Goal: Task Accomplishment & Management: Use online tool/utility

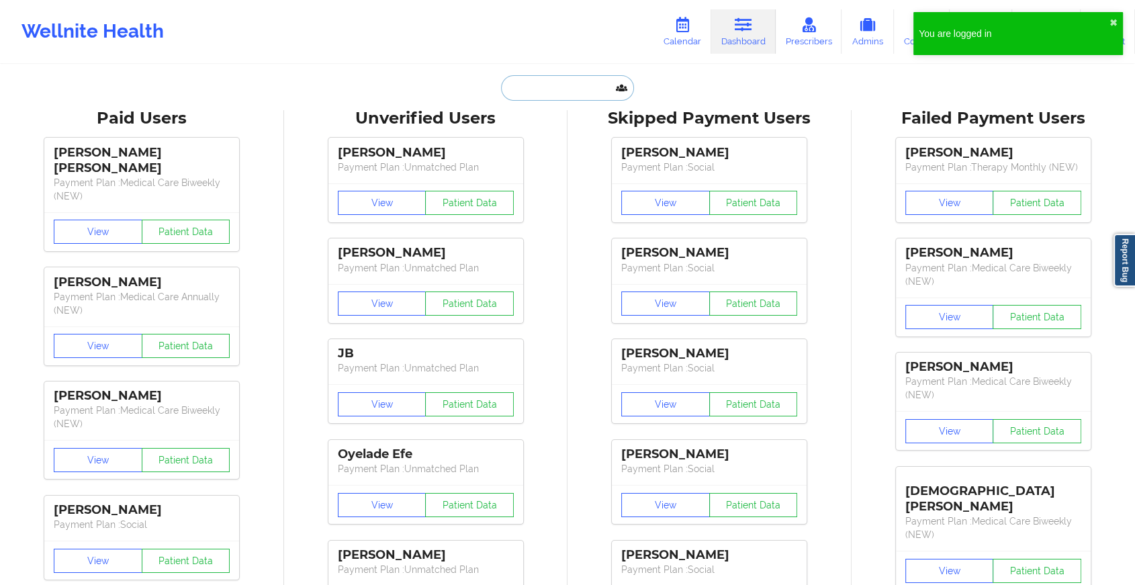
click at [549, 91] on input "text" at bounding box center [567, 88] width 133 height 26
paste input "[EMAIL_ADDRESS][DOMAIN_NAME]"
type input "[EMAIL_ADDRESS][DOMAIN_NAME]"
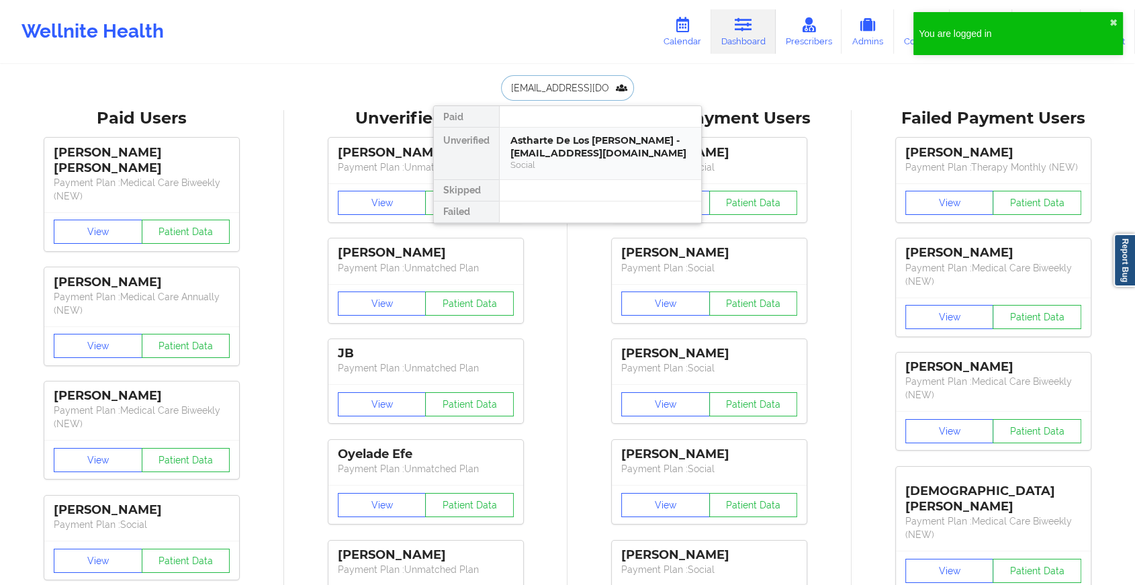
click at [600, 142] on div "Astharte De Los [PERSON_NAME] - [EMAIL_ADDRESS][DOMAIN_NAME]" at bounding box center [601, 146] width 180 height 25
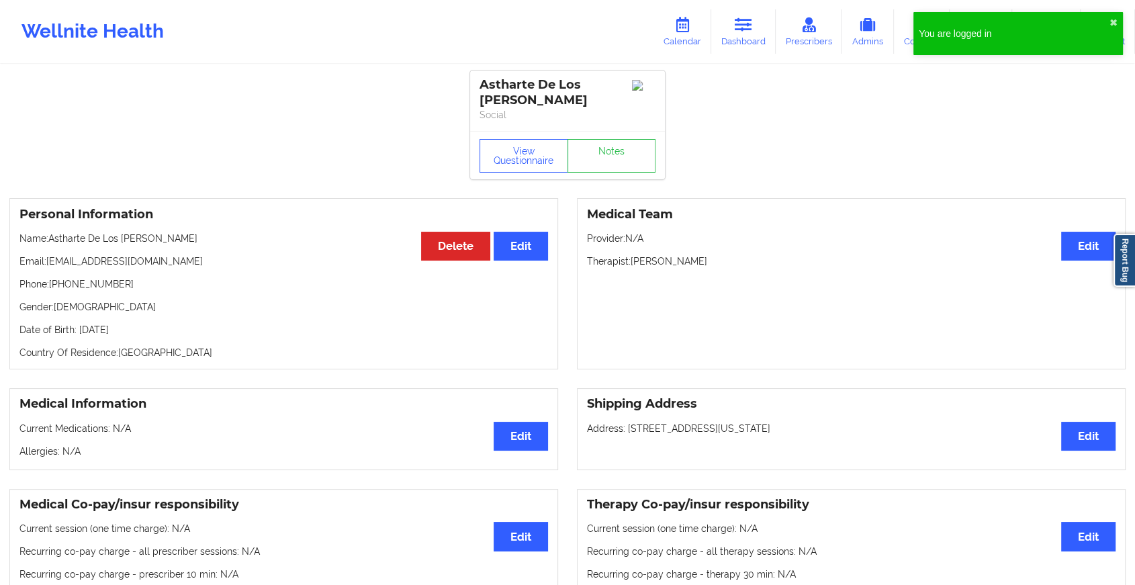
click at [603, 134] on div "View Questionnaire Notes" at bounding box center [567, 155] width 195 height 48
drag, startPoint x: 603, startPoint y: 134, endPoint x: 609, endPoint y: 154, distance: 20.6
click at [609, 154] on link "Notes" at bounding box center [612, 156] width 89 height 34
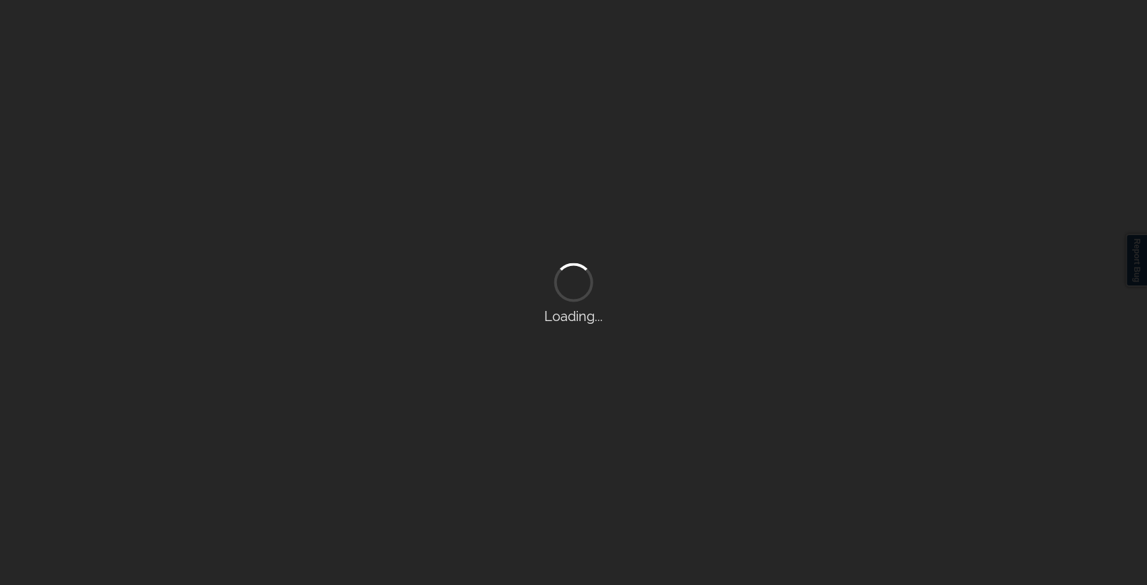
click at [609, 154] on div "Loading..." at bounding box center [573, 292] width 1147 height 585
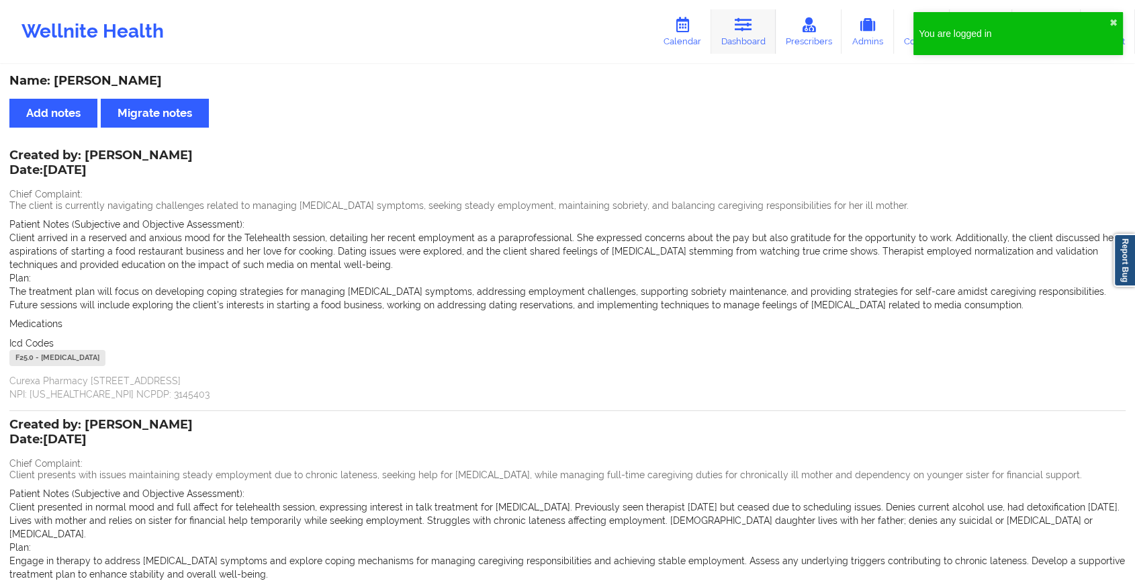
click at [748, 37] on link "Dashboard" at bounding box center [743, 31] width 64 height 44
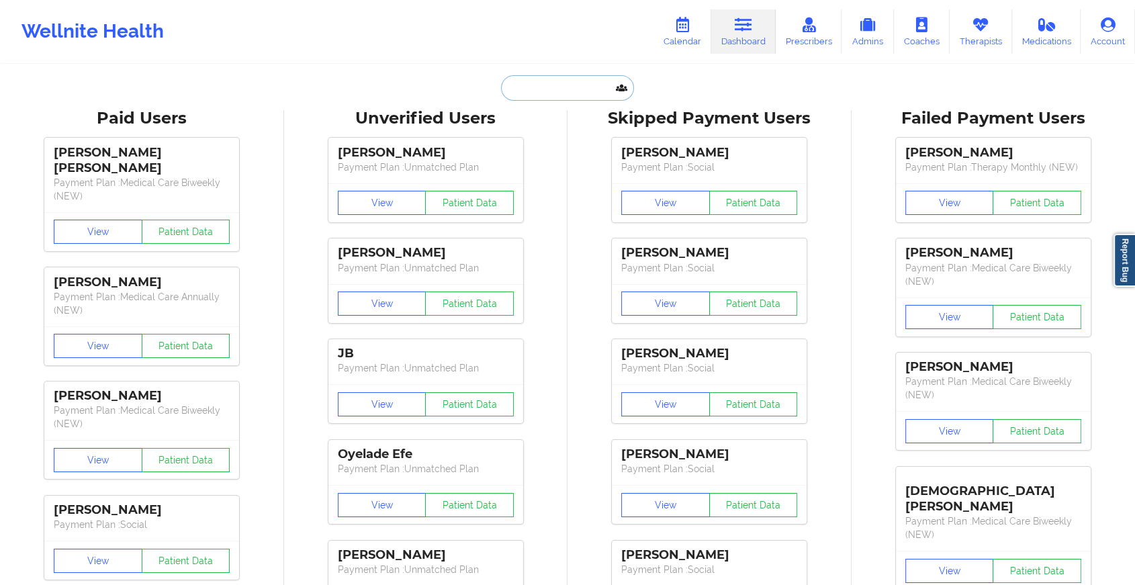
click at [561, 87] on input "text" at bounding box center [567, 88] width 133 height 26
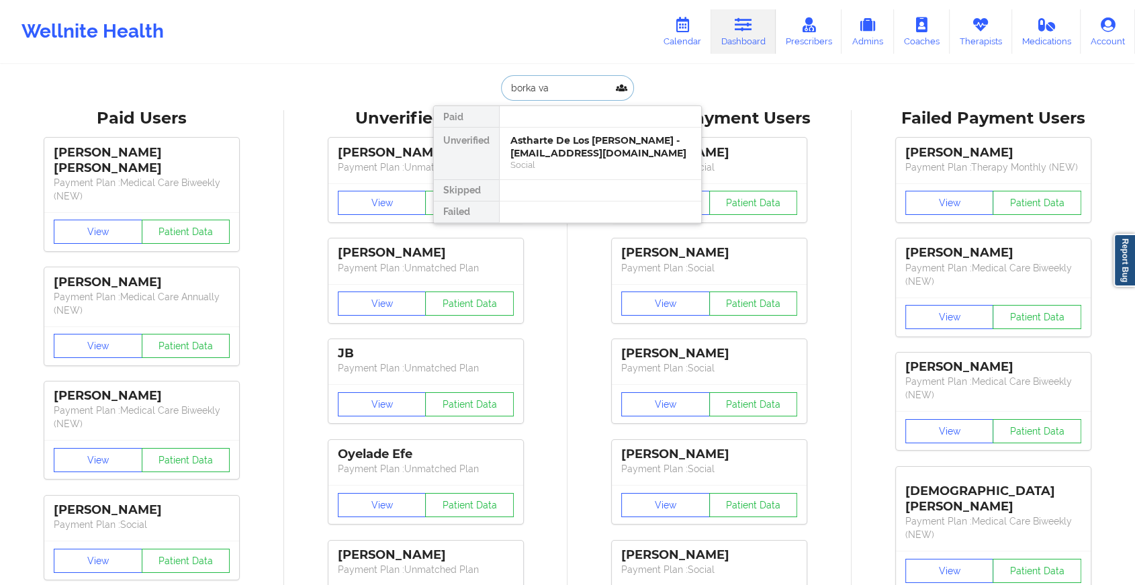
type input "borka van"
click at [561, 147] on div "[PERSON_NAME] - [EMAIL_ADDRESS][DOMAIN_NAME]" at bounding box center [601, 146] width 180 height 25
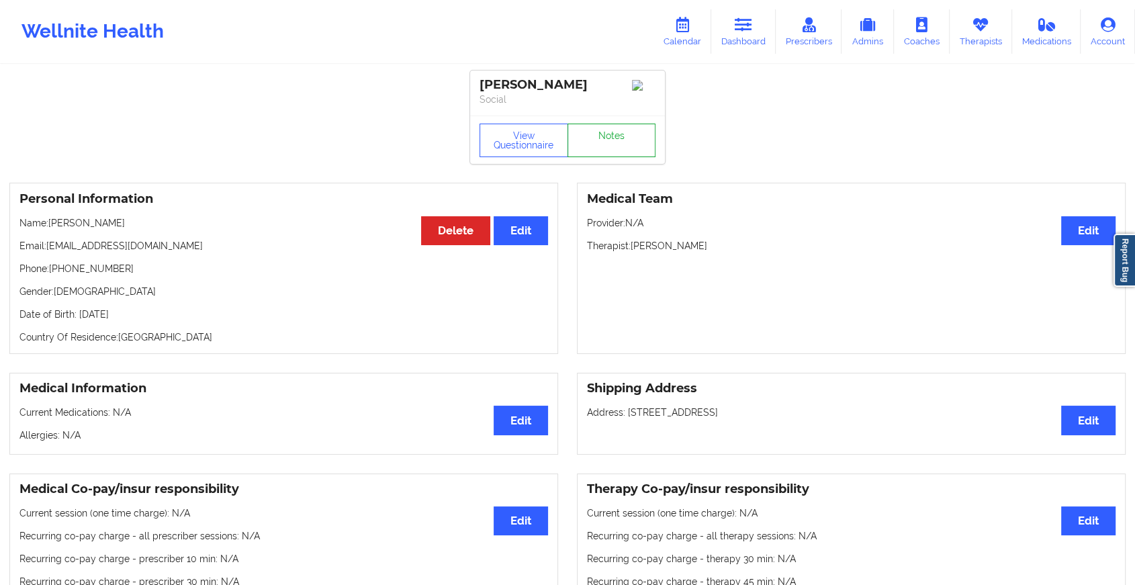
click at [619, 138] on link "Notes" at bounding box center [612, 141] width 89 height 34
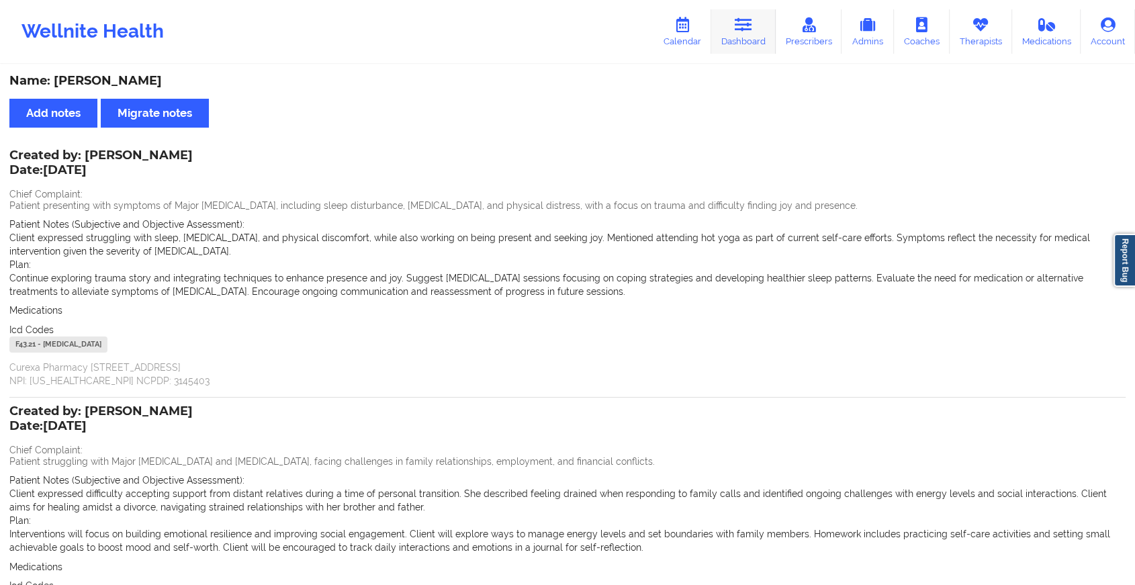
click at [750, 22] on icon at bounding box center [743, 24] width 17 height 15
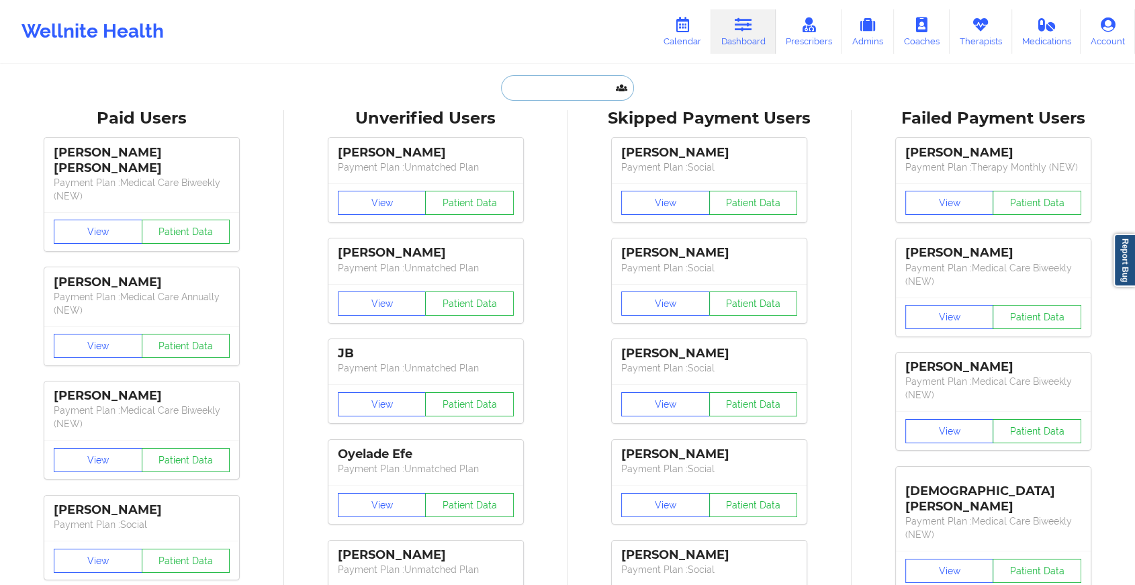
click at [586, 89] on input "text" at bounding box center [567, 88] width 133 height 26
paste input "[EMAIL_ADDRESS][DOMAIN_NAME]"
type input "[EMAIL_ADDRESS][DOMAIN_NAME]"
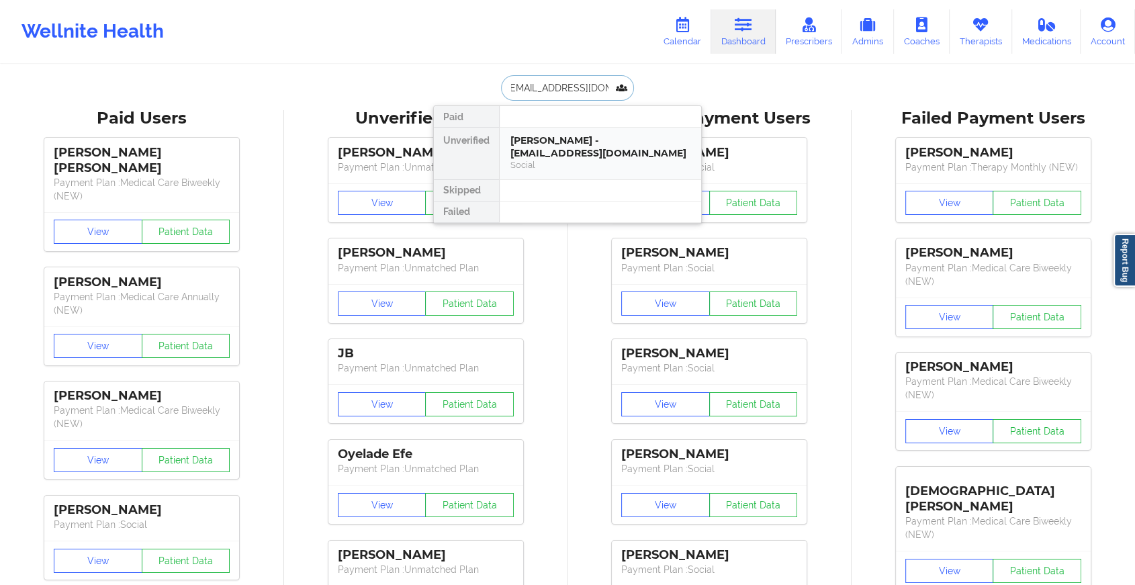
click at [574, 158] on div "[PERSON_NAME] - [EMAIL_ADDRESS][DOMAIN_NAME]" at bounding box center [601, 146] width 180 height 25
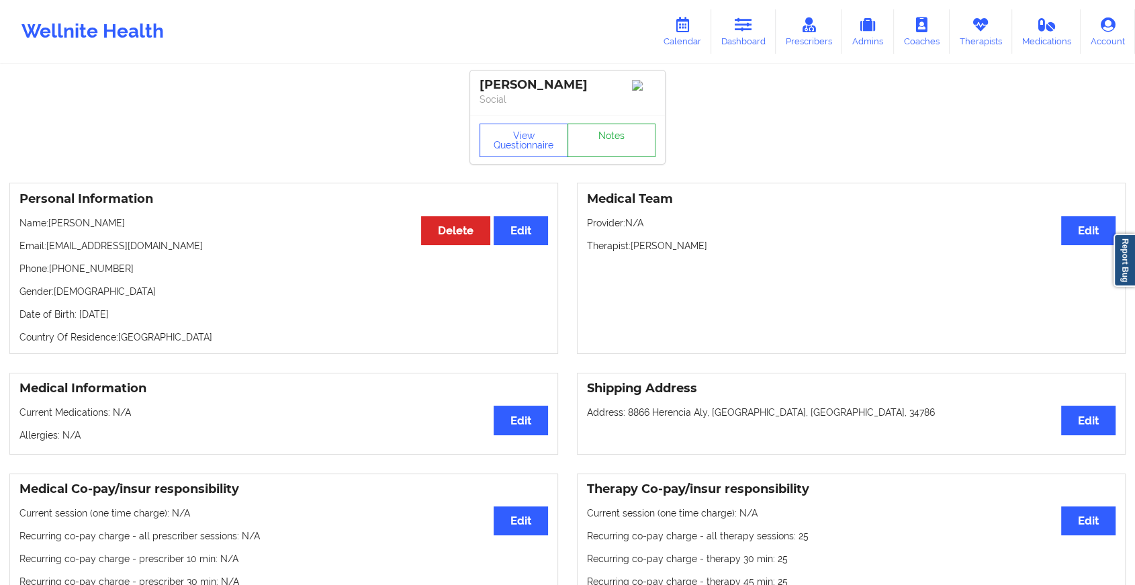
click at [619, 155] on link "Notes" at bounding box center [612, 141] width 89 height 34
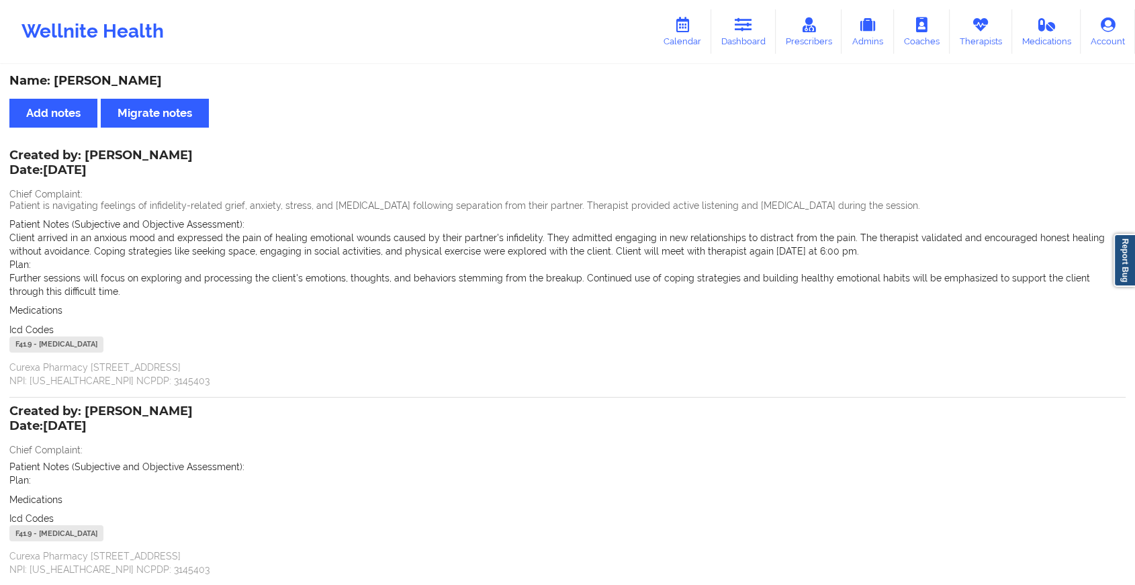
scroll to position [100, 0]
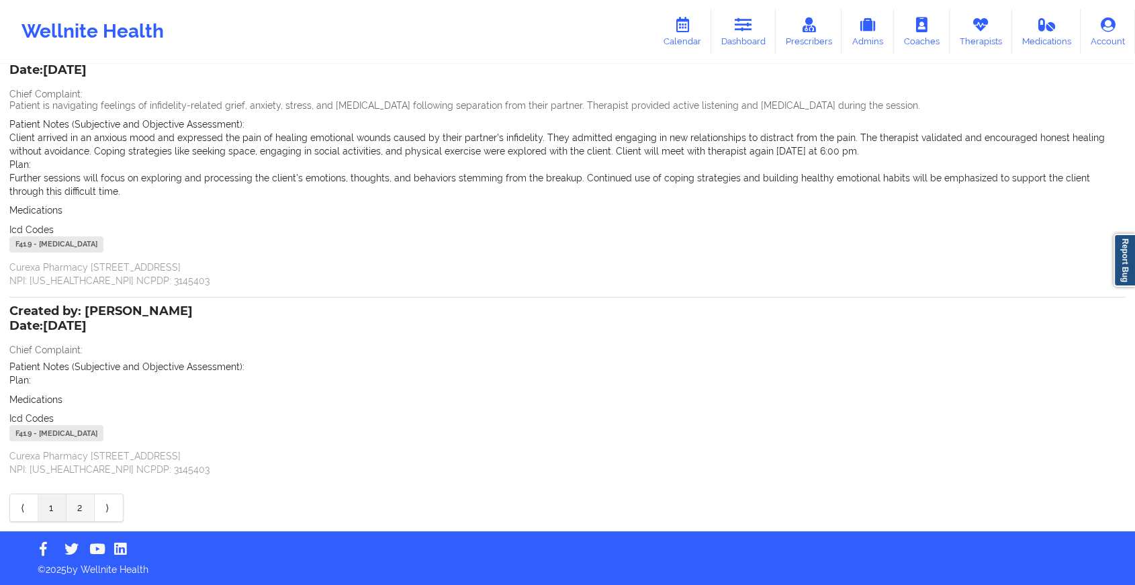
click at [84, 511] on link "2" at bounding box center [81, 507] width 28 height 27
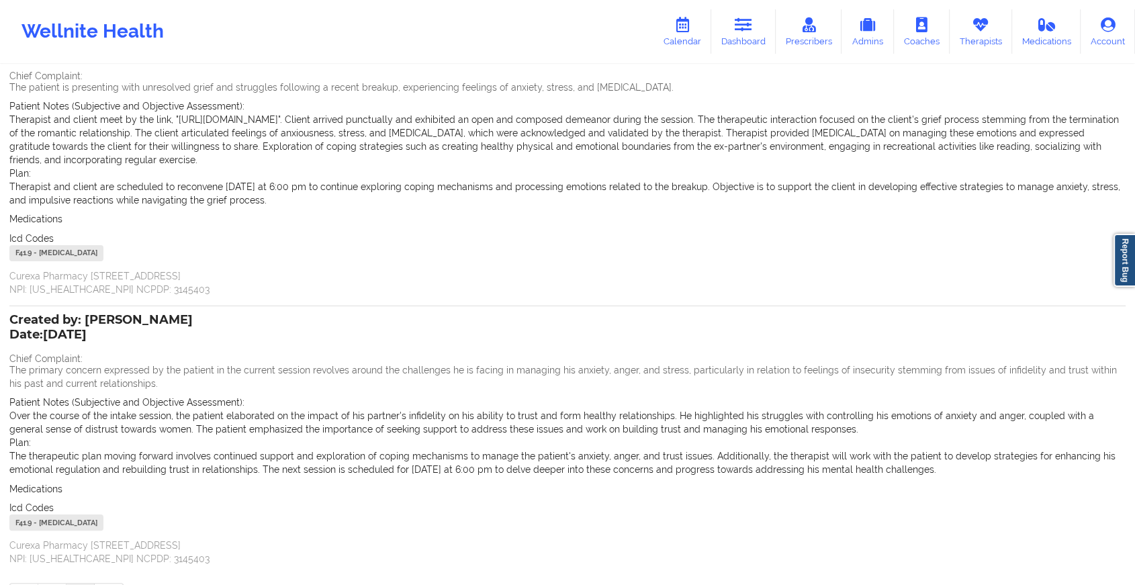
scroll to position [208, 0]
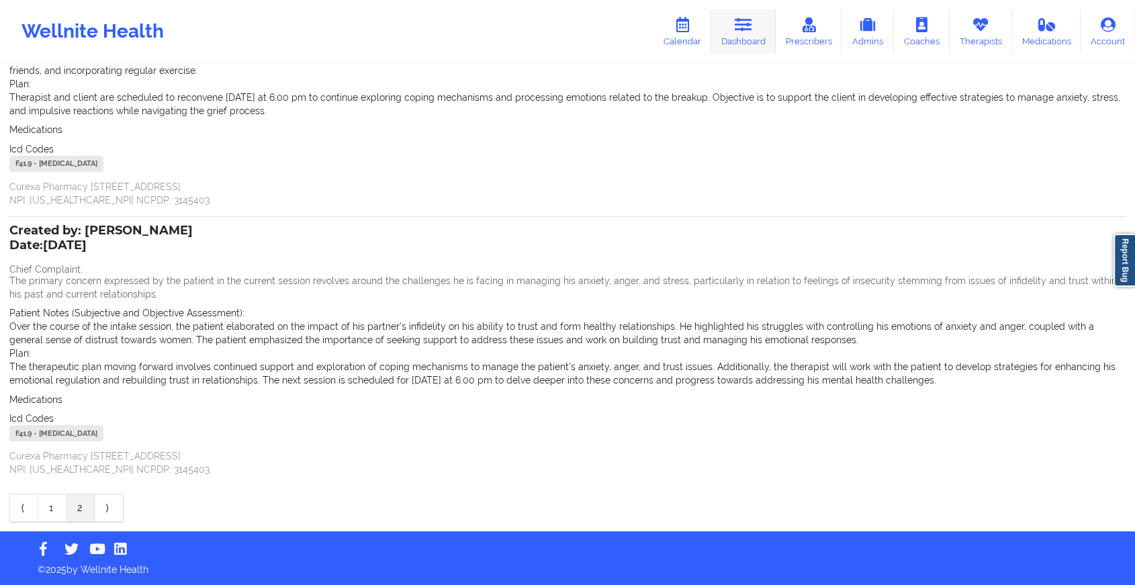
click at [776, 40] on link "Dashboard" at bounding box center [743, 31] width 64 height 44
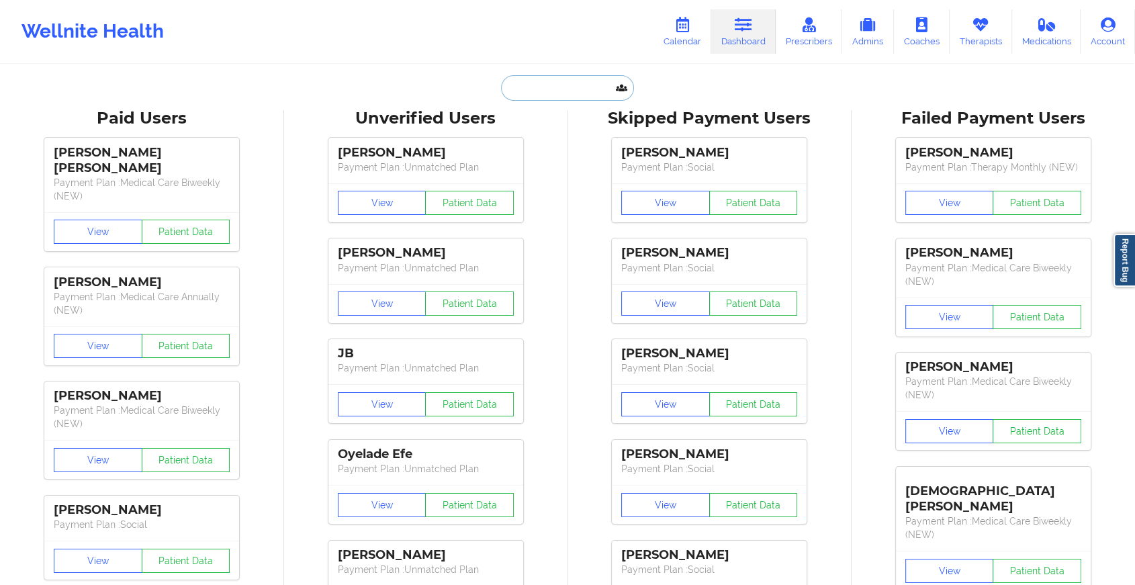
click at [537, 85] on input "text" at bounding box center [567, 88] width 133 height 26
paste input "[EMAIL_ADDRESS][DOMAIN_NAME]"
type input "[EMAIL_ADDRESS][DOMAIN_NAME]"
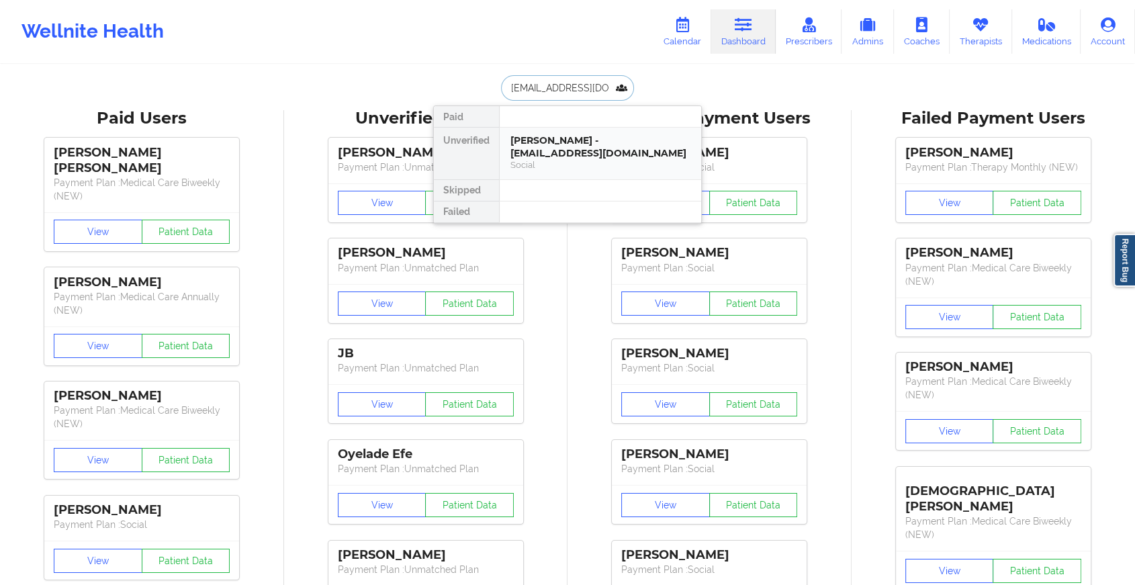
click at [543, 140] on div "[PERSON_NAME] - [EMAIL_ADDRESS][DOMAIN_NAME]" at bounding box center [601, 146] width 180 height 25
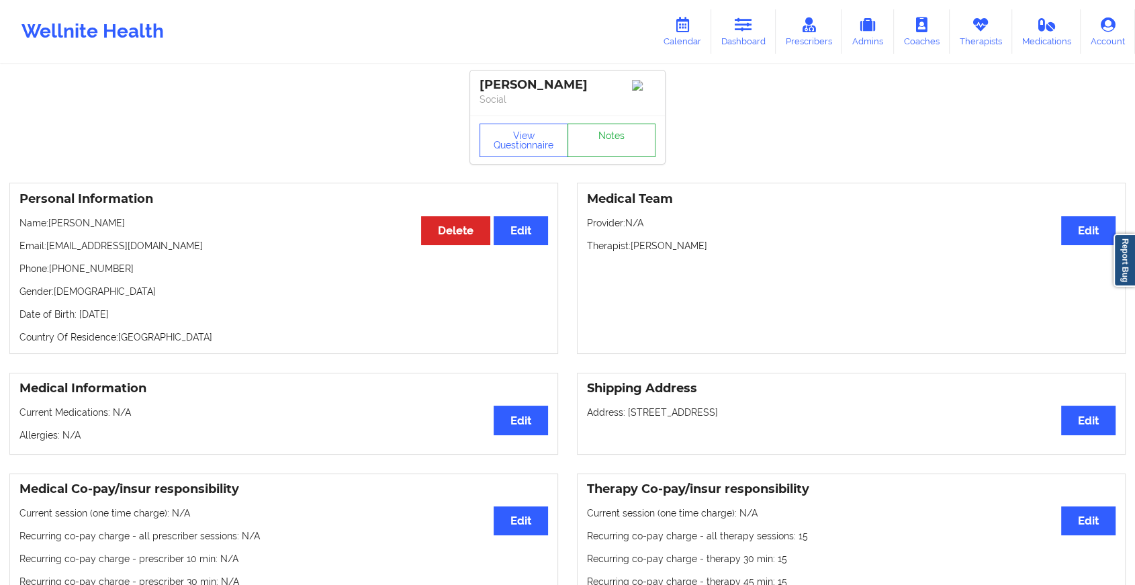
click at [602, 129] on link "Notes" at bounding box center [612, 141] width 89 height 34
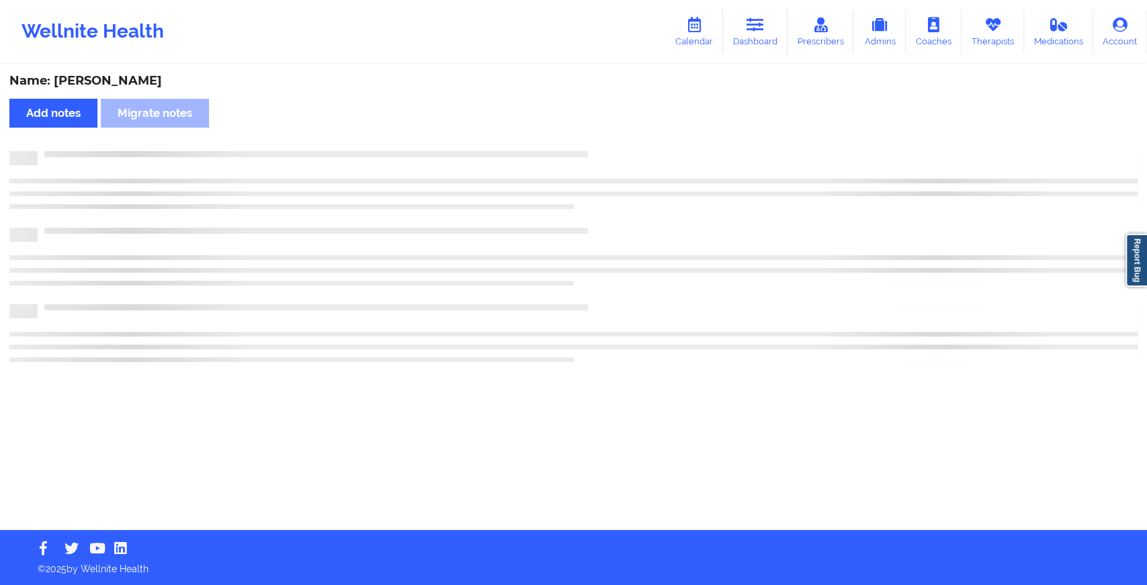
click at [602, 129] on div "Name: [PERSON_NAME] Add notes Migrate notes" at bounding box center [573, 298] width 1147 height 464
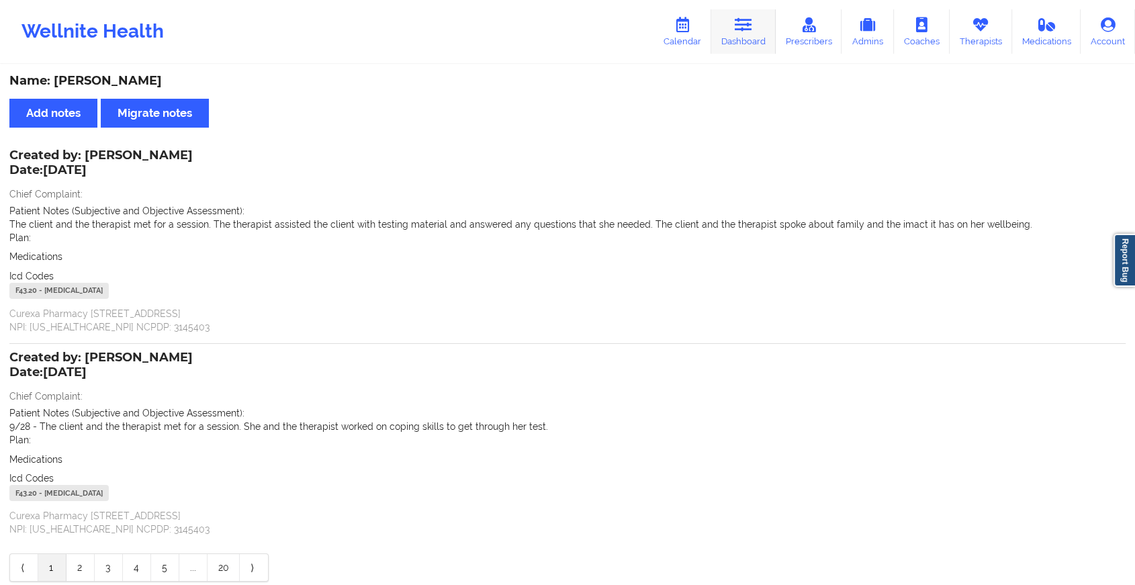
click at [753, 42] on link "Dashboard" at bounding box center [743, 31] width 64 height 44
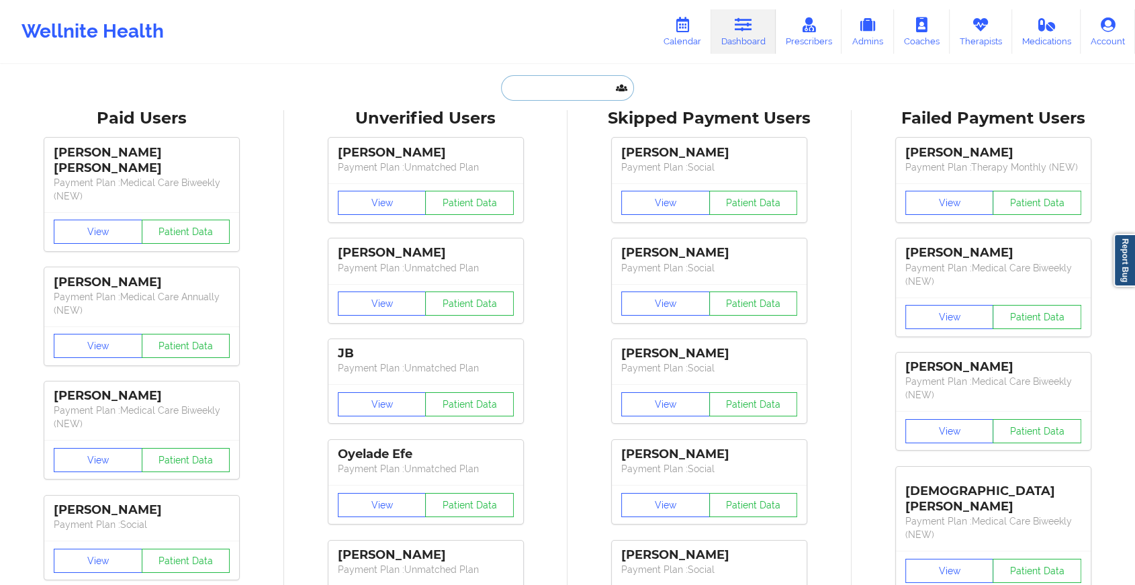
click at [580, 95] on input "text" at bounding box center [567, 88] width 133 height 26
paste input "[EMAIL_ADDRESS][DOMAIN_NAME]"
type input "[EMAIL_ADDRESS][DOMAIN_NAME]"
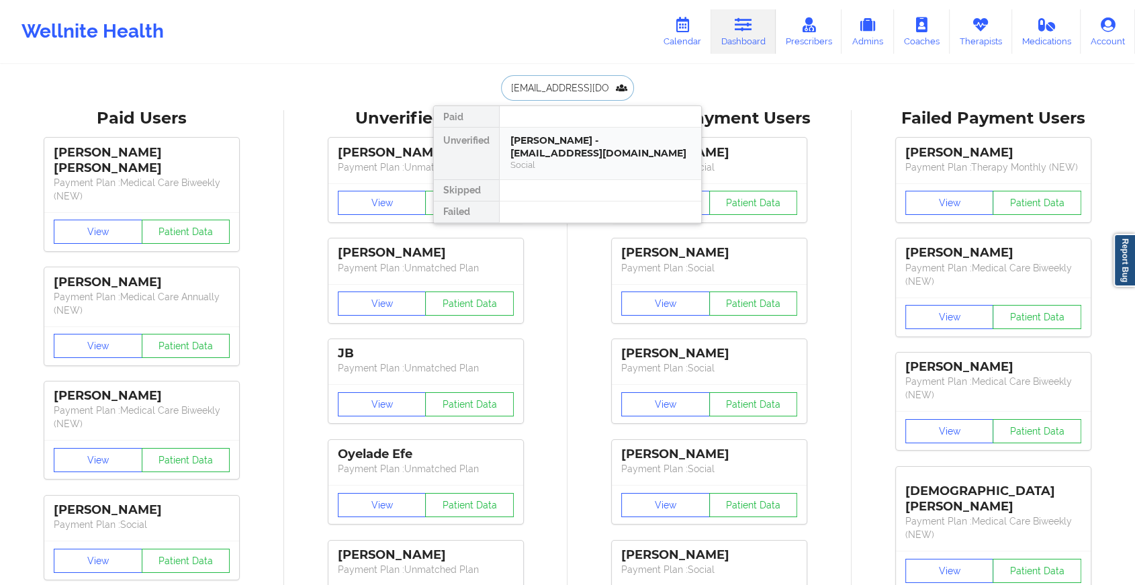
click at [578, 138] on div "[PERSON_NAME] - [EMAIL_ADDRESS][DOMAIN_NAME]" at bounding box center [601, 146] width 180 height 25
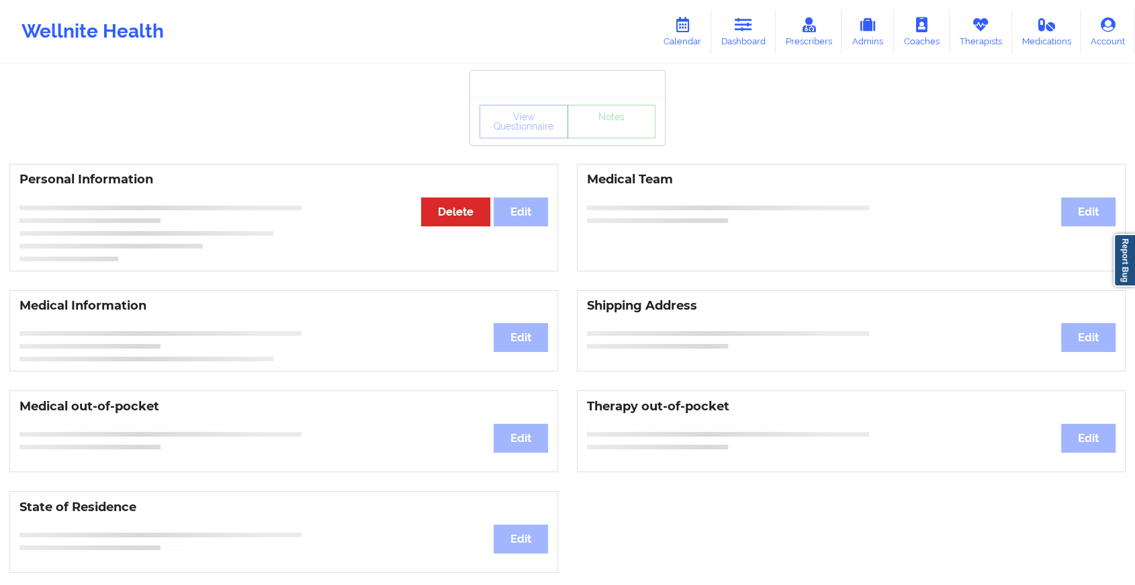
click at [614, 130] on div "View Questionnaire Notes" at bounding box center [568, 122] width 176 height 34
drag, startPoint x: 614, startPoint y: 130, endPoint x: 611, endPoint y: 149, distance: 19.7
click at [611, 149] on div "View Questionnaire Notes Personal Information Edit Delete Medical Team Edit Med…" at bounding box center [567, 567] width 1135 height 1134
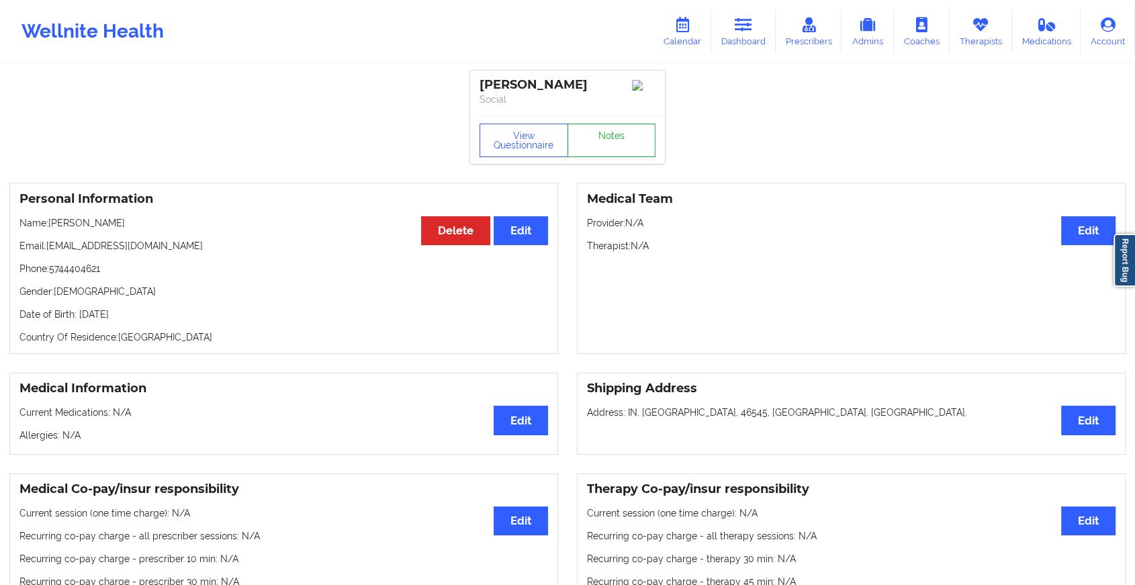
click at [611, 149] on link "Notes" at bounding box center [612, 141] width 89 height 34
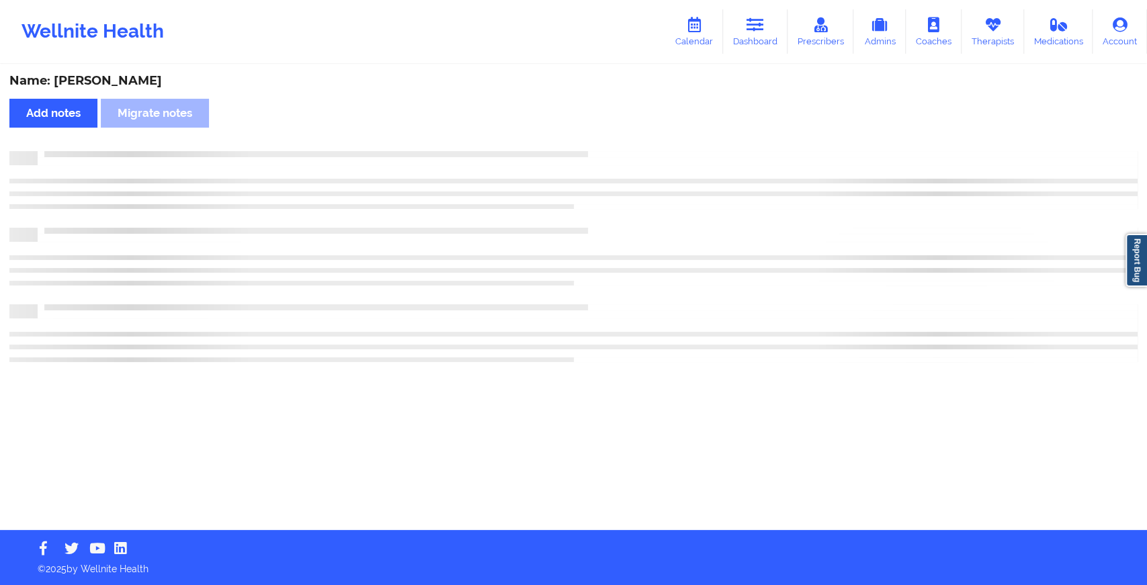
click at [611, 149] on div "Name: [PERSON_NAME] Add notes Migrate notes" at bounding box center [573, 298] width 1147 height 464
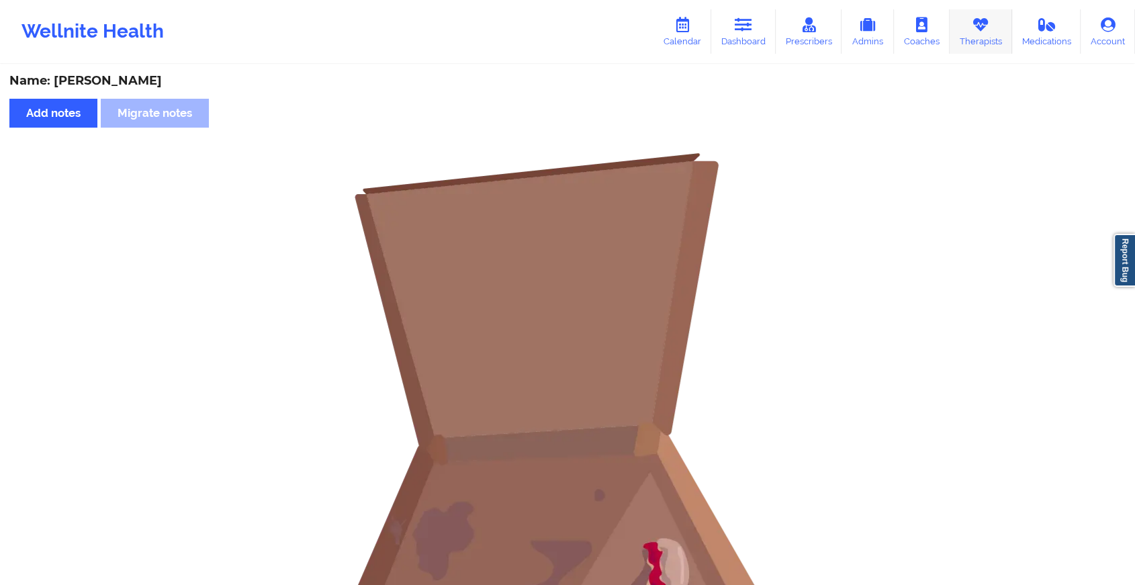
click at [888, 20] on icon at bounding box center [980, 24] width 17 height 15
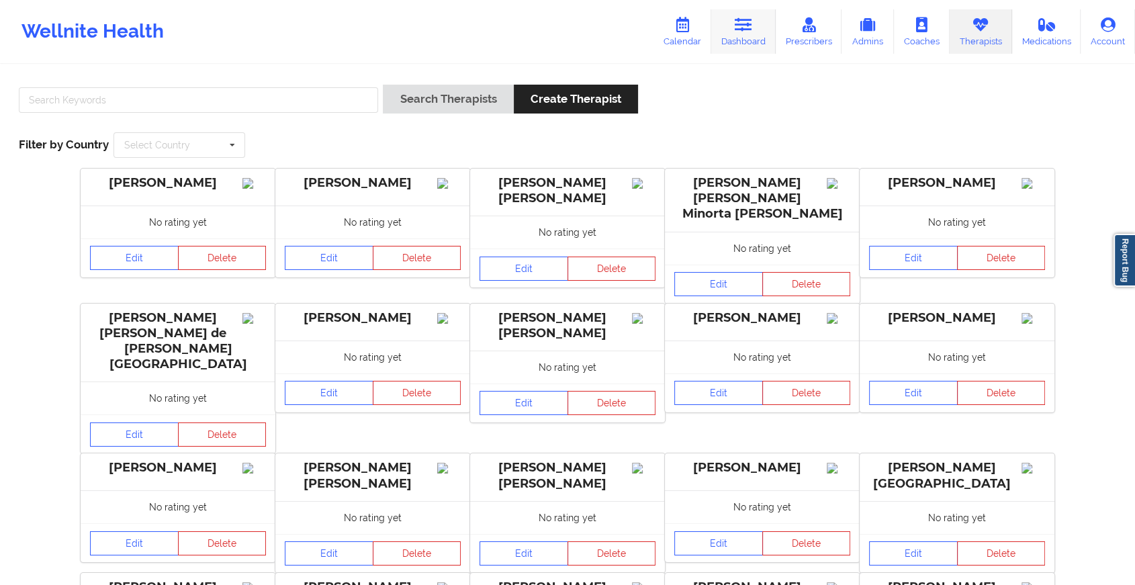
click at [759, 37] on link "Dashboard" at bounding box center [743, 31] width 64 height 44
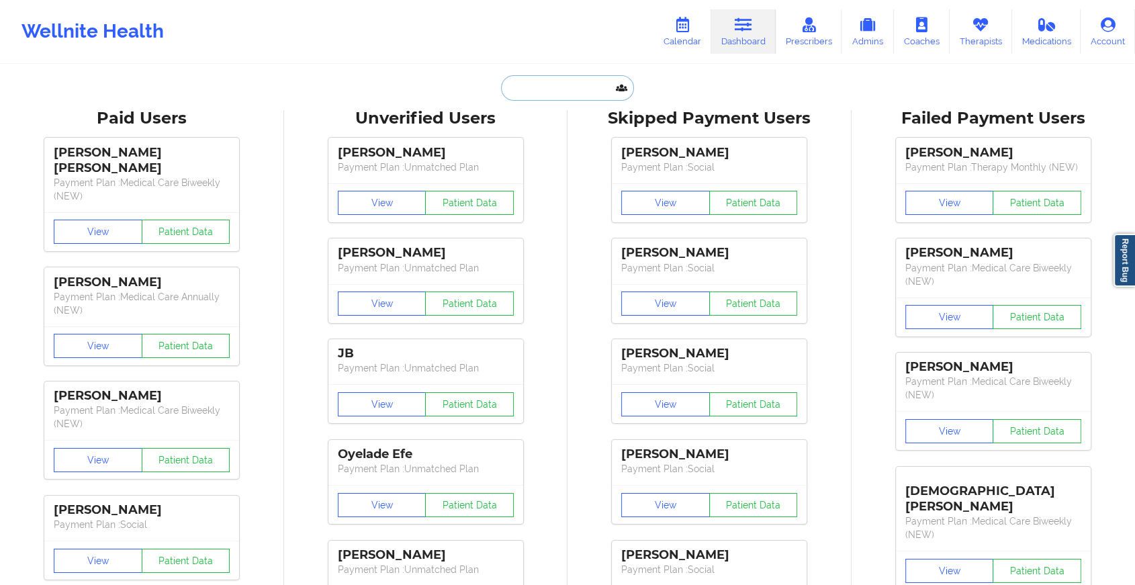
click at [554, 80] on input "text" at bounding box center [567, 88] width 133 height 26
paste input "Hi [PERSON_NAME]. Trust you are doing great. Kindly confirm if you met with [PE…"
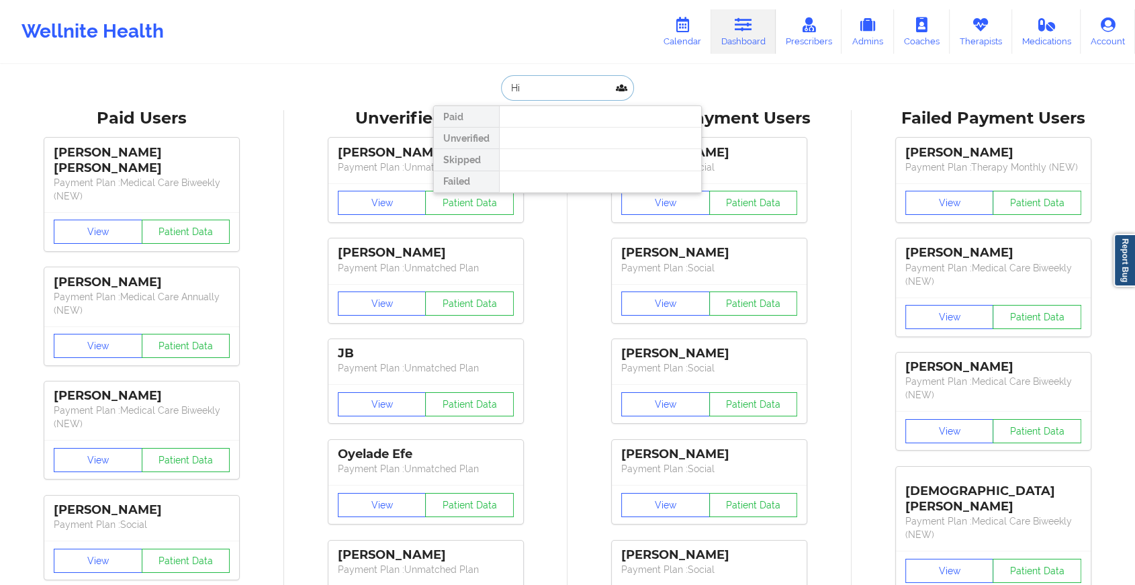
type input "H"
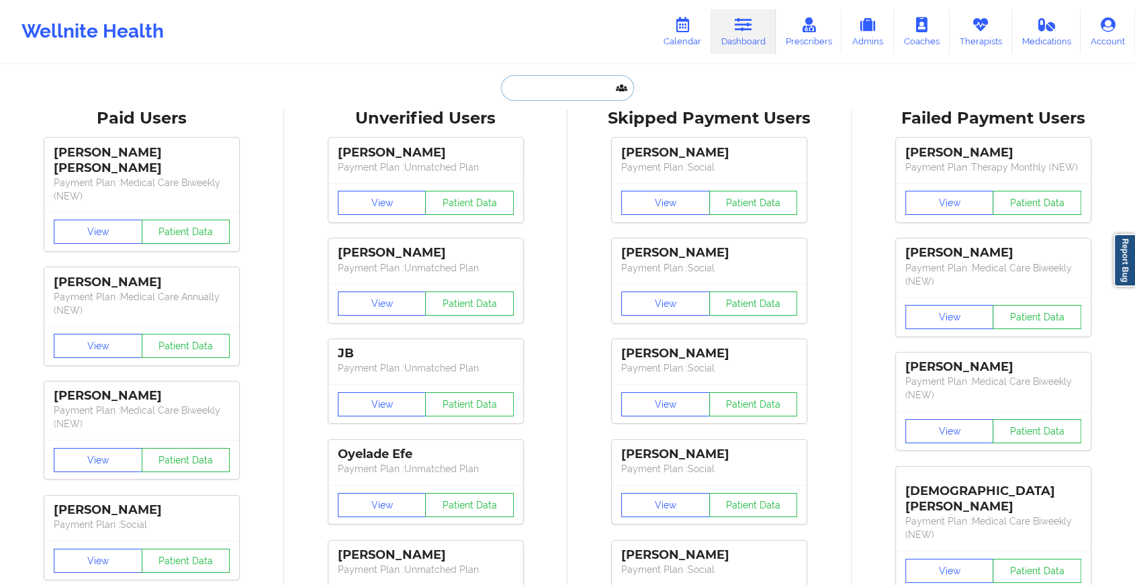
paste input "Hi [PERSON_NAME]. Trust you are doing great. Kindly confirm if you met with [PE…"
type input "Hi [PERSON_NAME]. Trust you are doing great. Kindly confirm if you met with [PE…"
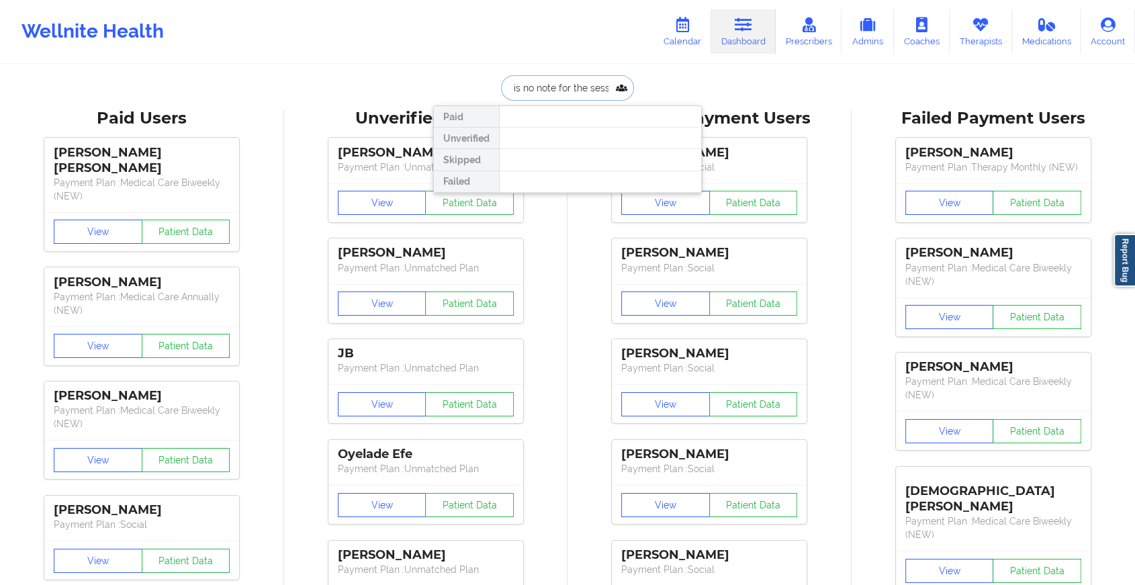
click at [554, 80] on input "Hi [PERSON_NAME]. Trust you are doing great. Kindly confirm if you met with [PE…" at bounding box center [567, 88] width 133 height 26
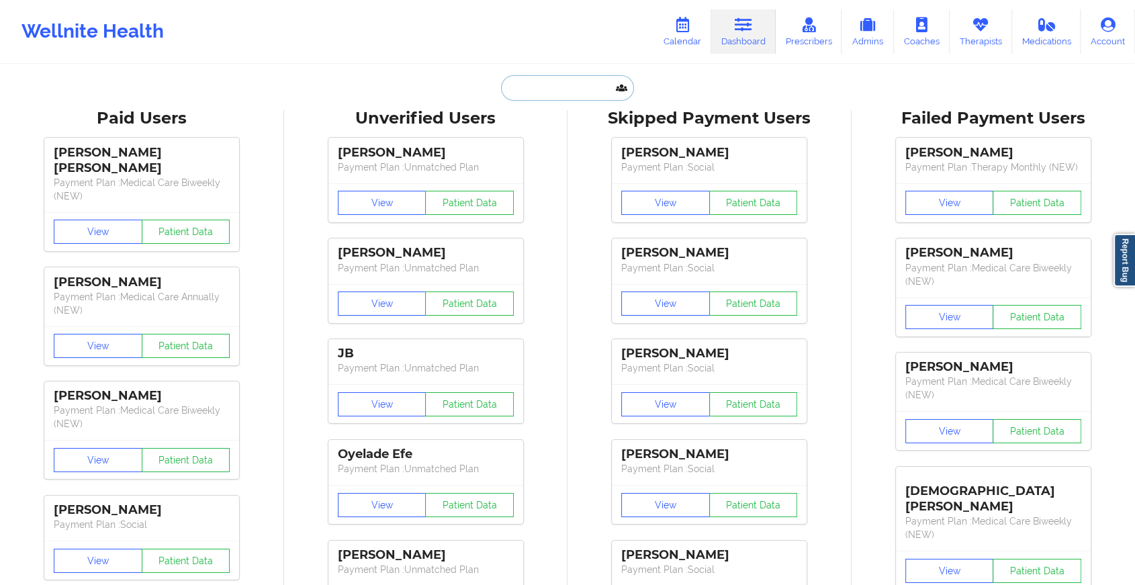
scroll to position [0, 0]
paste input "[EMAIL_ADDRESS][DOMAIN_NAME]"
type input "[EMAIL_ADDRESS][DOMAIN_NAME]"
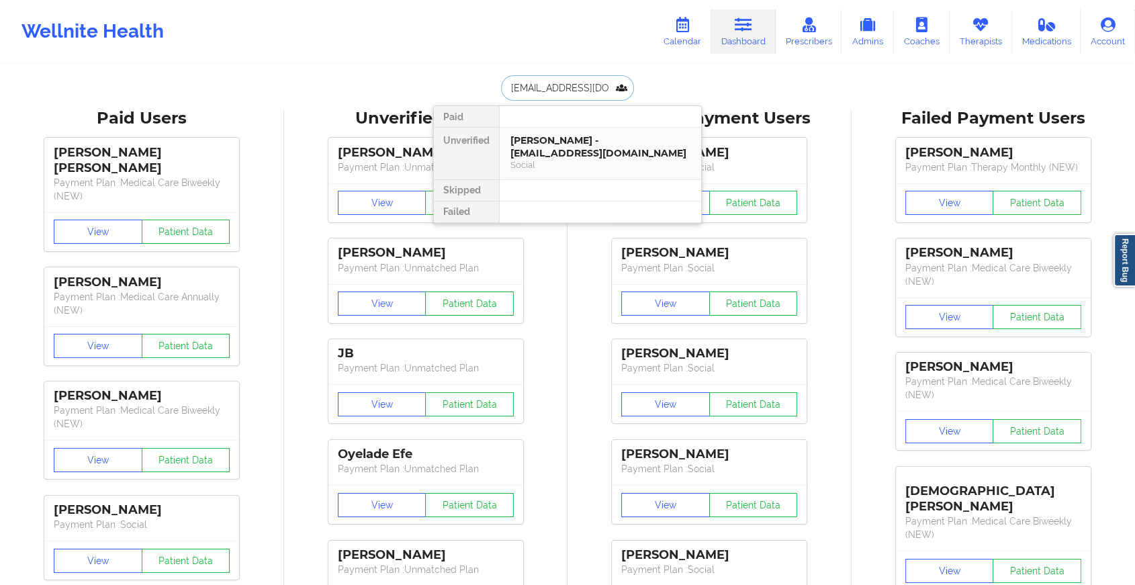
click at [559, 130] on div "[PERSON_NAME] - [EMAIL_ADDRESS][DOMAIN_NAME] Social" at bounding box center [601, 154] width 202 height 52
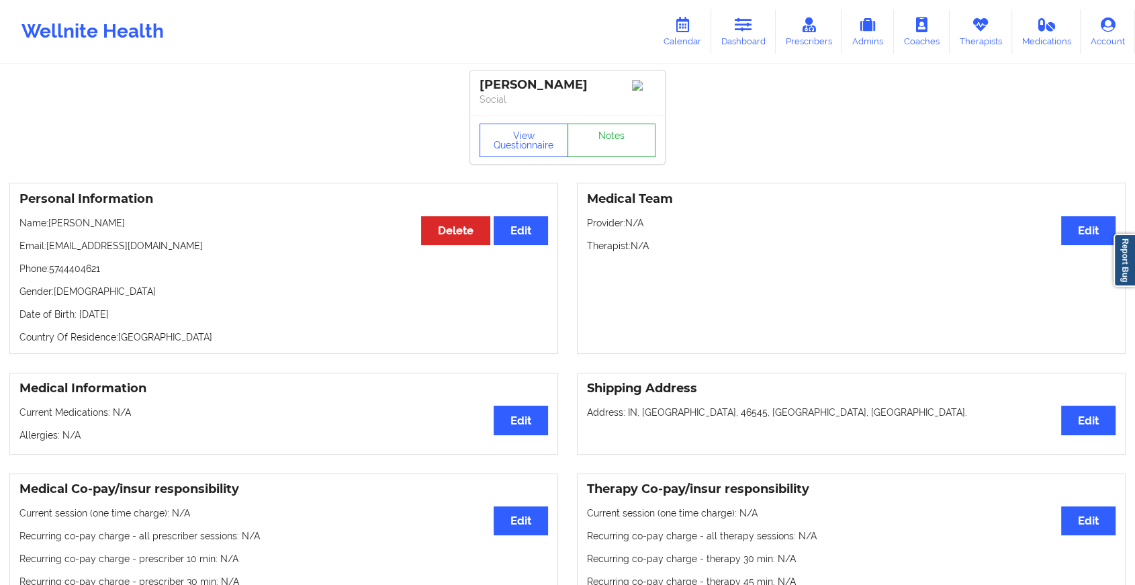
click at [622, 153] on link "Notes" at bounding box center [612, 141] width 89 height 34
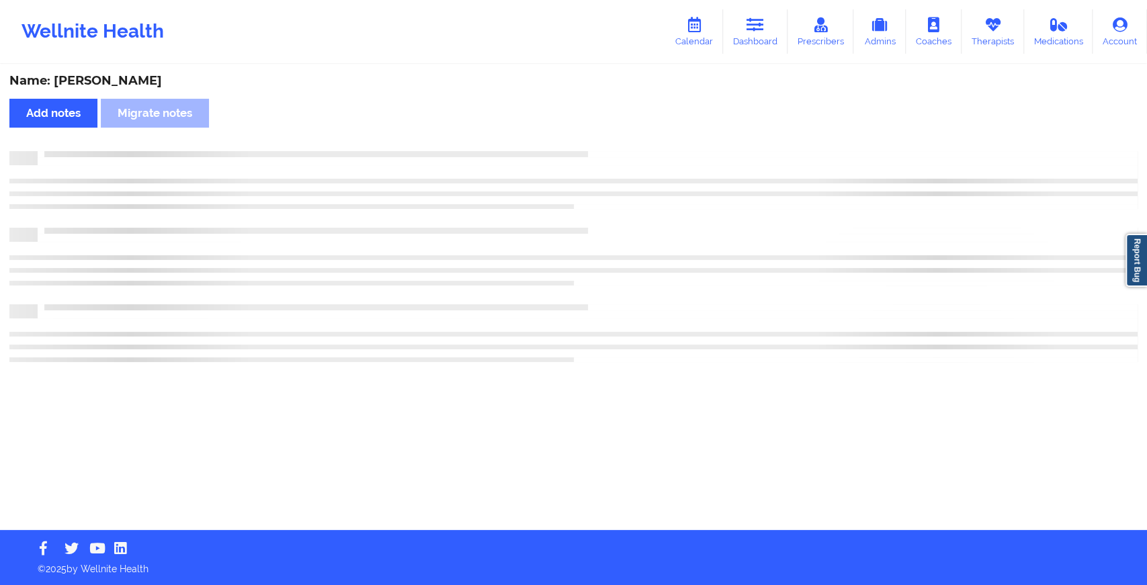
click at [622, 151] on div at bounding box center [588, 151] width 1100 height 0
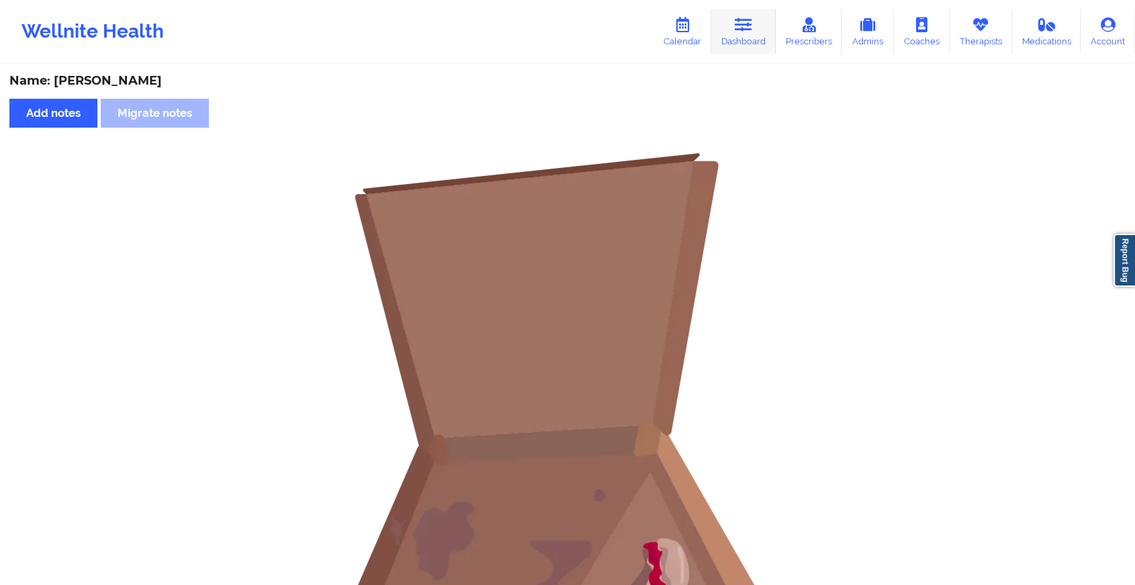
click at [745, 41] on link "Dashboard" at bounding box center [743, 31] width 64 height 44
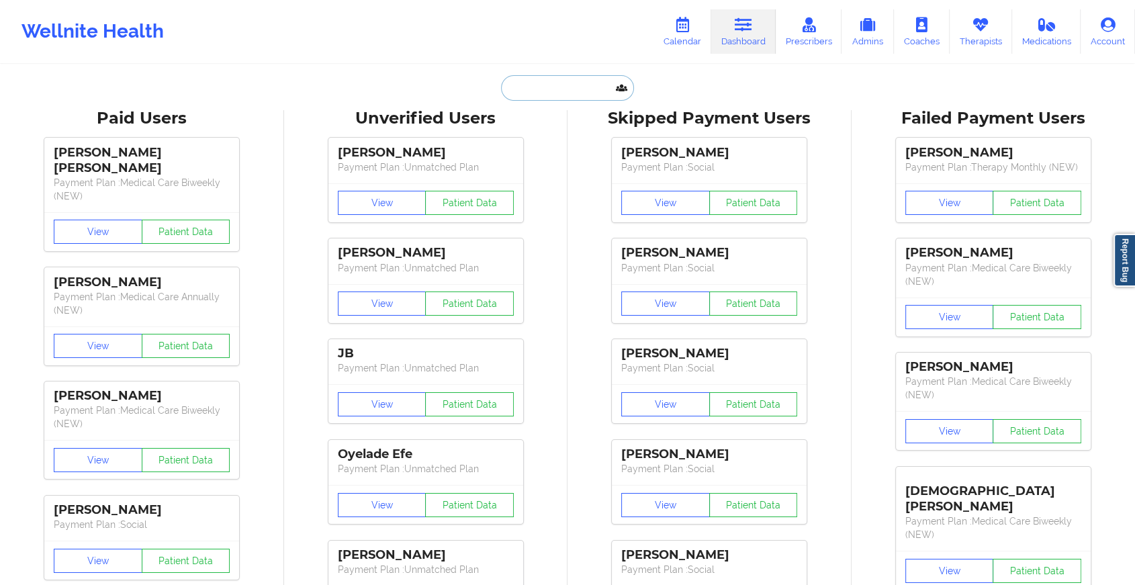
click at [565, 85] on input "text" at bounding box center [567, 88] width 133 height 26
paste input "[EMAIL_ADDRESS][DOMAIN_NAME]"
type input "[EMAIL_ADDRESS][DOMAIN_NAME]"
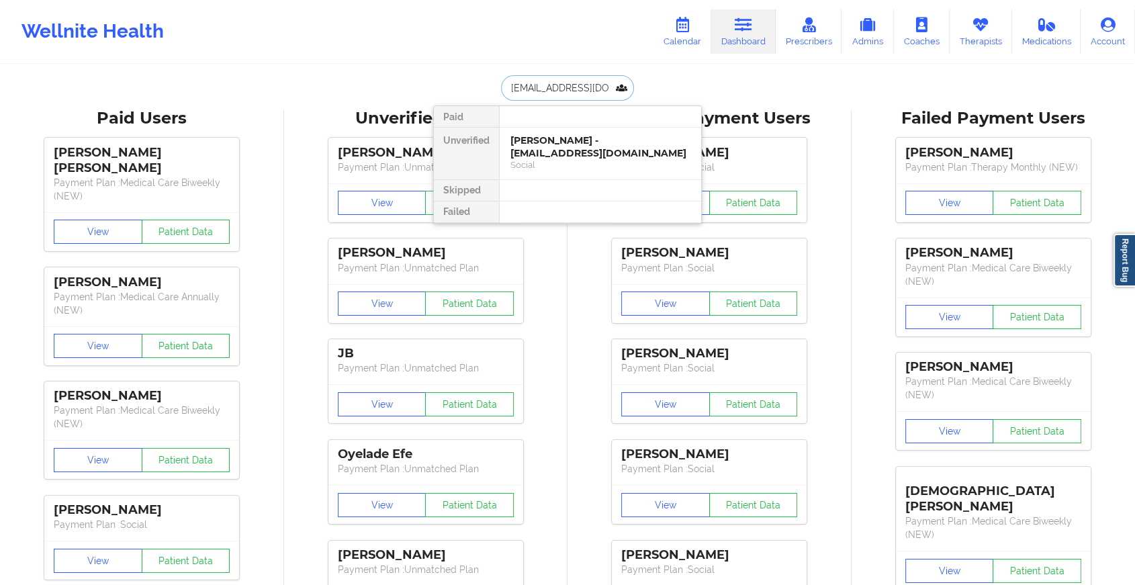
drag, startPoint x: 597, startPoint y: 81, endPoint x: 476, endPoint y: 67, distance: 122.3
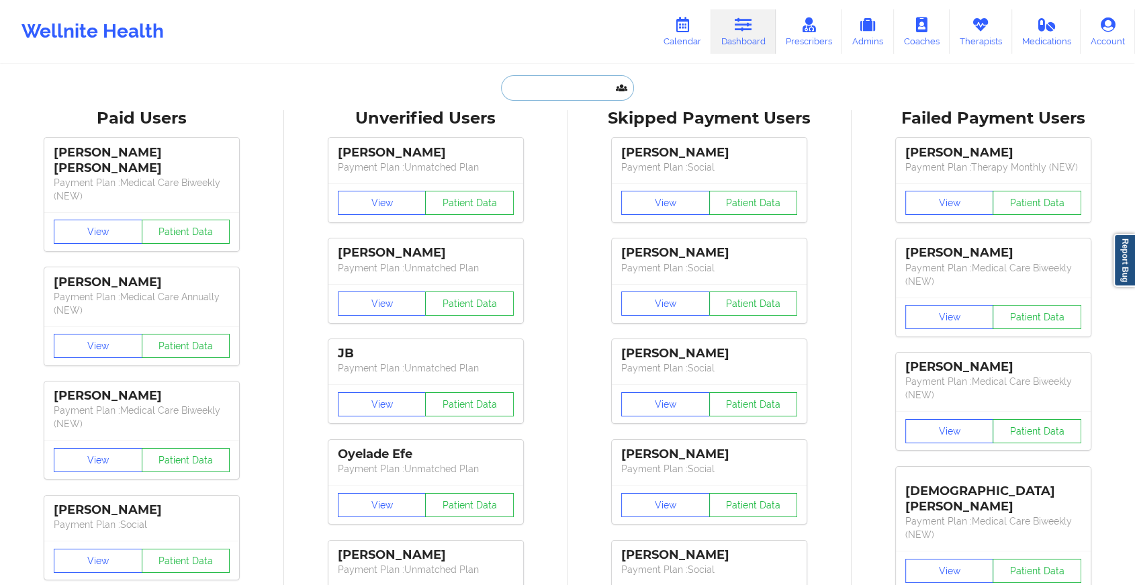
paste input "[PERSON_NAME][EMAIL_ADDRESS][PERSON_NAME][DOMAIN_NAME]"
type input "[PERSON_NAME][EMAIL_ADDRESS][PERSON_NAME][DOMAIN_NAME]"
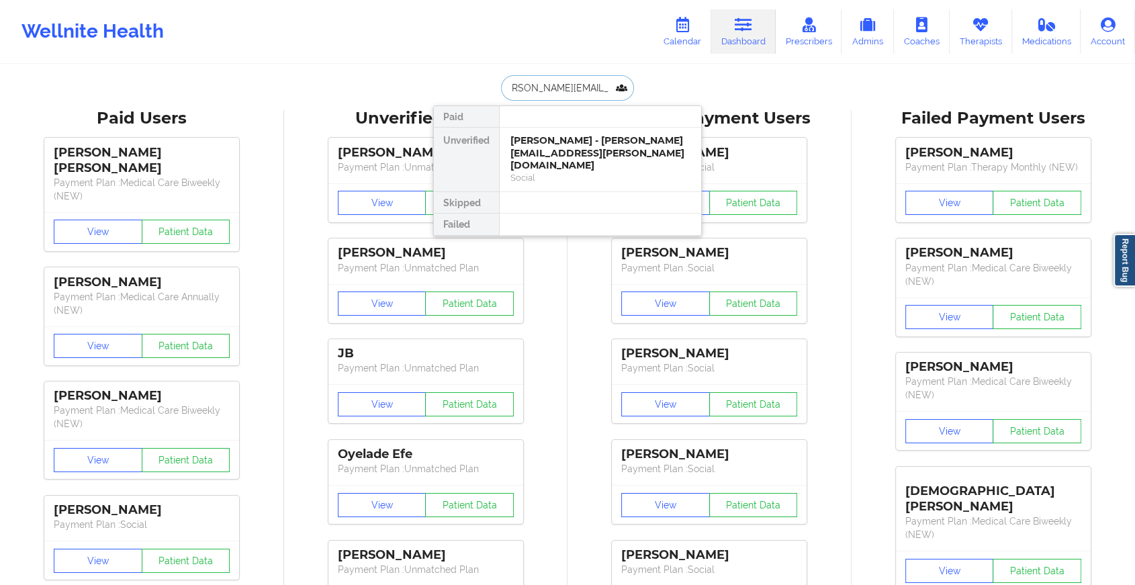
click at [558, 144] on div "[PERSON_NAME] - [PERSON_NAME][EMAIL_ADDRESS][PERSON_NAME][DOMAIN_NAME]" at bounding box center [601, 153] width 180 height 38
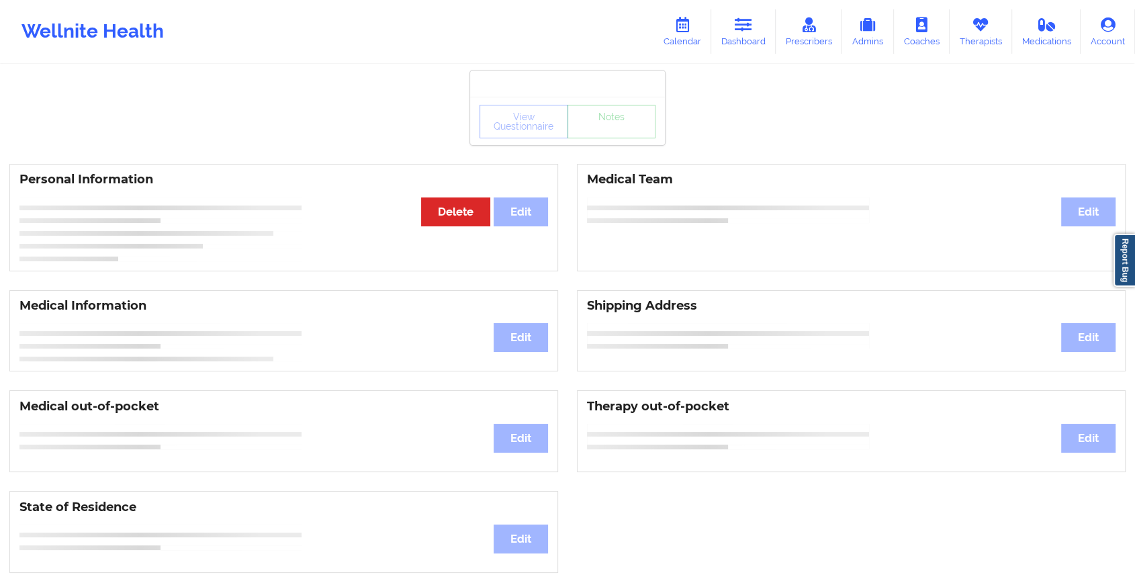
click at [614, 138] on div "View Questionnaire Notes" at bounding box center [568, 122] width 176 height 34
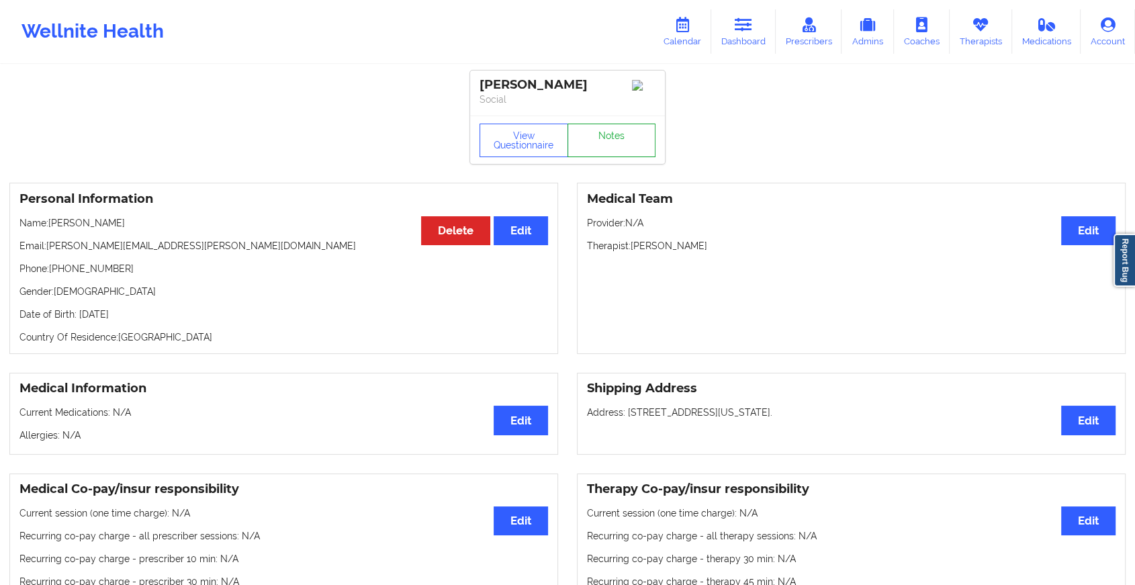
click at [614, 138] on link "Notes" at bounding box center [612, 141] width 89 height 34
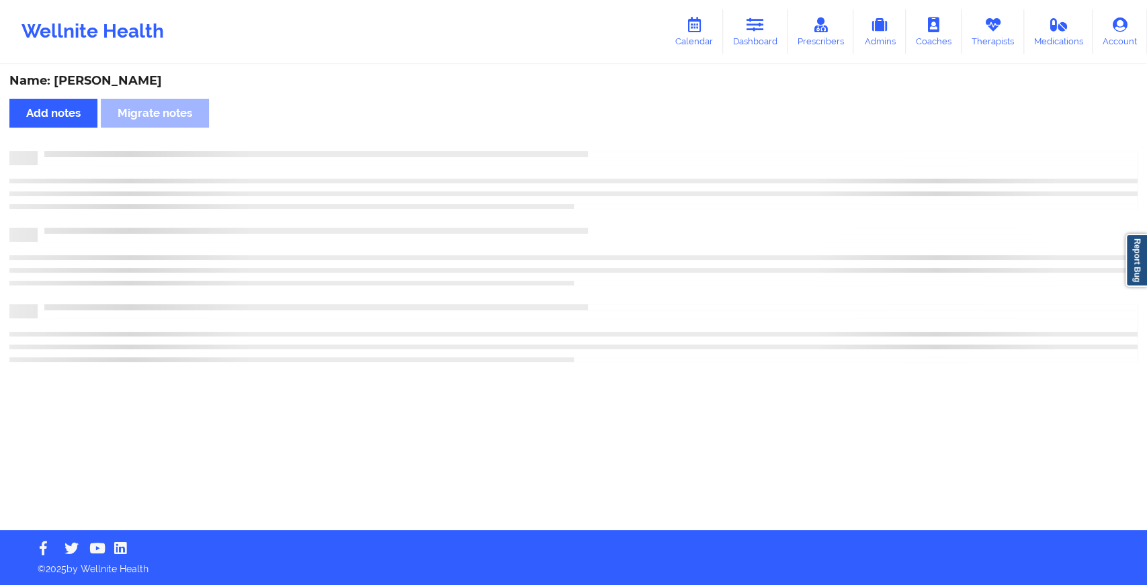
click at [614, 138] on div "Name: [PERSON_NAME] Add notes Migrate notes" at bounding box center [573, 298] width 1147 height 464
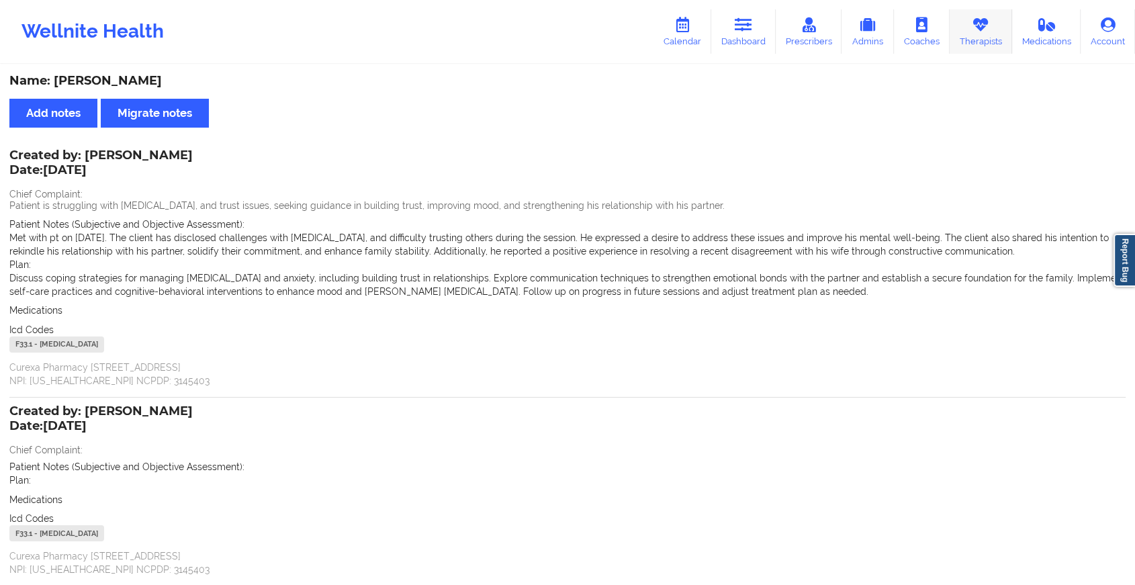
click at [888, 40] on link "Therapists" at bounding box center [981, 31] width 62 height 44
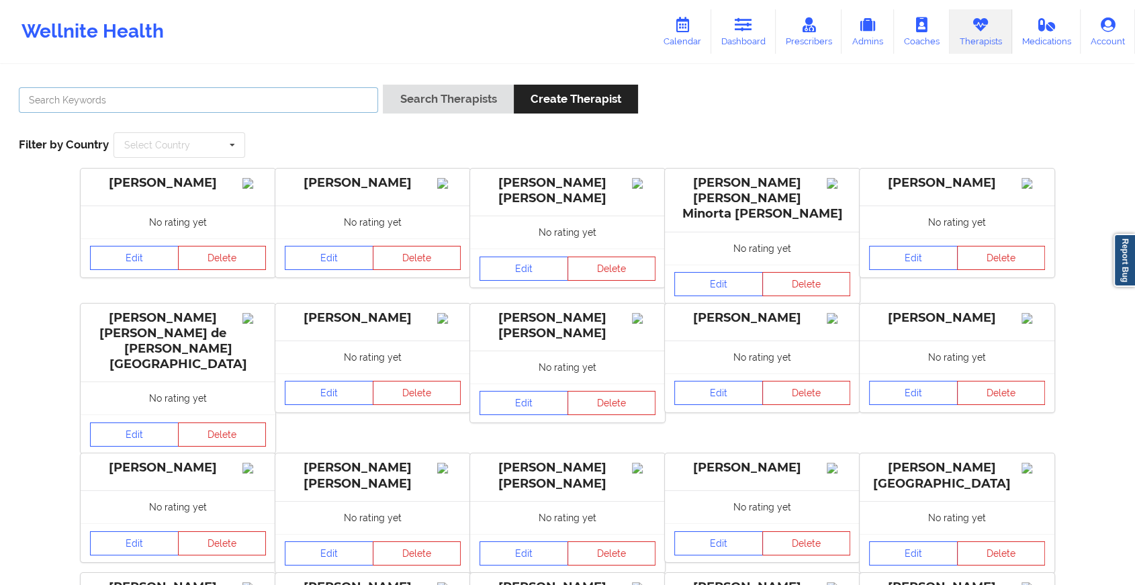
click at [344, 91] on input "text" at bounding box center [198, 100] width 359 height 26
type input "[PERSON_NAME]"
click at [383, 85] on button "Search Therapists" at bounding box center [448, 99] width 130 height 29
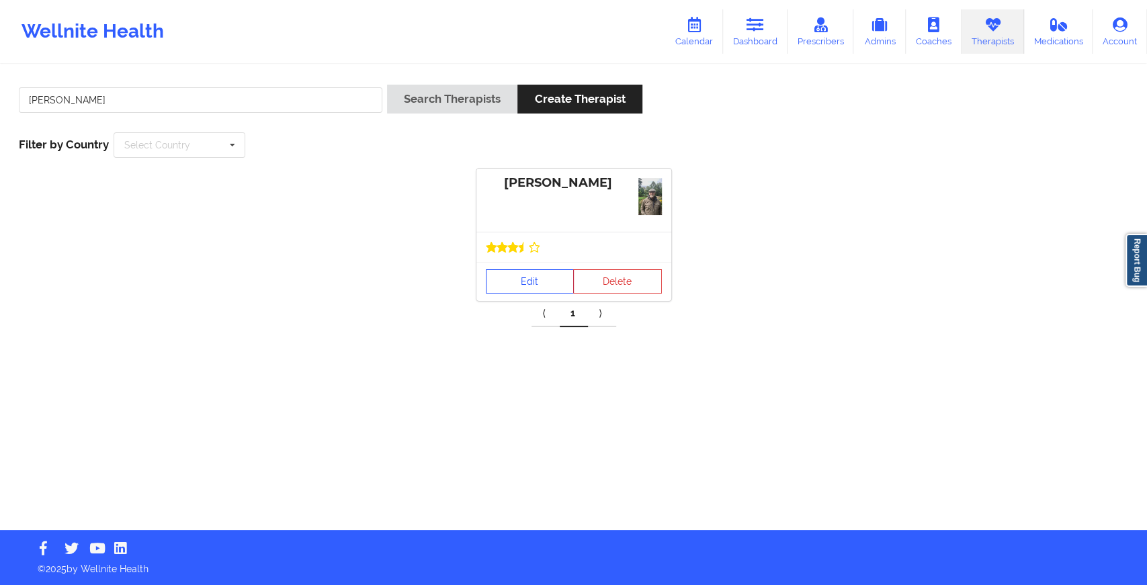
drag, startPoint x: 537, startPoint y: 259, endPoint x: 530, endPoint y: 278, distance: 20.8
click at [530, 278] on div "[PERSON_NAME] Edit Delete" at bounding box center [573, 235] width 195 height 132
click at [530, 278] on link "Edit" at bounding box center [530, 281] width 89 height 24
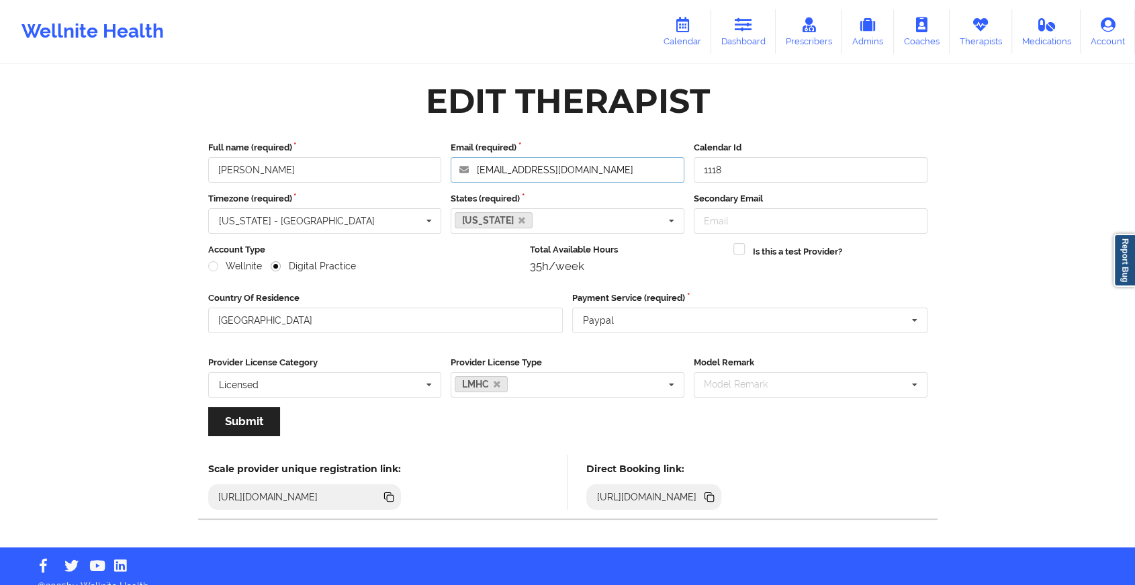
drag, startPoint x: 475, startPoint y: 169, endPoint x: 665, endPoint y: 161, distance: 190.3
click at [665, 161] on input "[EMAIL_ADDRESS][DOMAIN_NAME]" at bounding box center [568, 170] width 234 height 26
click at [734, 42] on link "Dashboard" at bounding box center [743, 31] width 64 height 44
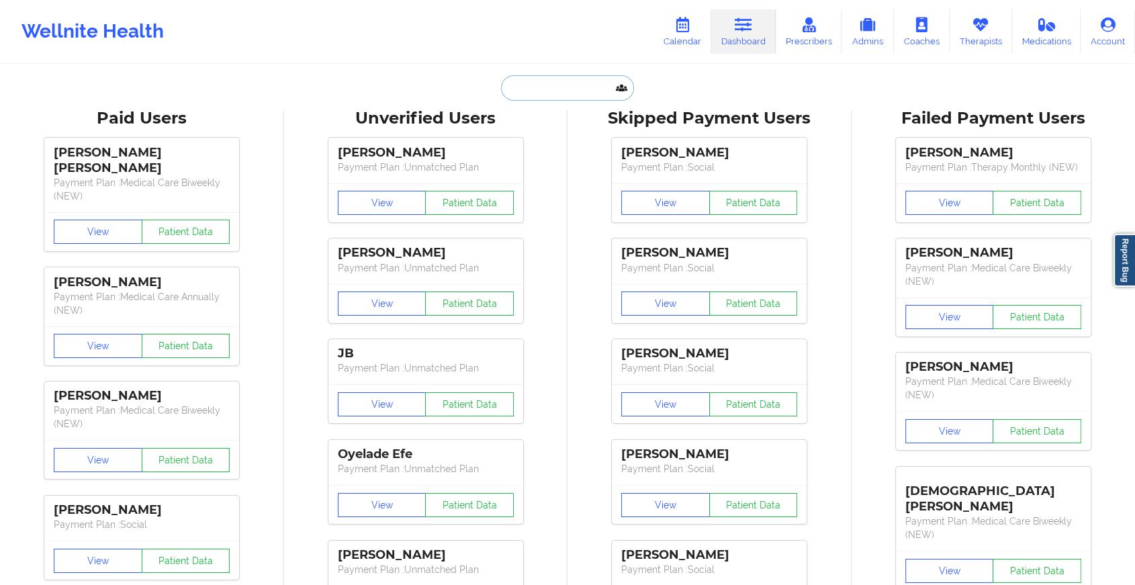
click at [550, 83] on input "text" at bounding box center [567, 88] width 133 height 26
paste input "[PERSON_NAME][EMAIL_ADDRESS][DOMAIN_NAME]"
type input "[PERSON_NAME][EMAIL_ADDRESS][DOMAIN_NAME]"
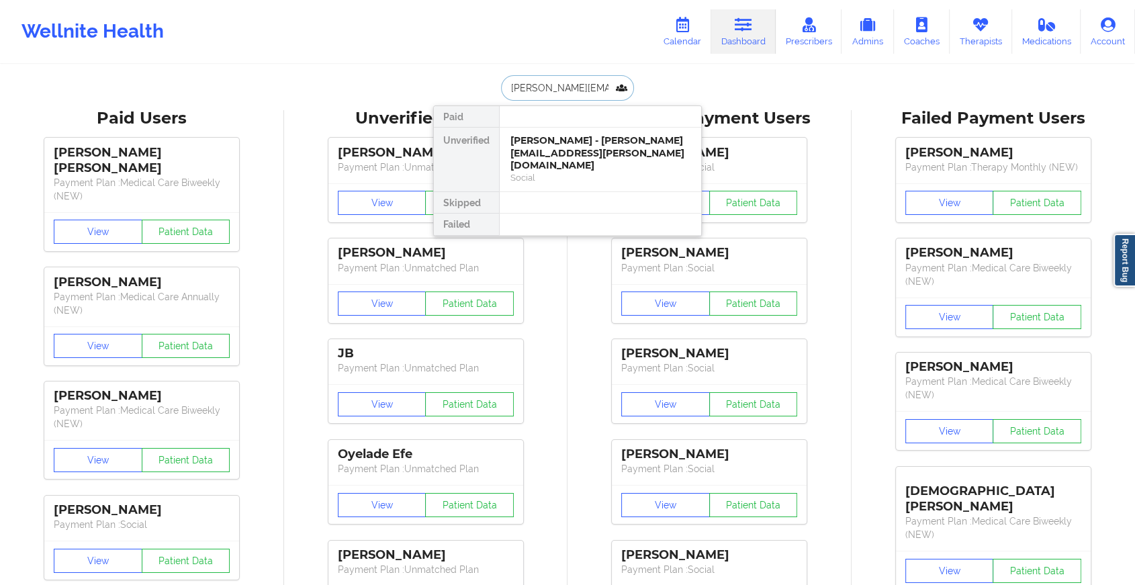
scroll to position [0, 2]
click at [583, 145] on div "[PERSON_NAME] - [PERSON_NAME][EMAIL_ADDRESS][DOMAIN_NAME]" at bounding box center [601, 146] width 180 height 25
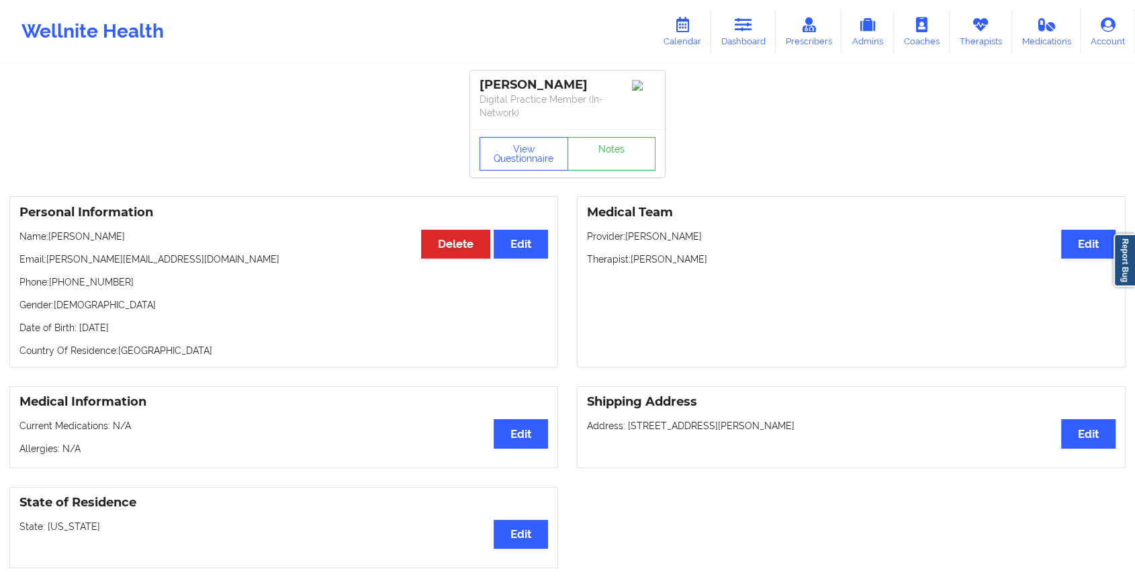
click at [609, 133] on div "View Questionnaire Notes" at bounding box center [567, 153] width 195 height 48
drag, startPoint x: 609, startPoint y: 133, endPoint x: 607, endPoint y: 143, distance: 10.2
click at [607, 143] on div "View Questionnaire Notes" at bounding box center [567, 153] width 195 height 48
click at [607, 143] on link "Notes" at bounding box center [612, 154] width 89 height 34
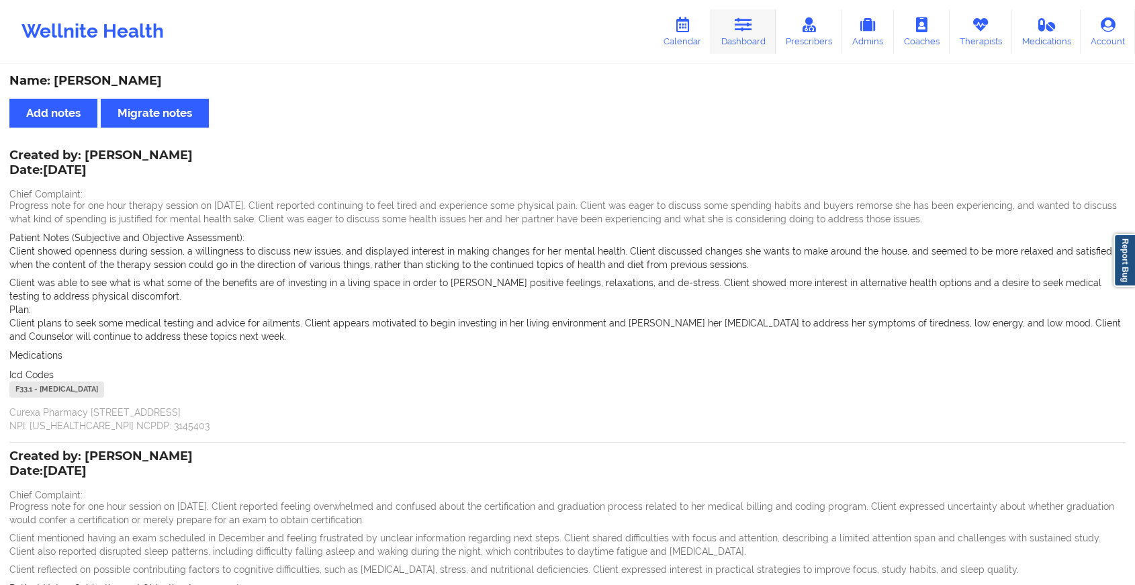
click at [736, 21] on link "Dashboard" at bounding box center [743, 31] width 64 height 44
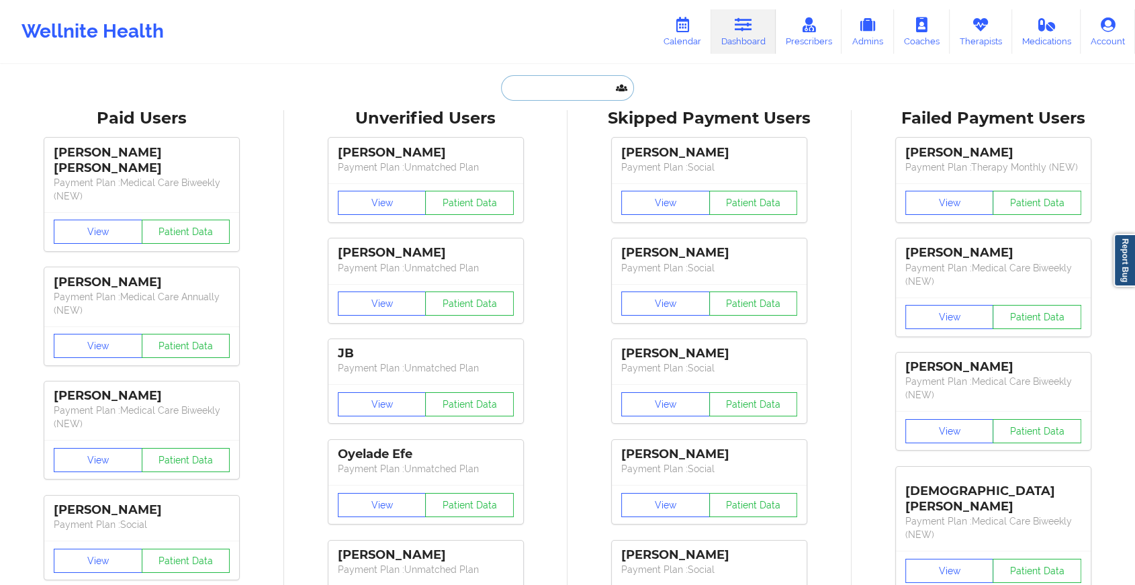
click at [546, 86] on input "text" at bounding box center [567, 88] width 133 height 26
paste input "[EMAIL_ADDRESS][DOMAIN_NAME]"
type input "[EMAIL_ADDRESS][DOMAIN_NAME]"
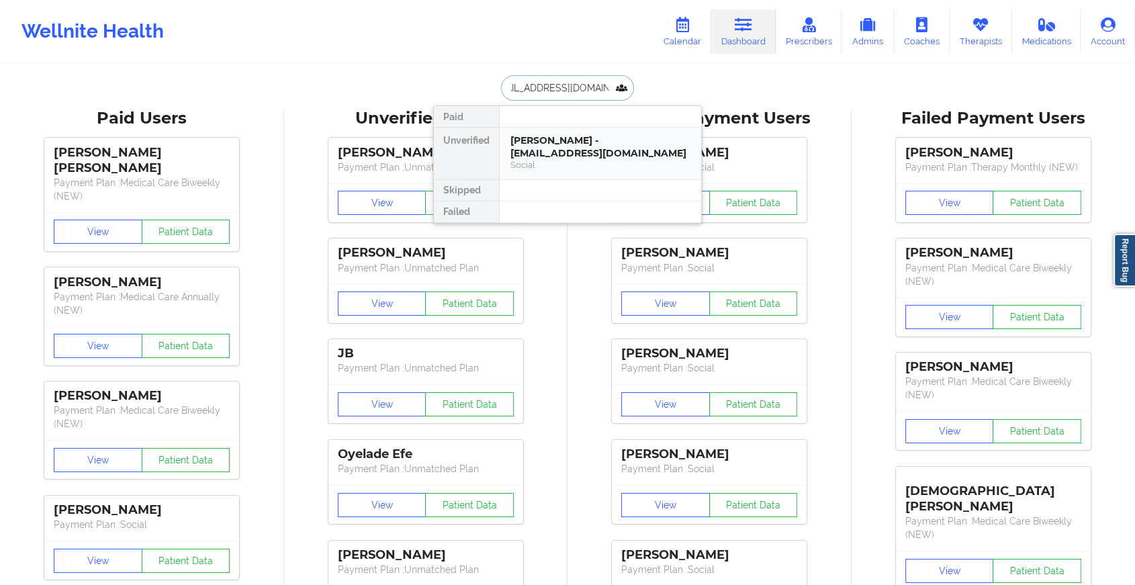
click at [581, 150] on div "[PERSON_NAME] - [EMAIL_ADDRESS][DOMAIN_NAME]" at bounding box center [601, 146] width 180 height 25
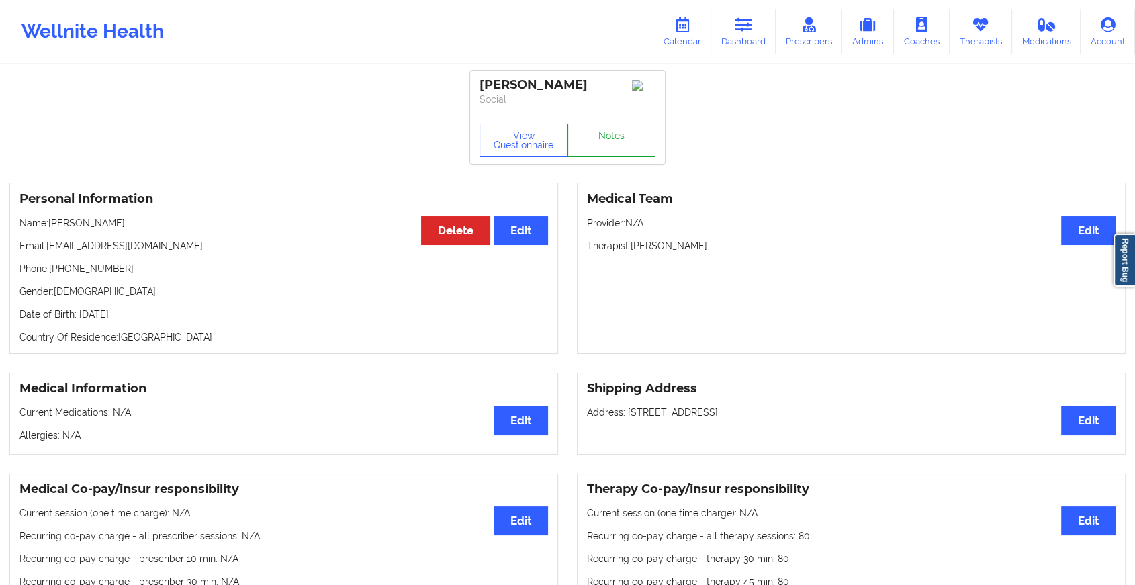
click at [615, 134] on link "Notes" at bounding box center [612, 141] width 89 height 34
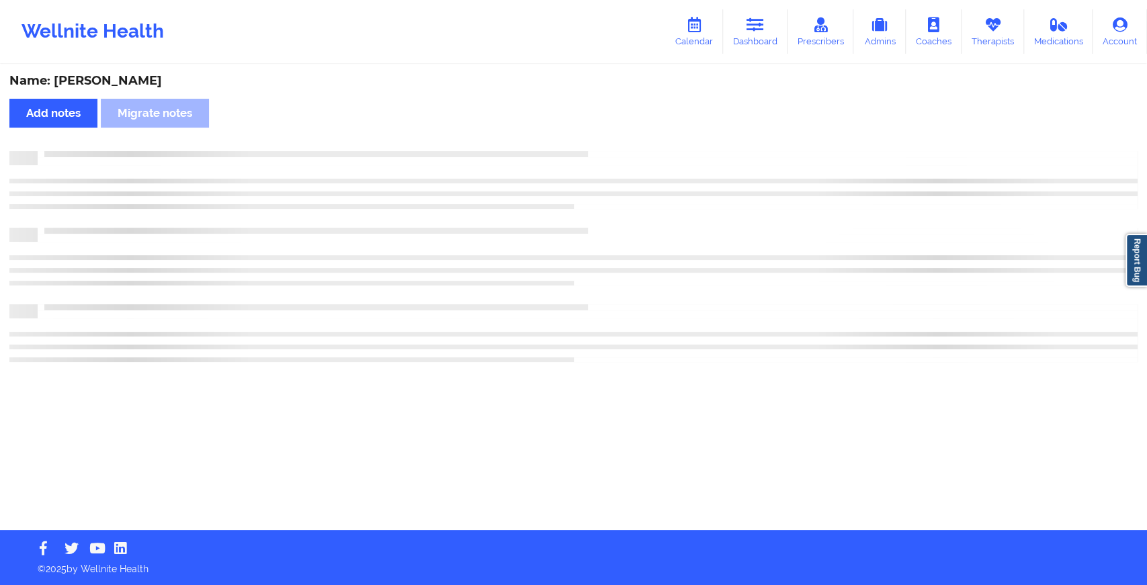
click at [543, 585] on html "Wellnite Health Calendar Dashboard Prescribers Admins Coaches Therapists Medica…" at bounding box center [573, 292] width 1147 height 585
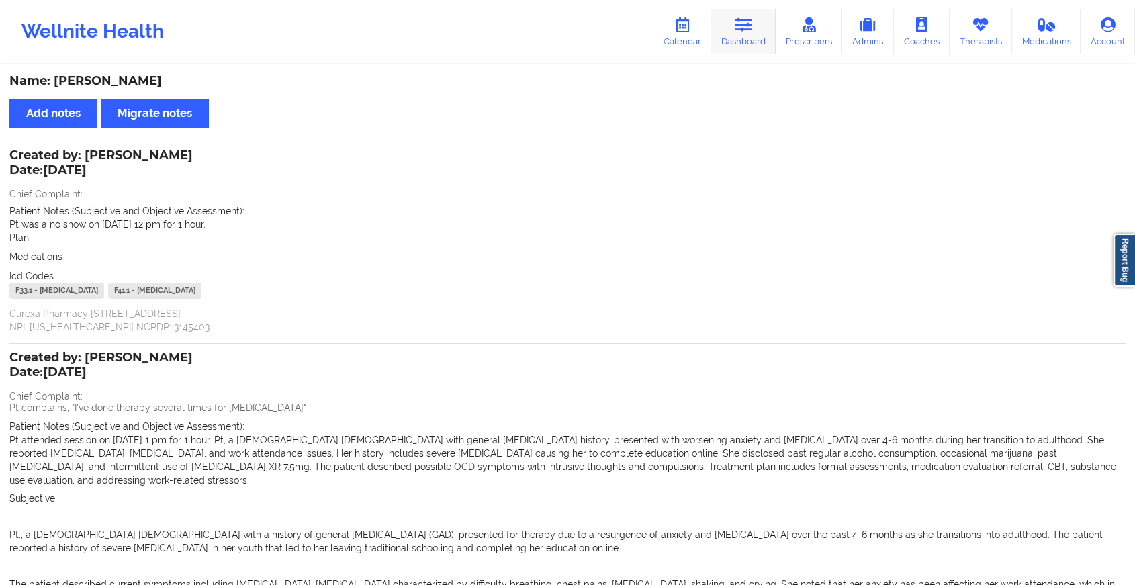
click at [734, 48] on link "Dashboard" at bounding box center [743, 31] width 64 height 44
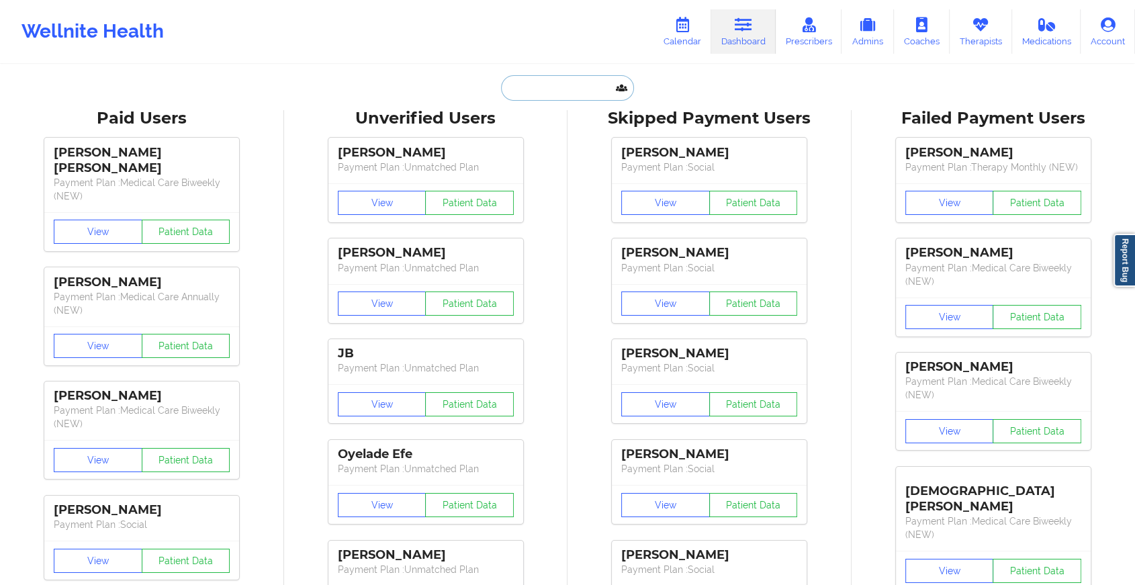
click at [552, 89] on input "text" at bounding box center [567, 88] width 133 height 26
paste input "[EMAIL_ADDRESS][DOMAIN_NAME]"
type input "[EMAIL_ADDRESS][DOMAIN_NAME]"
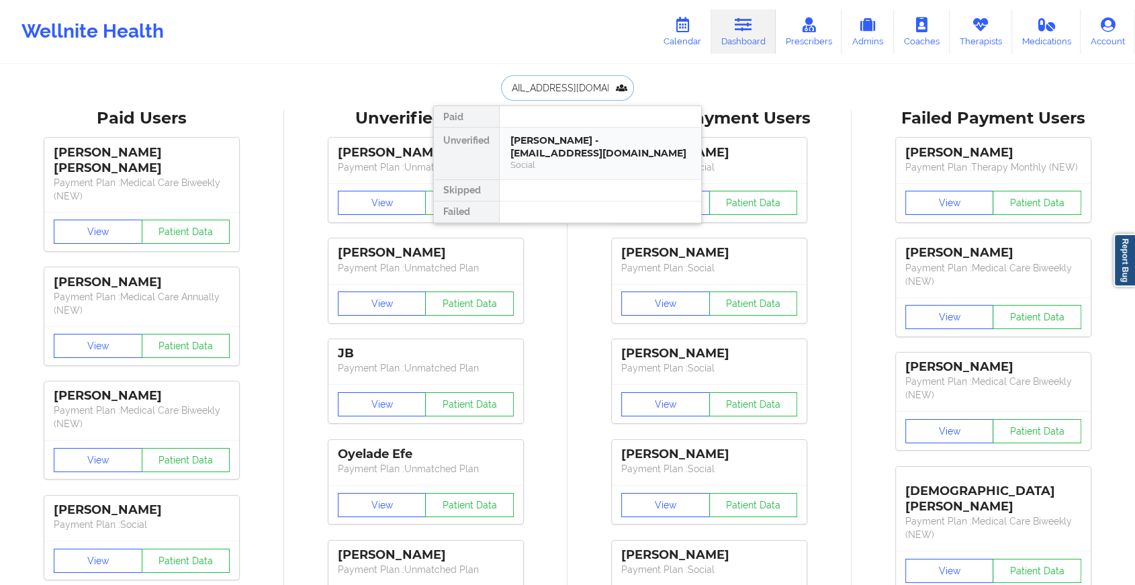
click at [578, 144] on div "[PERSON_NAME] - [EMAIL_ADDRESS][DOMAIN_NAME]" at bounding box center [601, 146] width 180 height 25
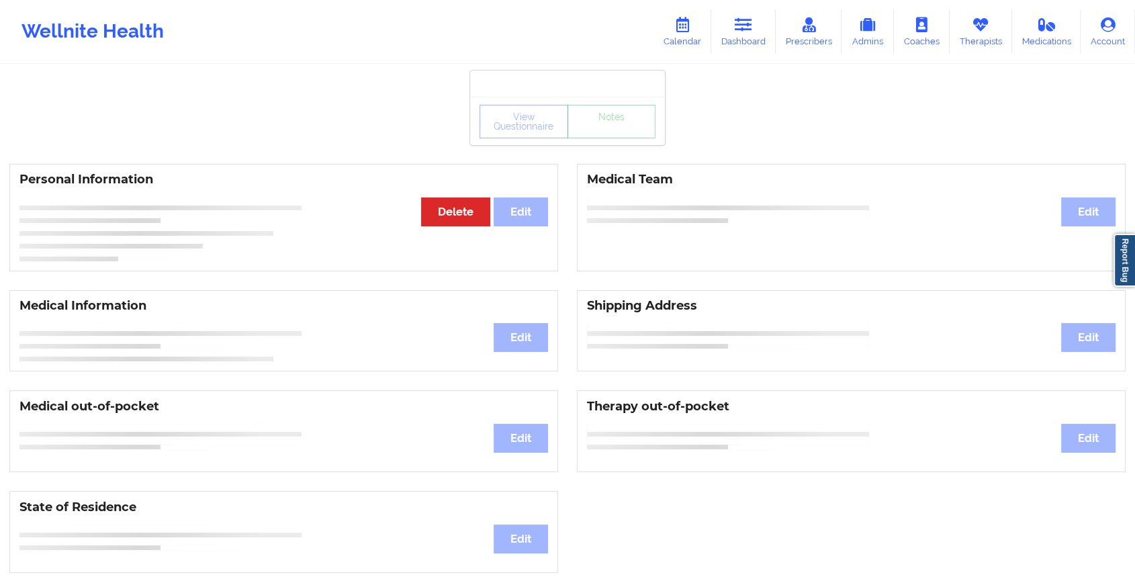
click at [610, 145] on div "View Questionnaire Notes Personal Information Edit Delete Medical Team Edit Med…" at bounding box center [567, 567] width 1135 height 1134
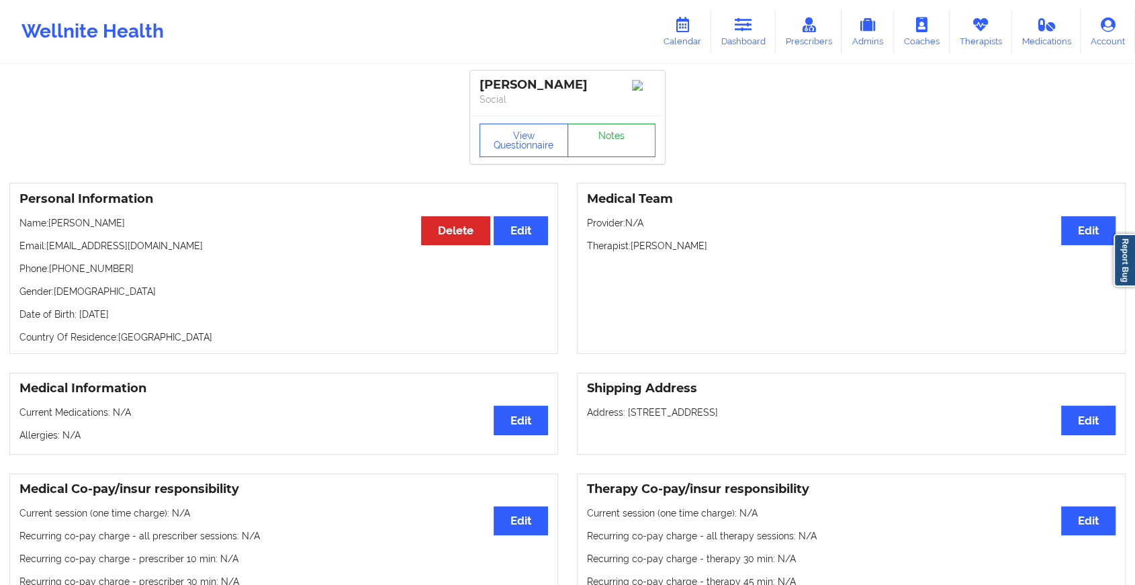
click at [610, 145] on link "Notes" at bounding box center [612, 141] width 89 height 34
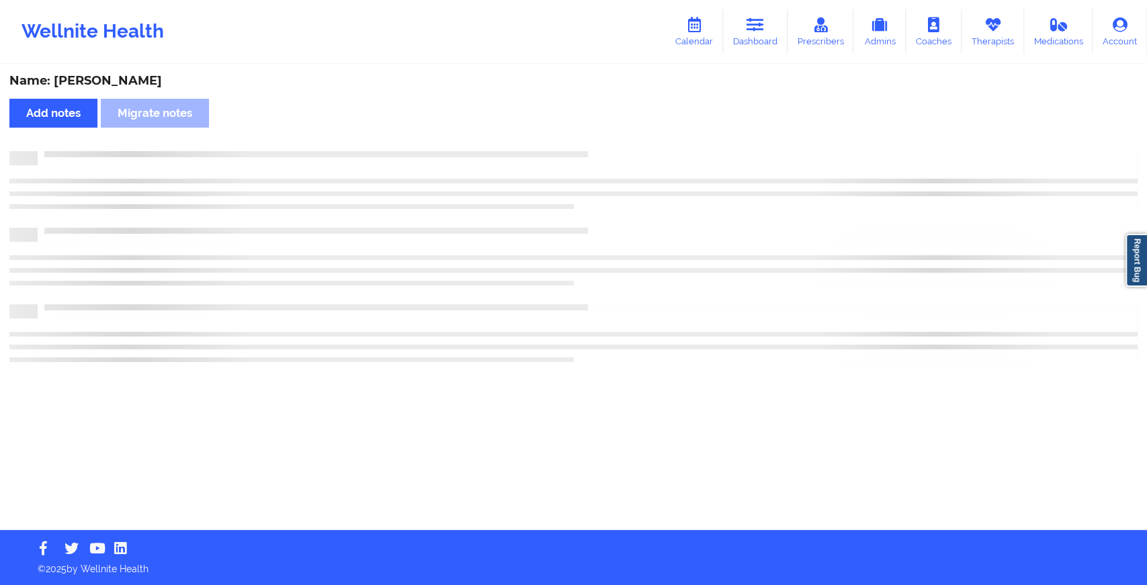
click at [803, 341] on div "Name: [PERSON_NAME] Add notes Migrate notes" at bounding box center [573, 298] width 1147 height 464
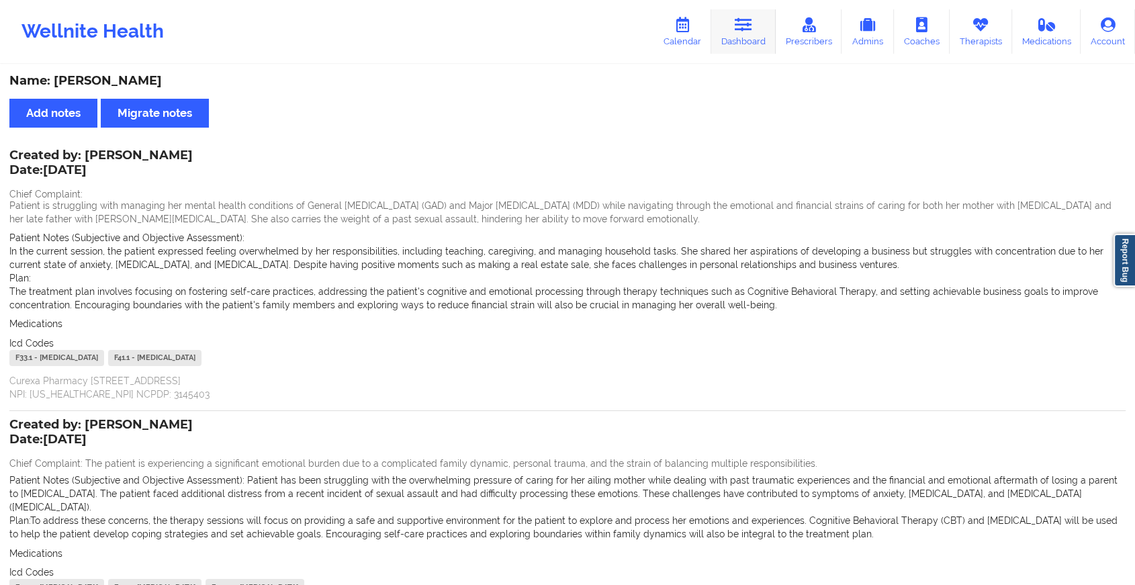
click at [739, 17] on icon at bounding box center [743, 24] width 17 height 15
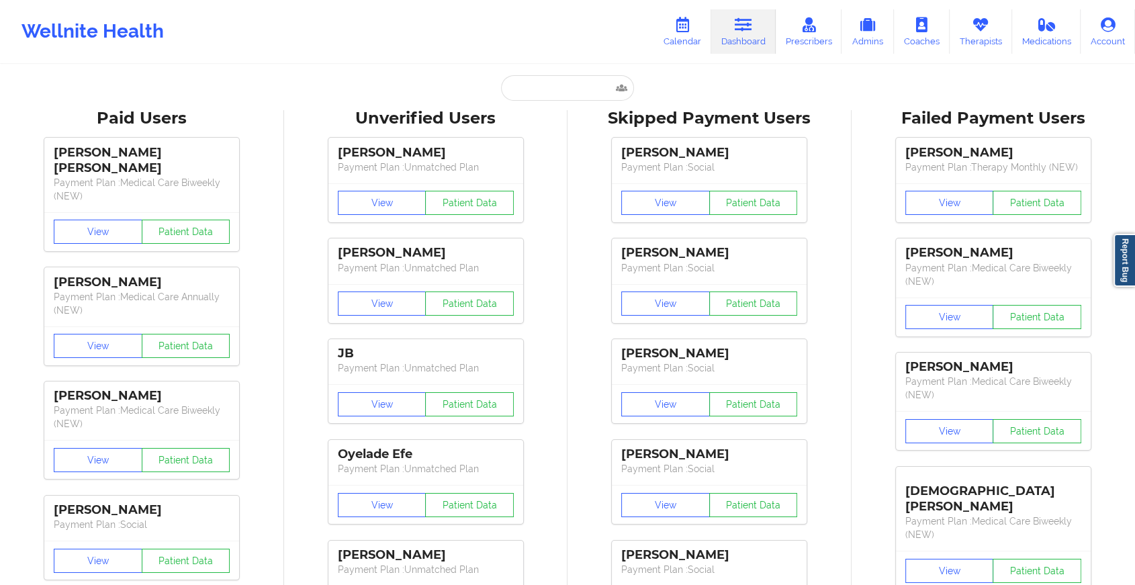
click at [548, 99] on input "text" at bounding box center [567, 88] width 133 height 26
paste input "[EMAIL_ADDRESS][DOMAIN_NAME]"
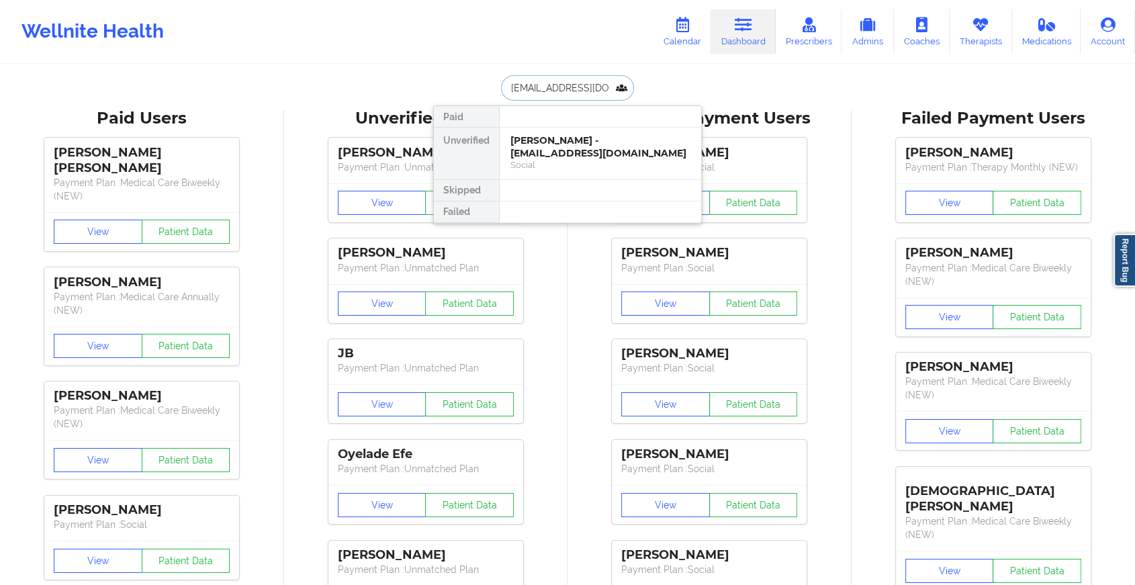
click at [597, 84] on input "[EMAIL_ADDRESS][DOMAIN_NAME]" at bounding box center [567, 88] width 133 height 26
click at [597, 84] on input ".COM" at bounding box center [567, 88] width 133 height 26
type input "."
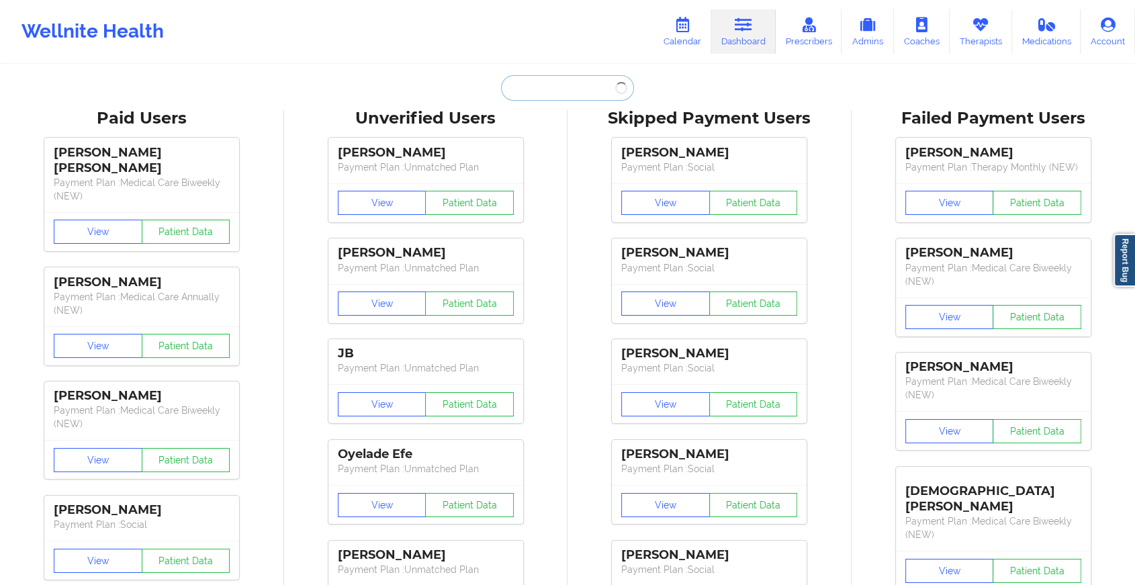
paste input "[EMAIL_ADDRESS][DOMAIN_NAME]"
type input "[EMAIL_ADDRESS][DOMAIN_NAME]"
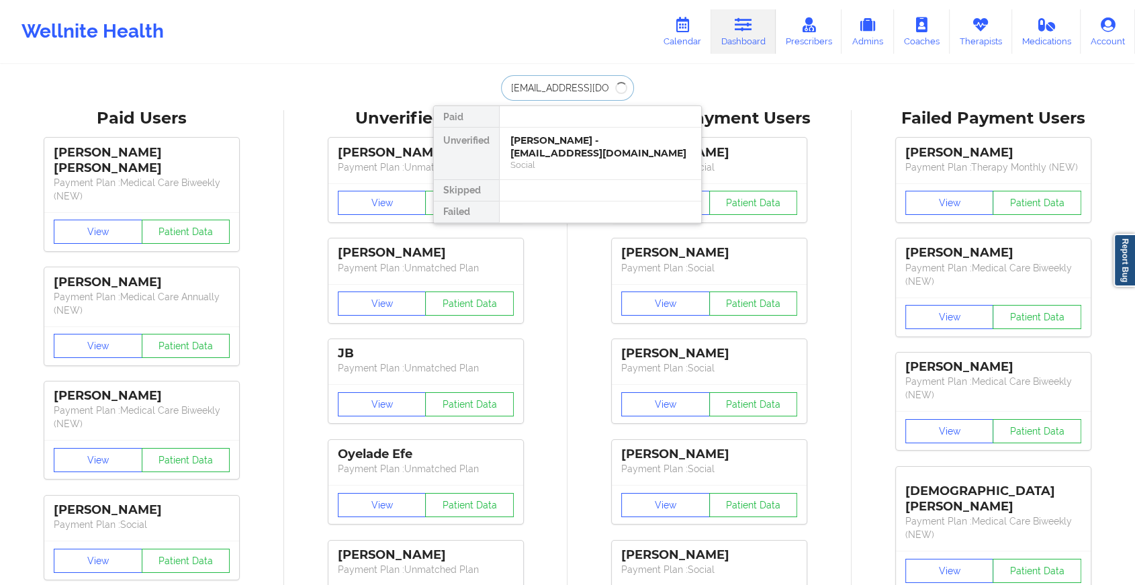
scroll to position [0, 7]
click at [612, 163] on div "Social" at bounding box center [601, 164] width 180 height 11
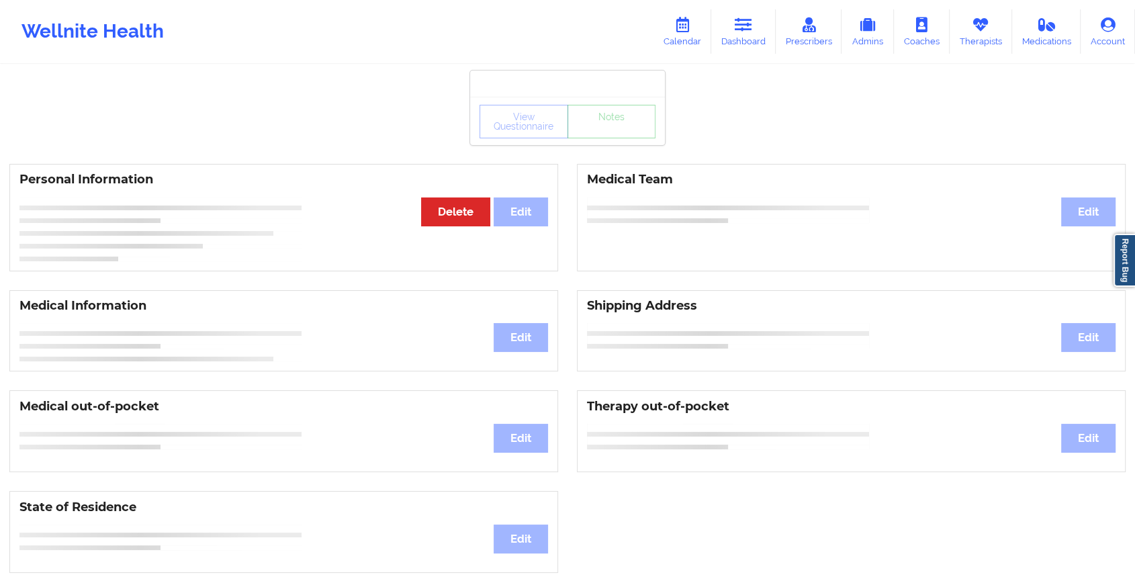
click at [619, 141] on div "View Questionnaire Notes" at bounding box center [567, 121] width 195 height 48
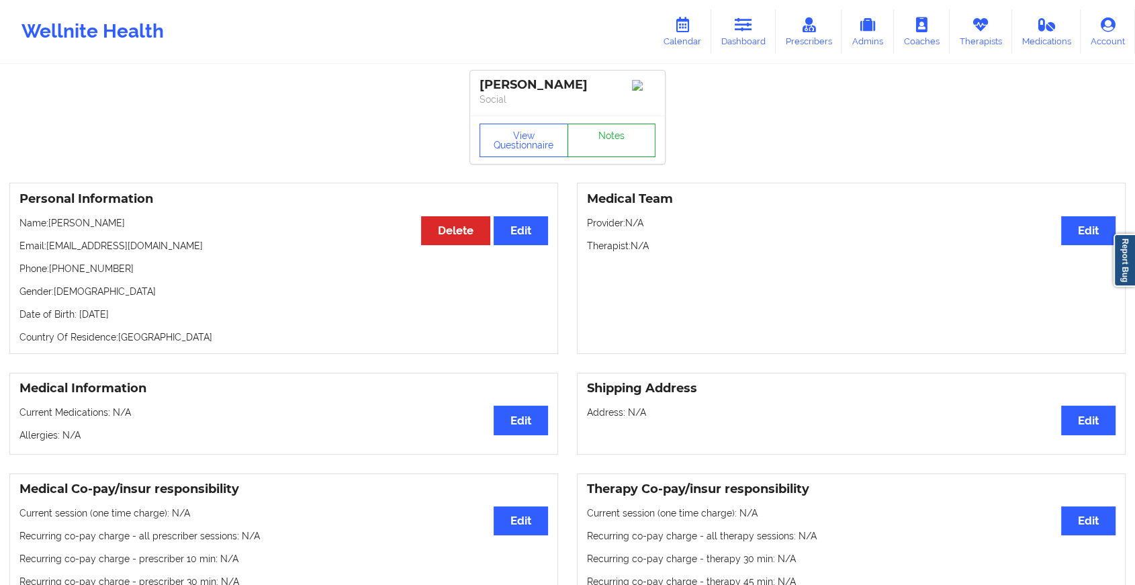
click at [619, 141] on link "Notes" at bounding box center [612, 141] width 89 height 34
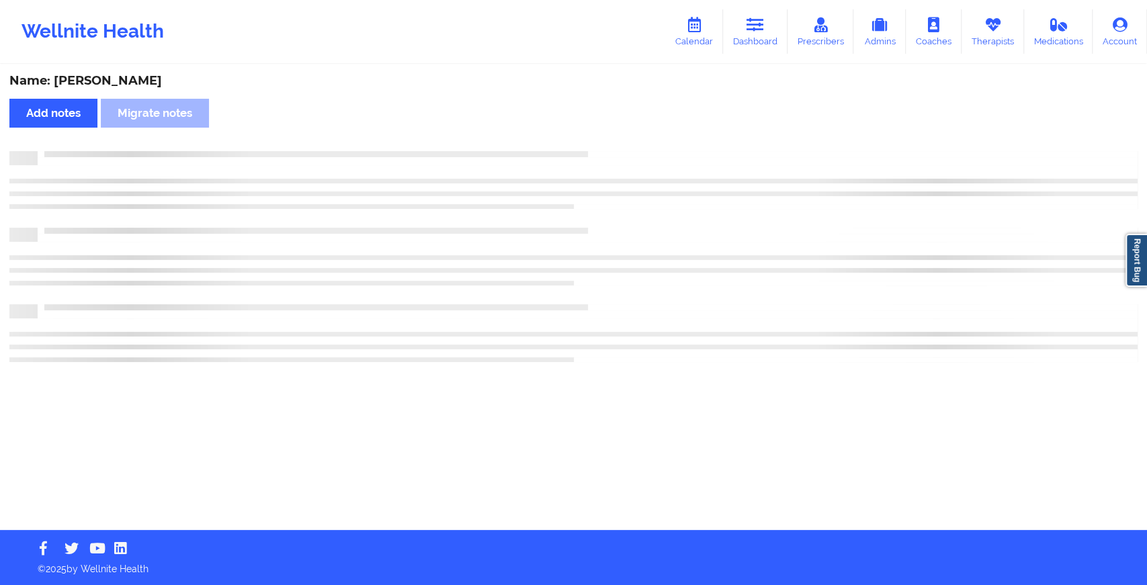
click at [619, 141] on div "Name: [PERSON_NAME] Add notes Migrate notes" at bounding box center [573, 298] width 1147 height 464
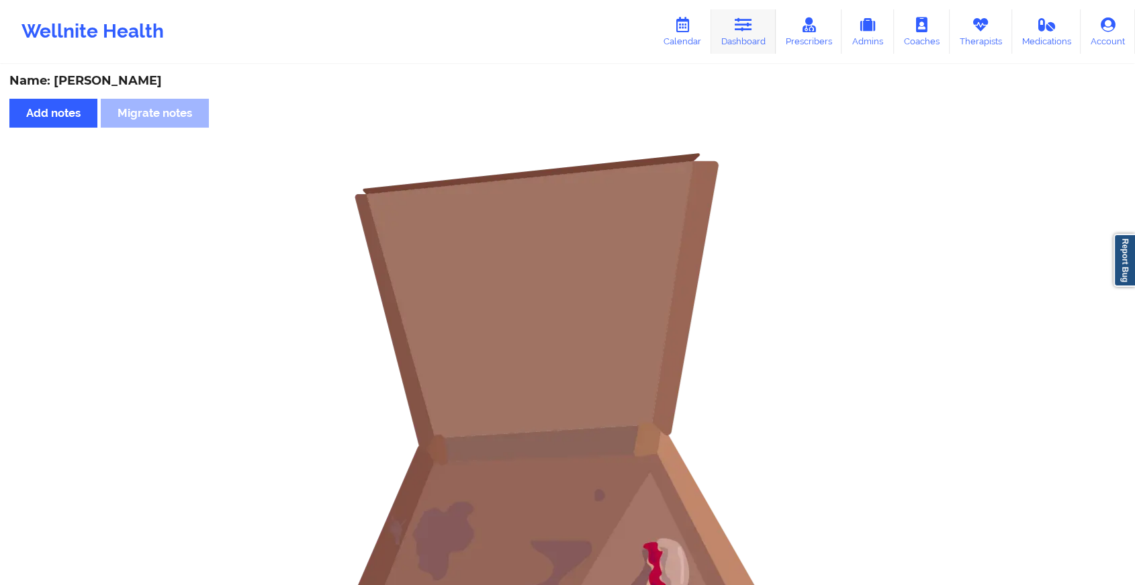
click at [741, 37] on link "Dashboard" at bounding box center [743, 31] width 64 height 44
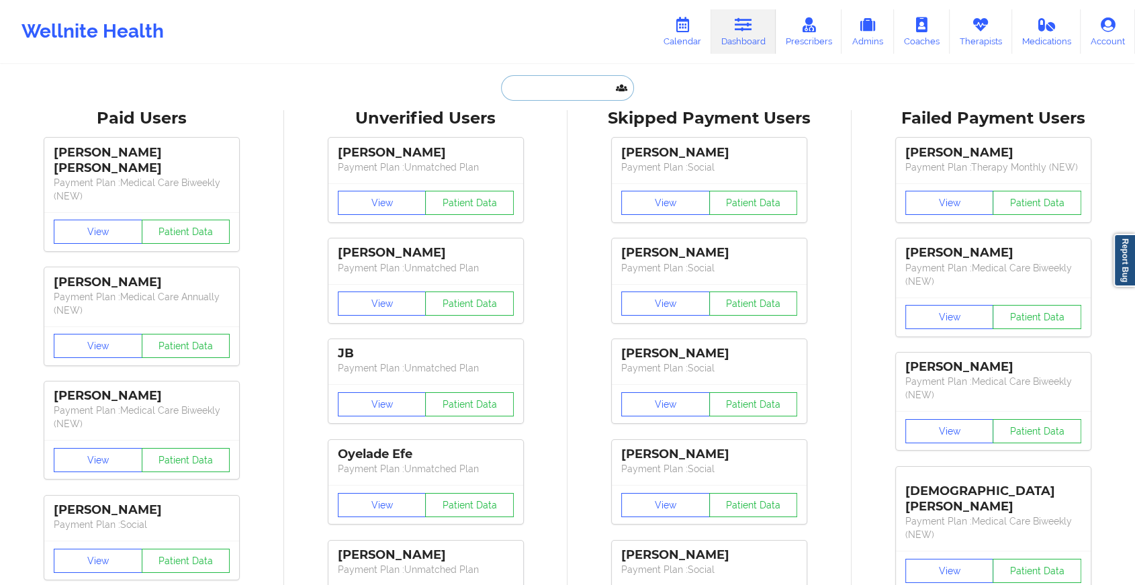
click at [516, 87] on input "text" at bounding box center [567, 88] width 133 height 26
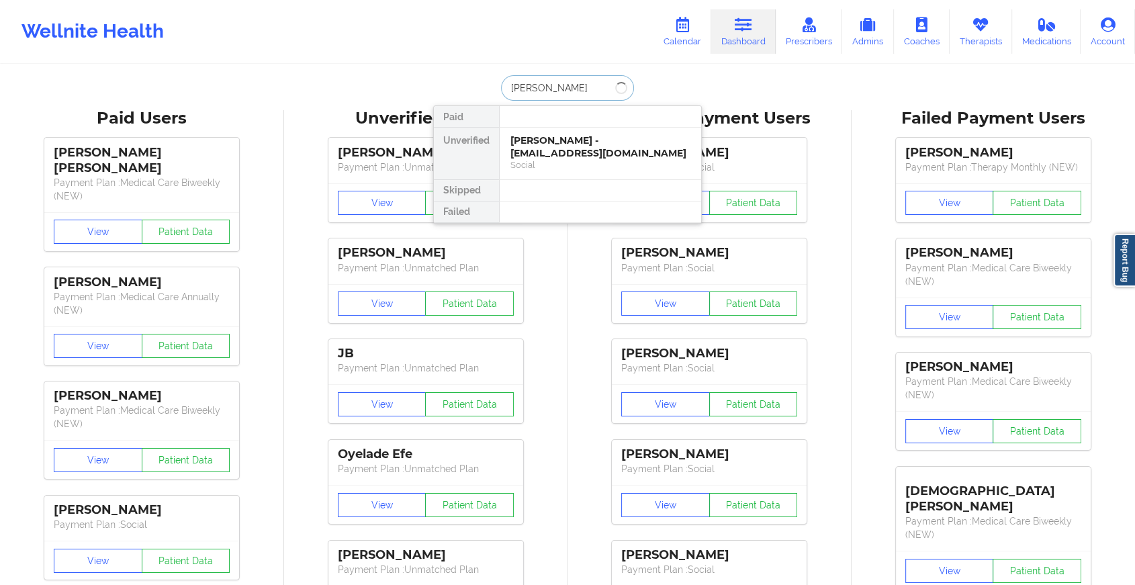
type input "[PERSON_NAME]"
drag, startPoint x: 541, startPoint y: 165, endPoint x: 699, endPoint y: 72, distance: 183.4
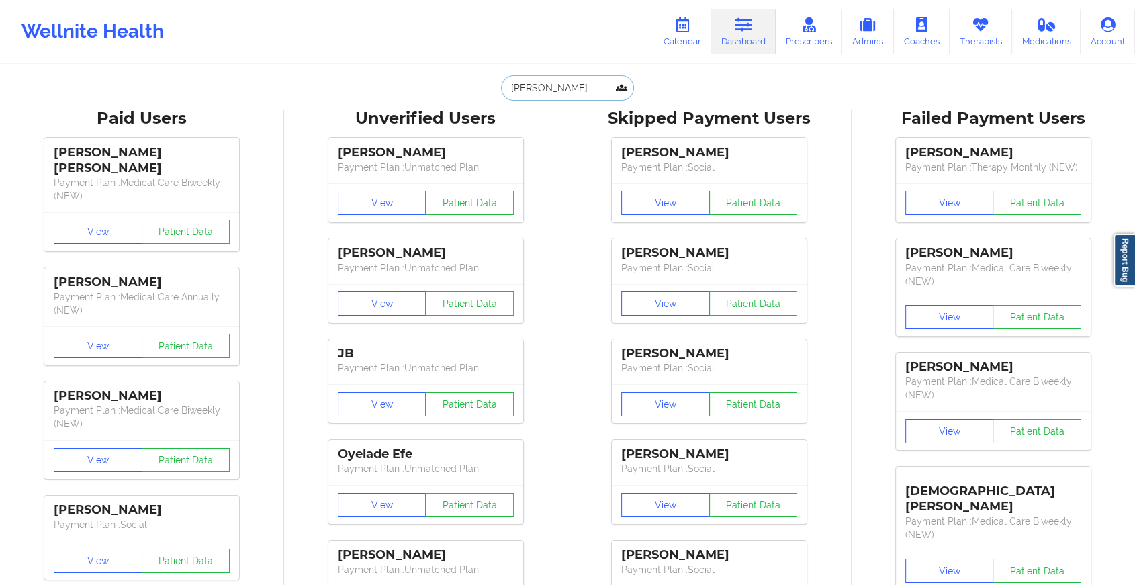
click at [564, 90] on input "[PERSON_NAME]" at bounding box center [567, 88] width 133 height 26
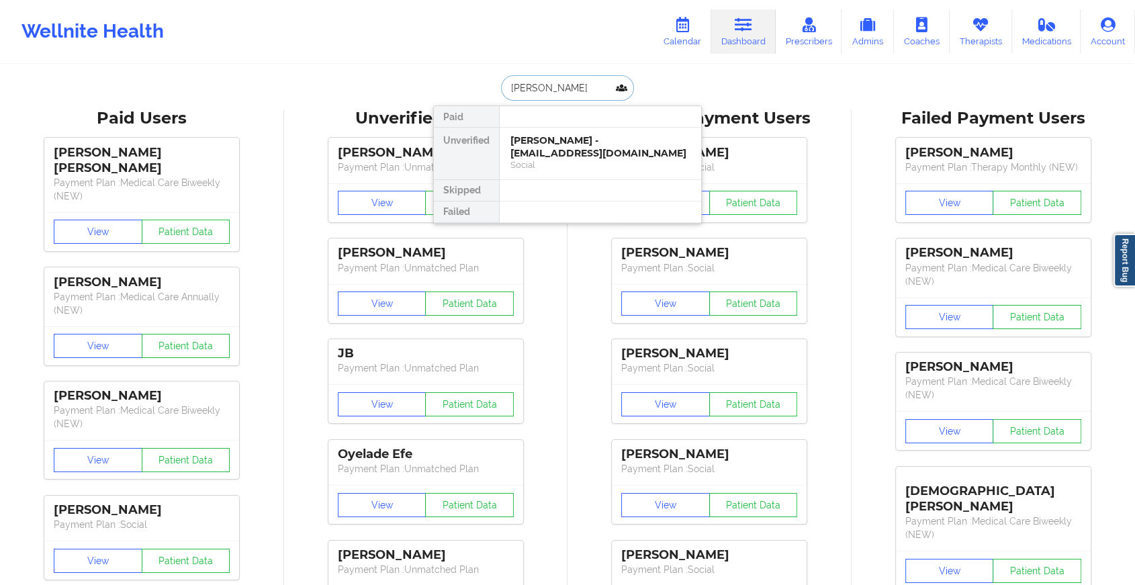
click at [564, 90] on input "[PERSON_NAME]" at bounding box center [567, 88] width 133 height 26
click at [534, 169] on div "Social" at bounding box center [601, 164] width 180 height 11
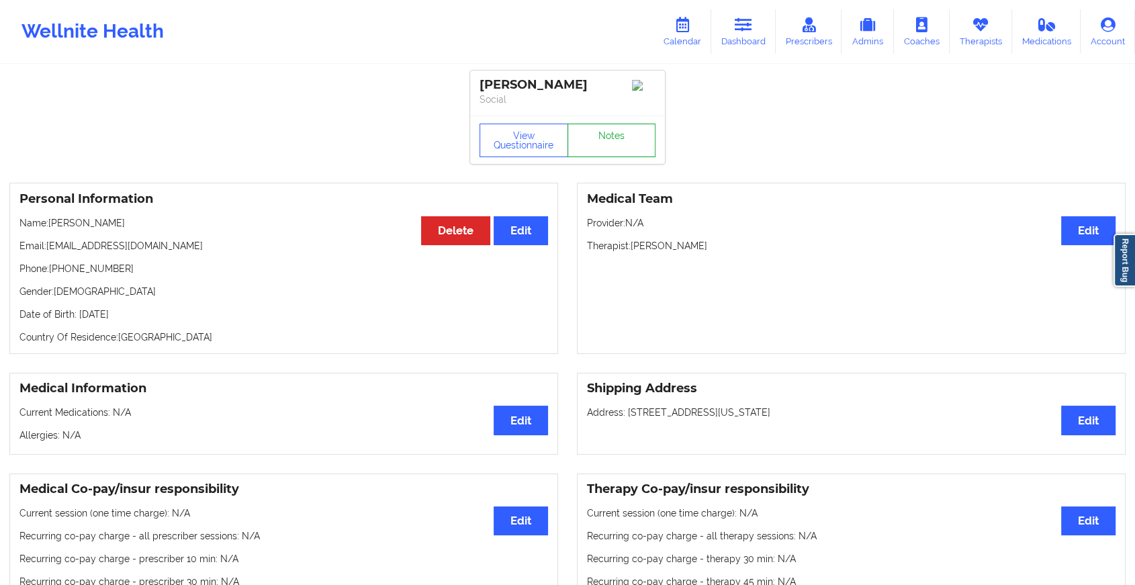
click at [599, 134] on link "Notes" at bounding box center [612, 141] width 89 height 34
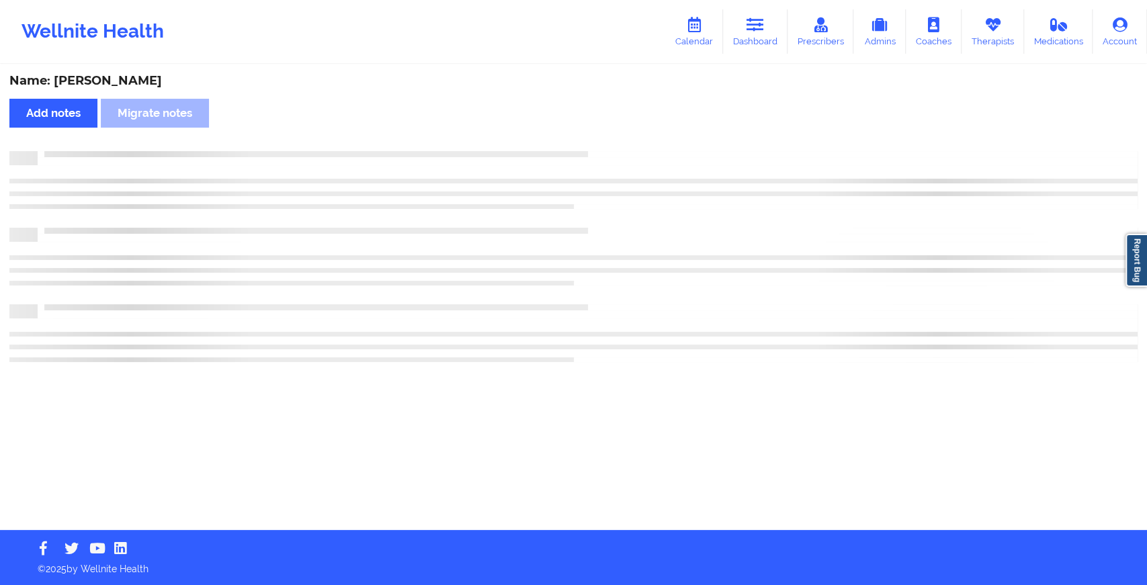
click at [599, 134] on div "Name: [PERSON_NAME] Add notes Migrate notes" at bounding box center [573, 298] width 1147 height 464
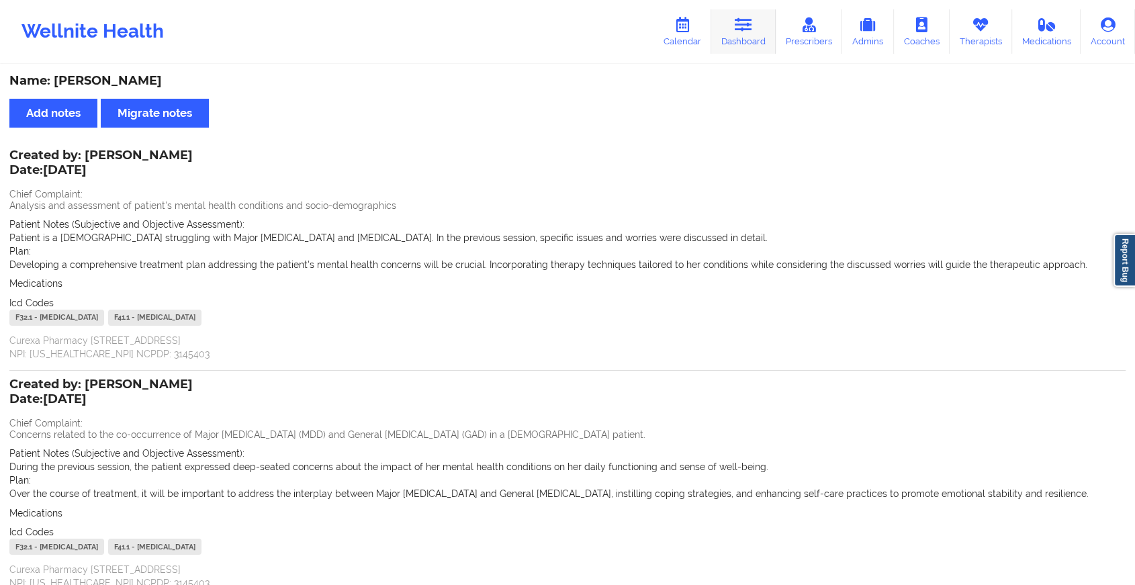
click at [763, 43] on link "Dashboard" at bounding box center [743, 31] width 64 height 44
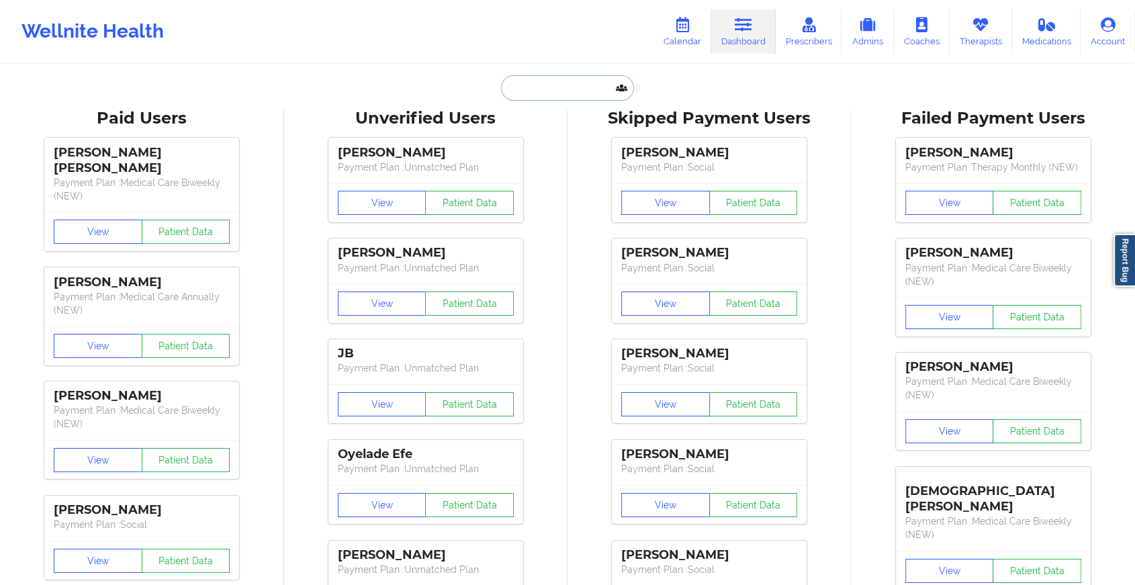
click at [577, 85] on input "text" at bounding box center [567, 88] width 133 height 26
paste input "[EMAIL_ADDRESS][DOMAIN_NAME]"
type input "[EMAIL_ADDRESS][DOMAIN_NAME]"
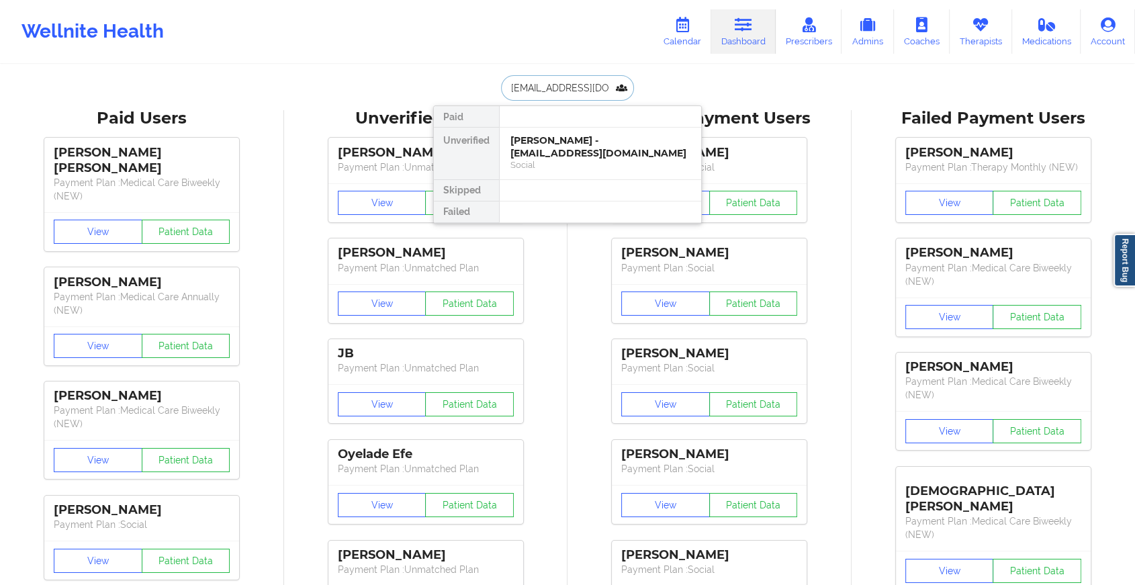
scroll to position [0, 17]
click at [580, 142] on div "[PERSON_NAME] - [EMAIL_ADDRESS][DOMAIN_NAME]" at bounding box center [601, 146] width 180 height 25
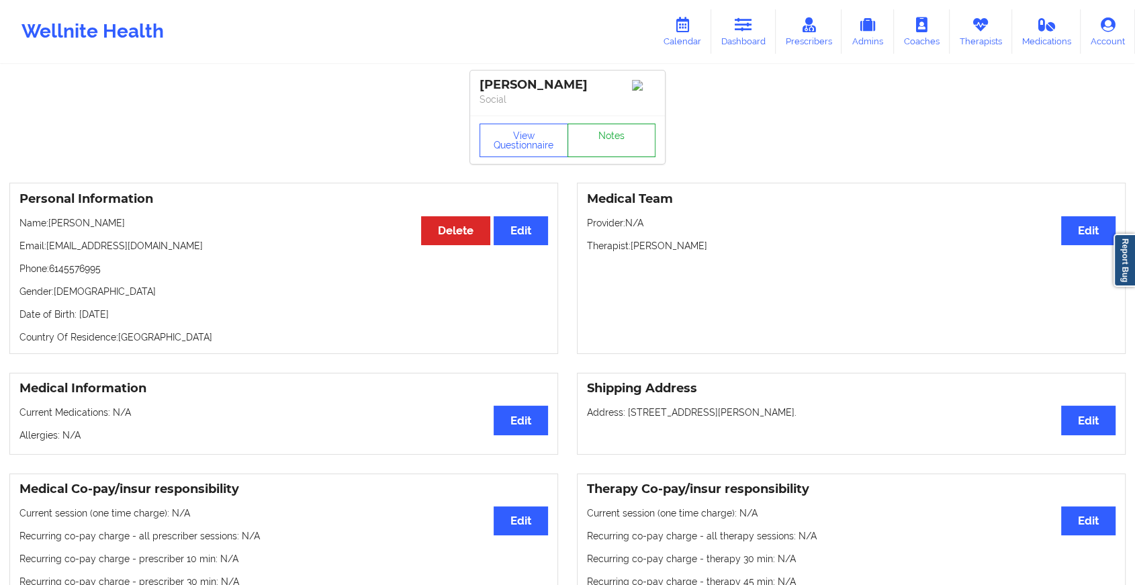
click at [599, 136] on link "Notes" at bounding box center [612, 141] width 89 height 34
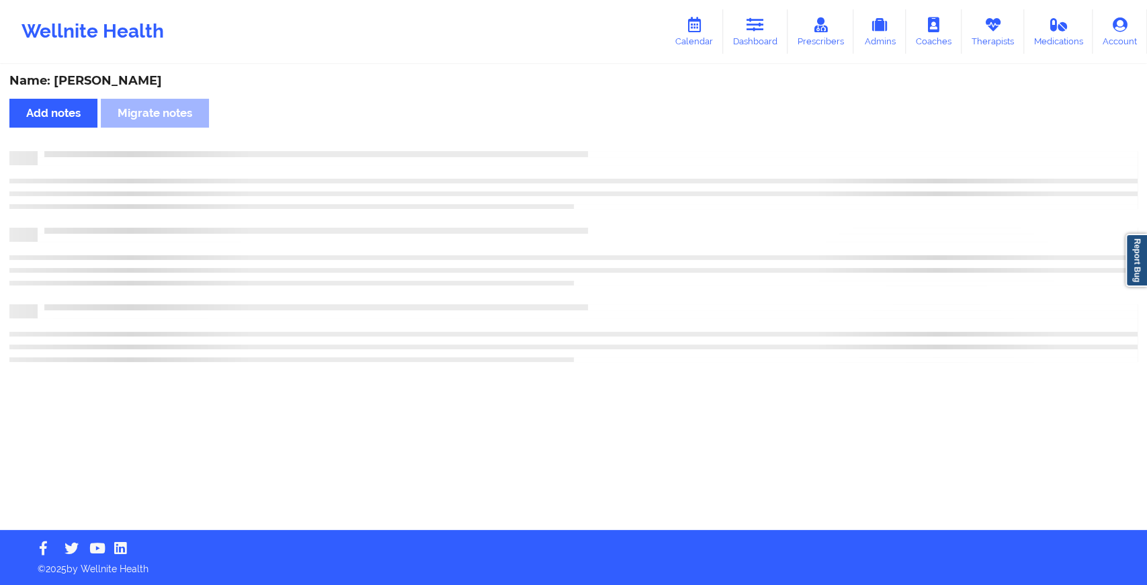
click at [599, 136] on div "Name: [PERSON_NAME] Add notes Migrate notes" at bounding box center [573, 298] width 1147 height 464
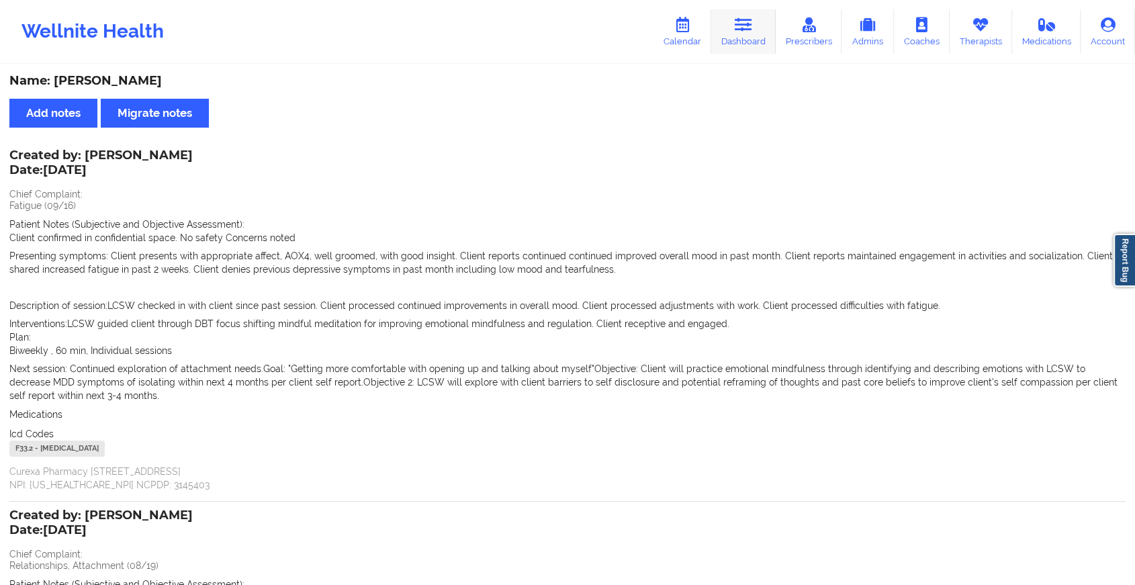
click at [764, 30] on link "Dashboard" at bounding box center [743, 31] width 64 height 44
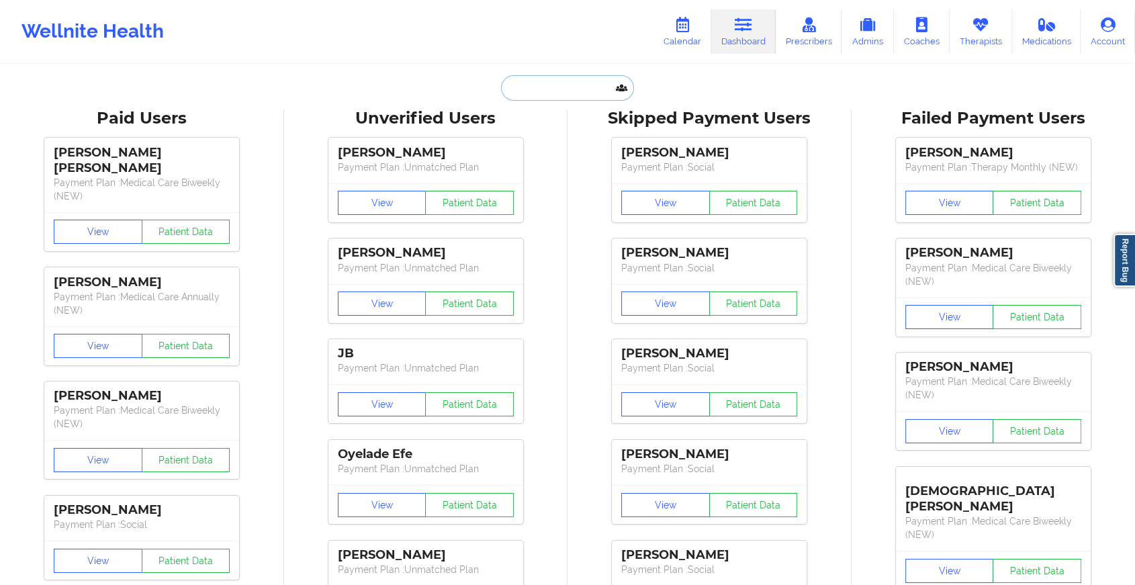
click at [546, 95] on input "text" at bounding box center [567, 88] width 133 height 26
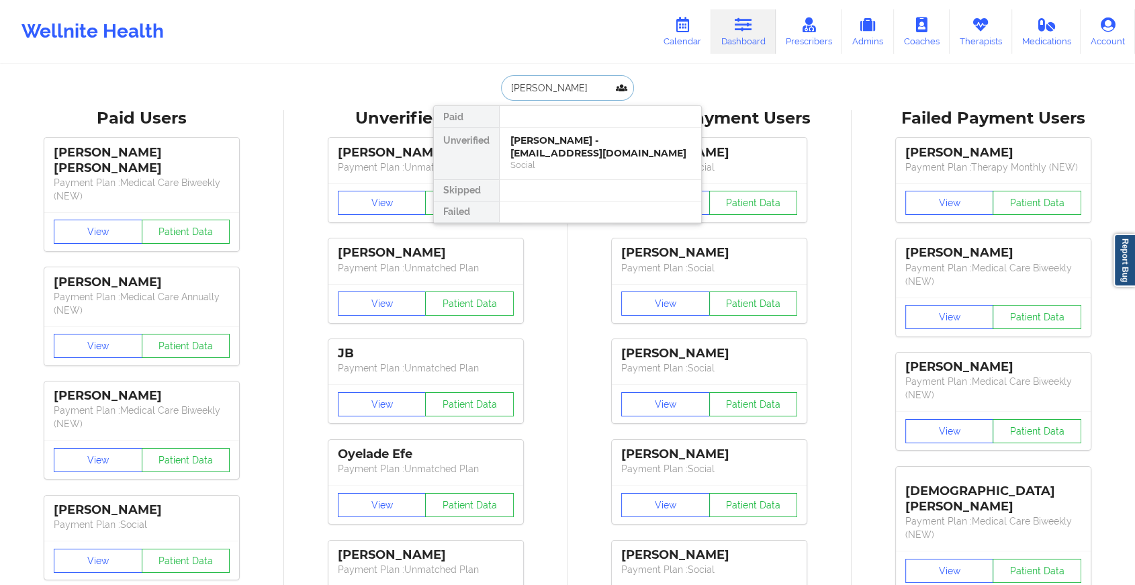
type input "[PERSON_NAME]"
click at [569, 156] on div "[PERSON_NAME] - [PERSON_NAME][EMAIL_ADDRESS][PERSON_NAME][DOMAIN_NAME]" at bounding box center [601, 153] width 180 height 38
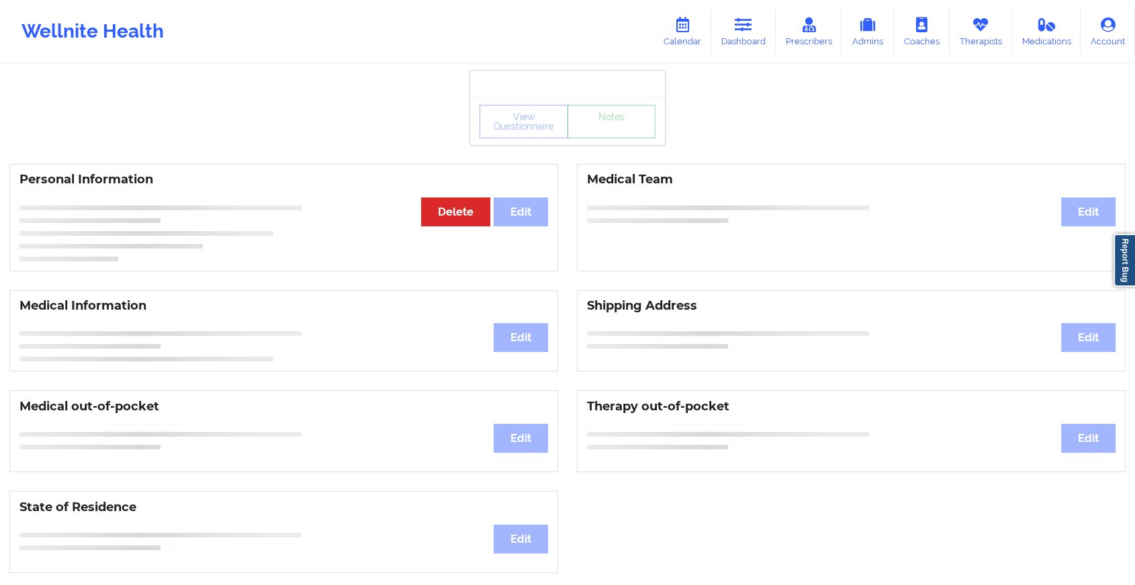
click at [613, 143] on div "View Questionnaire Notes" at bounding box center [567, 121] width 195 height 48
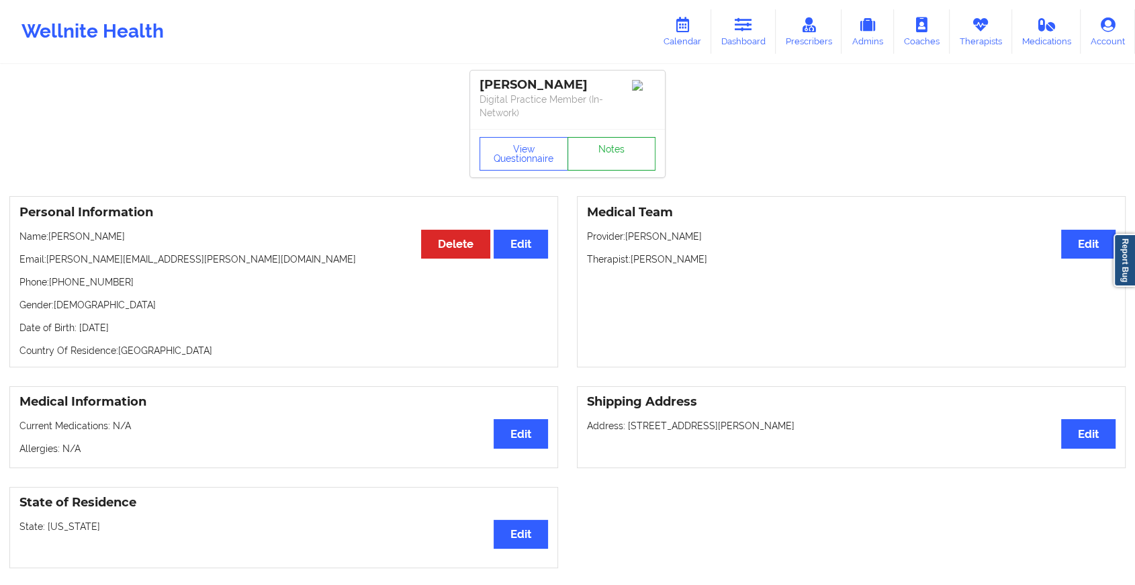
click at [613, 143] on link "Notes" at bounding box center [612, 154] width 89 height 34
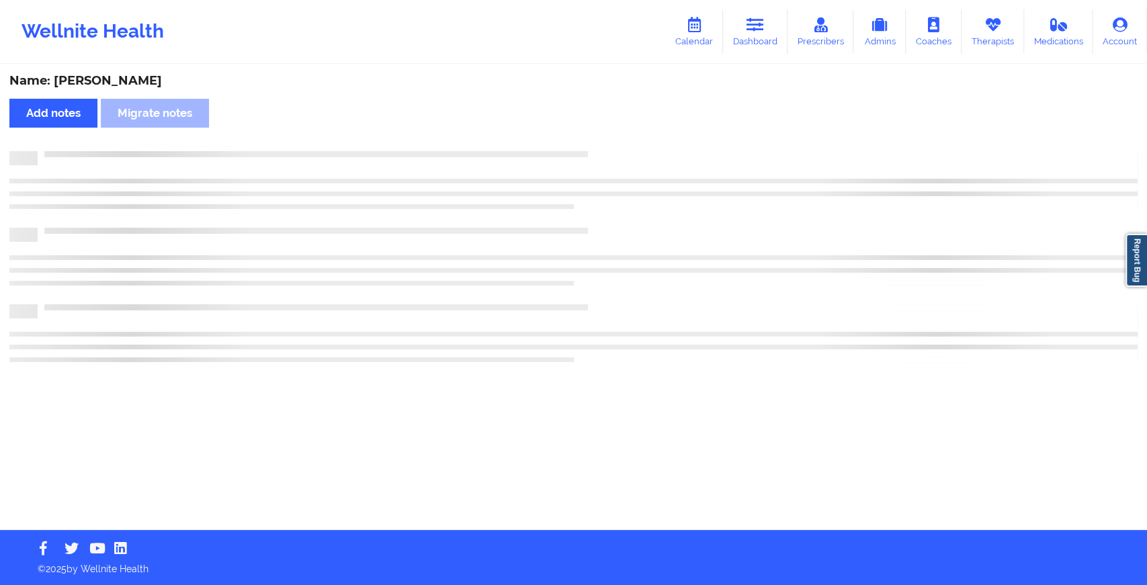
click at [613, 143] on div "Name: [PERSON_NAME] Add notes Migrate notes" at bounding box center [573, 298] width 1147 height 464
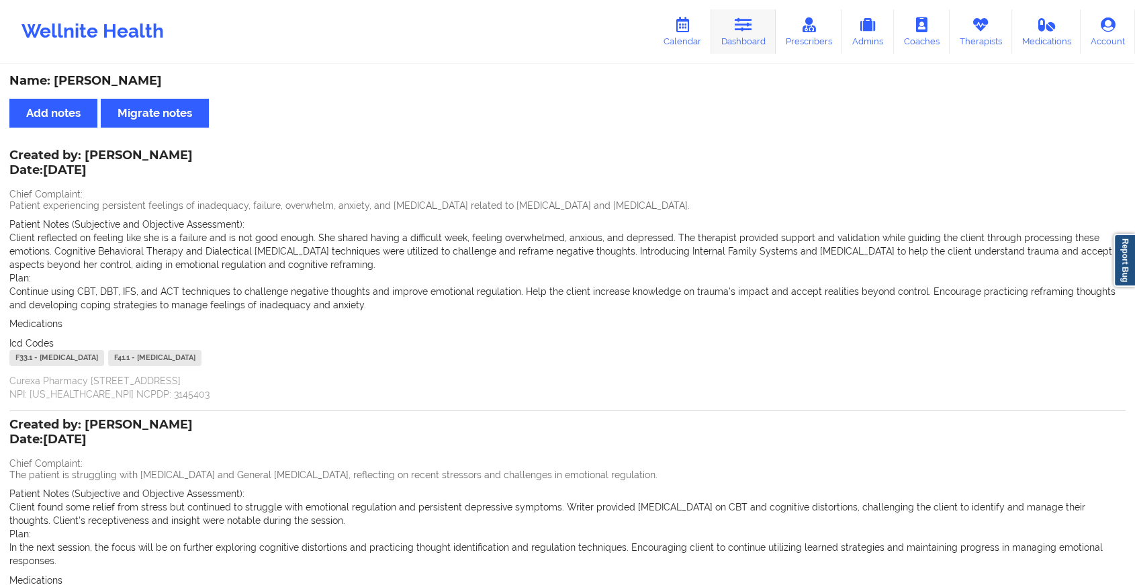
click at [732, 32] on link "Dashboard" at bounding box center [743, 31] width 64 height 44
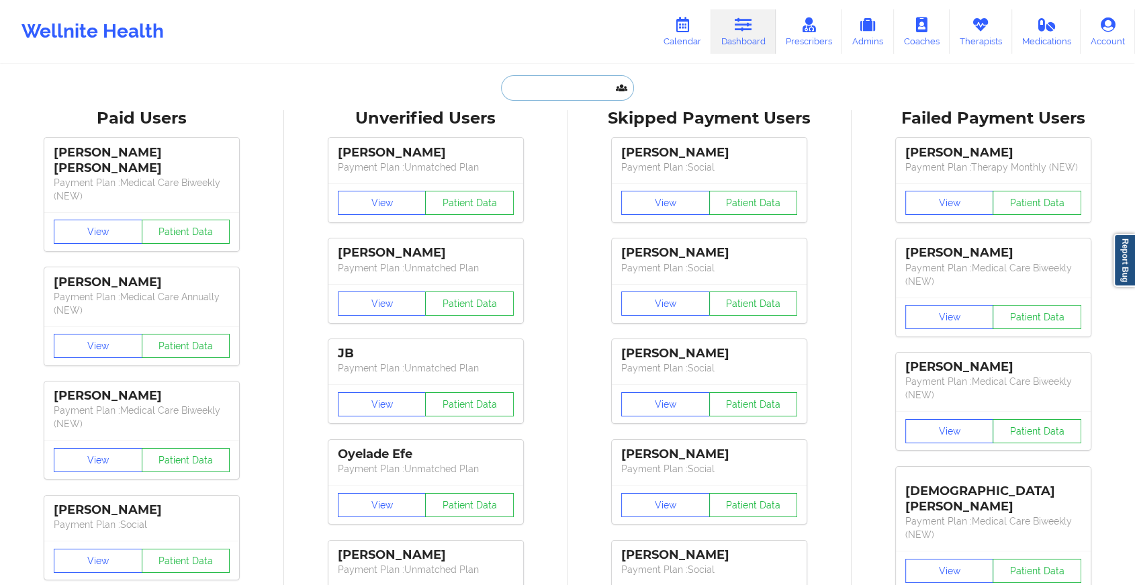
click at [611, 84] on input "text" at bounding box center [567, 88] width 133 height 26
paste input "[PERSON_NAME][EMAIL_ADDRESS][PERSON_NAME][DOMAIN_NAME]"
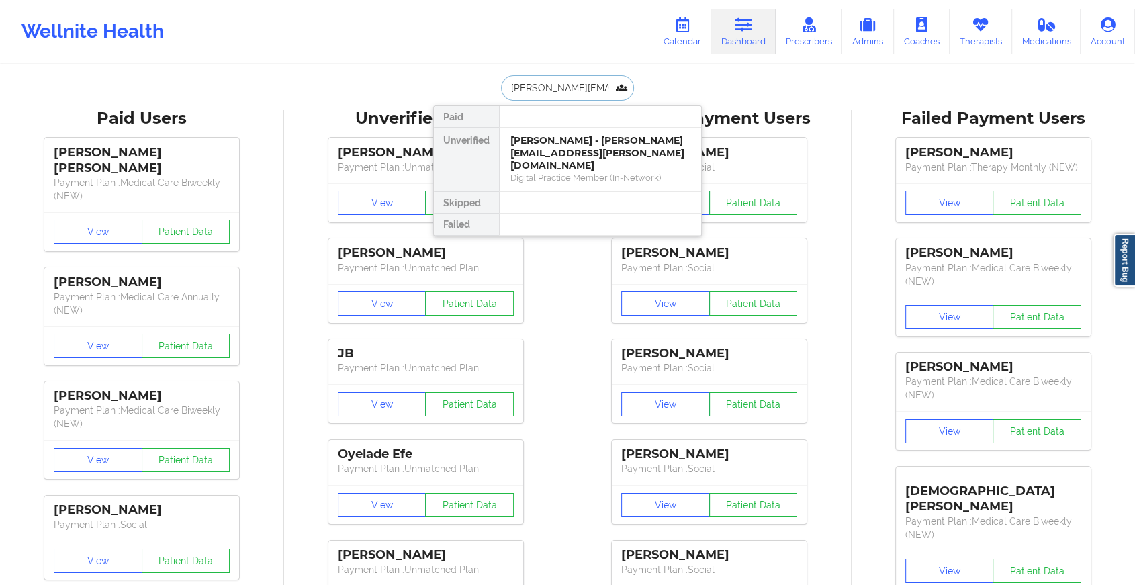
drag, startPoint x: 607, startPoint y: 97, endPoint x: 488, endPoint y: 81, distance: 120.0
click at [488, 81] on div "[PERSON_NAME][EMAIL_ADDRESS][PERSON_NAME][DOMAIN_NAME] Paid Unverified [PERSON_…" at bounding box center [567, 88] width 269 height 26
type input "m"
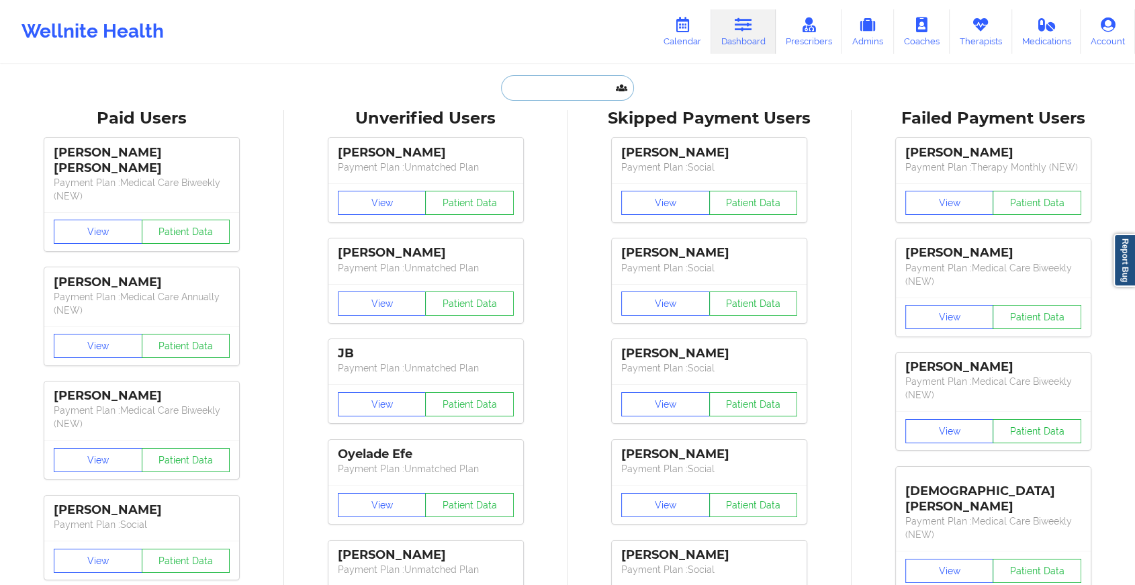
paste input "[EMAIL_ADDRESS][DOMAIN_NAME]"
type input "[EMAIL_ADDRESS][DOMAIN_NAME]"
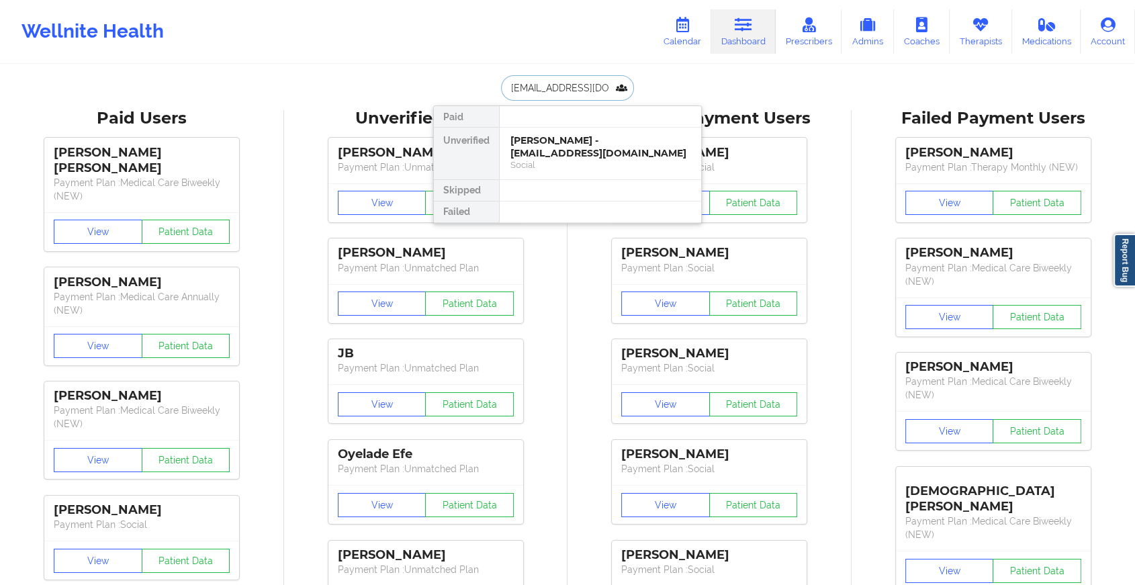
click at [556, 166] on div "Social" at bounding box center [601, 164] width 180 height 11
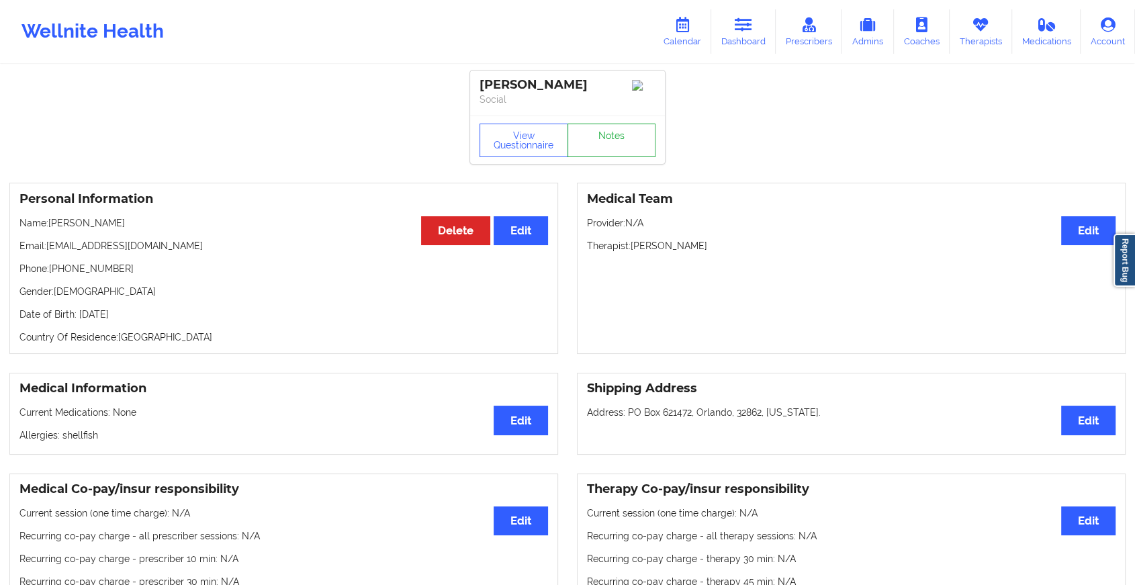
click at [618, 146] on link "Notes" at bounding box center [612, 141] width 89 height 34
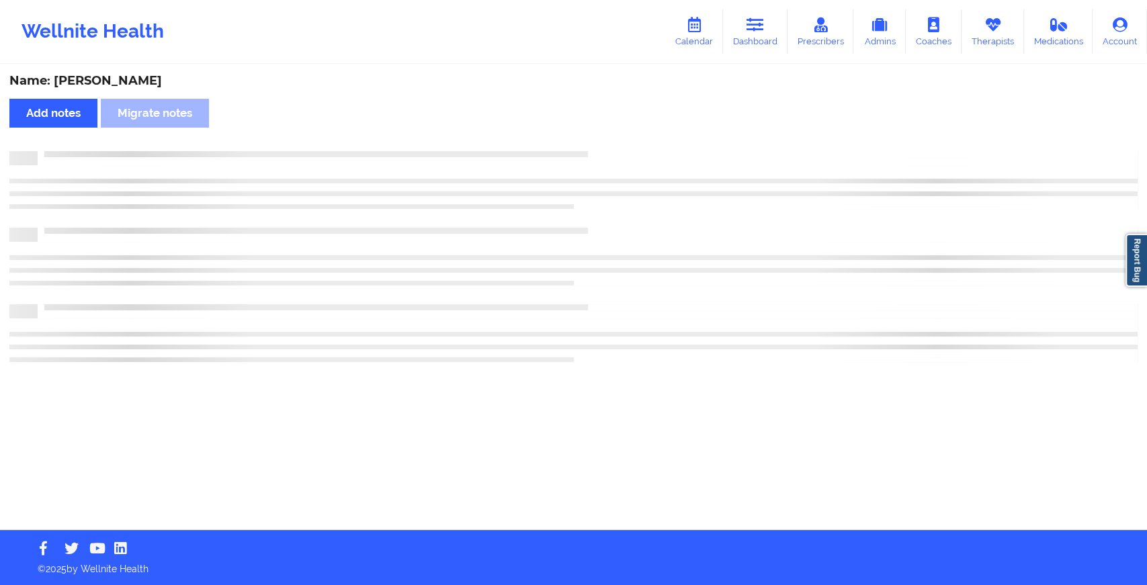
click at [618, 146] on div "Name: [PERSON_NAME] Add notes Migrate notes" at bounding box center [573, 298] width 1147 height 464
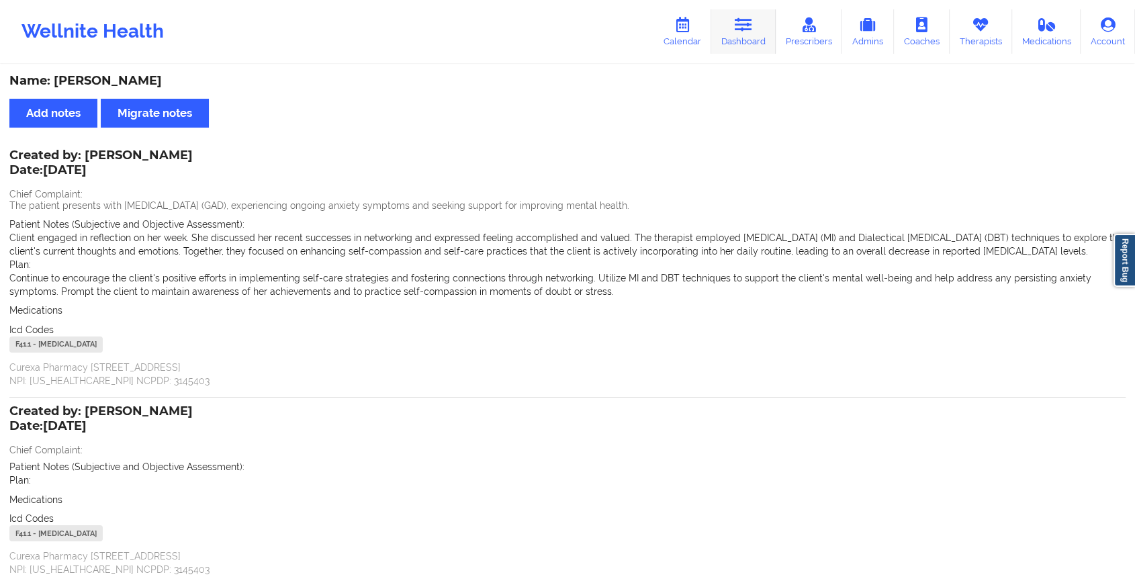
click at [750, 49] on link "Dashboard" at bounding box center [743, 31] width 64 height 44
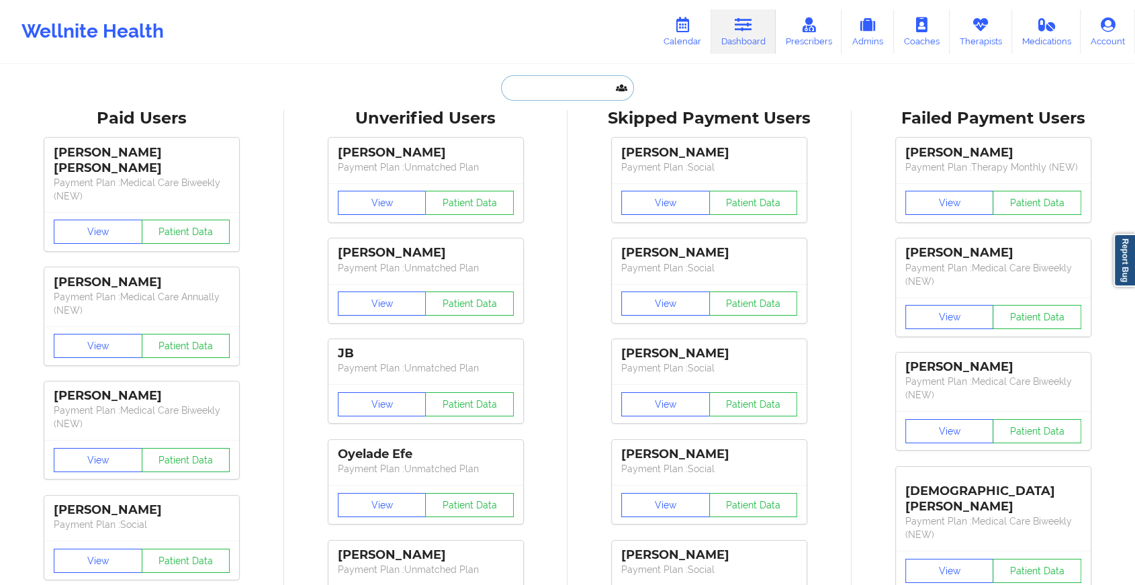
click at [554, 93] on input "text" at bounding box center [567, 88] width 133 height 26
paste input "[EMAIL_ADDRESS][DOMAIN_NAME]"
type input "[EMAIL_ADDRESS][DOMAIN_NAME]"
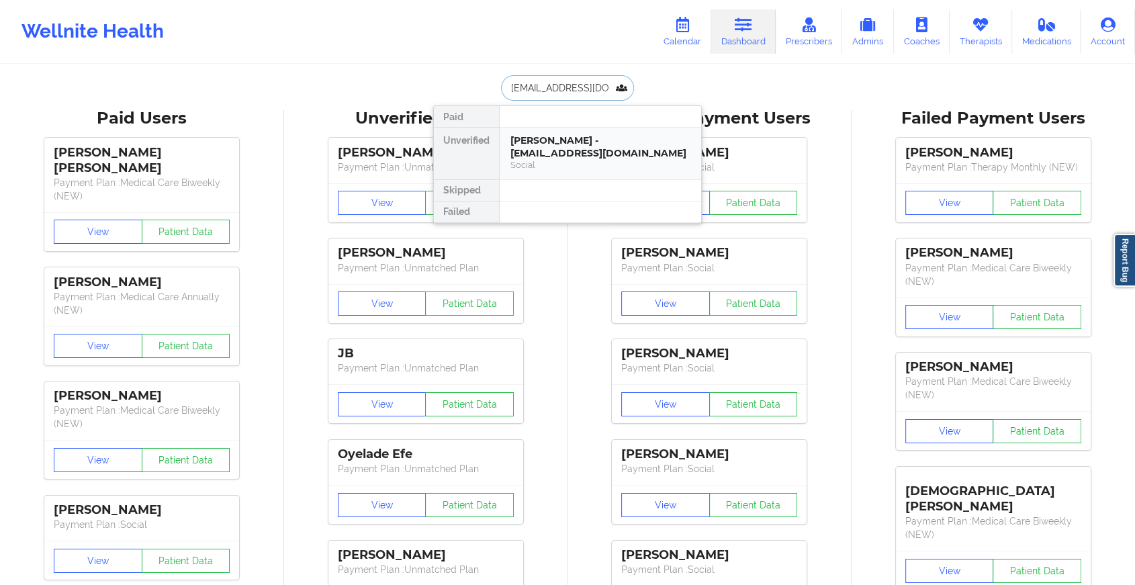
click at [565, 136] on div "[PERSON_NAME] - [EMAIL_ADDRESS][DOMAIN_NAME]" at bounding box center [601, 146] width 180 height 25
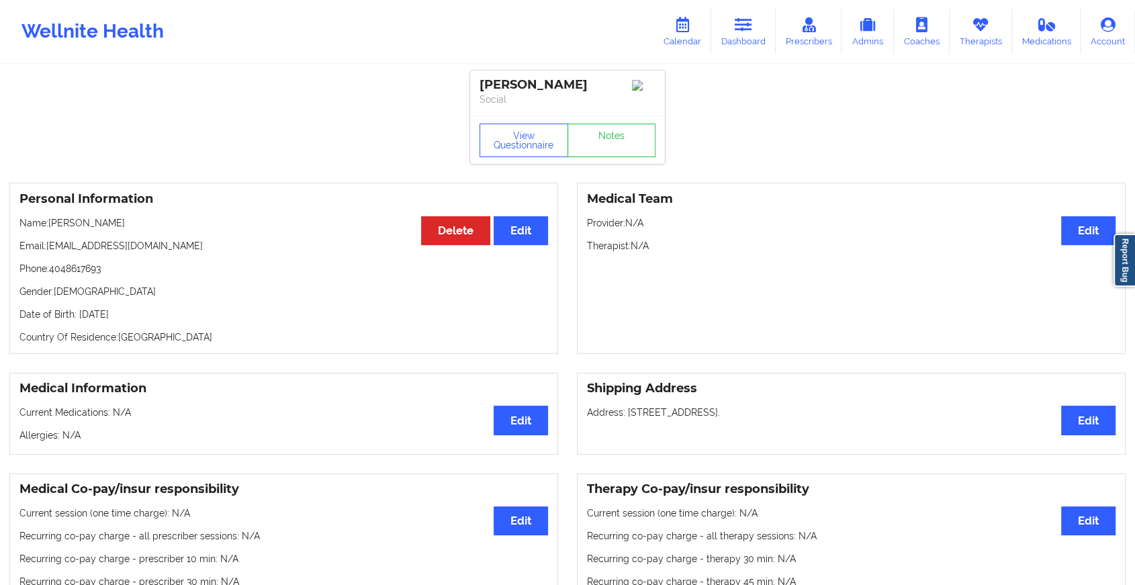
click at [623, 163] on div "View Questionnaire Notes" at bounding box center [567, 140] width 195 height 48
click at [613, 153] on link "Notes" at bounding box center [612, 141] width 89 height 34
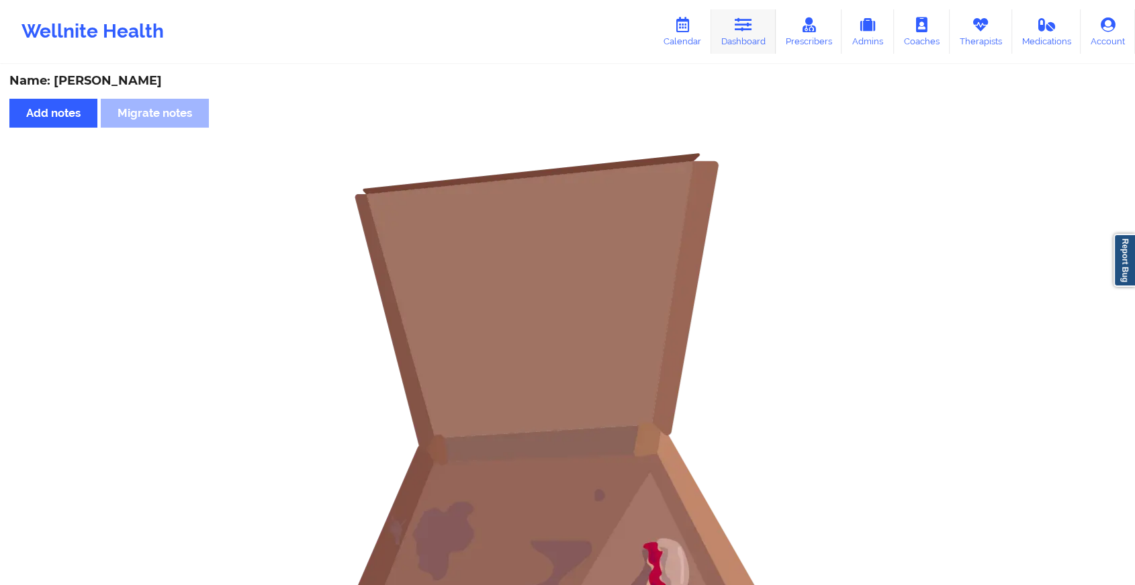
click at [726, 23] on link "Dashboard" at bounding box center [743, 31] width 64 height 44
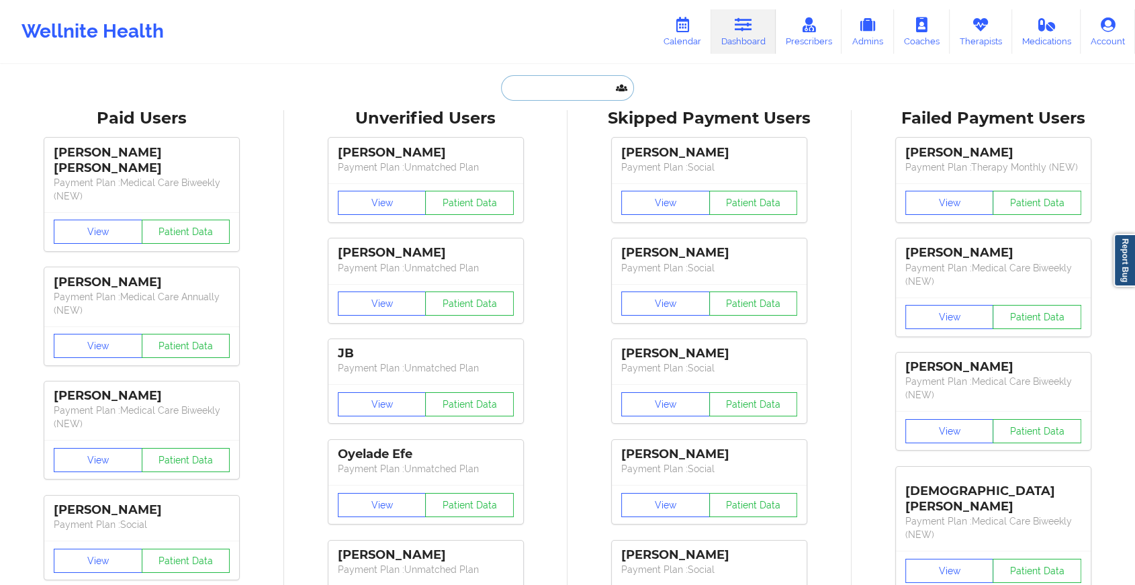
click at [548, 99] on input "text" at bounding box center [567, 88] width 133 height 26
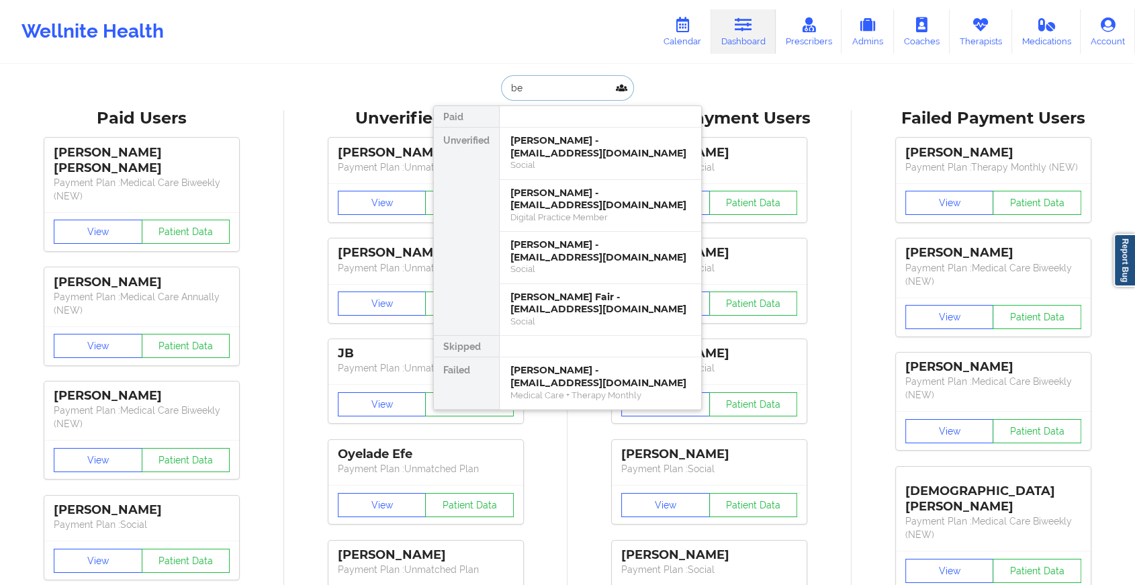
type input "b"
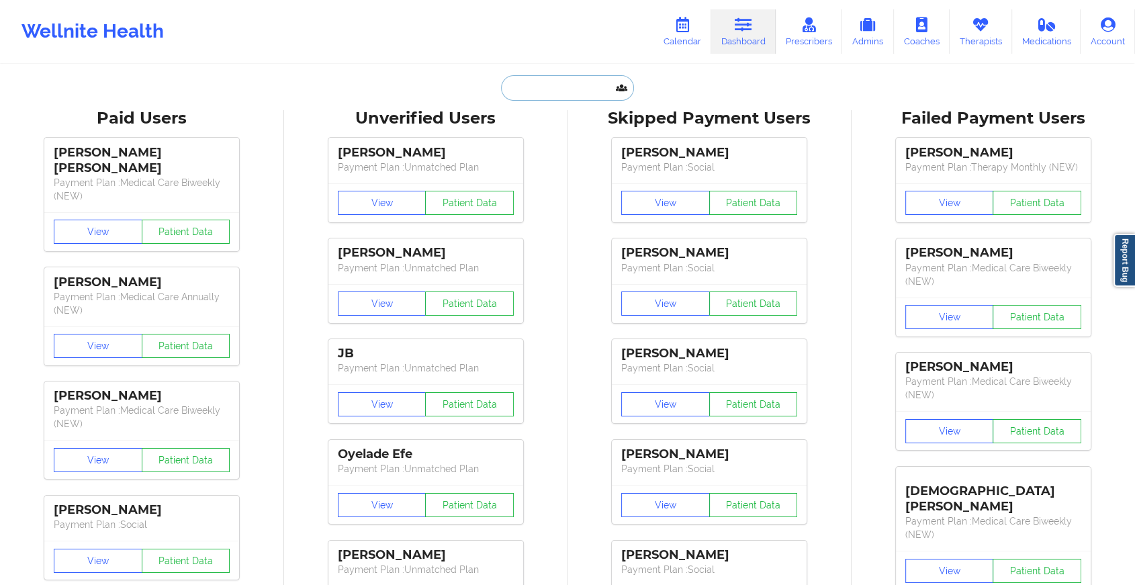
paste input "[PERSON_NAME][EMAIL_ADDRESS][DOMAIN_NAME]"
type input "[PERSON_NAME][EMAIL_ADDRESS][DOMAIN_NAME]"
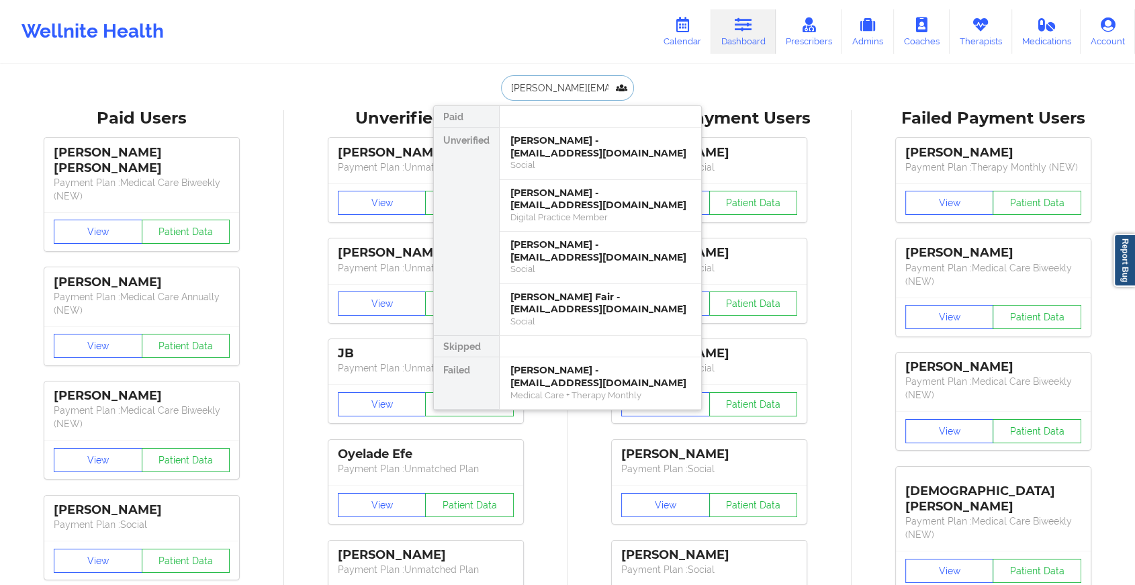
scroll to position [0, 31]
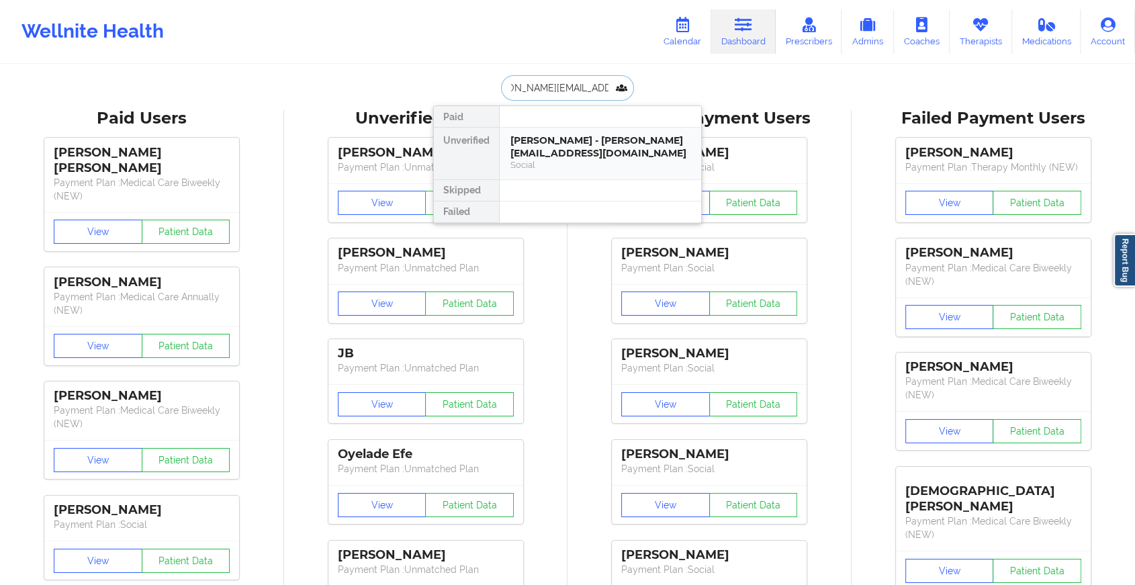
click at [626, 145] on div "[PERSON_NAME] - [PERSON_NAME][EMAIL_ADDRESS][DOMAIN_NAME]" at bounding box center [601, 146] width 180 height 25
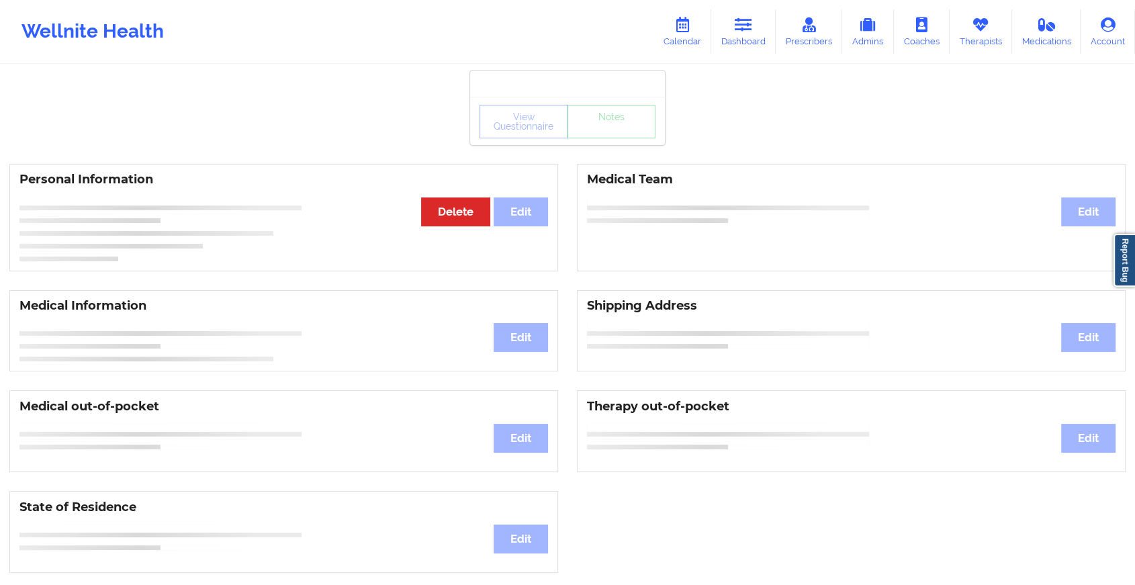
click at [629, 144] on div "View Questionnaire Notes" at bounding box center [567, 121] width 195 height 48
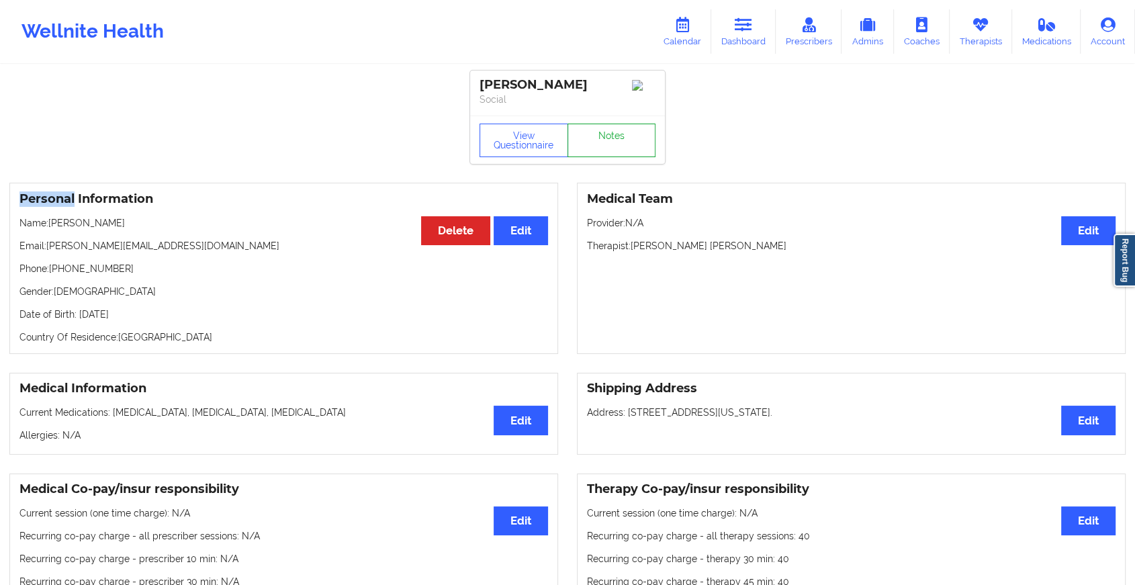
click at [629, 144] on link "Notes" at bounding box center [612, 141] width 89 height 34
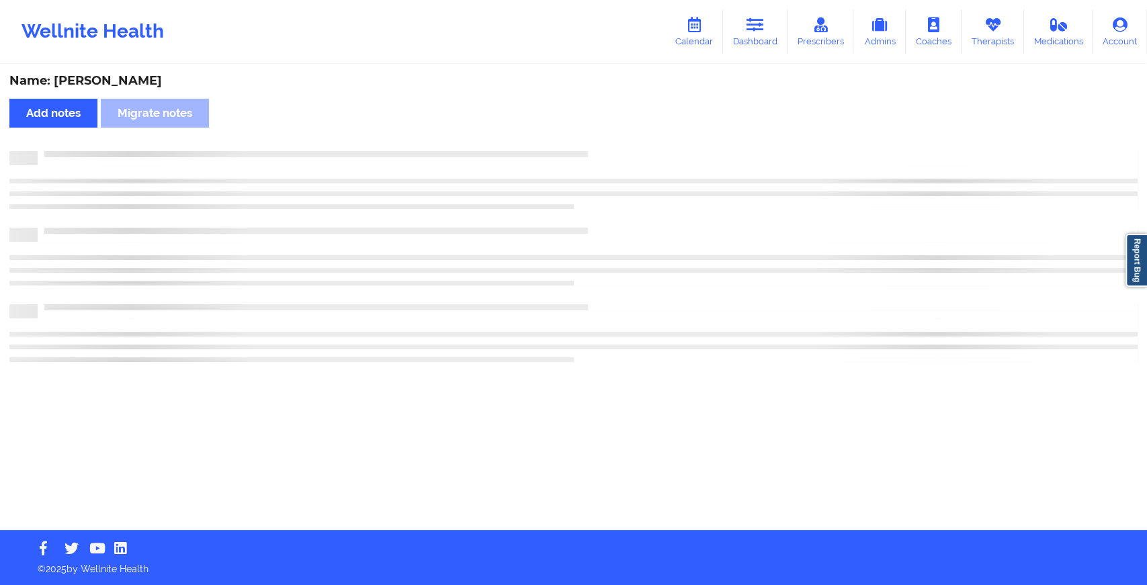
click at [629, 144] on div "Name: [PERSON_NAME] Add notes Migrate notes" at bounding box center [573, 298] width 1147 height 464
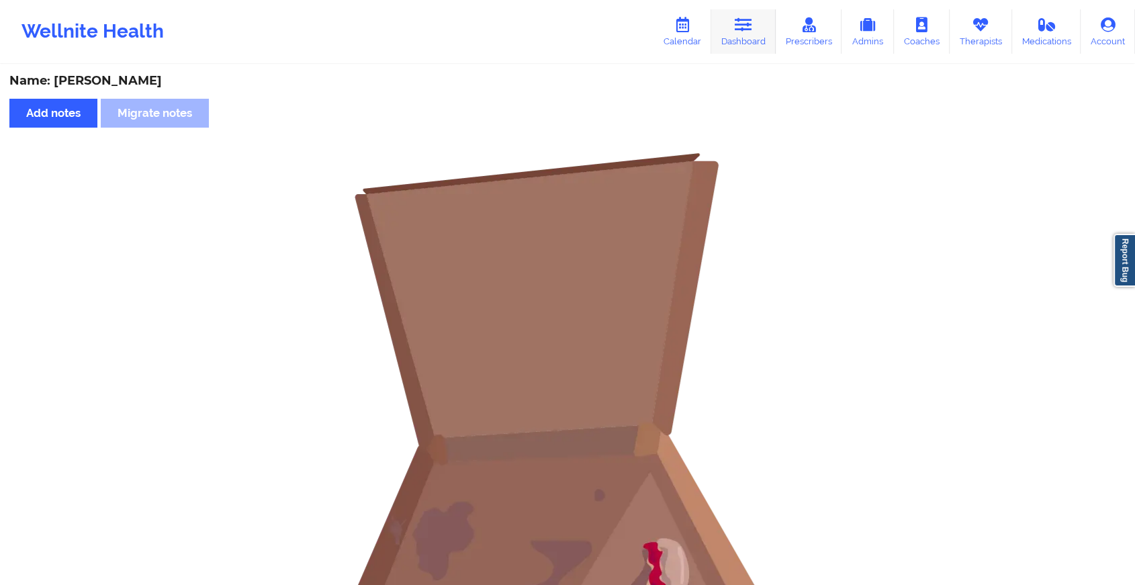
click at [752, 18] on icon at bounding box center [743, 24] width 17 height 15
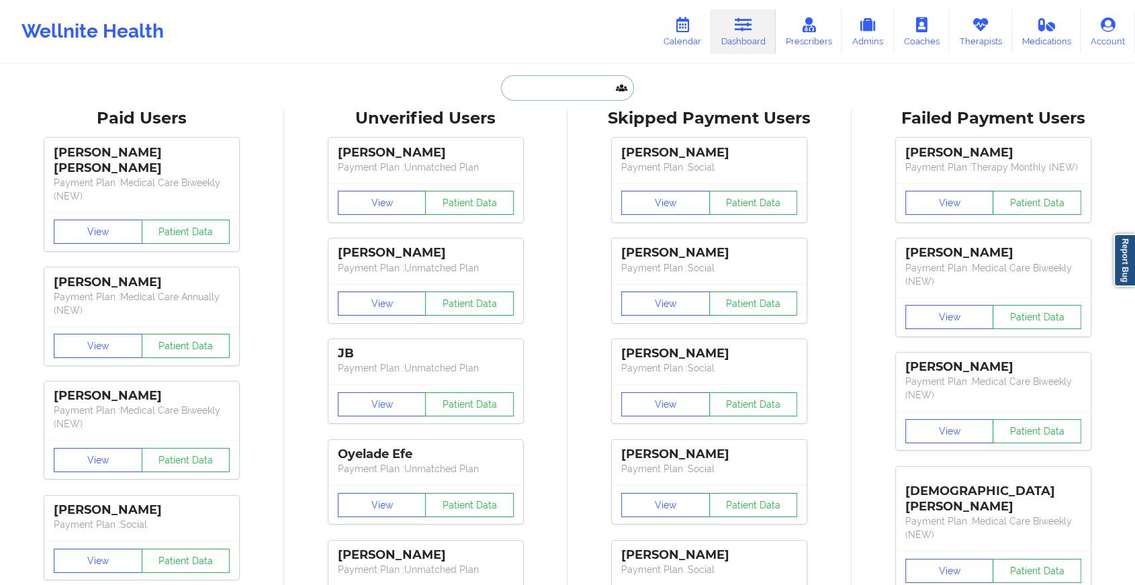
click at [552, 85] on input "text" at bounding box center [567, 88] width 133 height 26
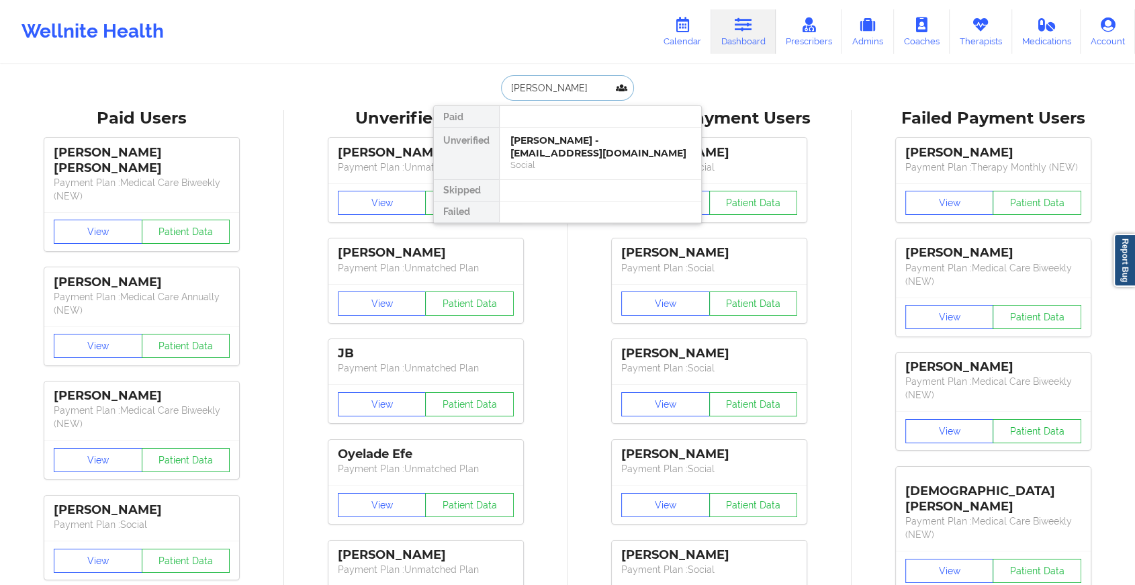
drag, startPoint x: 607, startPoint y: 79, endPoint x: 525, endPoint y: 76, distance: 82.7
click at [525, 76] on input "[PERSON_NAME]" at bounding box center [567, 88] width 133 height 26
type input "r"
type input "[PERSON_NAME]"
click at [572, 163] on div "Social" at bounding box center [601, 164] width 180 height 11
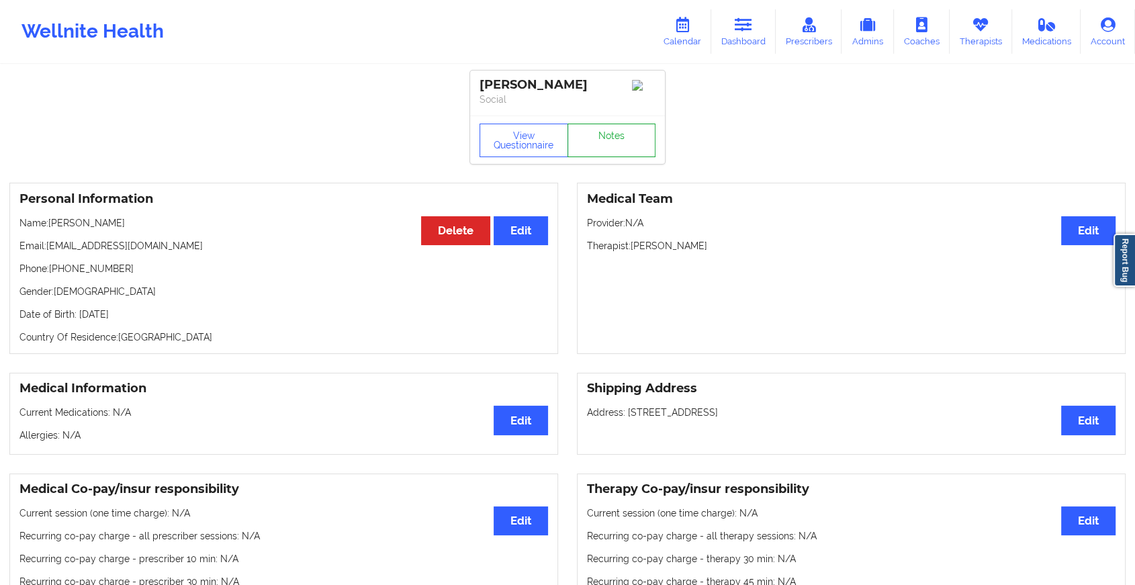
click at [619, 147] on link "Notes" at bounding box center [612, 141] width 89 height 34
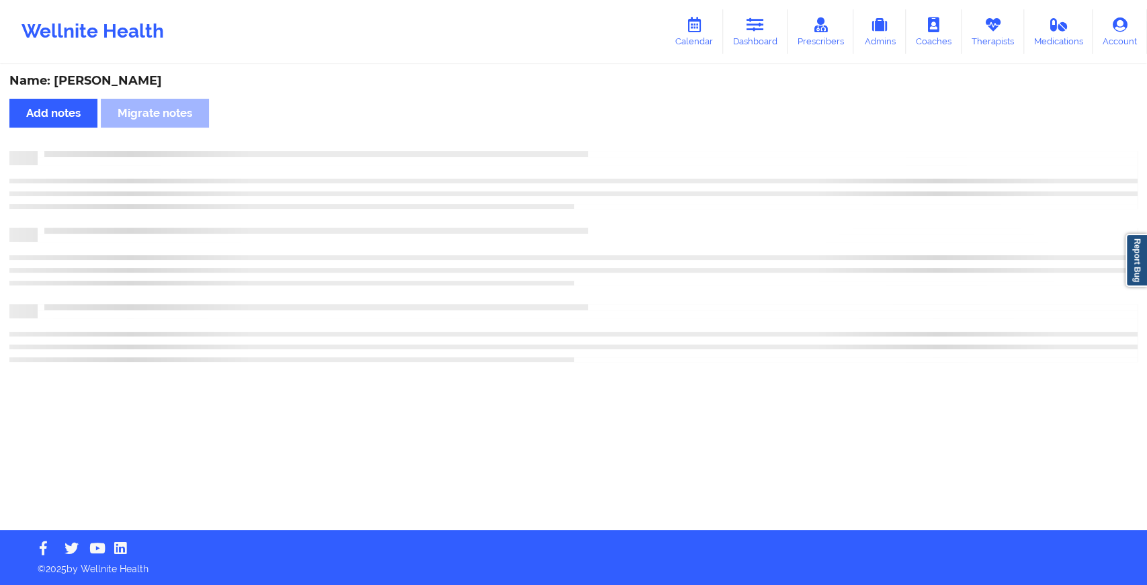
click at [619, 147] on div "Name: [PERSON_NAME] Add notes Migrate notes" at bounding box center [573, 298] width 1147 height 464
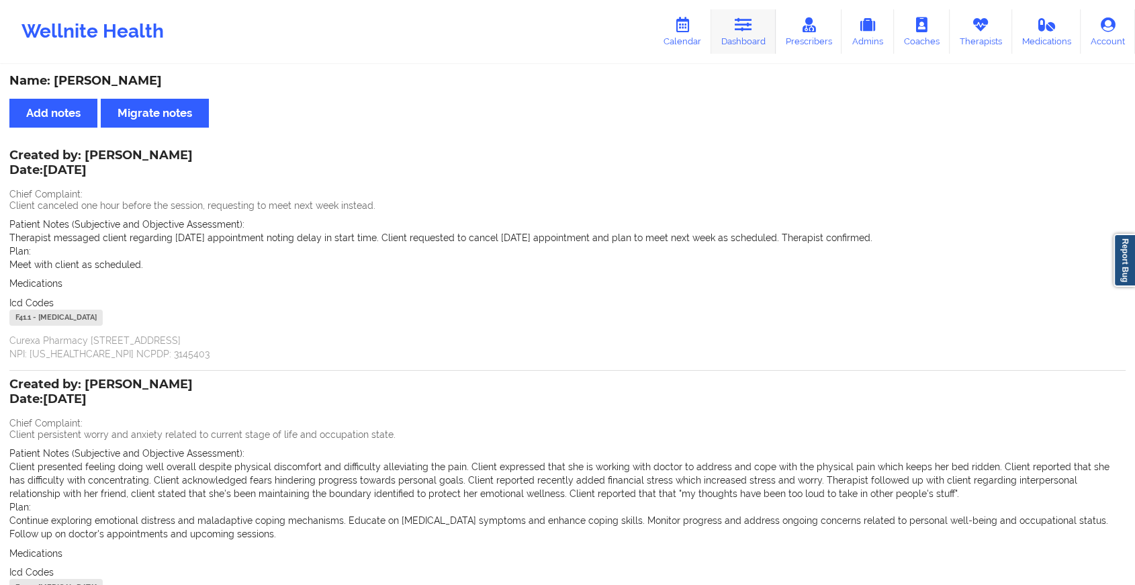
click at [756, 38] on link "Dashboard" at bounding box center [743, 31] width 64 height 44
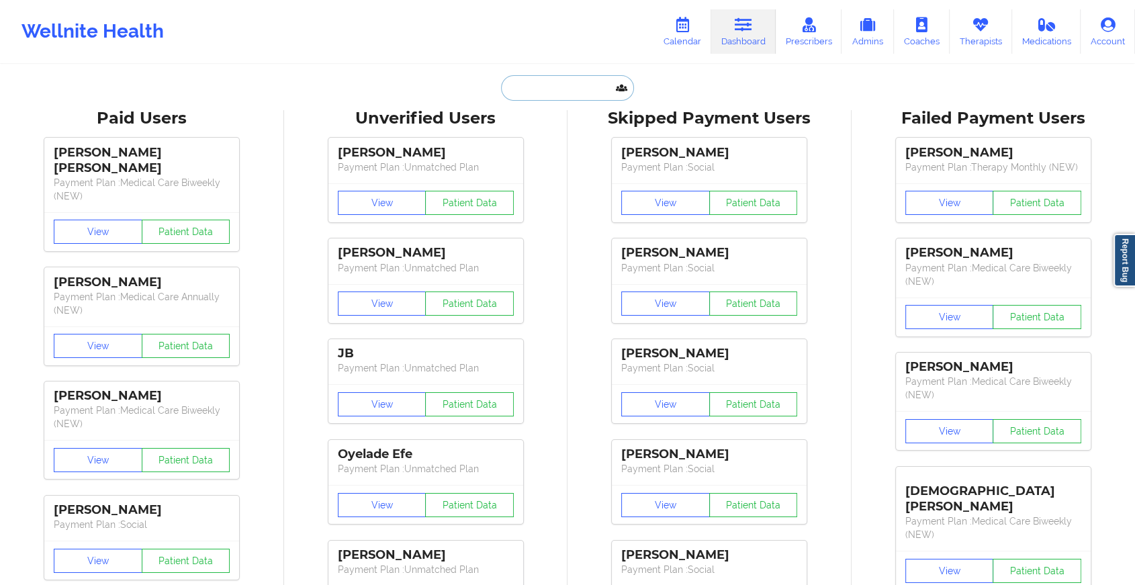
click at [560, 98] on input "text" at bounding box center [567, 88] width 133 height 26
paste input "[EMAIL_ADDRESS][DOMAIN_NAME]"
type input "[EMAIL_ADDRESS][DOMAIN_NAME]"
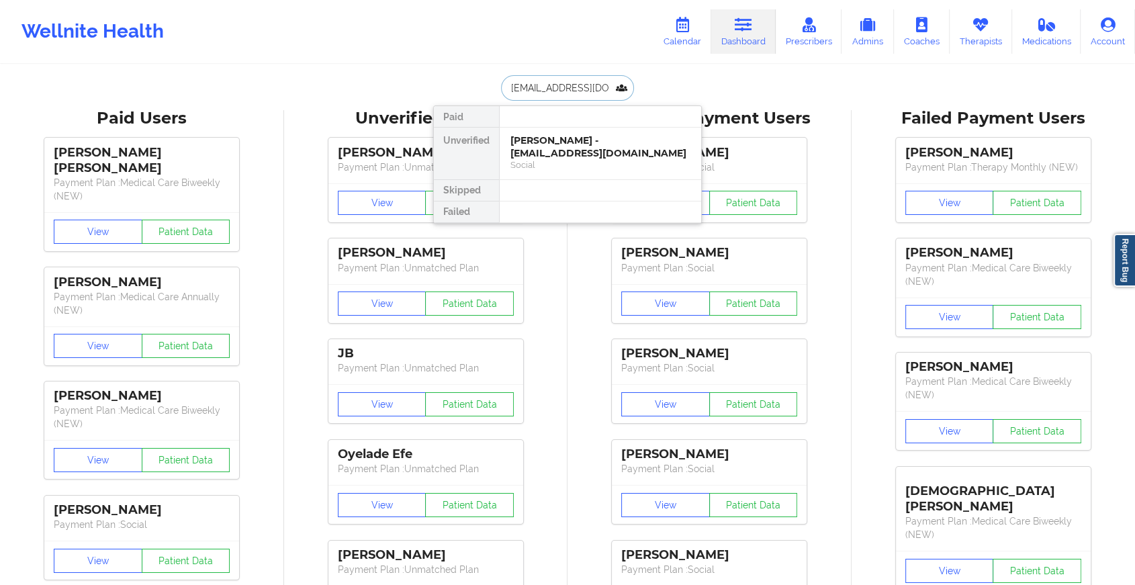
scroll to position [0, 21]
click at [546, 131] on div "[PERSON_NAME] - [EMAIL_ADDRESS][DOMAIN_NAME] Digital Practice Member (In-Networ…" at bounding box center [601, 154] width 202 height 52
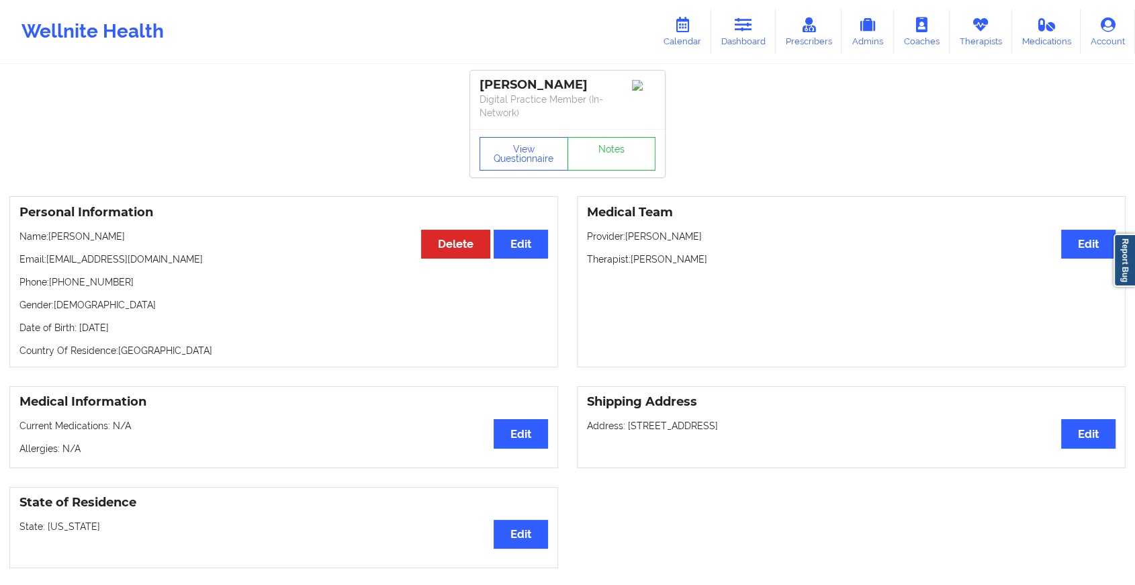
click at [598, 134] on div "View Questionnaire Notes" at bounding box center [567, 153] width 195 height 48
click at [612, 154] on link "Notes" at bounding box center [612, 154] width 89 height 34
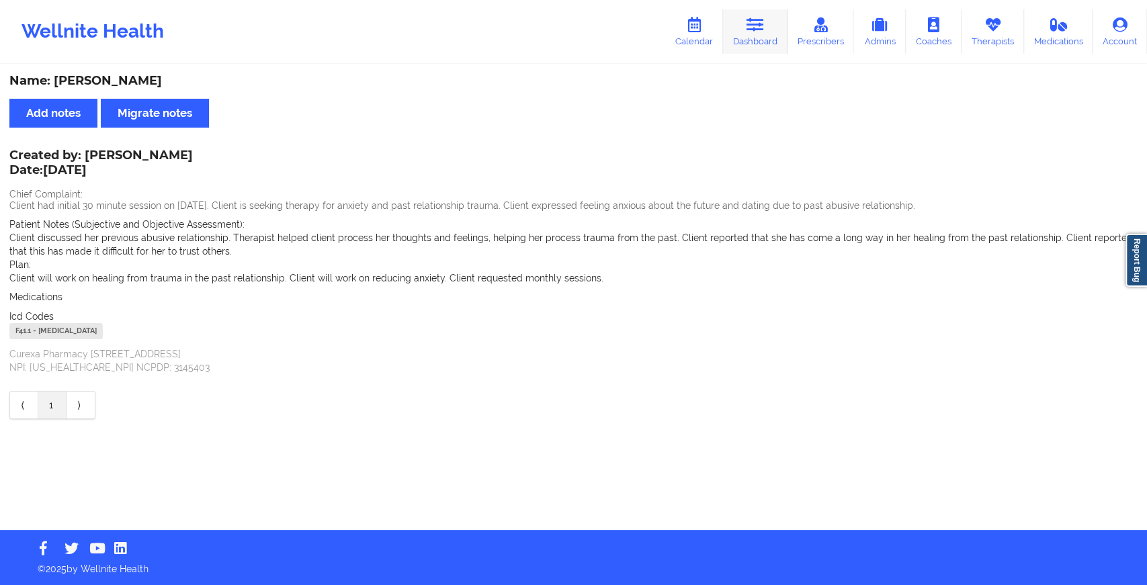
click at [760, 41] on link "Dashboard" at bounding box center [755, 31] width 64 height 44
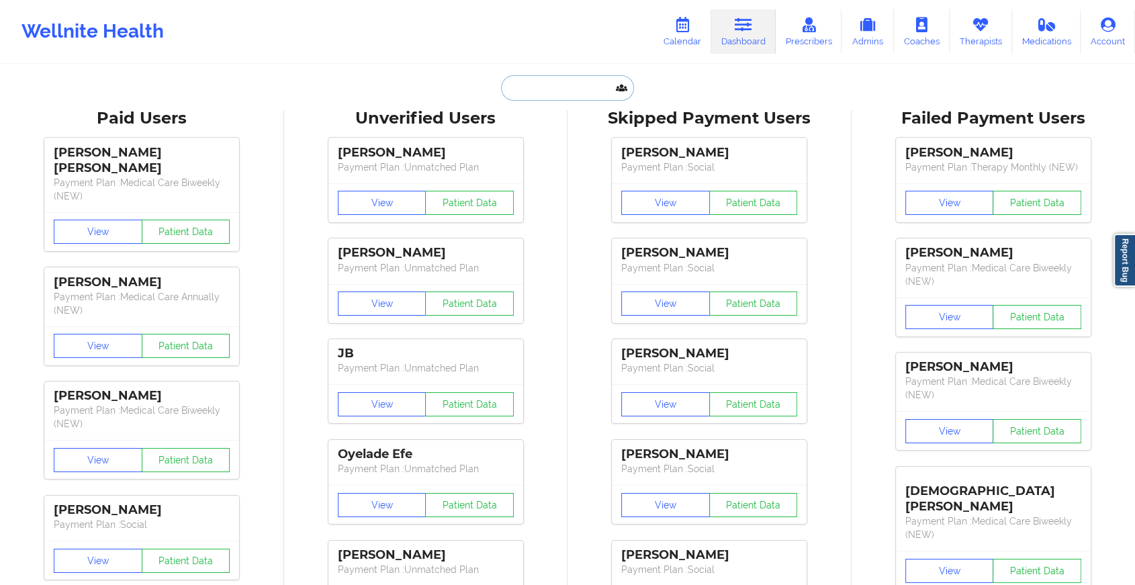
click at [568, 84] on input "text" at bounding box center [567, 88] width 133 height 26
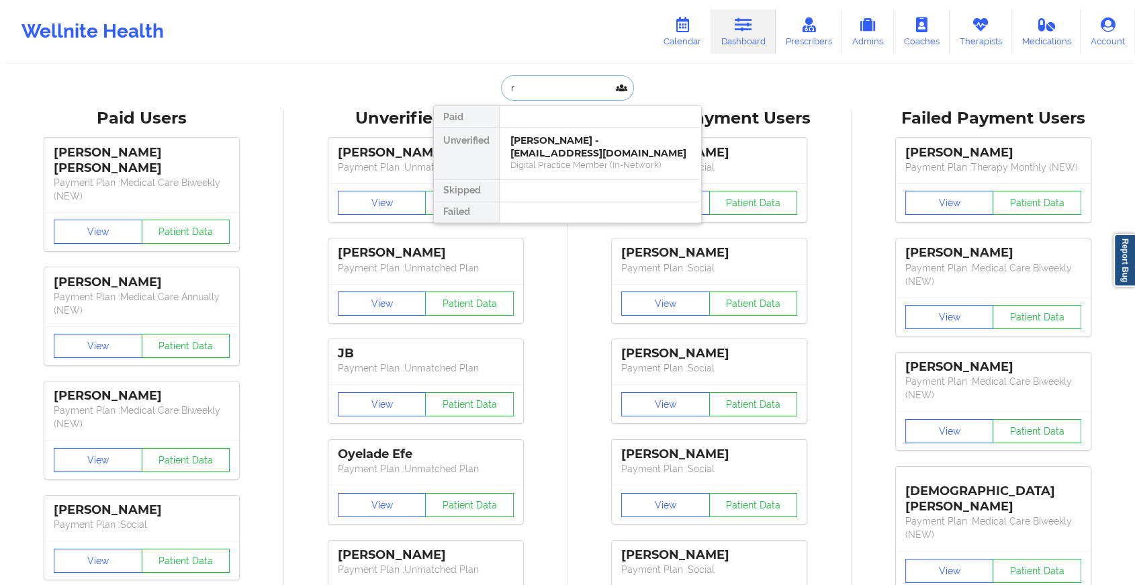
type input "r"
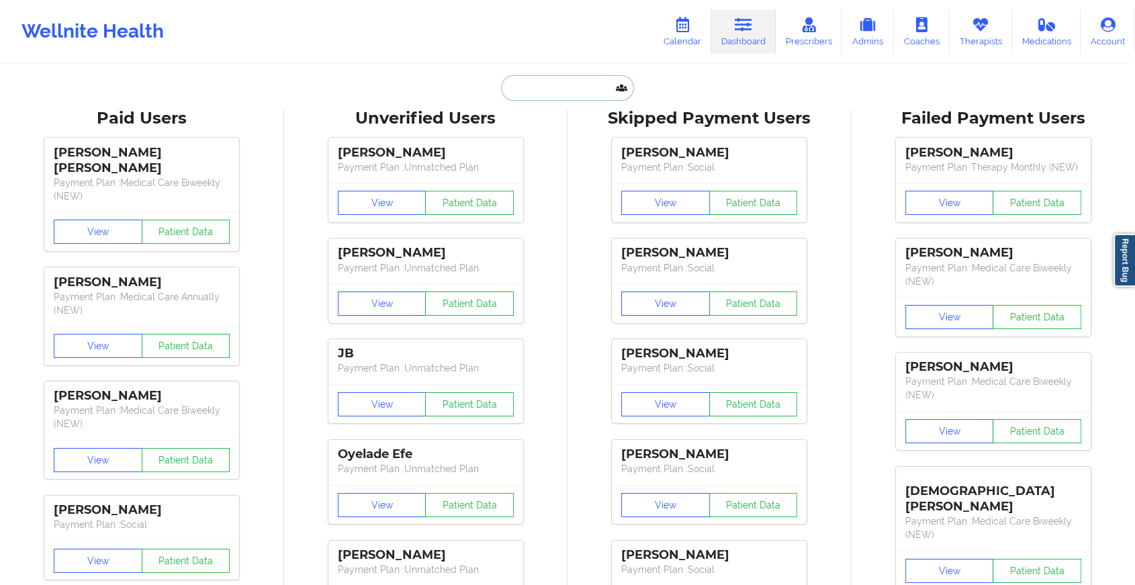
paste input "[EMAIL_ADDRESS][DOMAIN_NAME]"
type input "[EMAIL_ADDRESS][DOMAIN_NAME]"
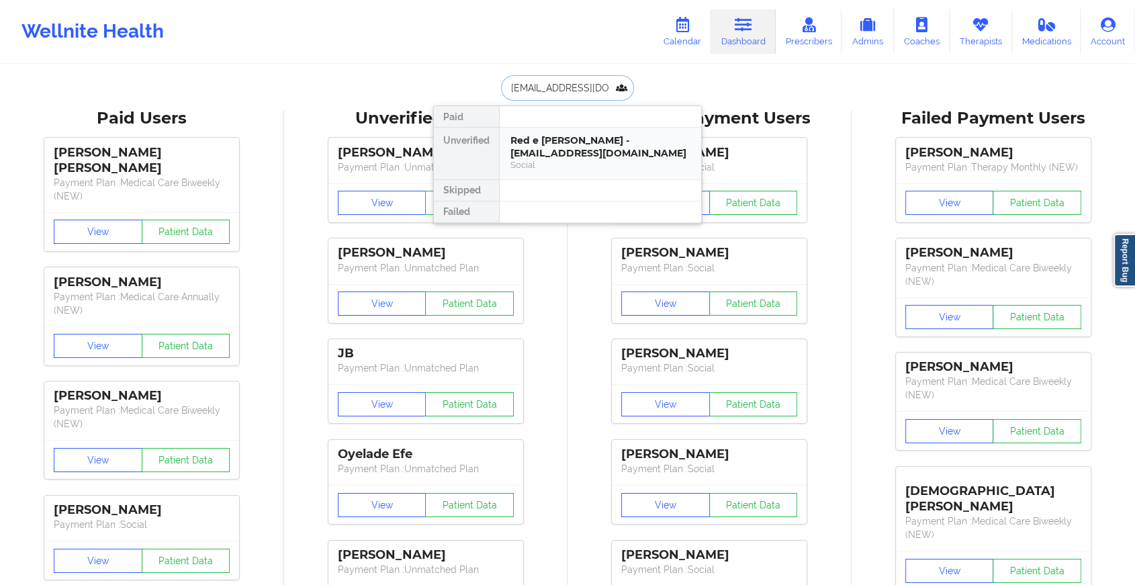
click at [591, 159] on div "Social" at bounding box center [601, 164] width 180 height 11
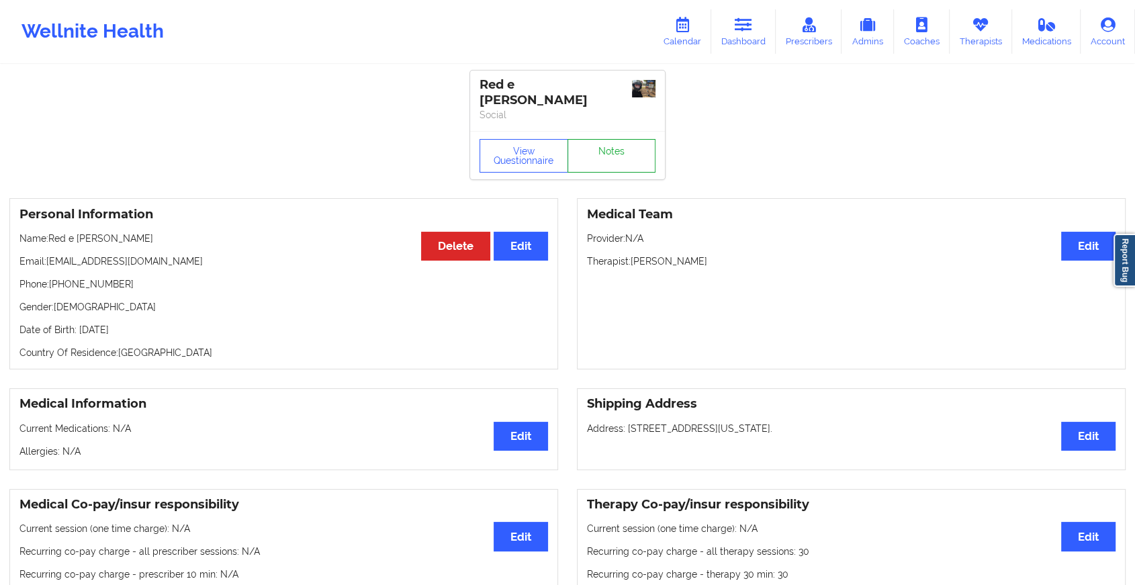
click at [618, 139] on link "Notes" at bounding box center [612, 156] width 89 height 34
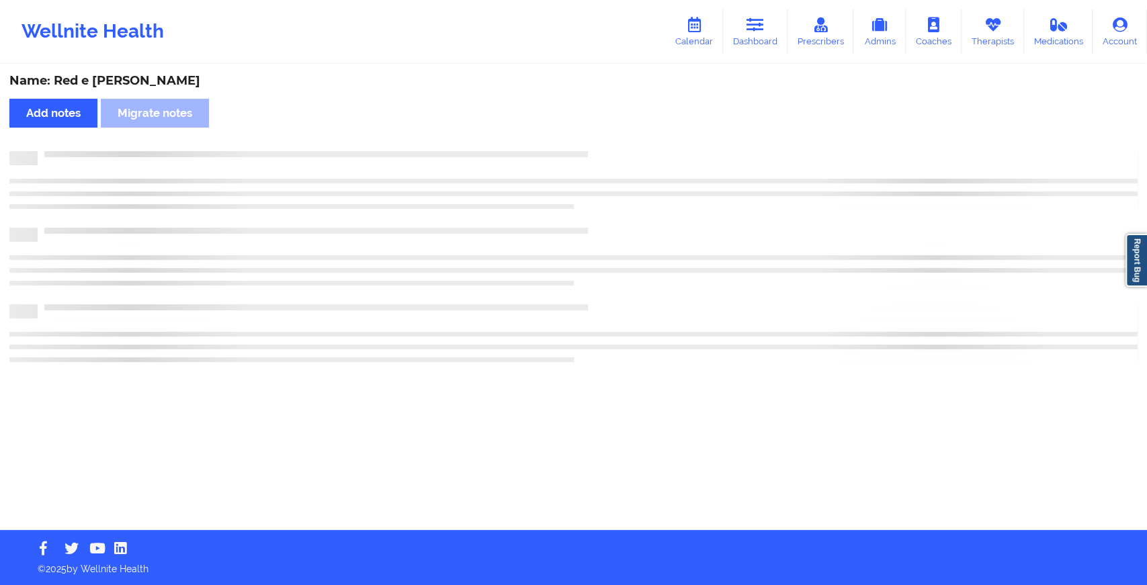
click at [745, 272] on div "Name: [PERSON_NAME] e [PERSON_NAME] Add notes Migrate notes" at bounding box center [573, 298] width 1147 height 464
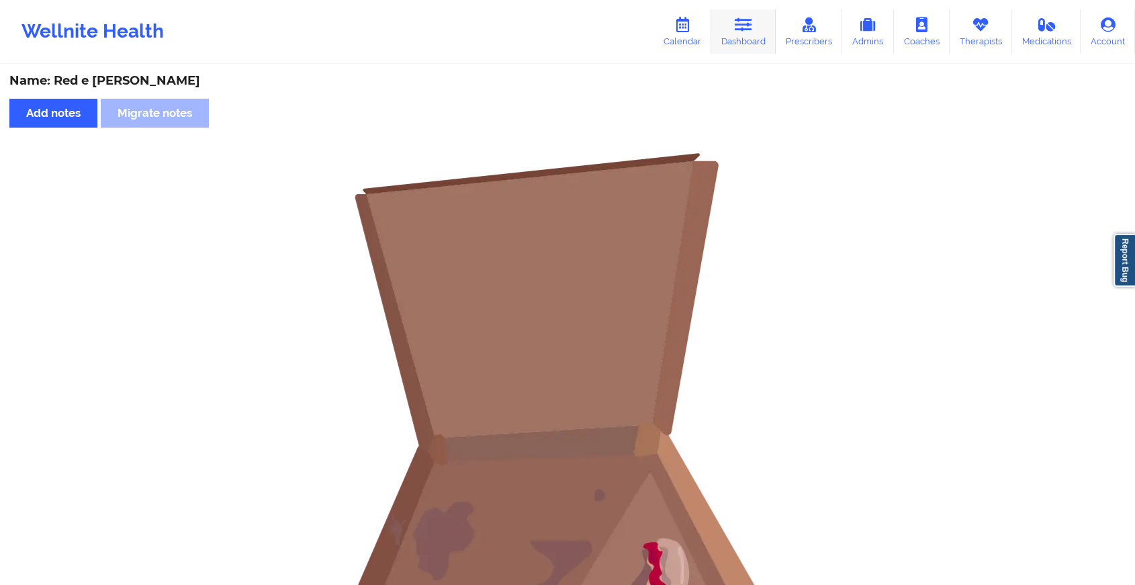
click at [775, 26] on link "Dashboard" at bounding box center [743, 31] width 64 height 44
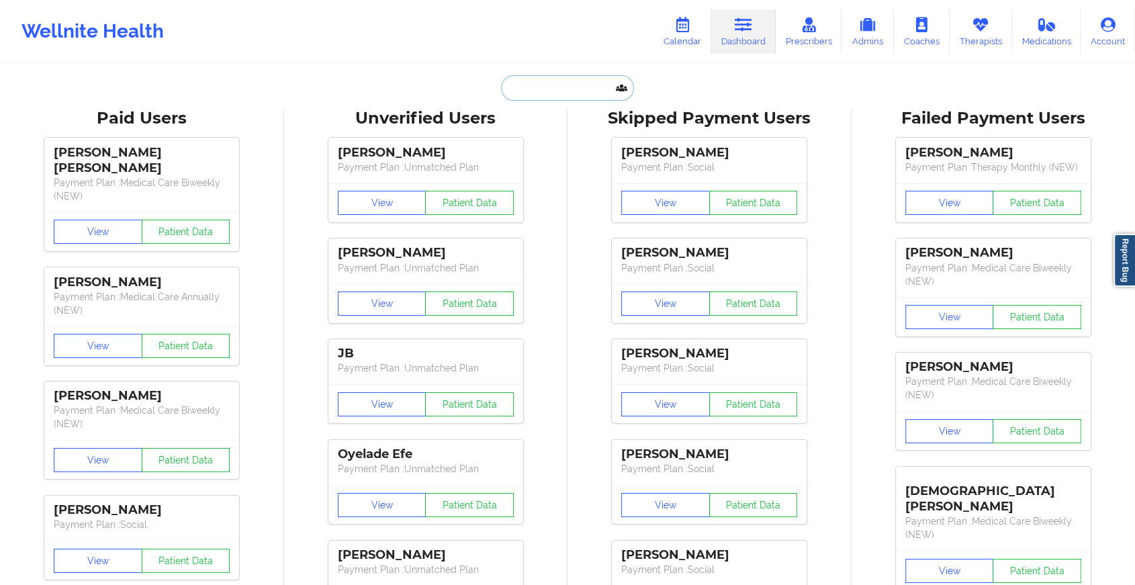
click at [550, 98] on input "text" at bounding box center [567, 88] width 133 height 26
paste input "[EMAIL_ADDRESS][DOMAIN_NAME]"
type input "[EMAIL_ADDRESS][DOMAIN_NAME]"
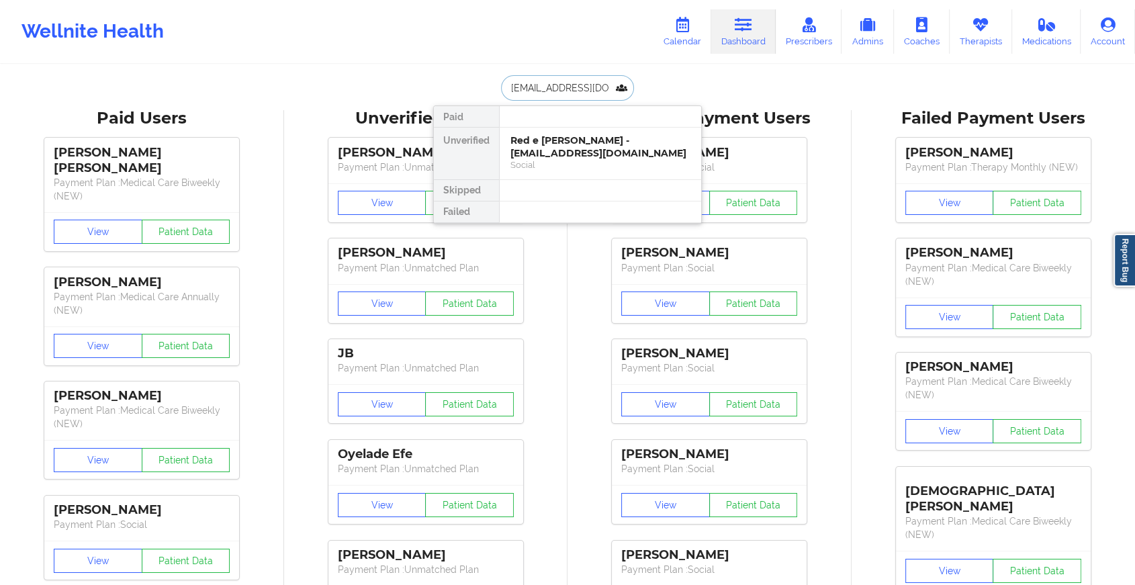
scroll to position [0, 11]
click at [565, 146] on div "[PERSON_NAME] - [EMAIL_ADDRESS][DOMAIN_NAME]" at bounding box center [601, 146] width 180 height 25
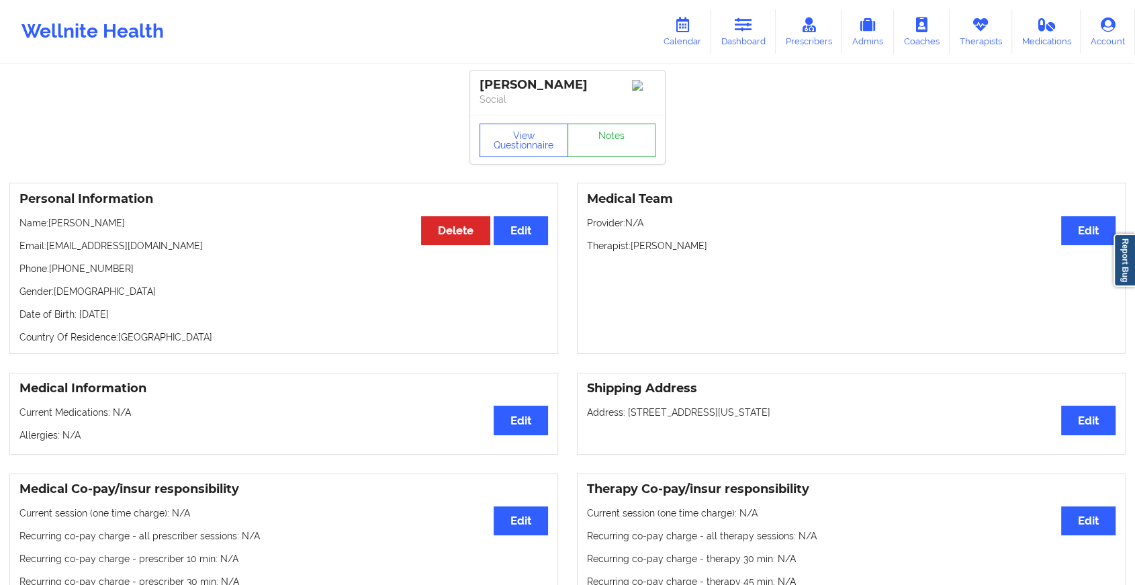
click at [613, 139] on link "Notes" at bounding box center [612, 141] width 89 height 34
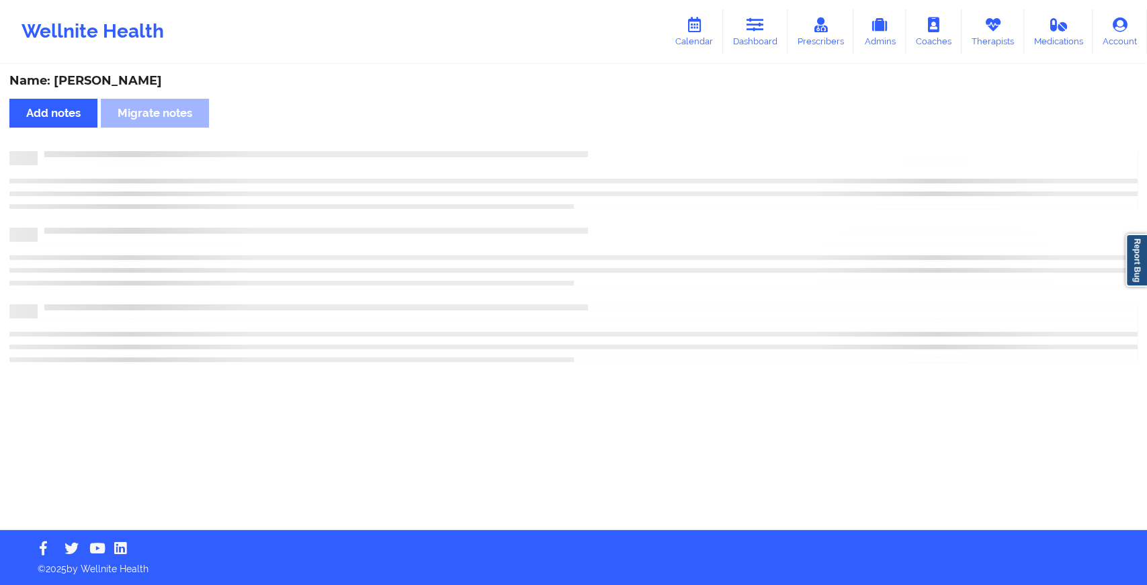
click at [855, 266] on div "Name: [PERSON_NAME] Add notes Migrate notes" at bounding box center [573, 298] width 1147 height 464
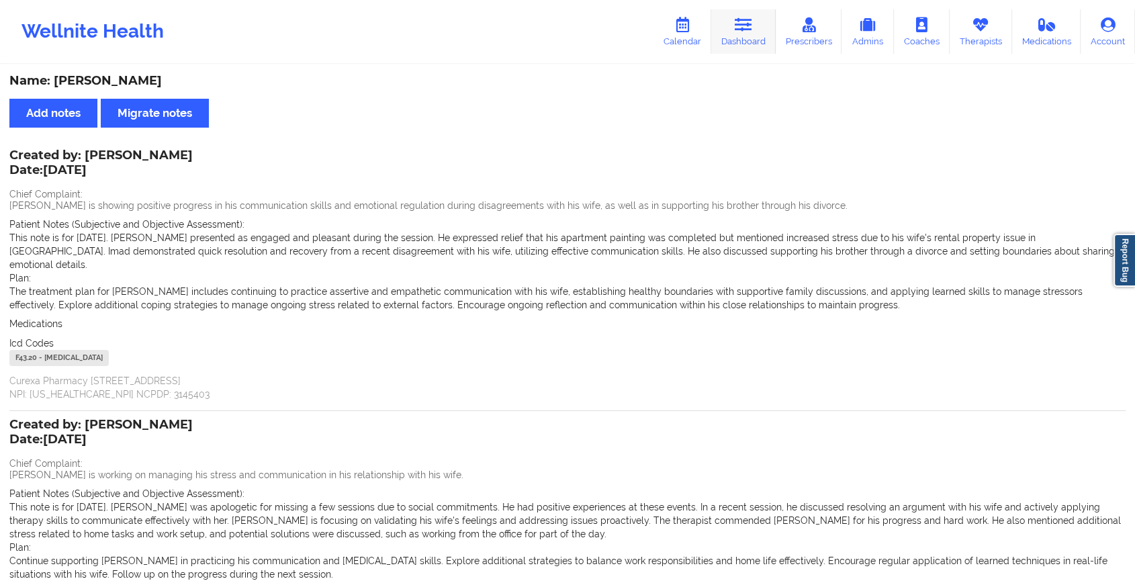
click at [732, 46] on link "Dashboard" at bounding box center [743, 31] width 64 height 44
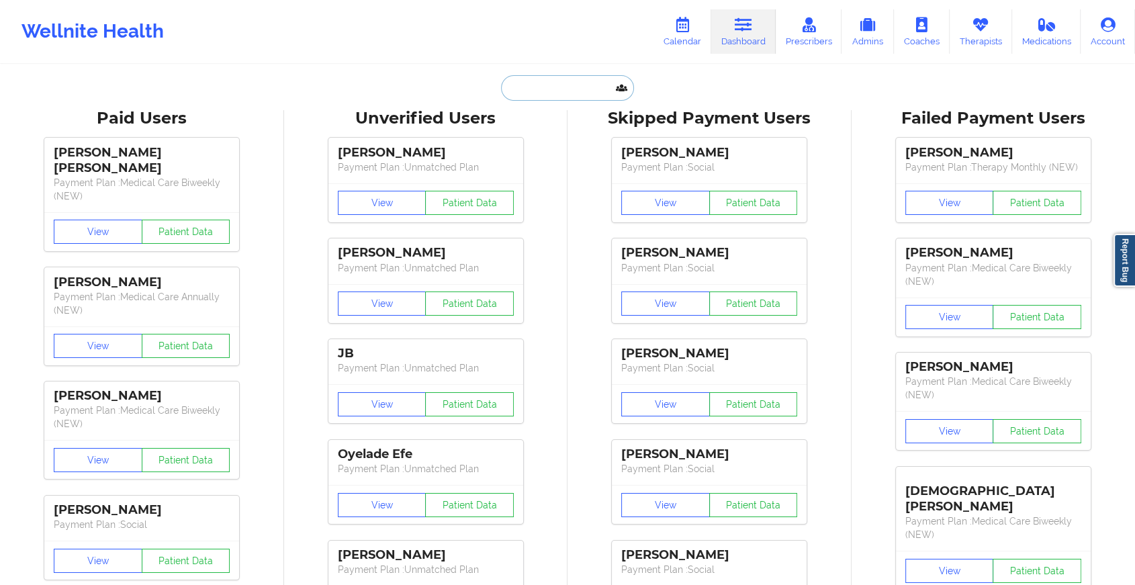
click at [537, 90] on input "text" at bounding box center [567, 88] width 133 height 26
paste input "[EMAIL_ADDRESS][DOMAIN_NAME]"
type input "[EMAIL_ADDRESS][DOMAIN_NAME]"
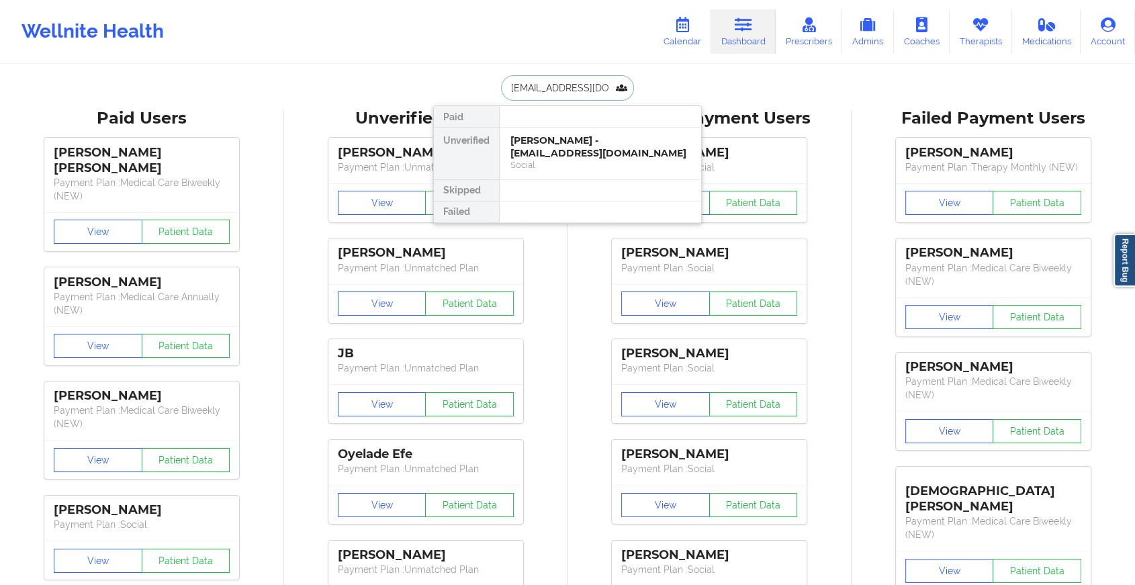
scroll to position [0, 21]
click at [577, 145] on div "[PERSON_NAME] - [EMAIL_ADDRESS][DOMAIN_NAME]" at bounding box center [601, 146] width 180 height 25
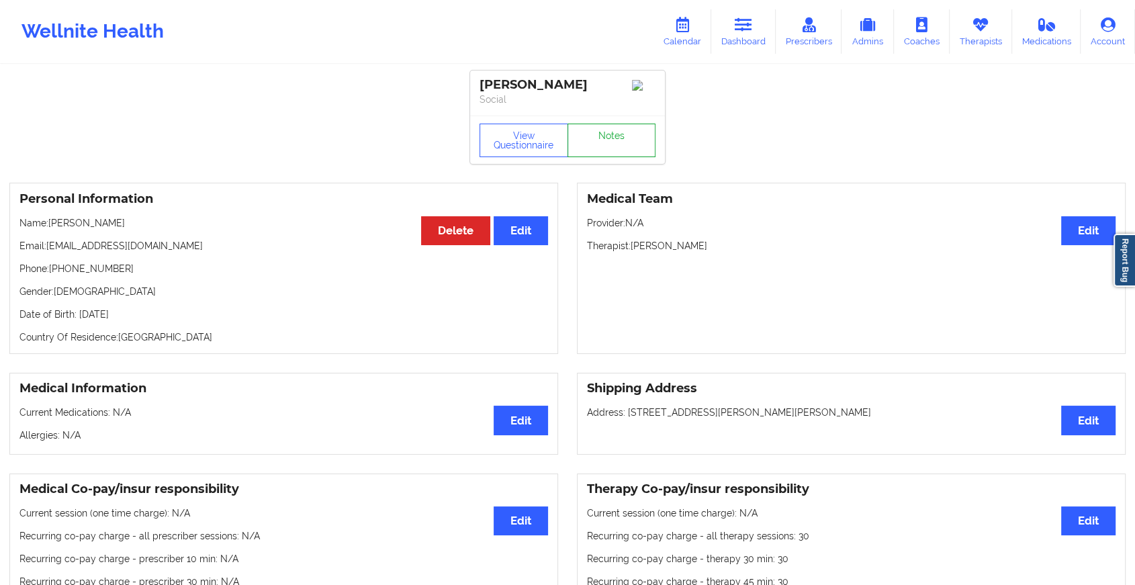
click at [607, 146] on link "Notes" at bounding box center [612, 141] width 89 height 34
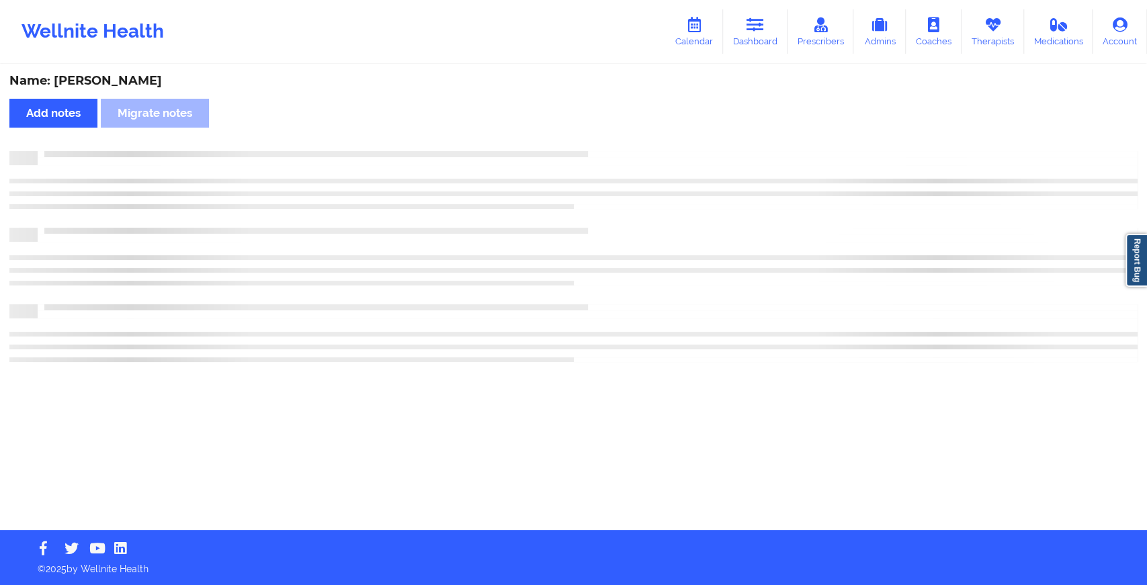
click at [607, 146] on div "Name: [PERSON_NAME] Add notes Migrate notes" at bounding box center [573, 298] width 1147 height 464
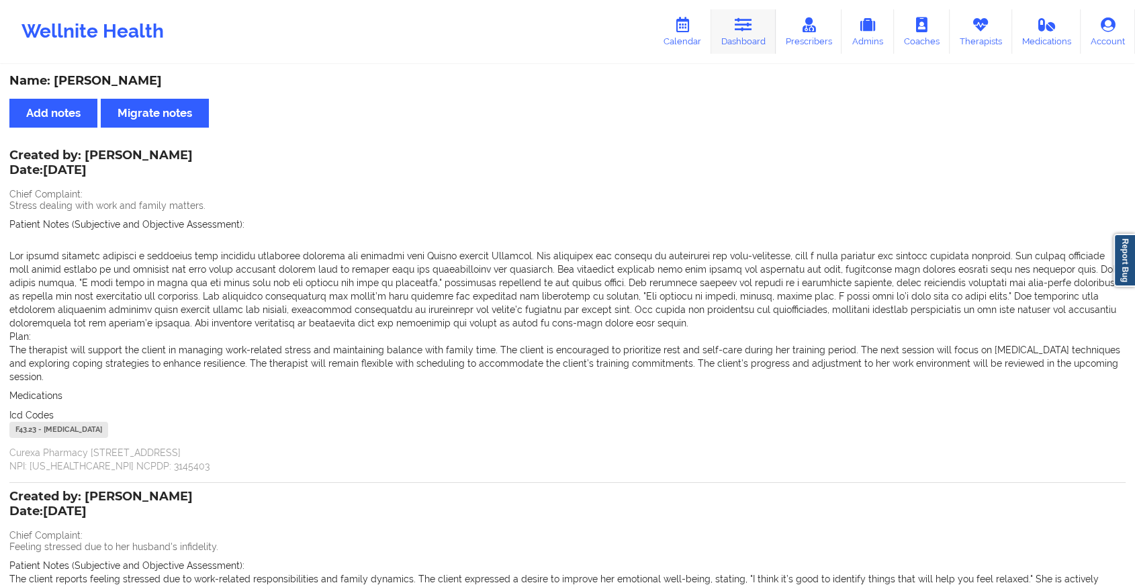
click at [748, 46] on link "Dashboard" at bounding box center [743, 31] width 64 height 44
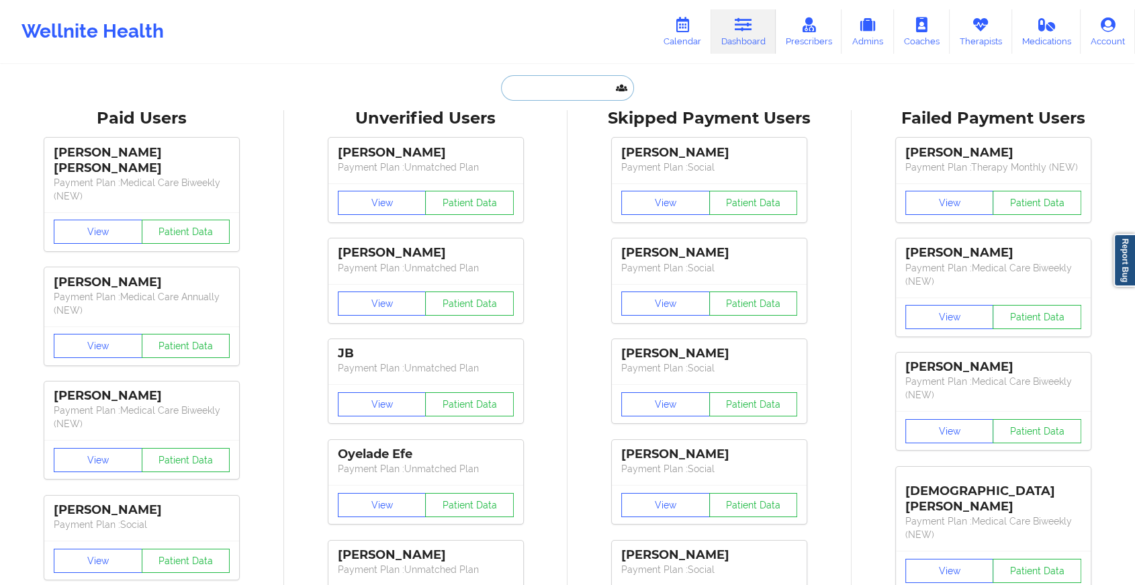
click at [574, 84] on input "text" at bounding box center [567, 88] width 133 height 26
paste input "[EMAIL_ADDRESS][DOMAIN_NAME]"
type input "[EMAIL_ADDRESS][DOMAIN_NAME]"
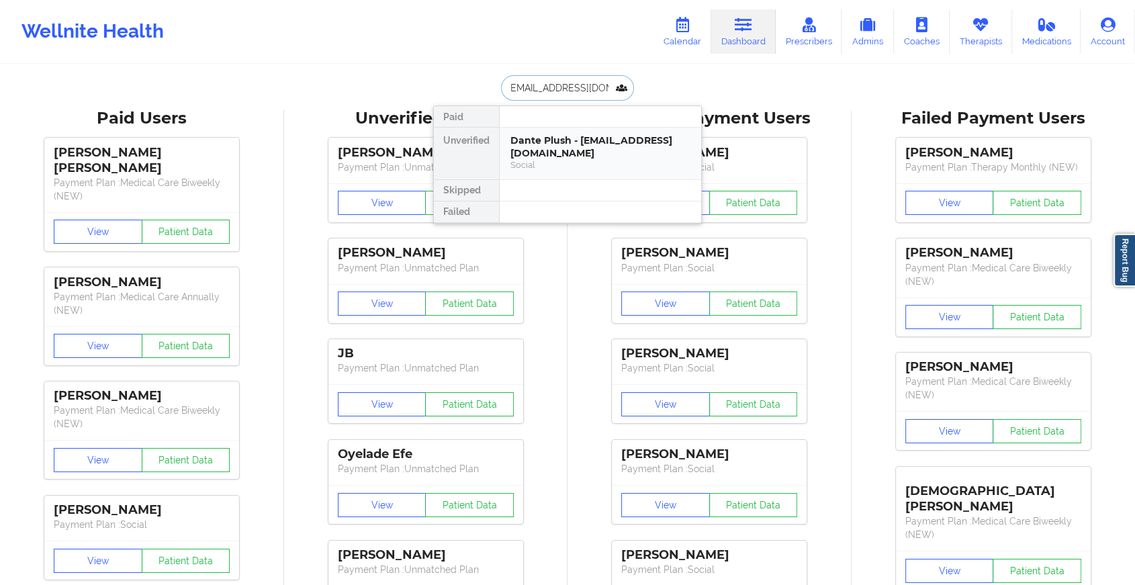
click at [561, 159] on div "Dante Plush - [EMAIL_ADDRESS][DOMAIN_NAME]" at bounding box center [601, 146] width 180 height 25
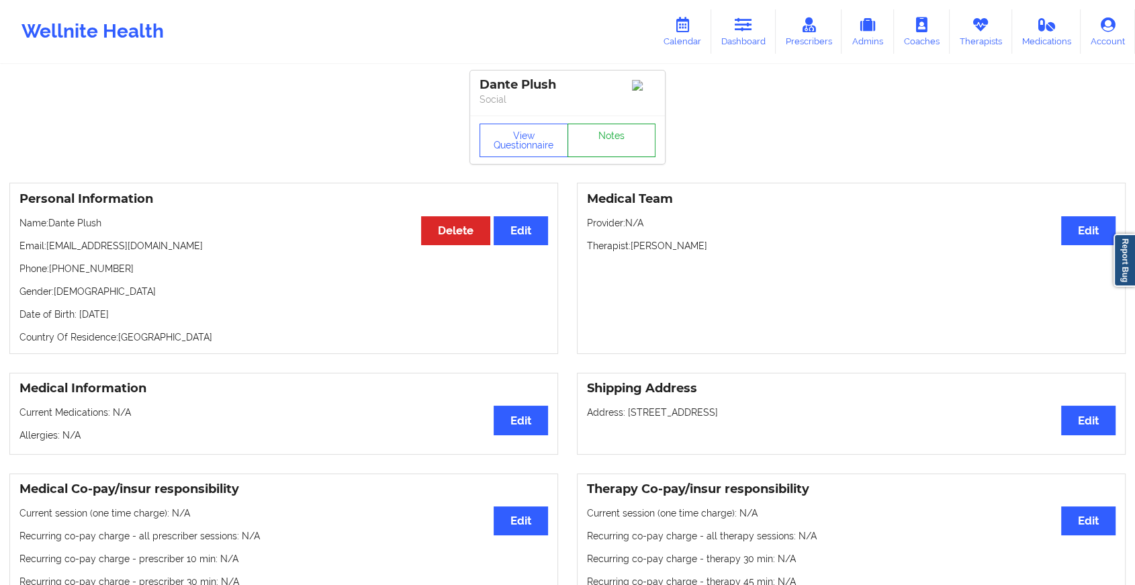
click at [637, 140] on link "Notes" at bounding box center [612, 141] width 89 height 34
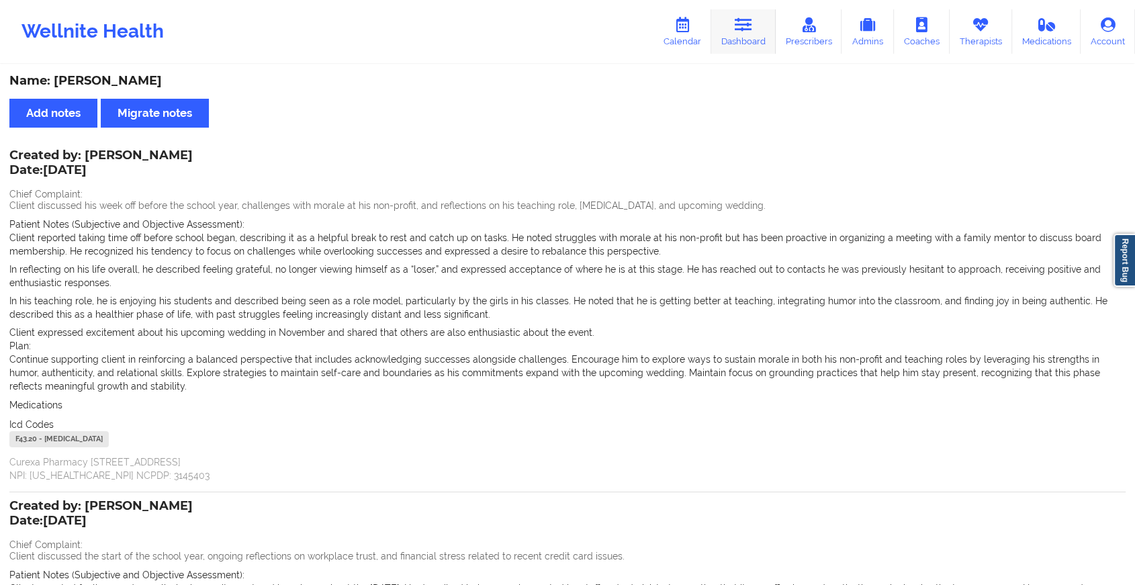
click at [747, 30] on icon at bounding box center [743, 24] width 17 height 15
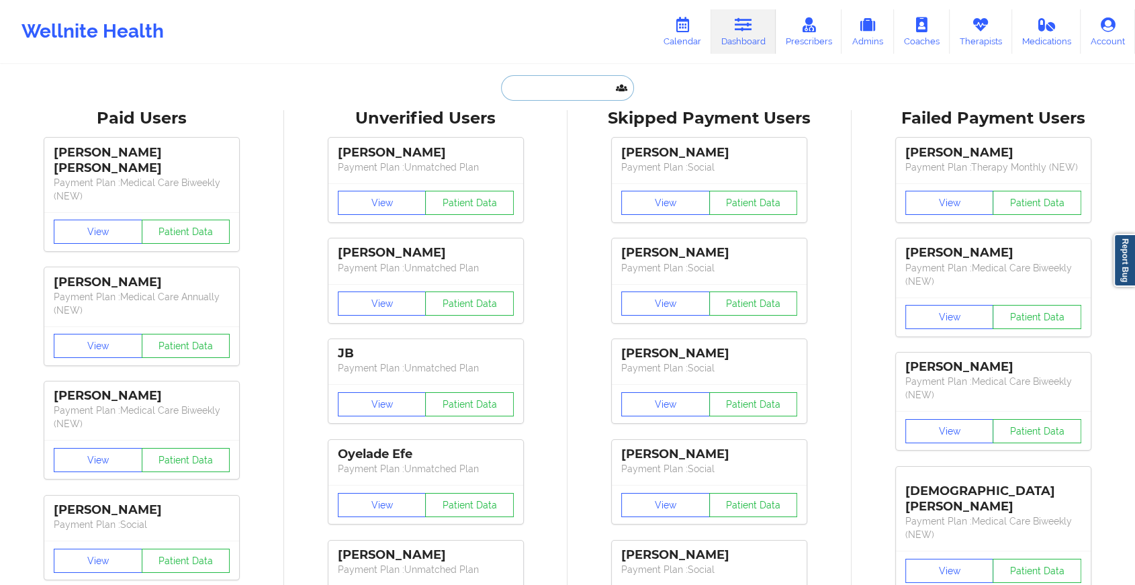
click at [513, 92] on input "text" at bounding box center [567, 88] width 133 height 26
paste input "[EMAIL_ADDRESS][DOMAIN_NAME]"
type input "[EMAIL_ADDRESS][DOMAIN_NAME]"
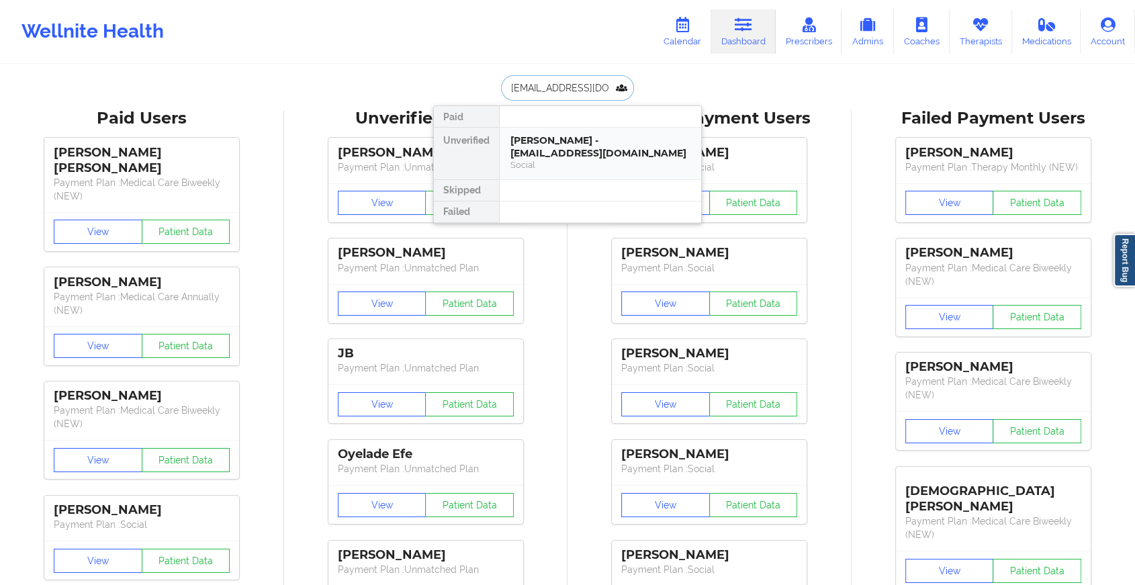
click at [566, 145] on div "[PERSON_NAME] - [EMAIL_ADDRESS][DOMAIN_NAME]" at bounding box center [601, 146] width 180 height 25
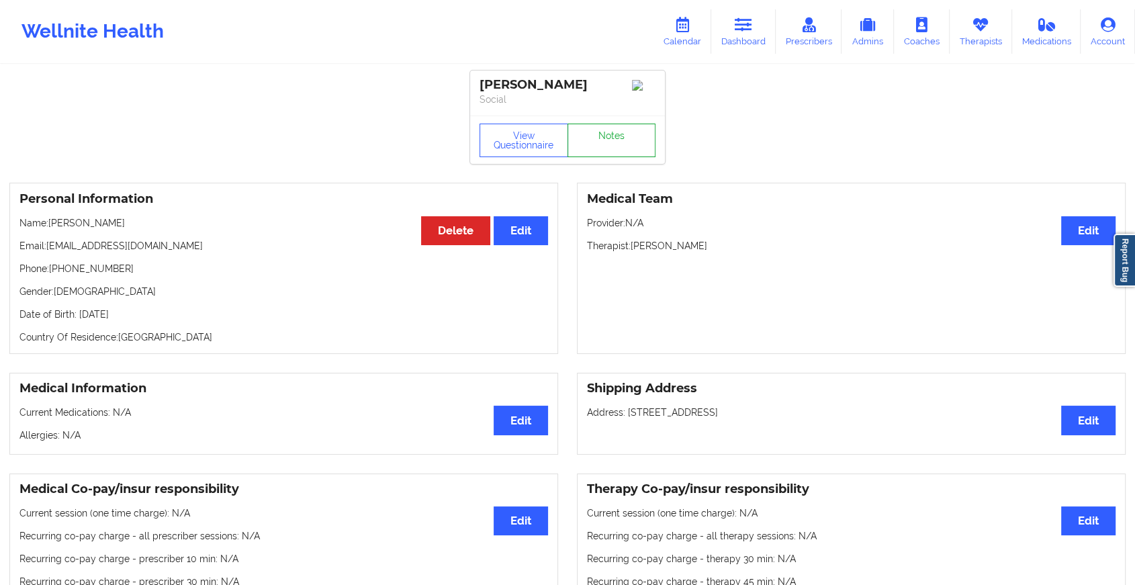
click at [586, 155] on link "Notes" at bounding box center [612, 141] width 89 height 34
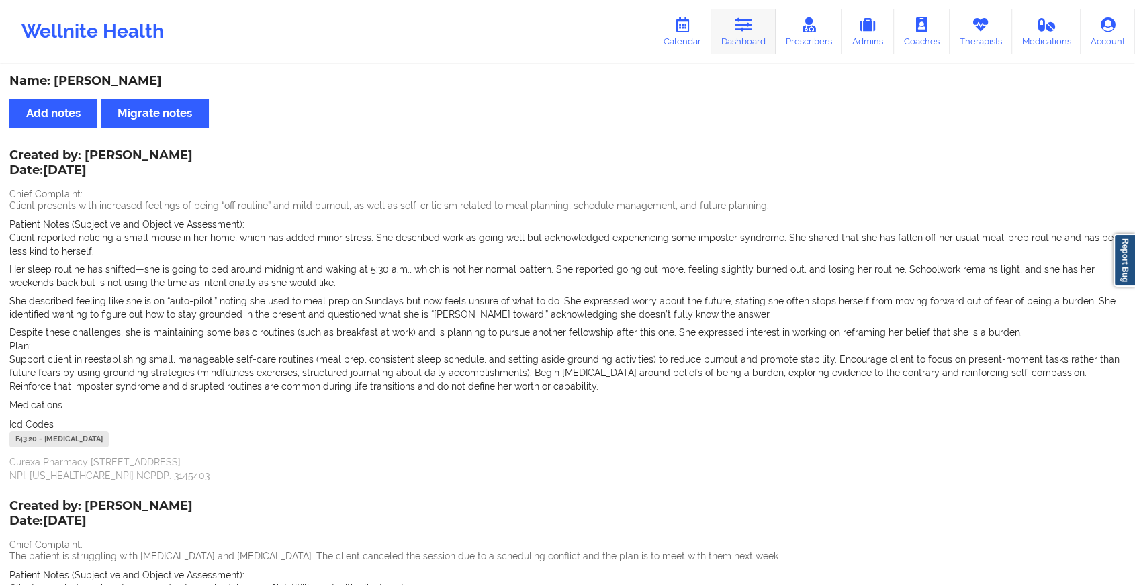
drag, startPoint x: 742, startPoint y: 1, endPoint x: 740, endPoint y: 42, distance: 41.0
click at [740, 42] on div "Wellnite Health Calendar Dashboard Prescribers Admins Coaches Therapists Medica…" at bounding box center [567, 31] width 1135 height 63
click at [740, 42] on link "Dashboard" at bounding box center [743, 31] width 64 height 44
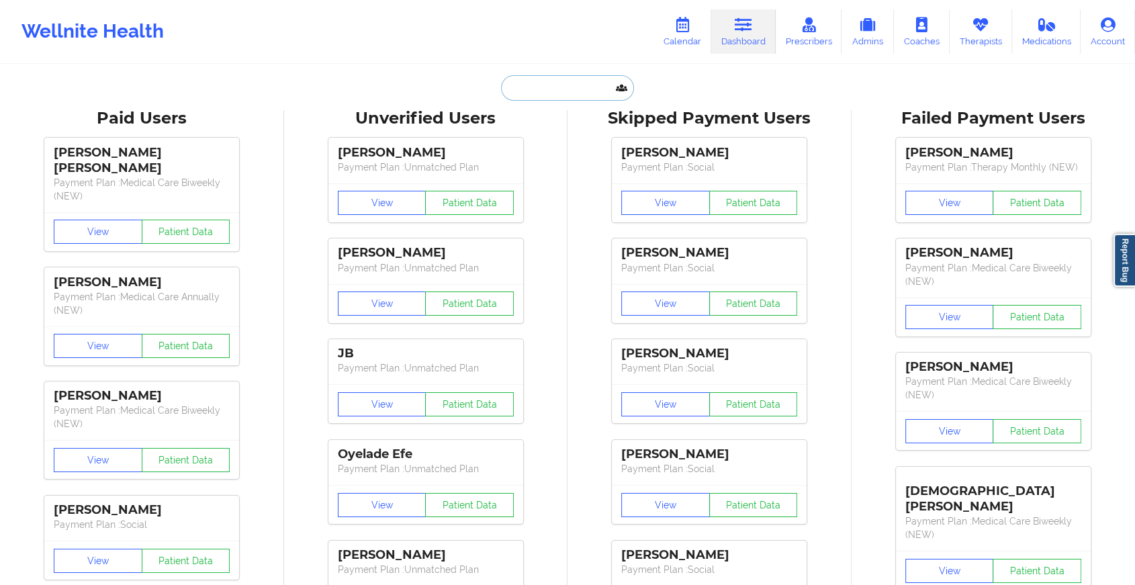
click at [524, 77] on input "text" at bounding box center [567, 88] width 133 height 26
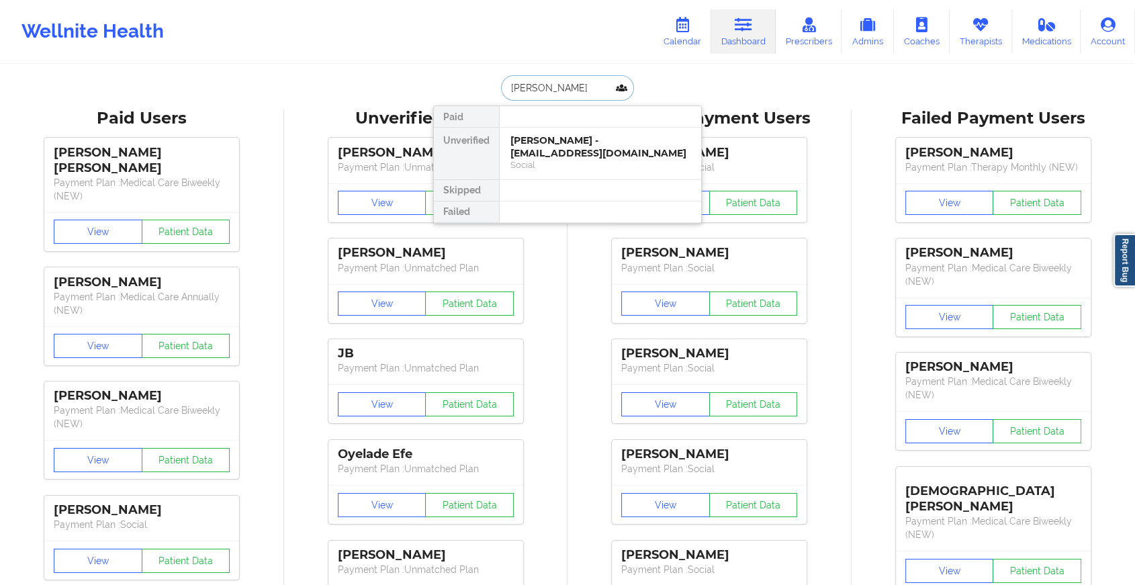
type input "[PERSON_NAME]"
click at [586, 146] on div "[PERSON_NAME] - [EMAIL_ADDRESS][DOMAIN_NAME]" at bounding box center [601, 146] width 180 height 25
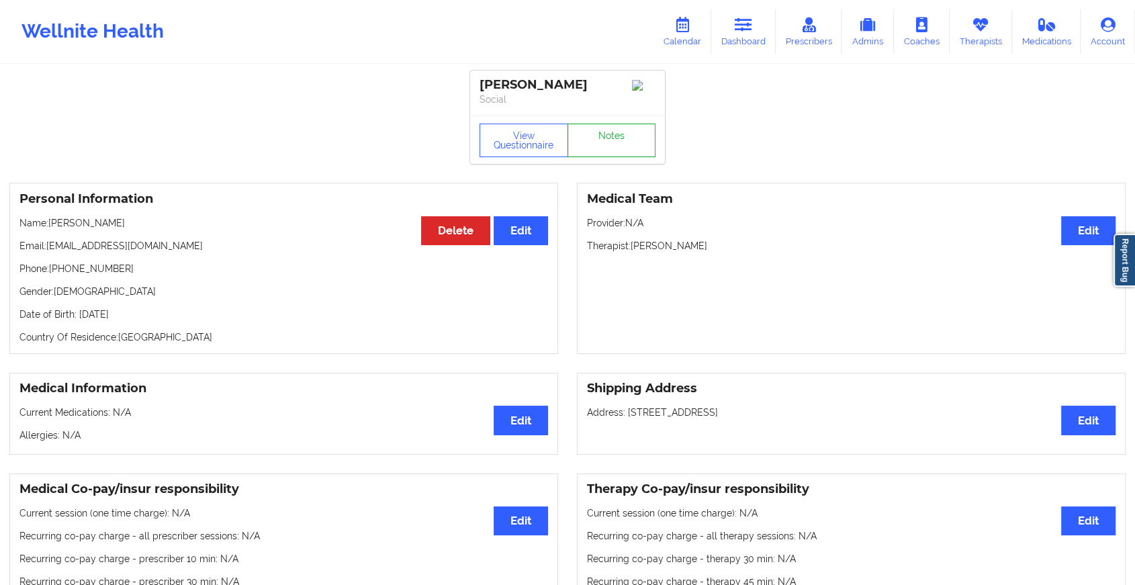
click at [619, 134] on link "Notes" at bounding box center [612, 141] width 89 height 34
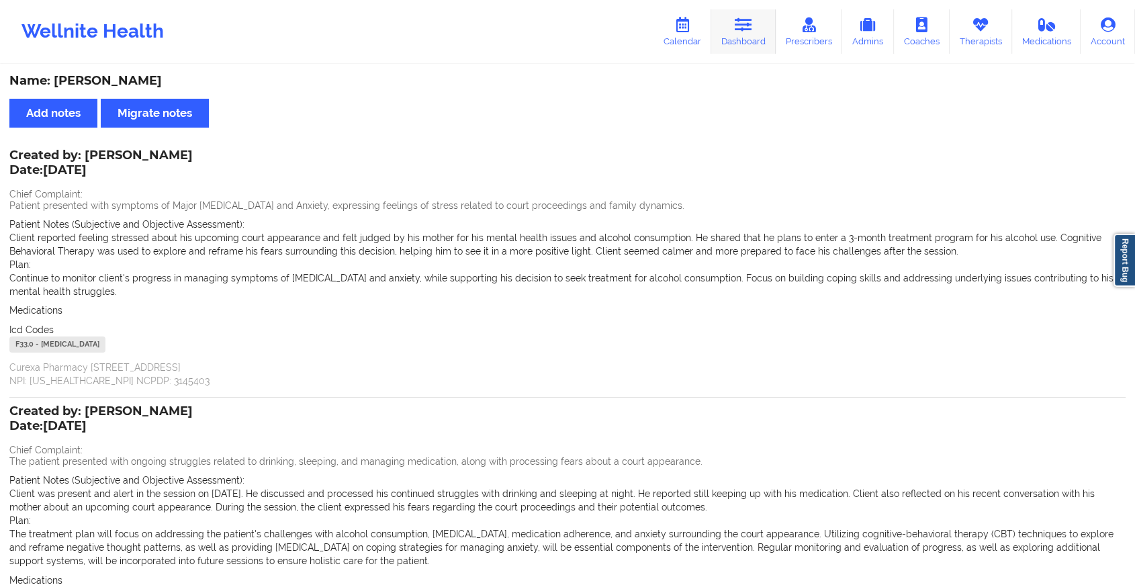
click at [738, 48] on link "Dashboard" at bounding box center [743, 31] width 64 height 44
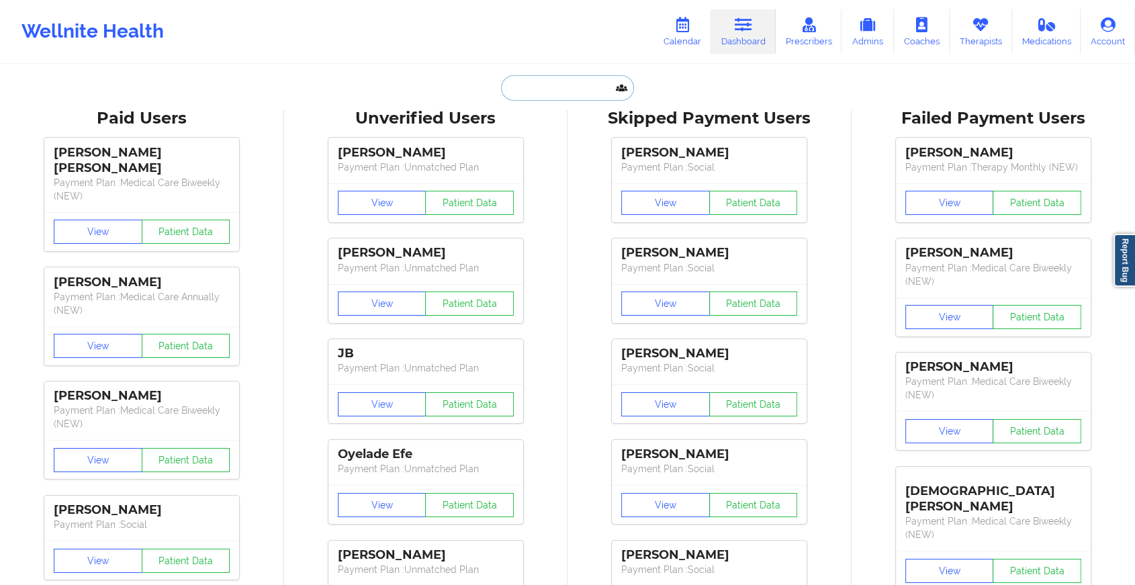
click at [528, 87] on input "text" at bounding box center [567, 88] width 133 height 26
paste input "[EMAIL_ADDRESS][DOMAIN_NAME]"
type input "[EMAIL_ADDRESS][DOMAIN_NAME]"
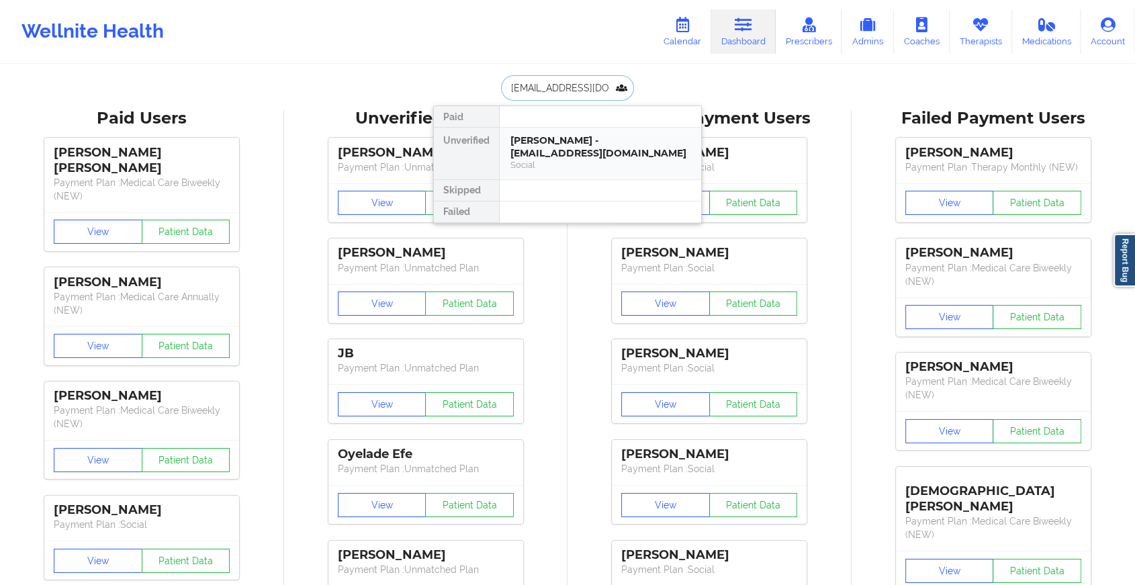
click at [613, 163] on div "Social" at bounding box center [601, 164] width 180 height 11
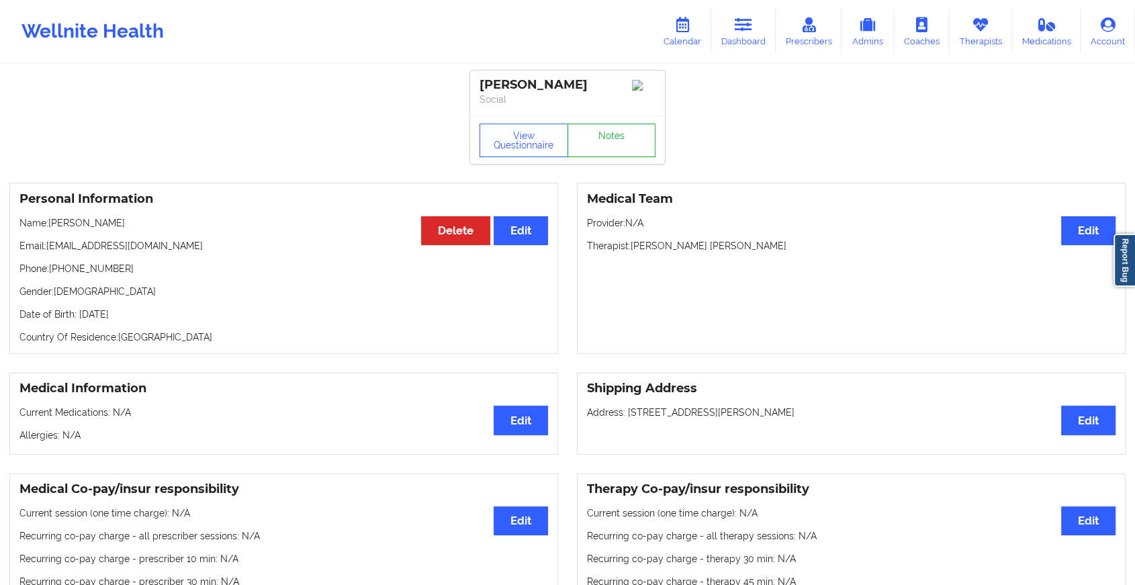
click at [612, 142] on link "Notes" at bounding box center [612, 141] width 89 height 34
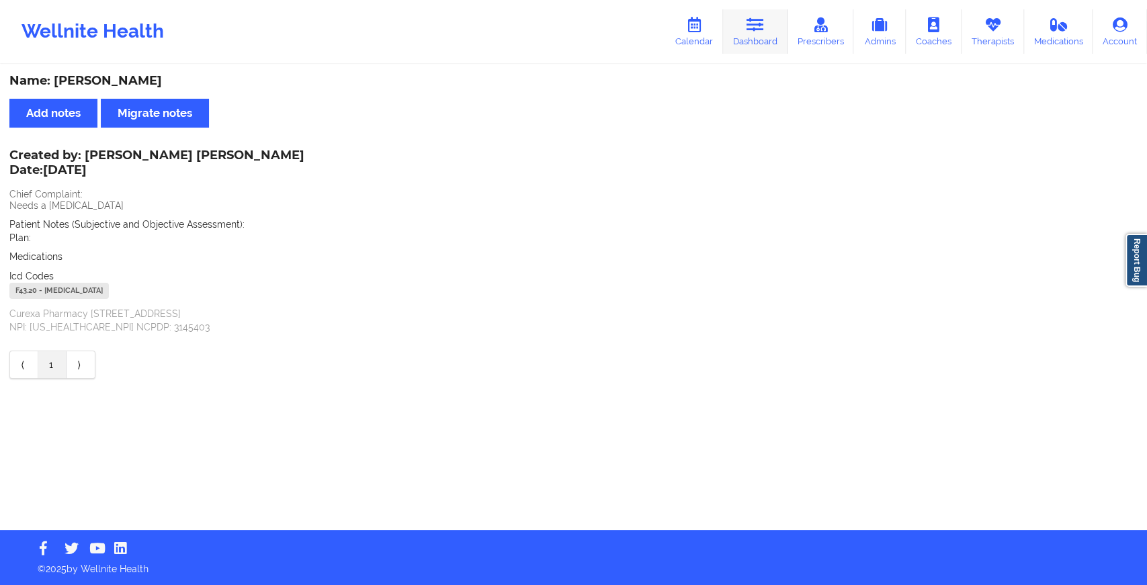
click at [749, 35] on link "Dashboard" at bounding box center [755, 31] width 64 height 44
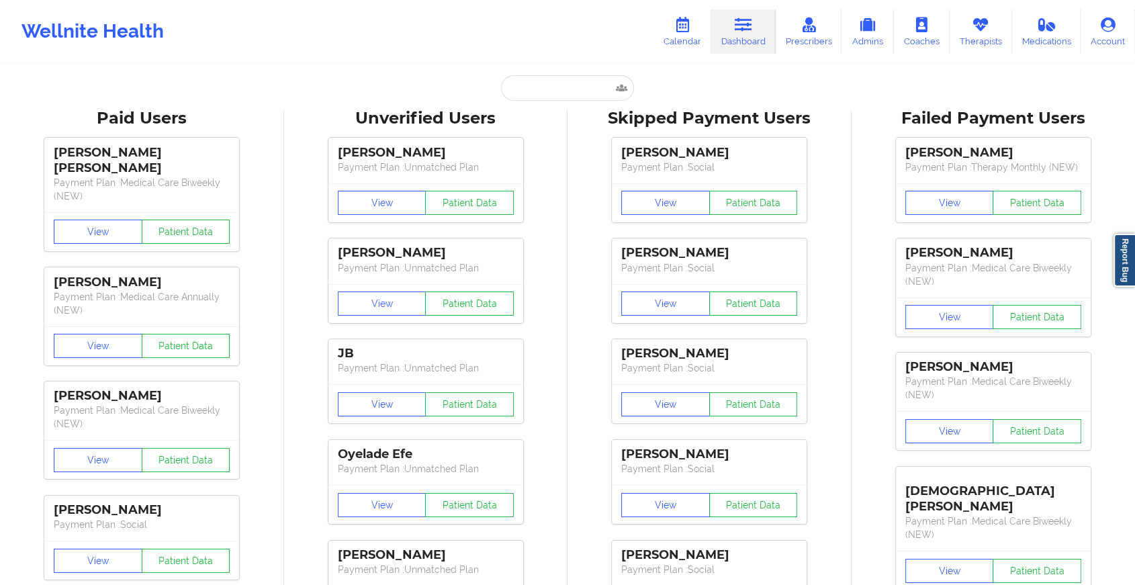
click at [507, 78] on div at bounding box center [567, 88] width 133 height 26
click at [507, 78] on input "text" at bounding box center [567, 88] width 133 height 26
paste input "[EMAIL_ADDRESS][DOMAIN_NAME]"
type input "[EMAIL_ADDRESS][DOMAIN_NAME]"
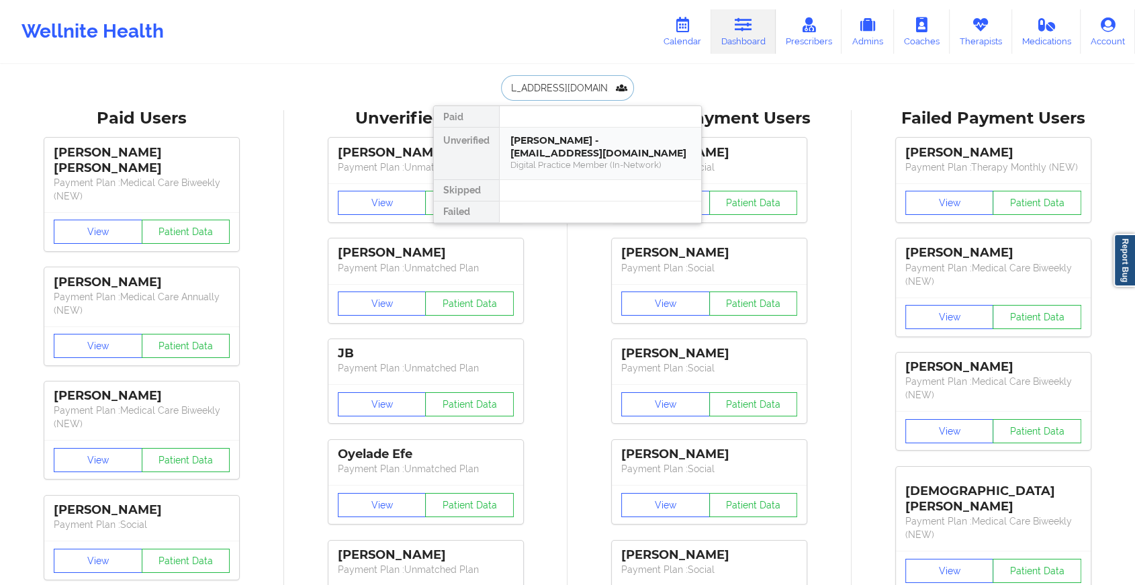
click at [554, 150] on div "[PERSON_NAME] - [EMAIL_ADDRESS][DOMAIN_NAME]" at bounding box center [601, 146] width 180 height 25
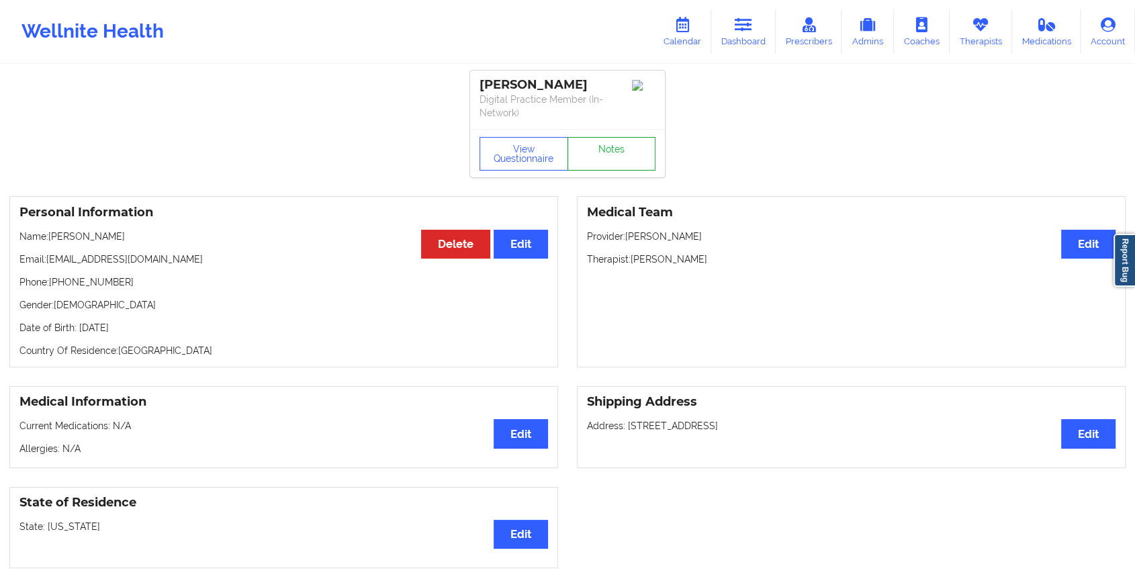
click at [602, 142] on link "Notes" at bounding box center [612, 154] width 89 height 34
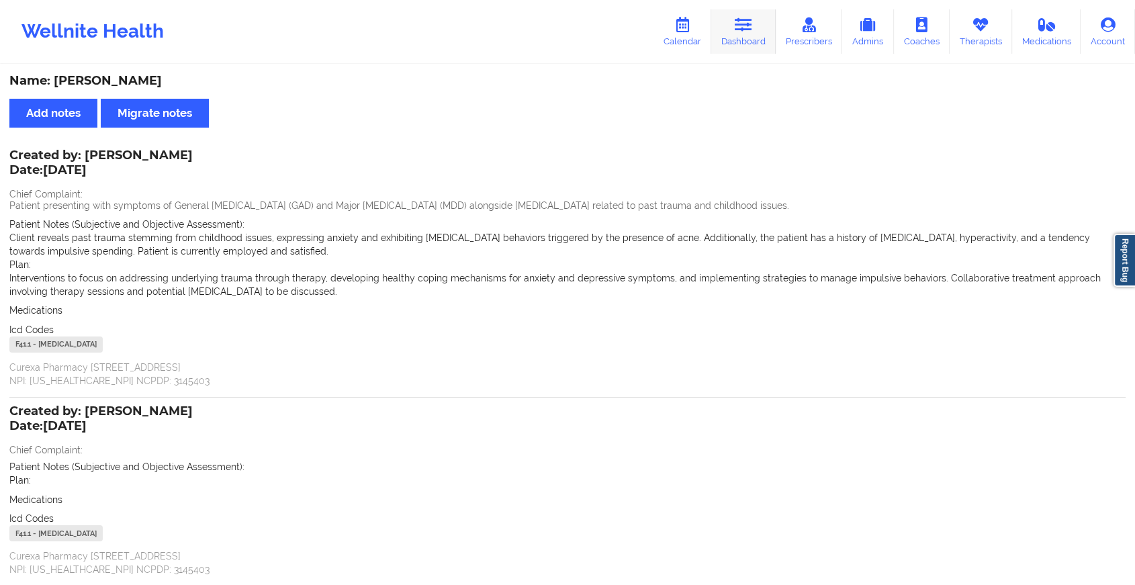
click at [765, 34] on link "Dashboard" at bounding box center [743, 31] width 64 height 44
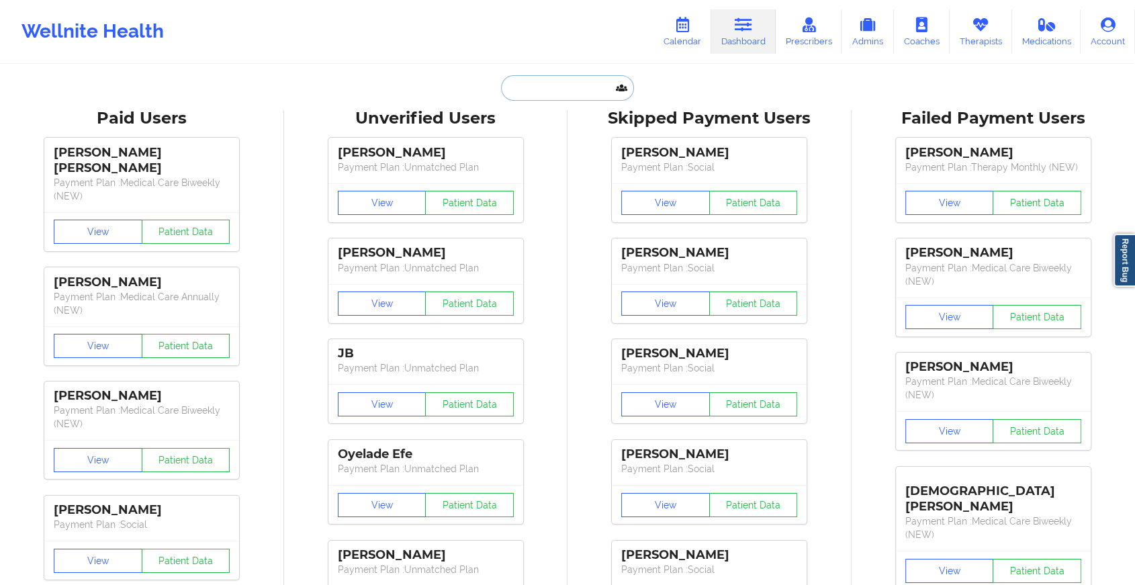
click at [587, 87] on input "text" at bounding box center [567, 88] width 133 height 26
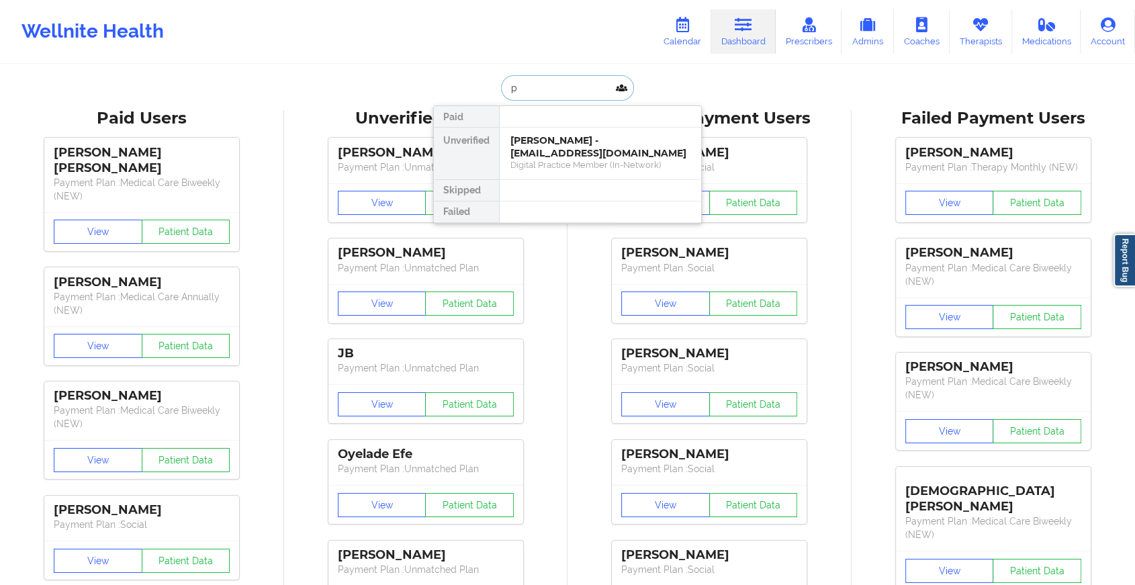
type input "p"
click at [576, 81] on input "p" at bounding box center [567, 88] width 133 height 26
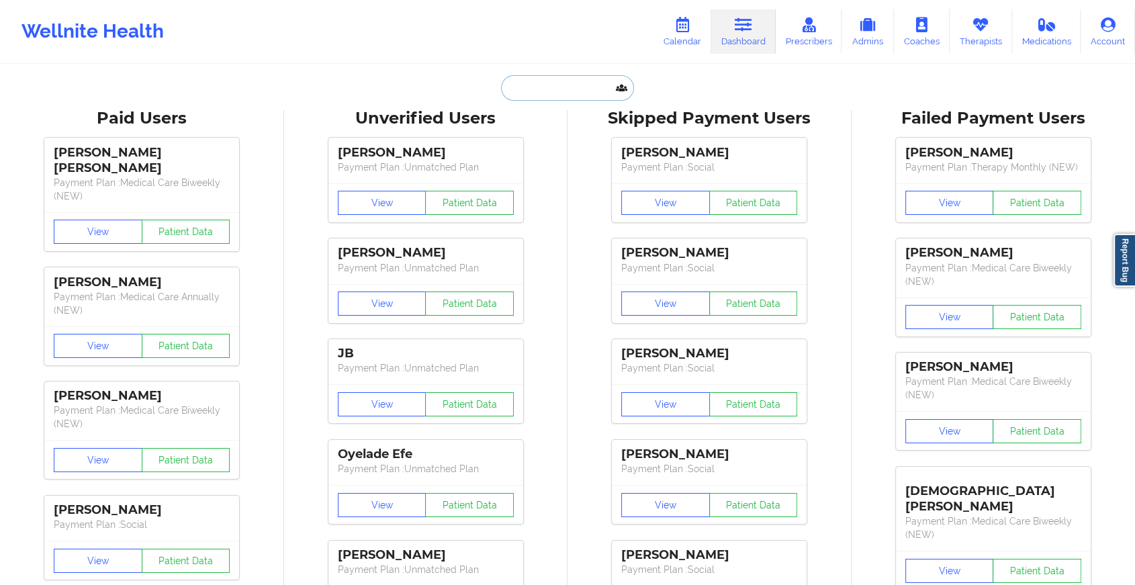
paste input "[EMAIL_ADDRESS][DOMAIN_NAME]"
type input "[EMAIL_ADDRESS][DOMAIN_NAME]"
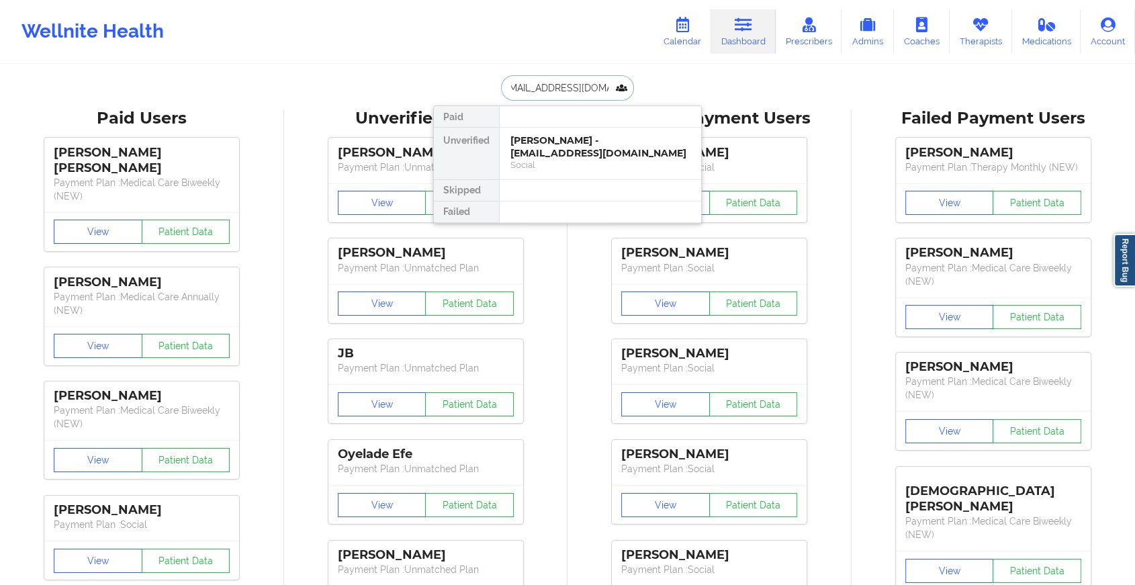
click at [596, 150] on div "[PERSON_NAME] - [EMAIL_ADDRESS][DOMAIN_NAME]" at bounding box center [601, 146] width 180 height 25
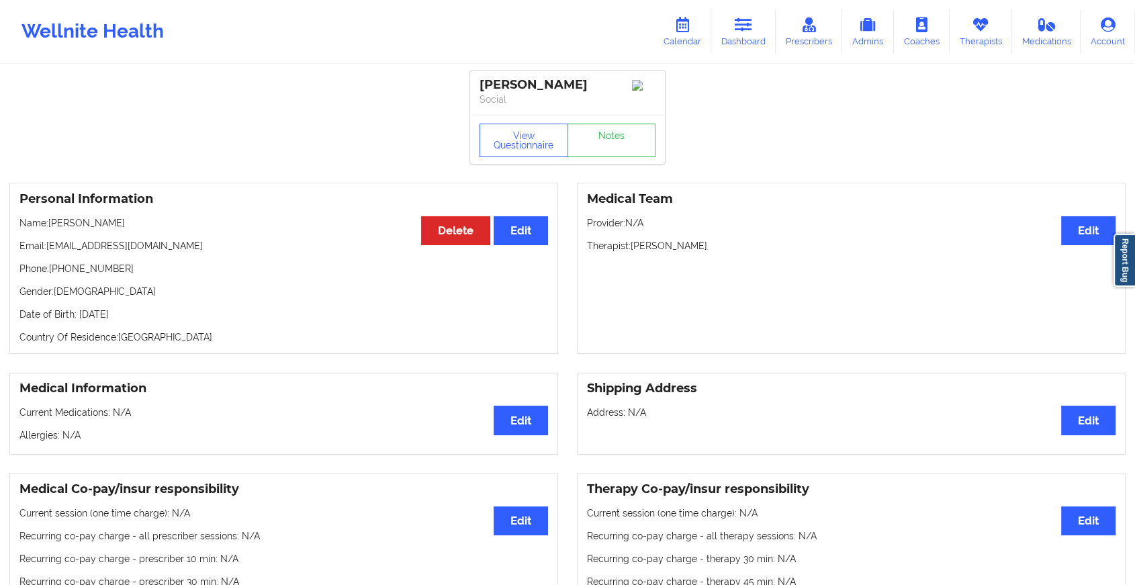
click at [612, 136] on div "View Questionnaire Notes" at bounding box center [568, 141] width 176 height 34
click at [612, 136] on link "Notes" at bounding box center [612, 141] width 89 height 34
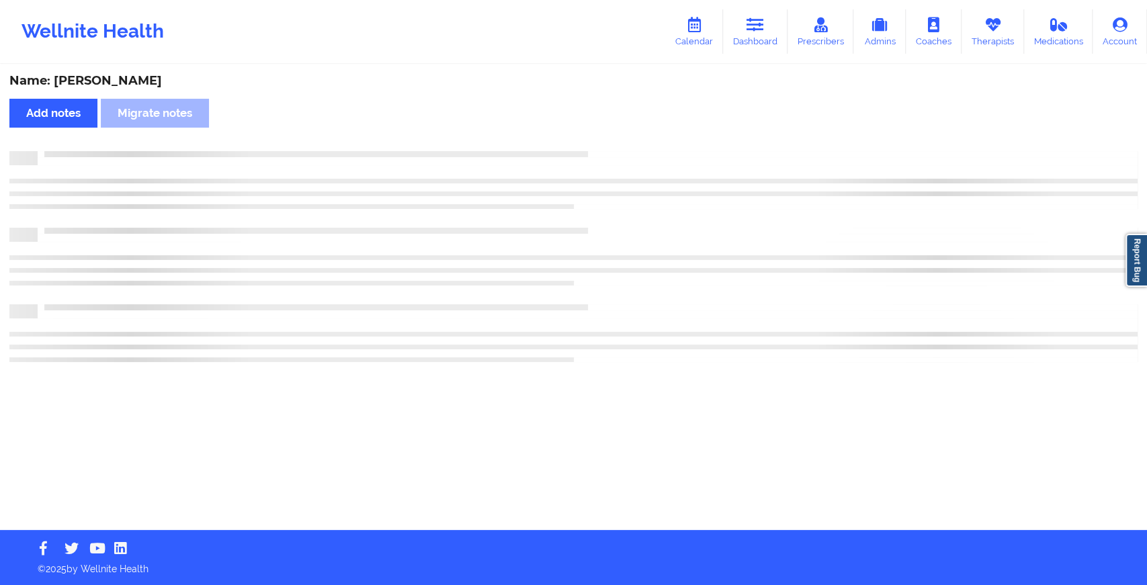
click at [612, 136] on div "Name: [PERSON_NAME] Add notes Migrate notes" at bounding box center [573, 298] width 1147 height 464
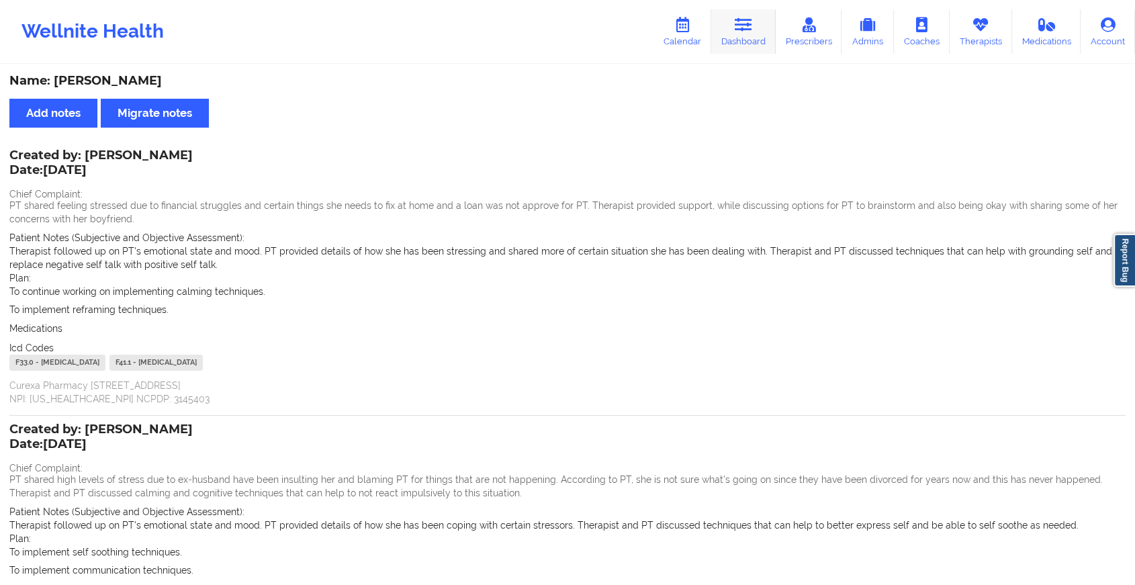
click at [751, 21] on icon at bounding box center [743, 24] width 17 height 15
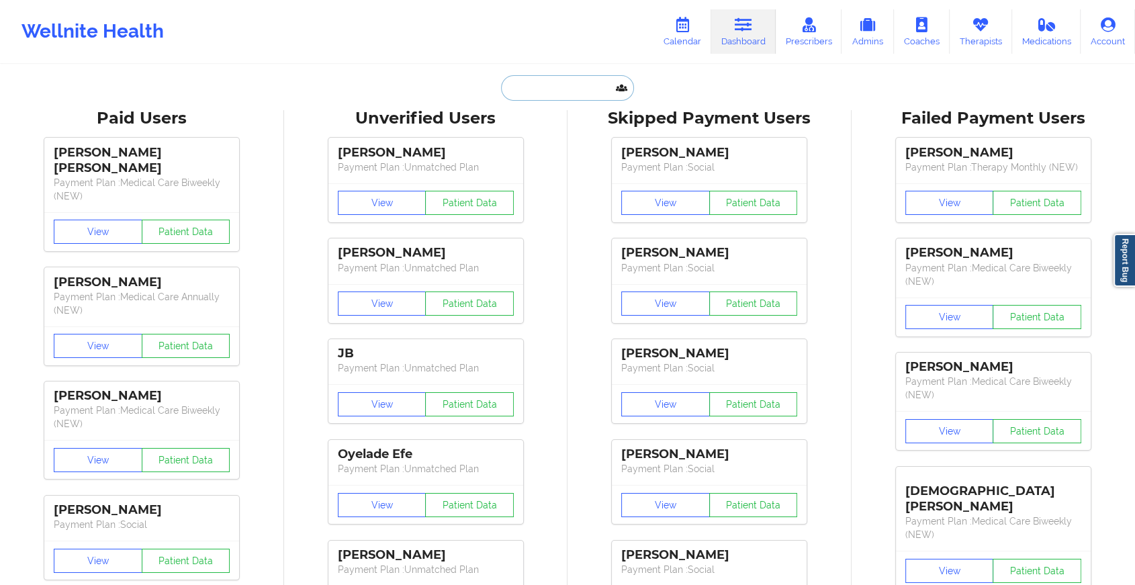
click at [523, 95] on input "text" at bounding box center [567, 88] width 133 height 26
paste input "[EMAIL_ADDRESS][DOMAIN_NAME]"
type input "[EMAIL_ADDRESS][DOMAIN_NAME]"
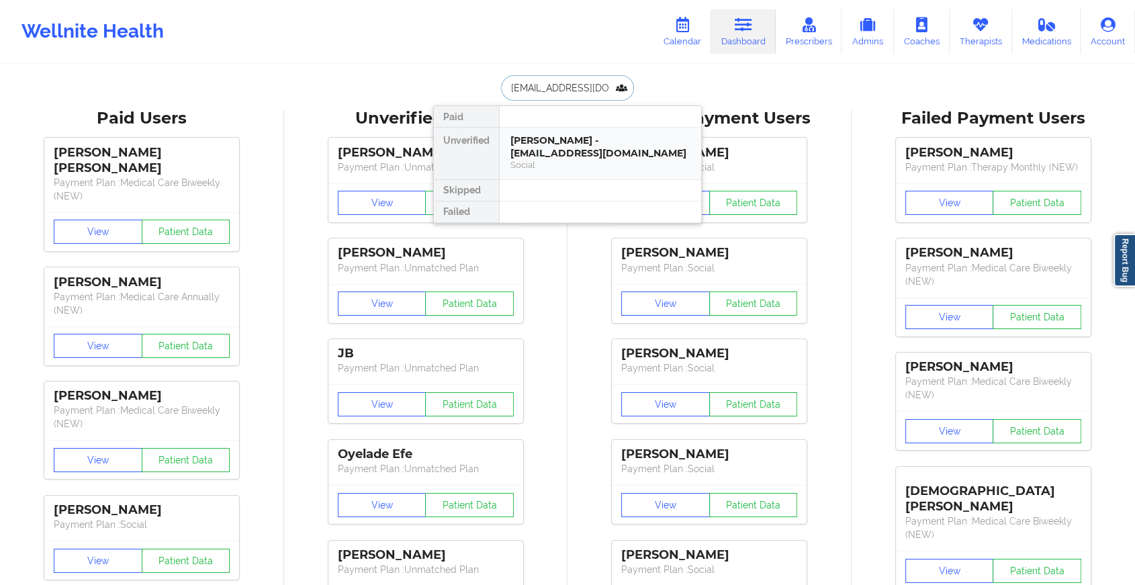
click at [555, 146] on div "[PERSON_NAME] - [EMAIL_ADDRESS][DOMAIN_NAME]" at bounding box center [601, 146] width 180 height 25
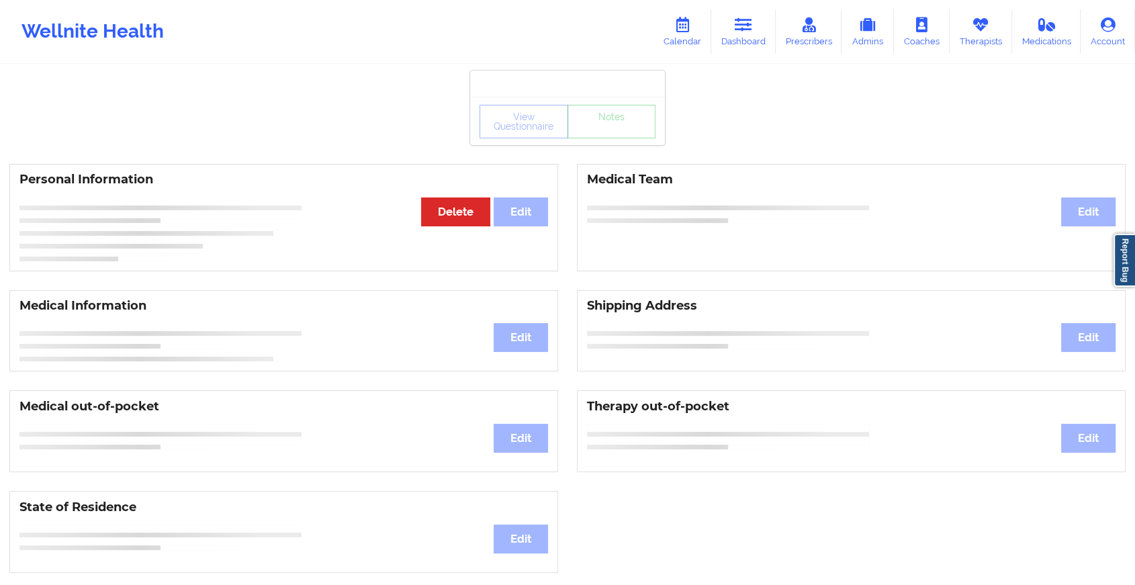
click at [604, 140] on div "View Questionnaire Notes" at bounding box center [567, 121] width 195 height 48
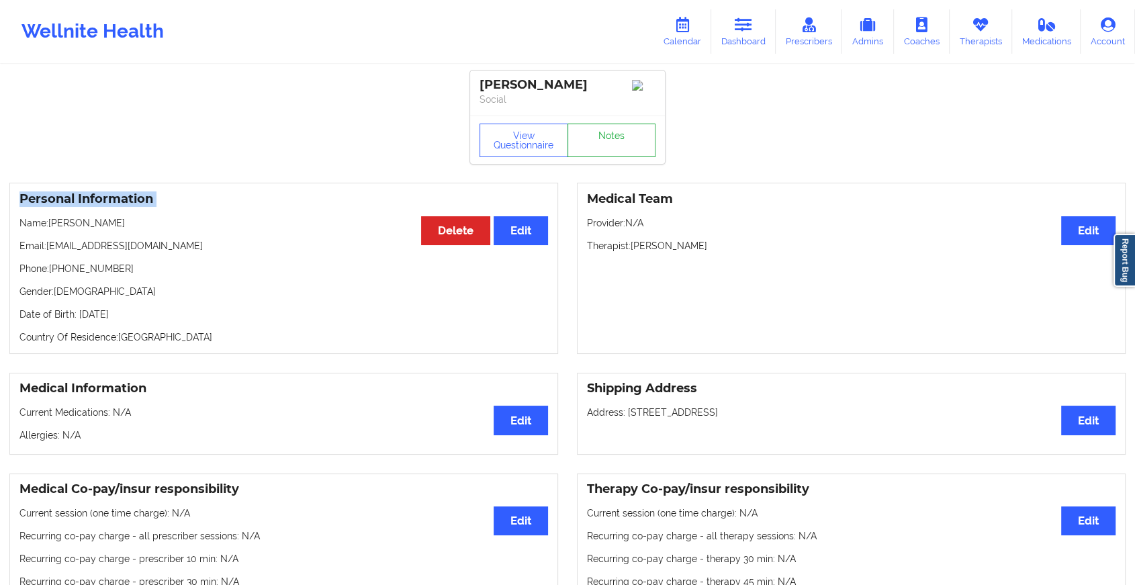
click at [622, 141] on link "Notes" at bounding box center [612, 141] width 89 height 34
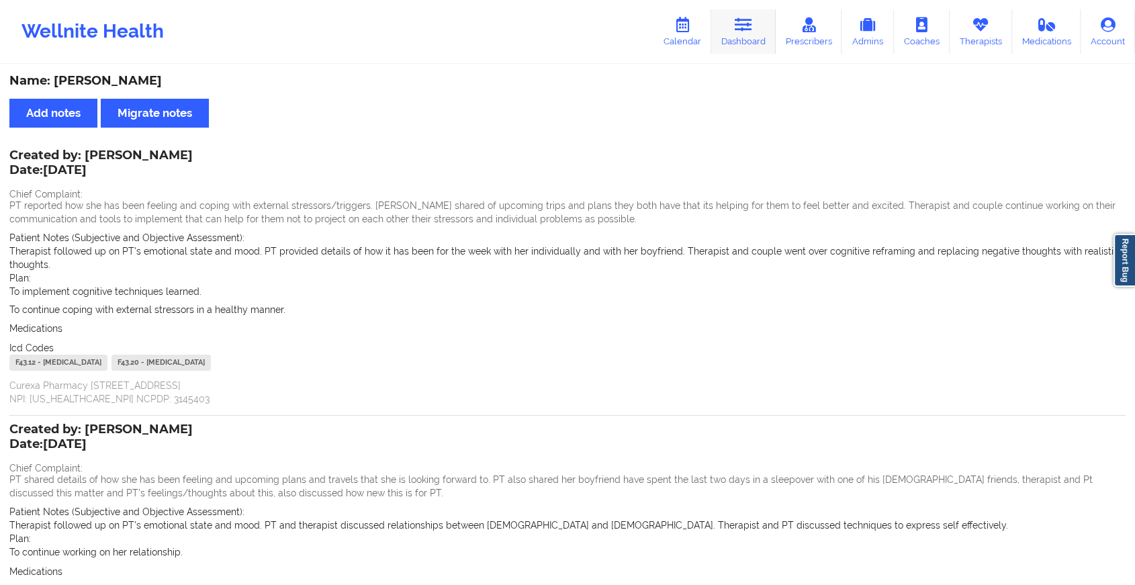
click at [762, 25] on link "Dashboard" at bounding box center [743, 31] width 64 height 44
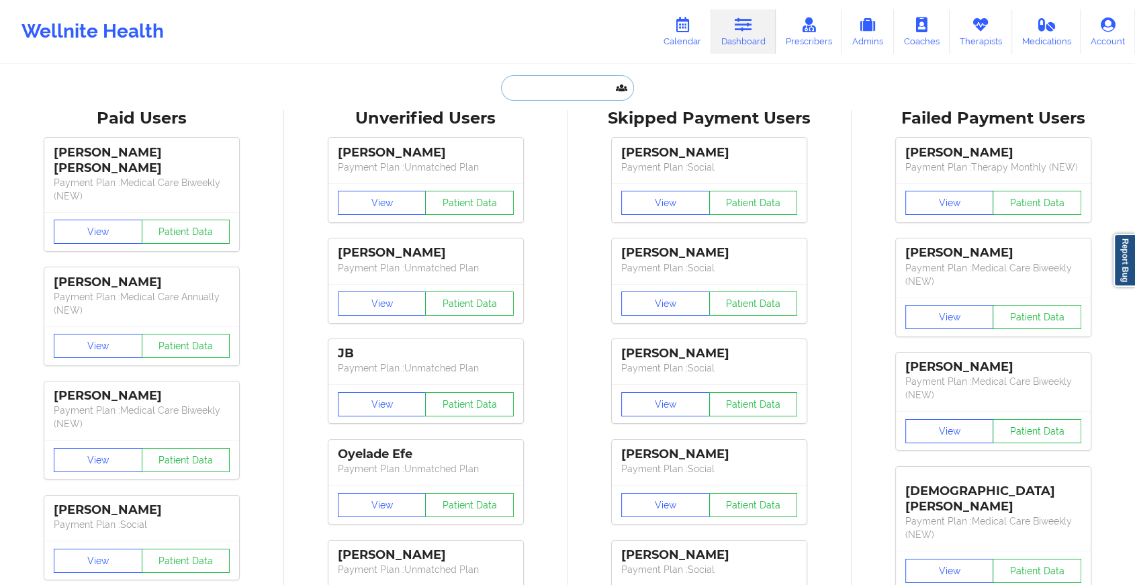
click at [557, 88] on input "text" at bounding box center [567, 88] width 133 height 26
paste input "[EMAIL_ADDRESS][DOMAIN_NAME]"
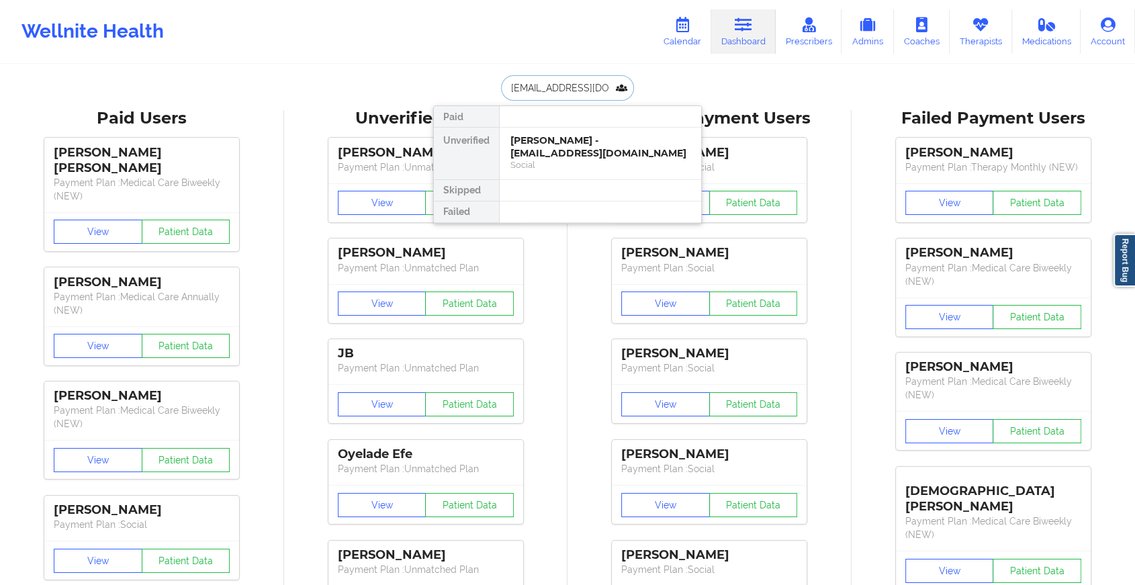
type input "[EMAIL_ADDRESS][DOMAIN_NAME]"
click at [556, 160] on div "Social" at bounding box center [601, 164] width 180 height 11
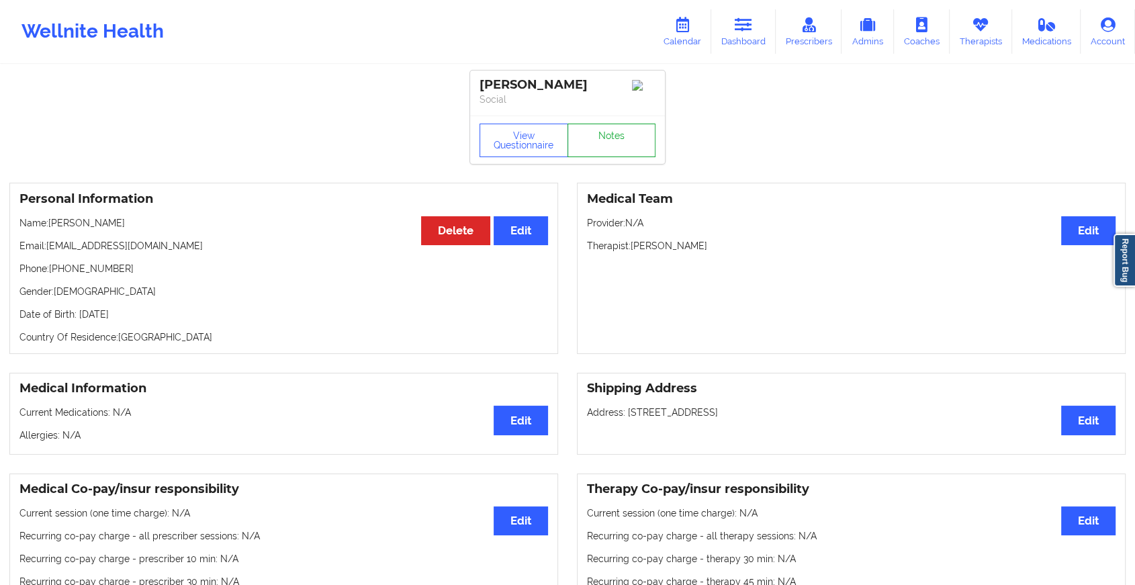
click at [591, 145] on link "Notes" at bounding box center [612, 141] width 89 height 34
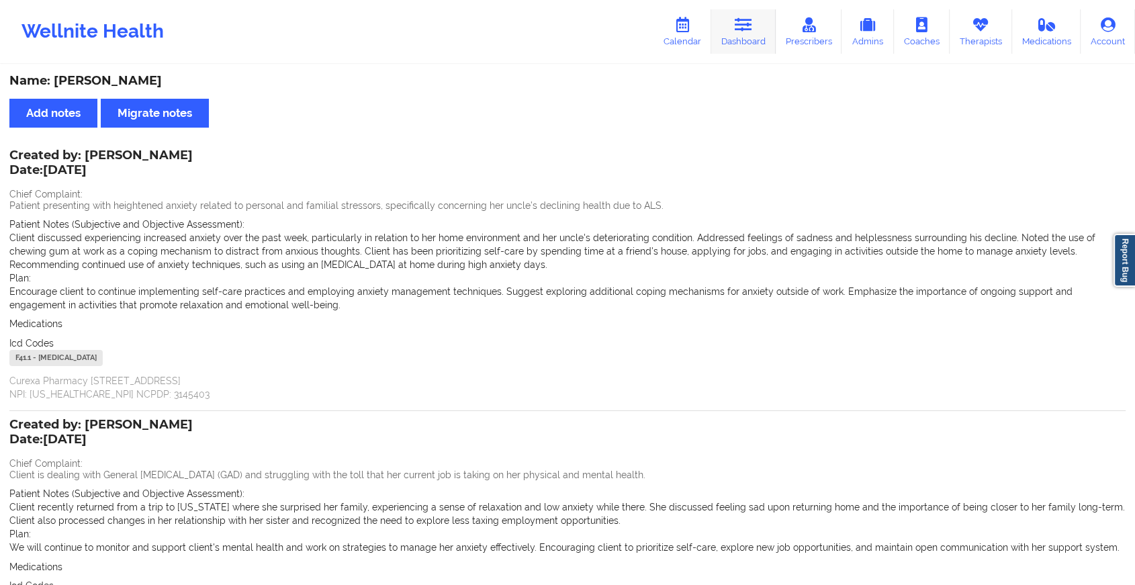
click at [741, 28] on icon at bounding box center [743, 24] width 17 height 15
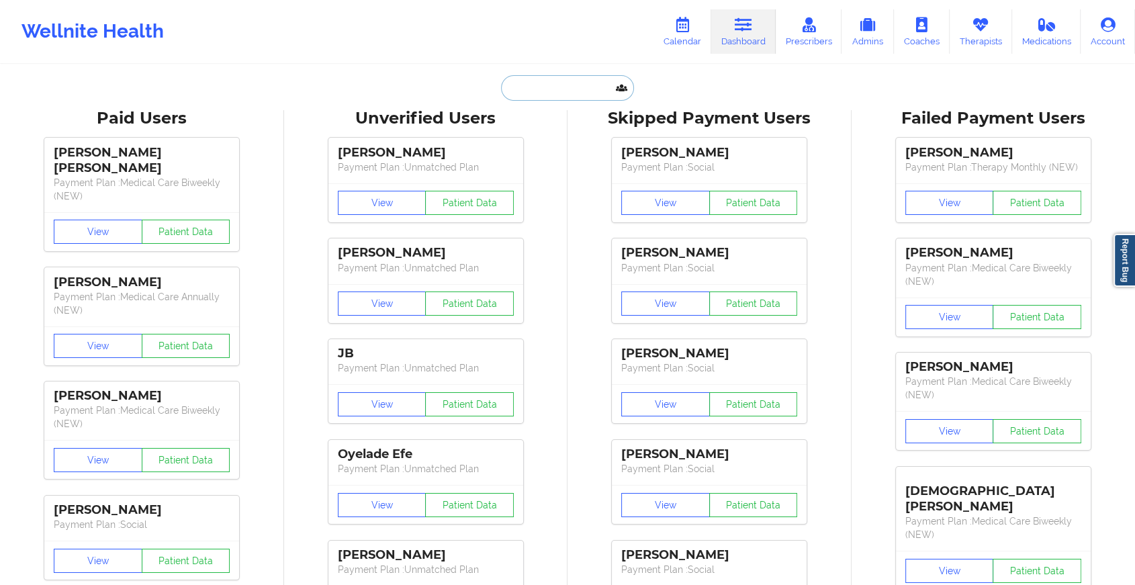
click at [564, 99] on input "text" at bounding box center [567, 88] width 133 height 26
paste input "[EMAIL_ADDRESS][DOMAIN_NAME]"
type input "[EMAIL_ADDRESS][DOMAIN_NAME]"
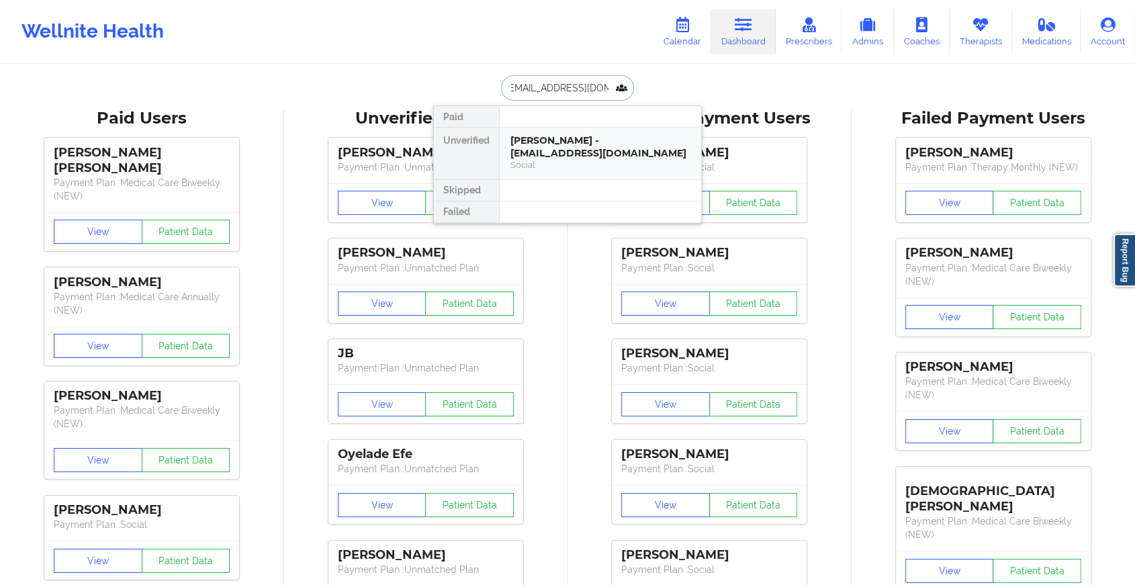
click at [602, 149] on div "[PERSON_NAME] - [EMAIL_ADDRESS][DOMAIN_NAME]" at bounding box center [601, 146] width 180 height 25
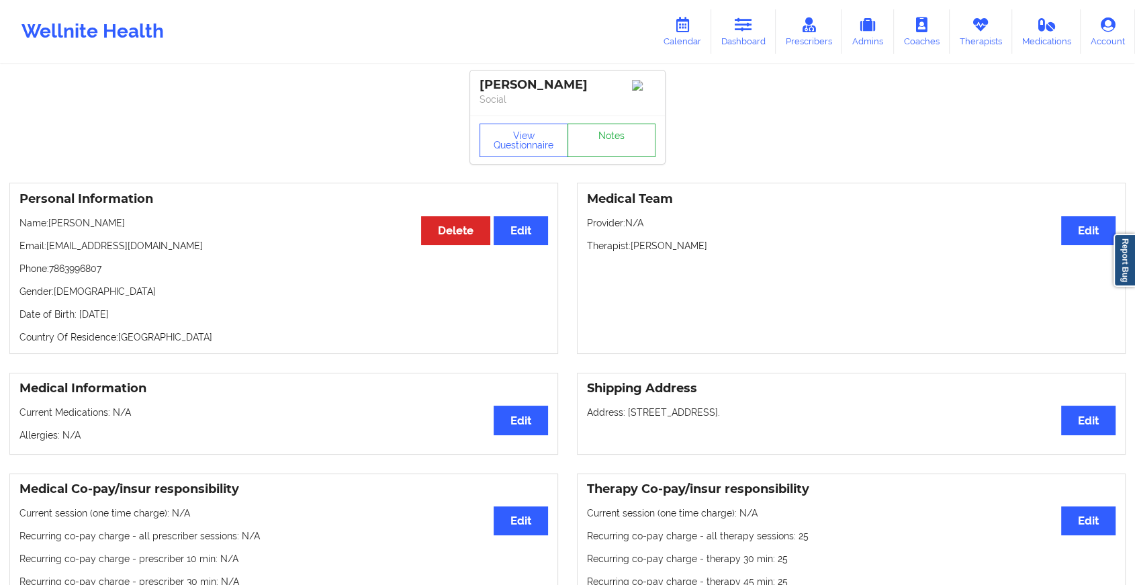
click at [603, 146] on link "Notes" at bounding box center [612, 141] width 89 height 34
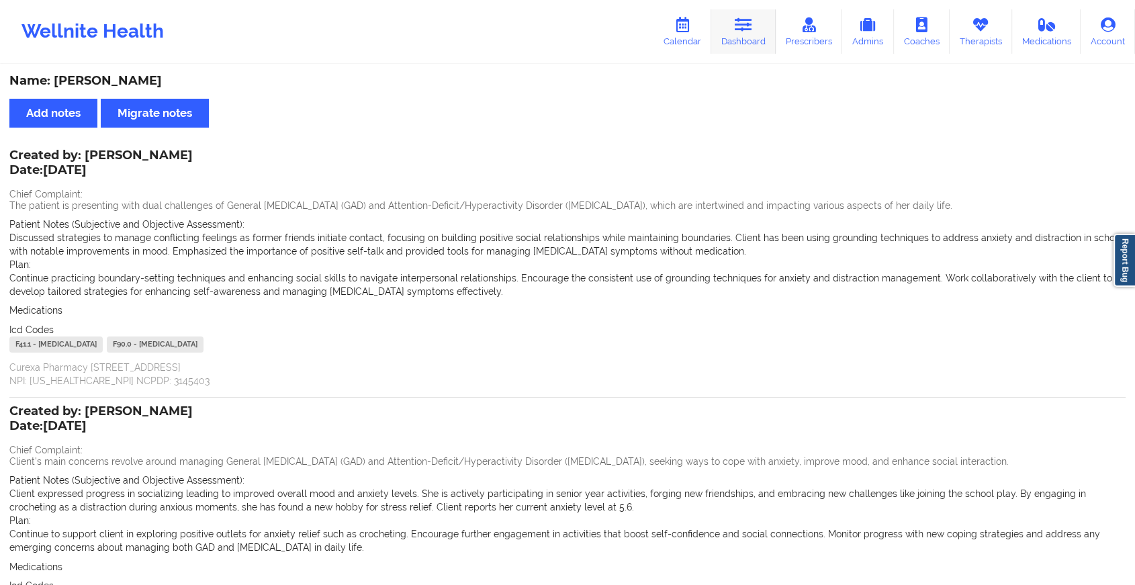
click at [746, 45] on link "Dashboard" at bounding box center [743, 31] width 64 height 44
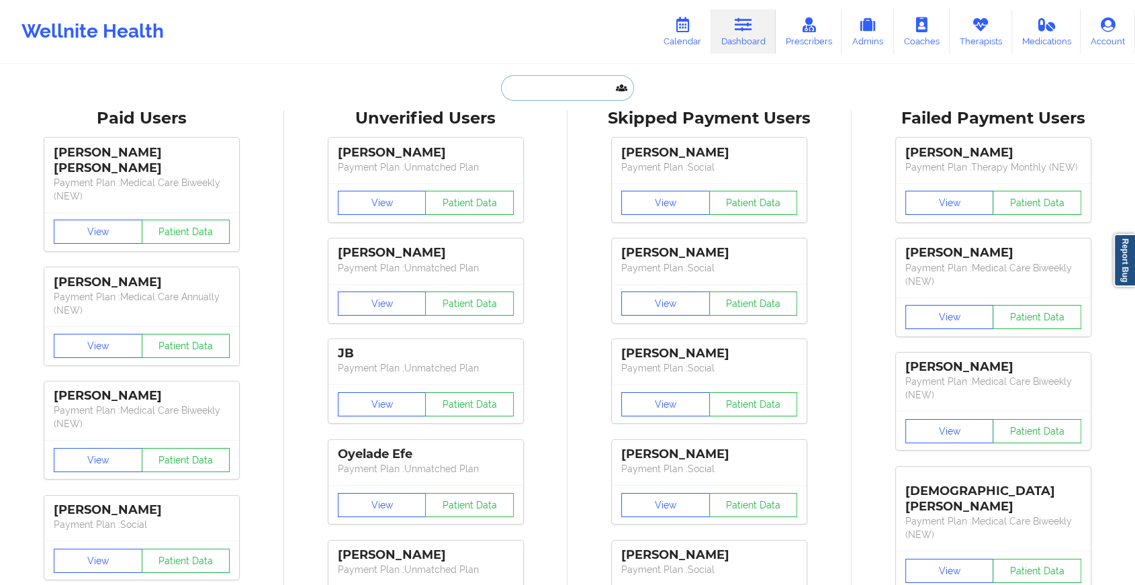
click at [555, 91] on input "text" at bounding box center [567, 88] width 133 height 26
paste input "Hi [PERSON_NAME], We wanted to let you know that a $65 no-show fee will be appl…"
type input "Hi [PERSON_NAME], We wanted to let you know that a $65 no-show fee will be appl…"
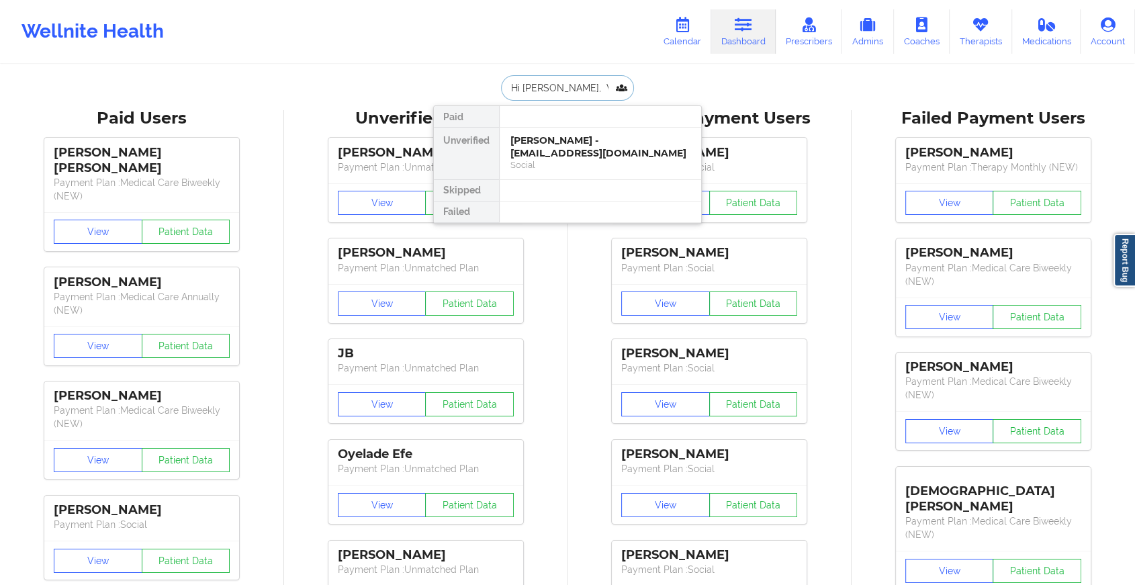
scroll to position [0, 1272]
click at [555, 91] on input "Hi [PERSON_NAME], We wanted to let you know that a $65 no-show fee will be appl…" at bounding box center [567, 88] width 133 height 26
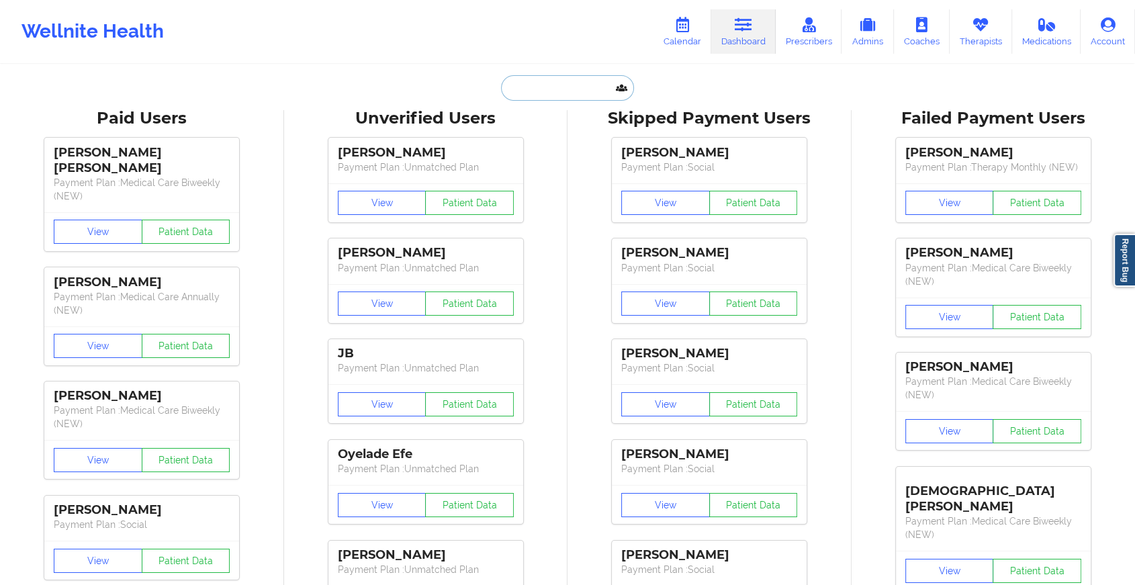
paste input "[EMAIL_ADDRESS][DOMAIN_NAME]"
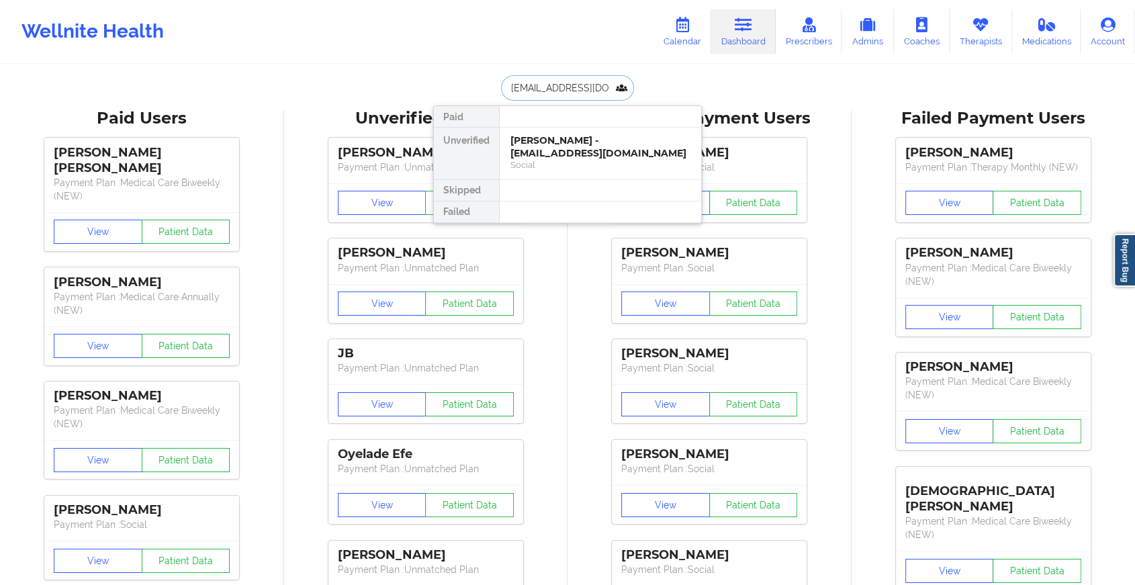
type input "[EMAIL_ADDRESS][DOMAIN_NAME]"
click at [607, 132] on div "[PERSON_NAME] - [EMAIL_ADDRESS][DOMAIN_NAME] Social" at bounding box center [601, 154] width 202 height 52
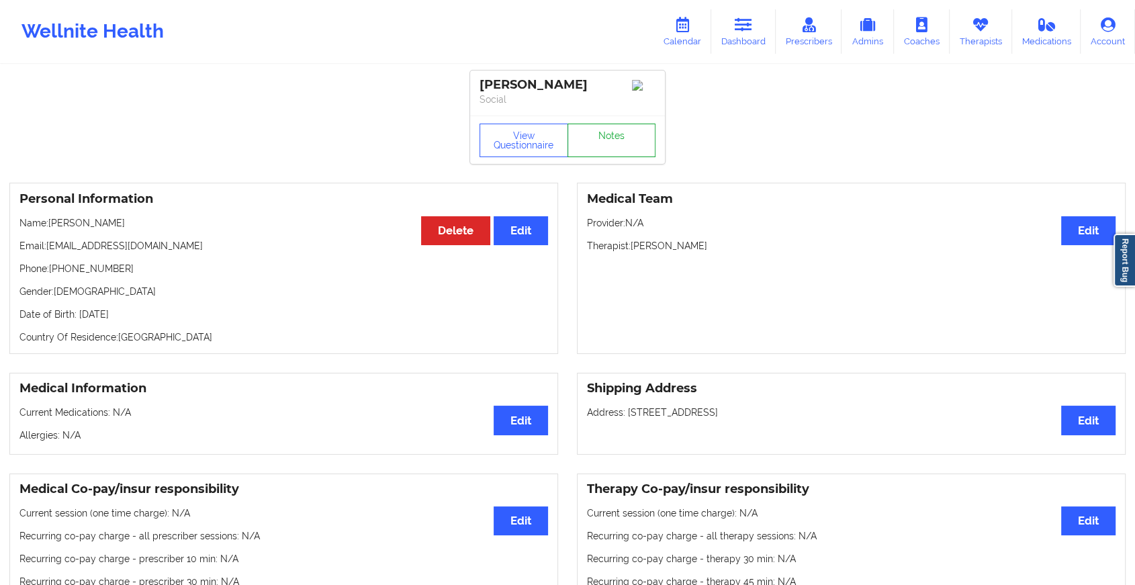
click at [611, 140] on link "Notes" at bounding box center [612, 141] width 89 height 34
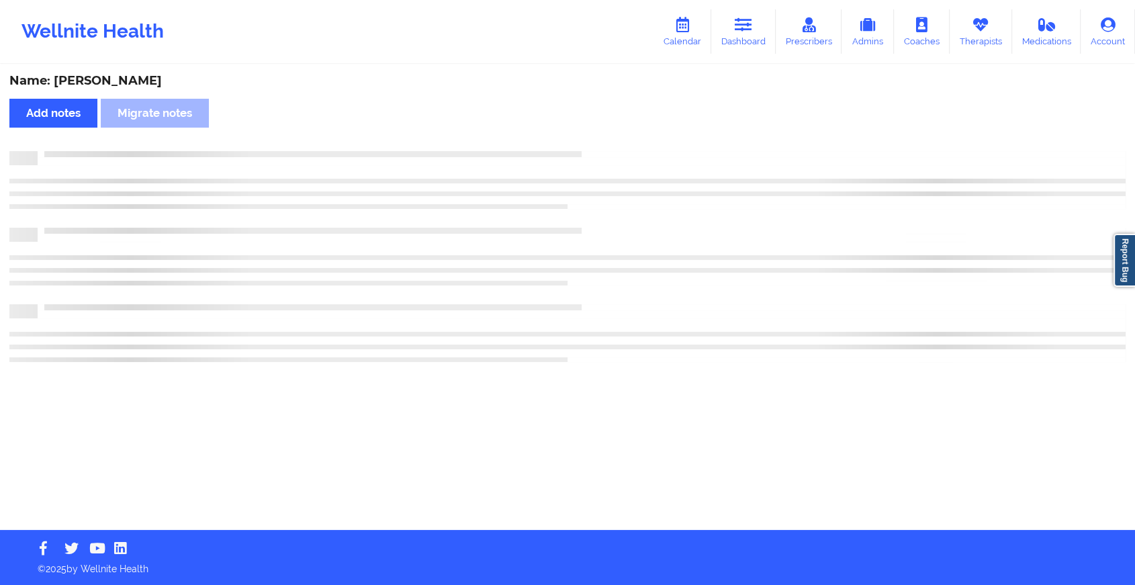
click at [611, 140] on div "Name: [PERSON_NAME] Add notes Migrate notes" at bounding box center [567, 298] width 1135 height 464
click at [611, 140] on div "Name: [PERSON_NAME] Add notes Migrate notes" at bounding box center [573, 298] width 1147 height 464
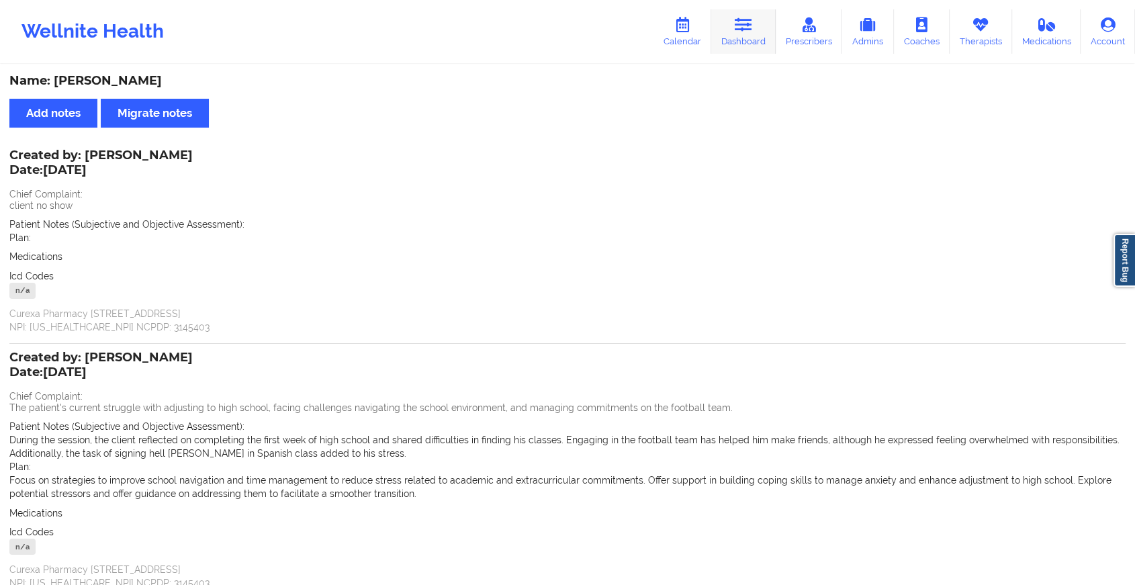
click at [734, 32] on link "Dashboard" at bounding box center [743, 31] width 64 height 44
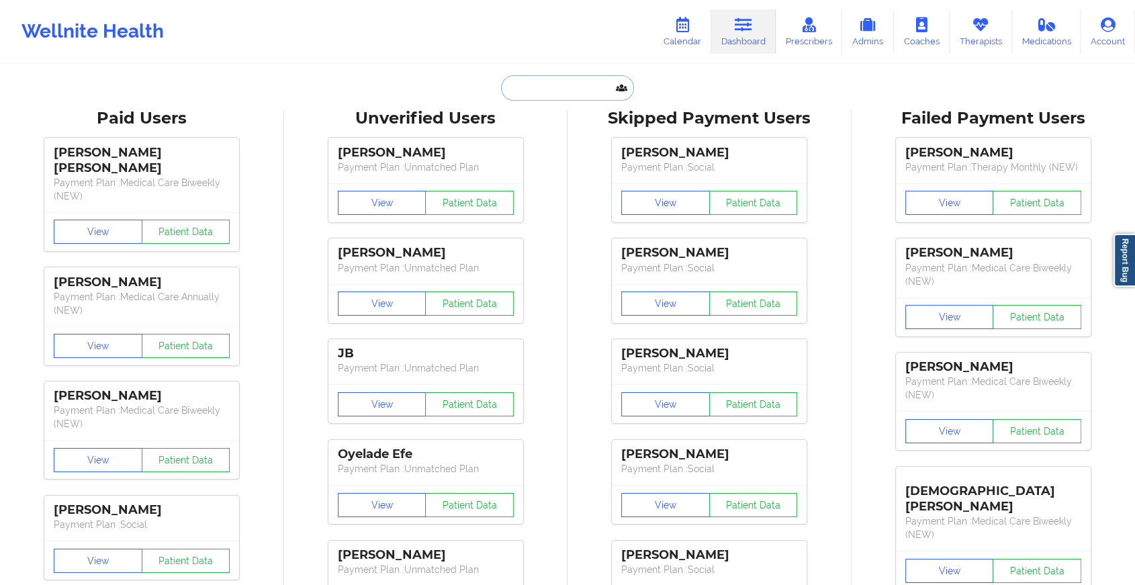
click at [566, 79] on input "text" at bounding box center [567, 88] width 133 height 26
paste input "[EMAIL_ADDRESS][DOMAIN_NAME]"
type input "[EMAIL_ADDRESS][DOMAIN_NAME]"
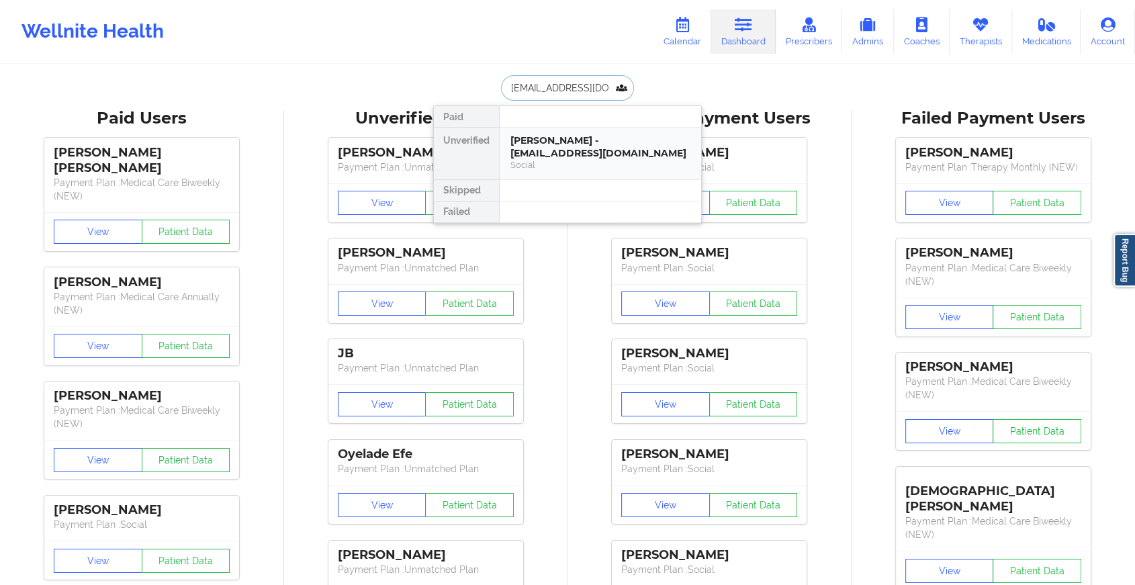
click at [579, 142] on div "[PERSON_NAME] - [EMAIL_ADDRESS][DOMAIN_NAME]" at bounding box center [601, 146] width 180 height 25
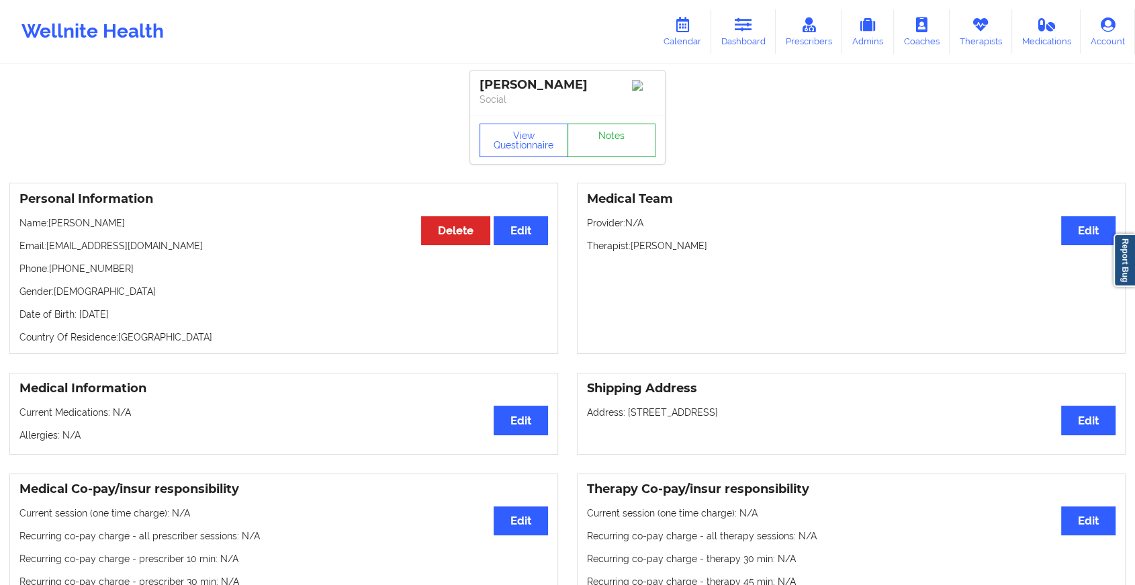
click at [622, 132] on link "Notes" at bounding box center [612, 141] width 89 height 34
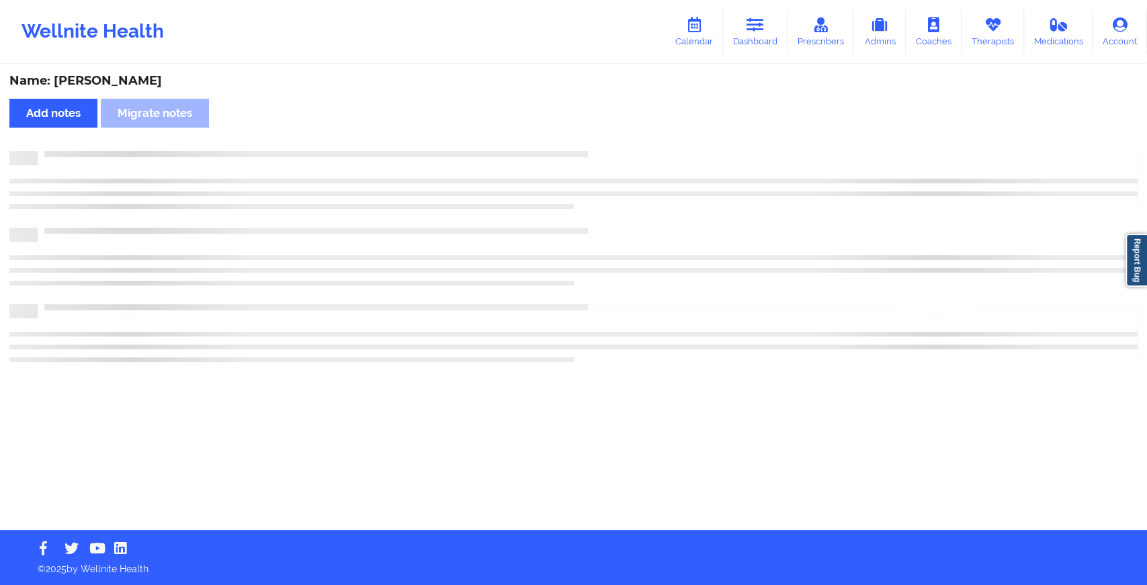
click at [622, 132] on div "Name: [PERSON_NAME] Add notes Migrate notes" at bounding box center [573, 298] width 1147 height 464
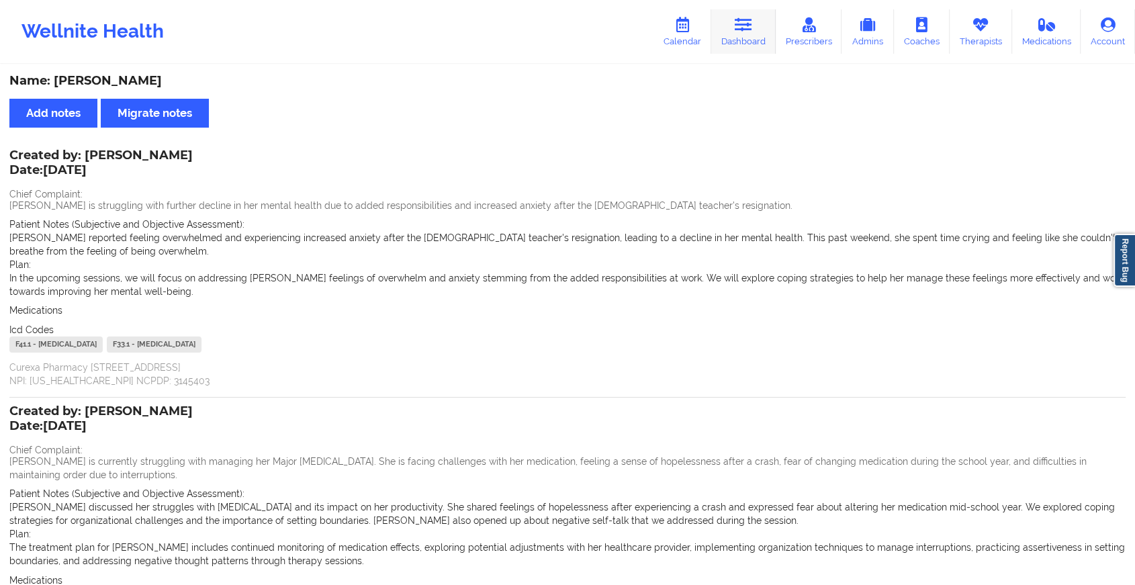
click at [742, 34] on link "Dashboard" at bounding box center [743, 31] width 64 height 44
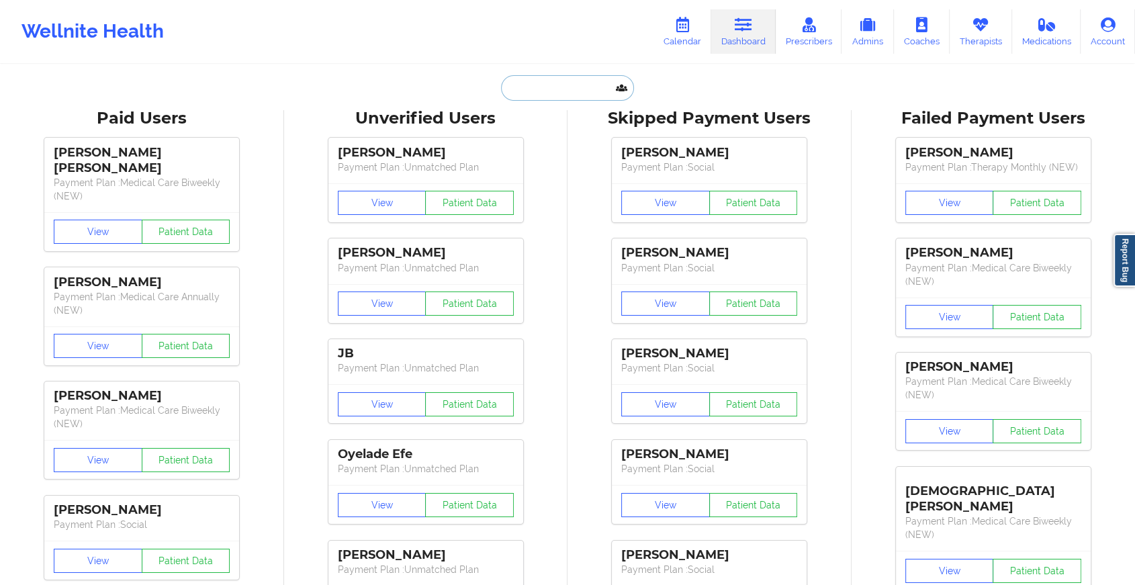
click at [559, 90] on input "text" at bounding box center [567, 88] width 133 height 26
paste input "[EMAIL_ADDRESS][DOMAIN_NAME]"
type input "[EMAIL_ADDRESS][DOMAIN_NAME]"
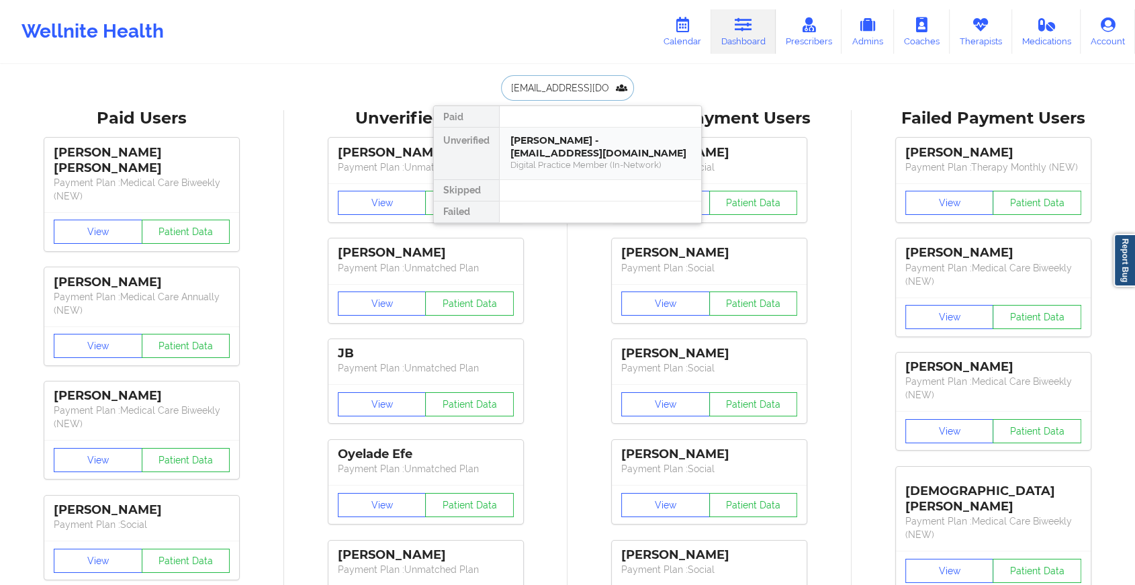
click at [578, 141] on div "[PERSON_NAME] - [EMAIL_ADDRESS][DOMAIN_NAME]" at bounding box center [601, 146] width 180 height 25
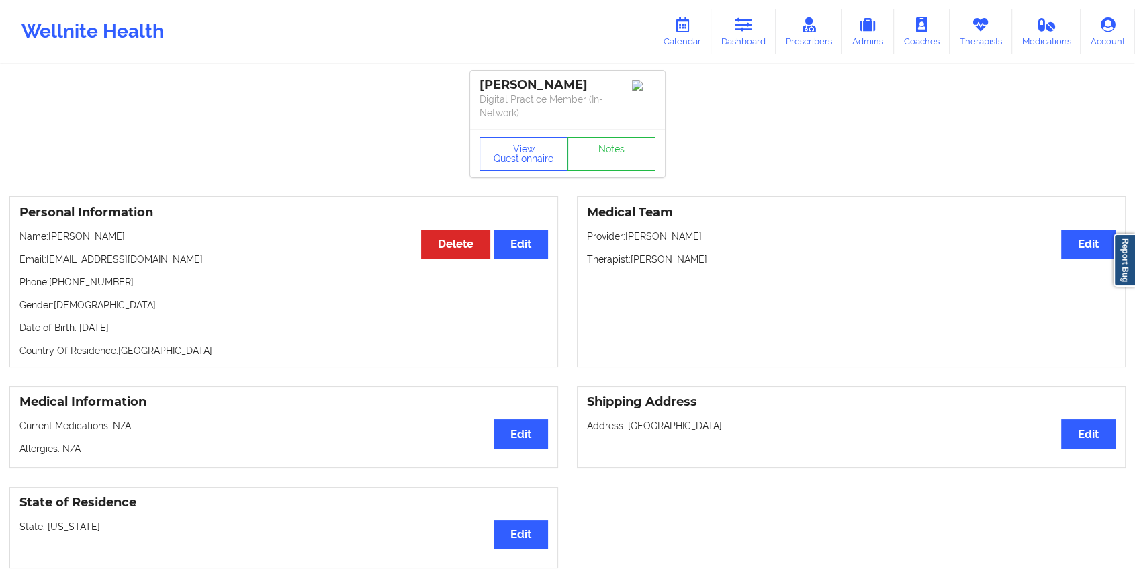
click at [606, 132] on div "View Questionnaire Notes" at bounding box center [567, 153] width 195 height 48
drag, startPoint x: 606, startPoint y: 132, endPoint x: 605, endPoint y: 166, distance: 34.3
click at [605, 166] on link "Notes" at bounding box center [612, 154] width 89 height 34
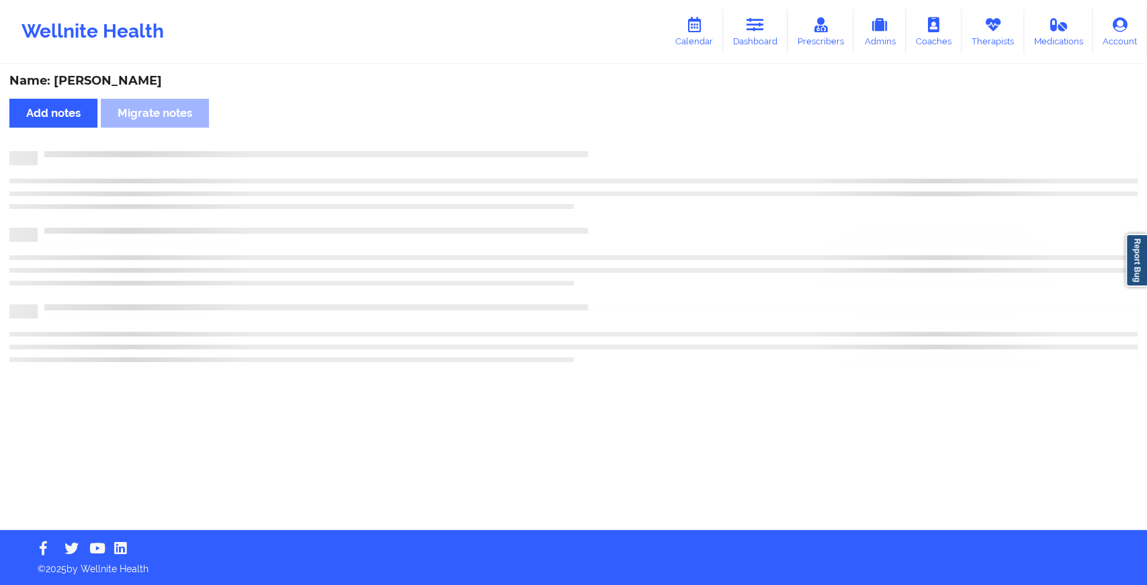
click at [605, 166] on div at bounding box center [573, 184] width 1128 height 39
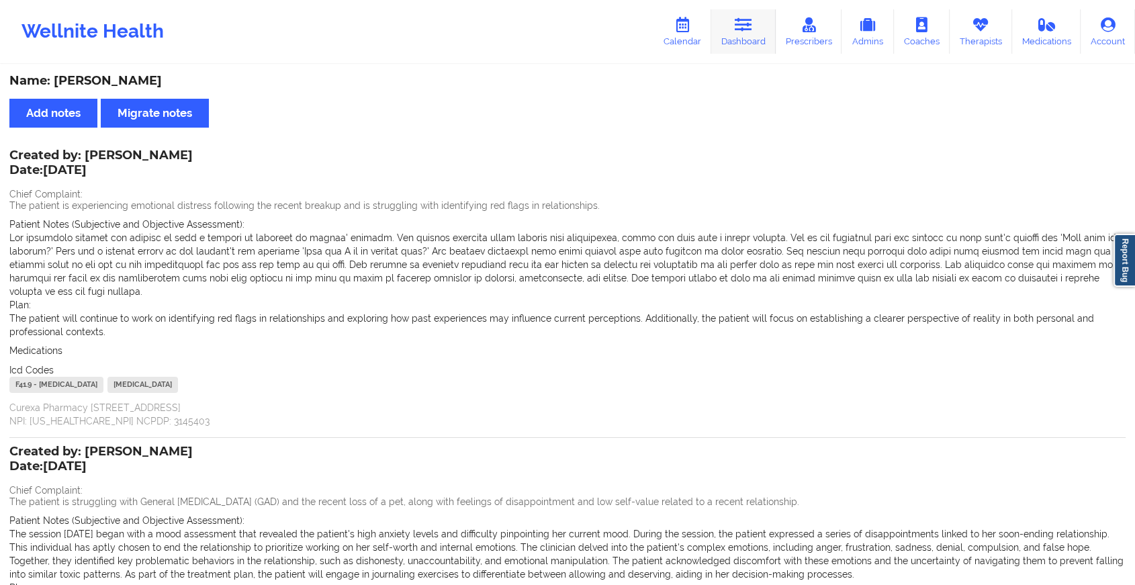
click at [758, 28] on link "Dashboard" at bounding box center [743, 31] width 64 height 44
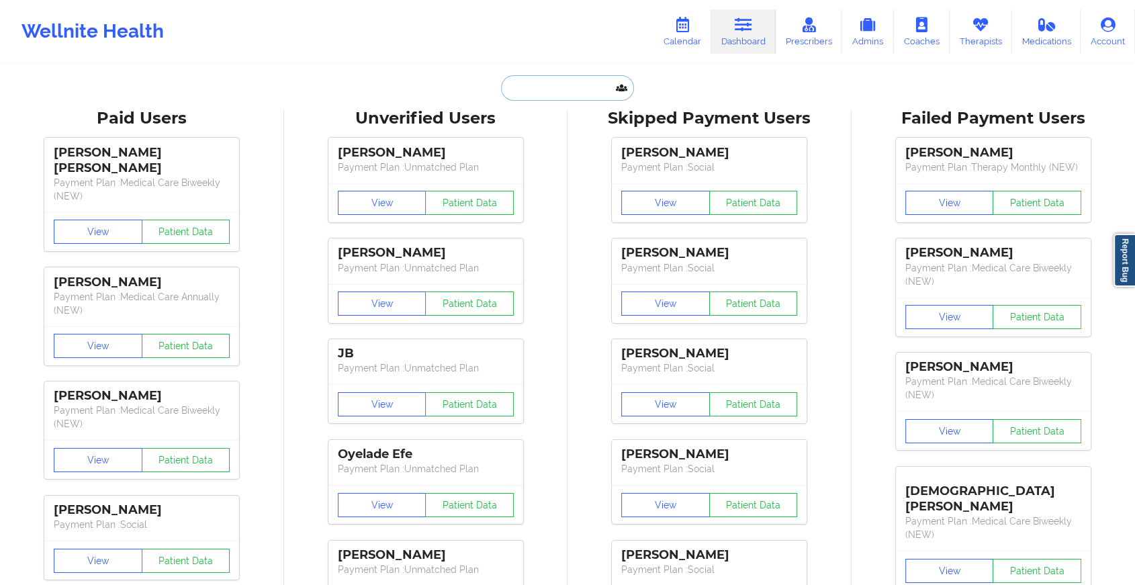
click at [573, 92] on input "text" at bounding box center [567, 88] width 133 height 26
type input "j"
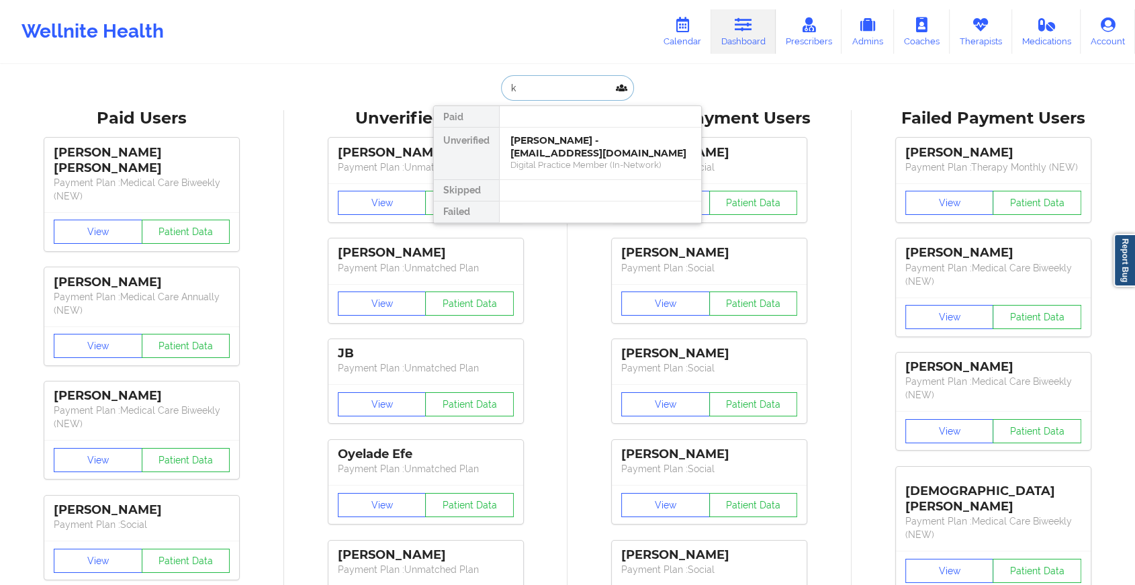
type input "k"
type input "[PERSON_NAME] pri"
click at [548, 155] on div "[PERSON_NAME] - [EMAIL_ADDRESS][DOMAIN_NAME]" at bounding box center [601, 146] width 180 height 25
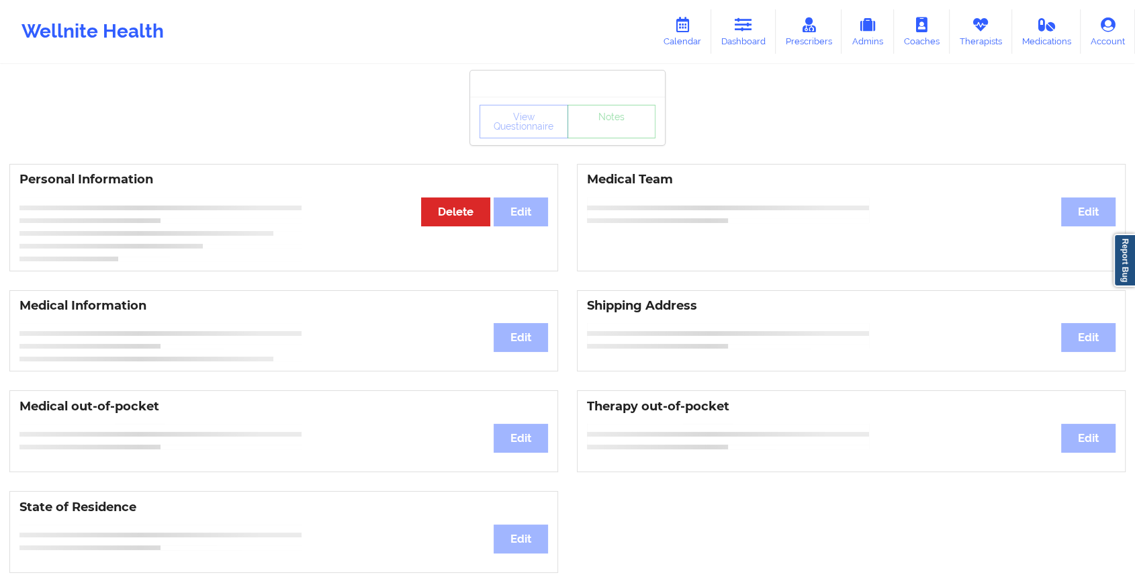
click at [605, 129] on div "View Questionnaire Notes" at bounding box center [568, 122] width 176 height 34
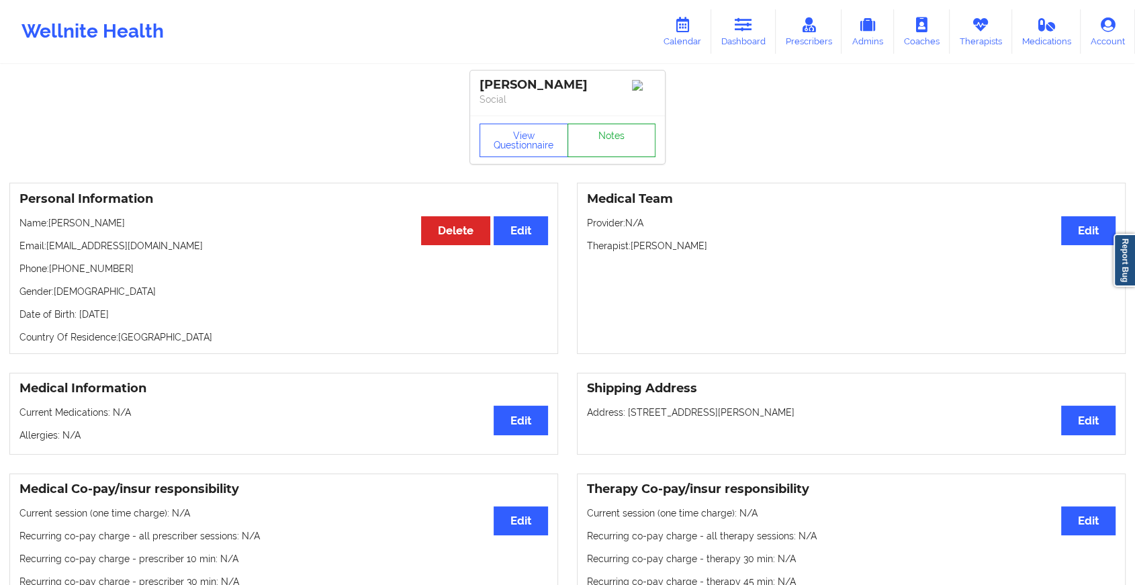
click at [605, 129] on link "Notes" at bounding box center [612, 141] width 89 height 34
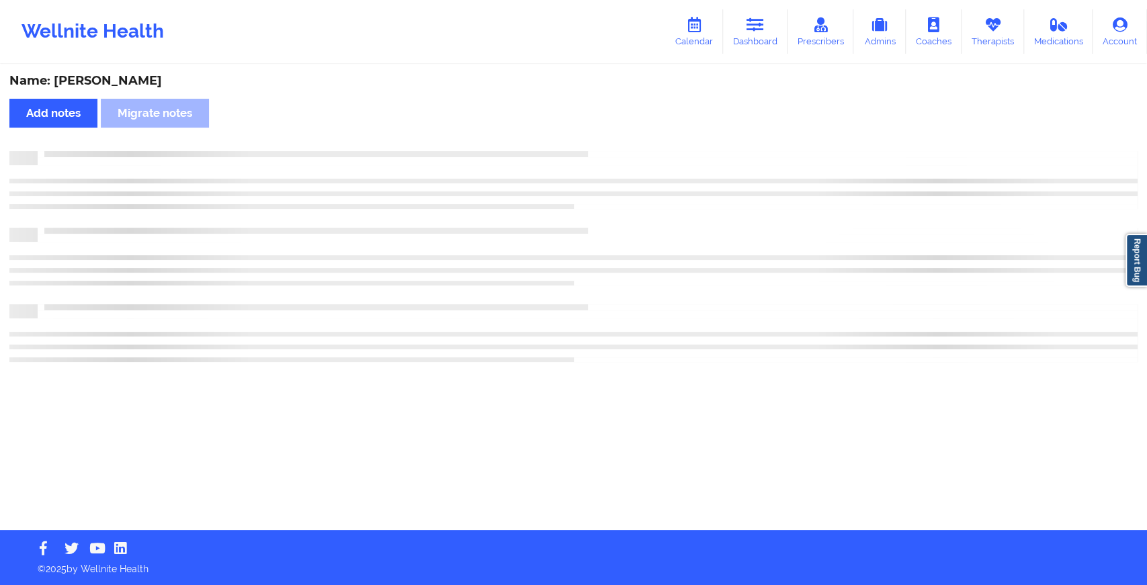
click at [605, 129] on div "Name: [PERSON_NAME] Add notes Migrate notes" at bounding box center [573, 298] width 1147 height 464
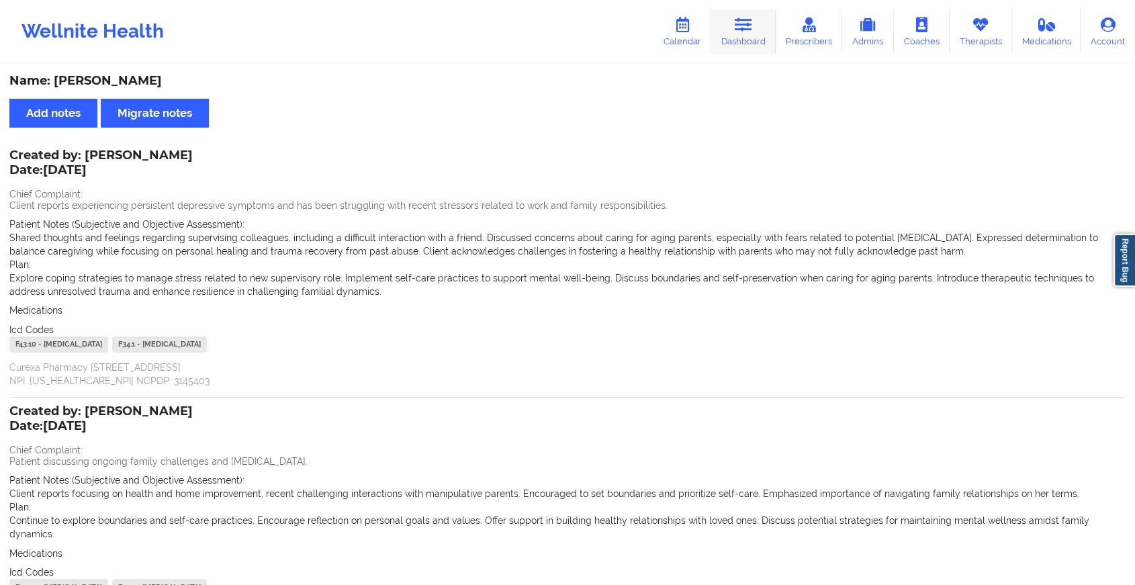
click at [742, 45] on link "Dashboard" at bounding box center [743, 31] width 64 height 44
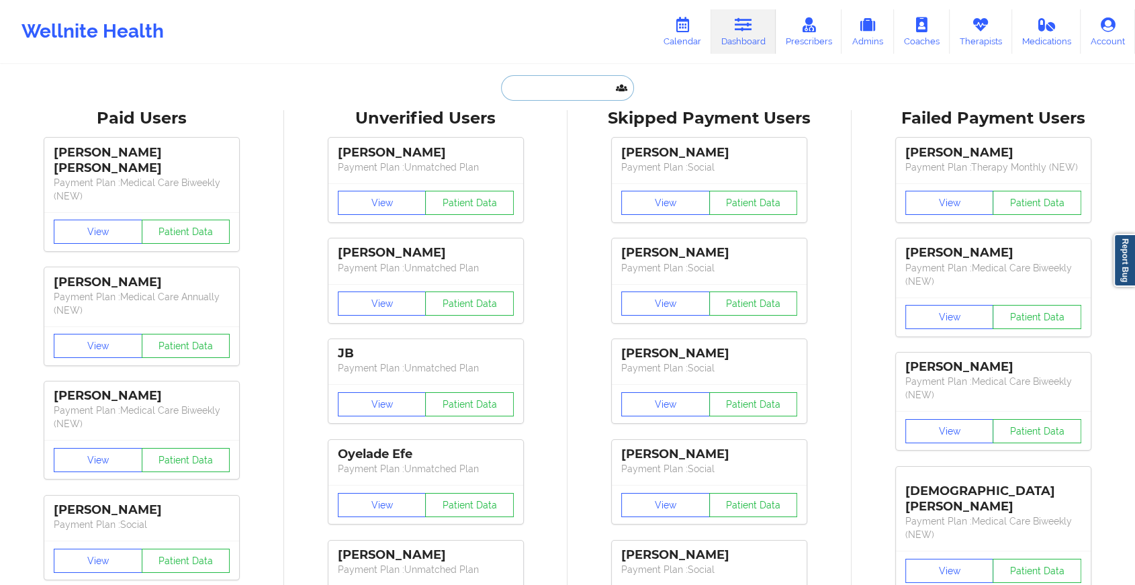
click at [541, 97] on input "text" at bounding box center [567, 88] width 133 height 26
paste input "[EMAIL_ADDRESS][DOMAIN_NAME]"
type input "[EMAIL_ADDRESS][DOMAIN_NAME]"
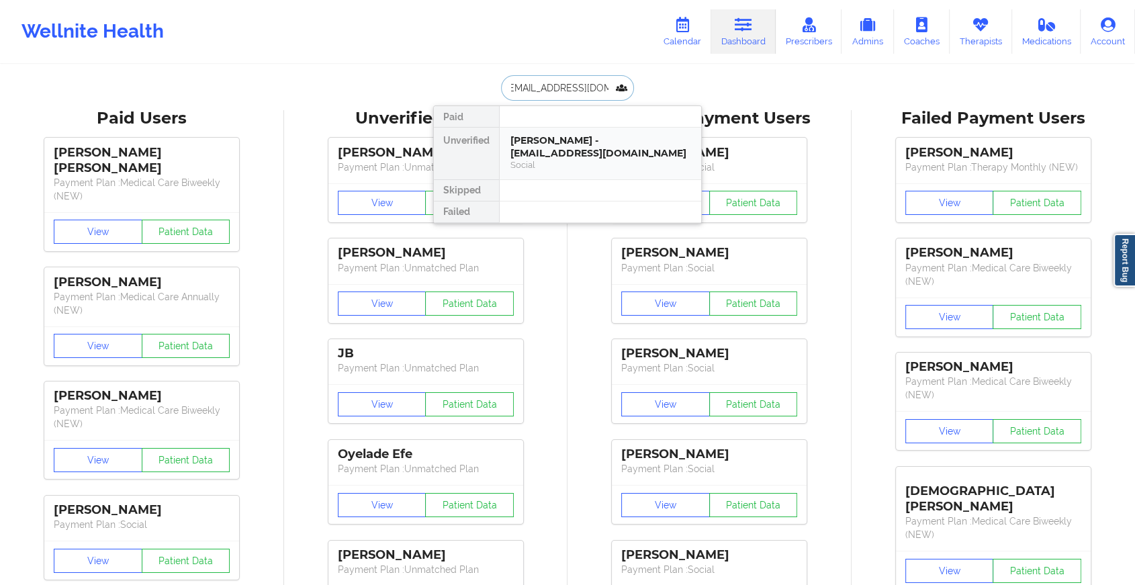
click at [574, 159] on div "Social" at bounding box center [601, 164] width 180 height 11
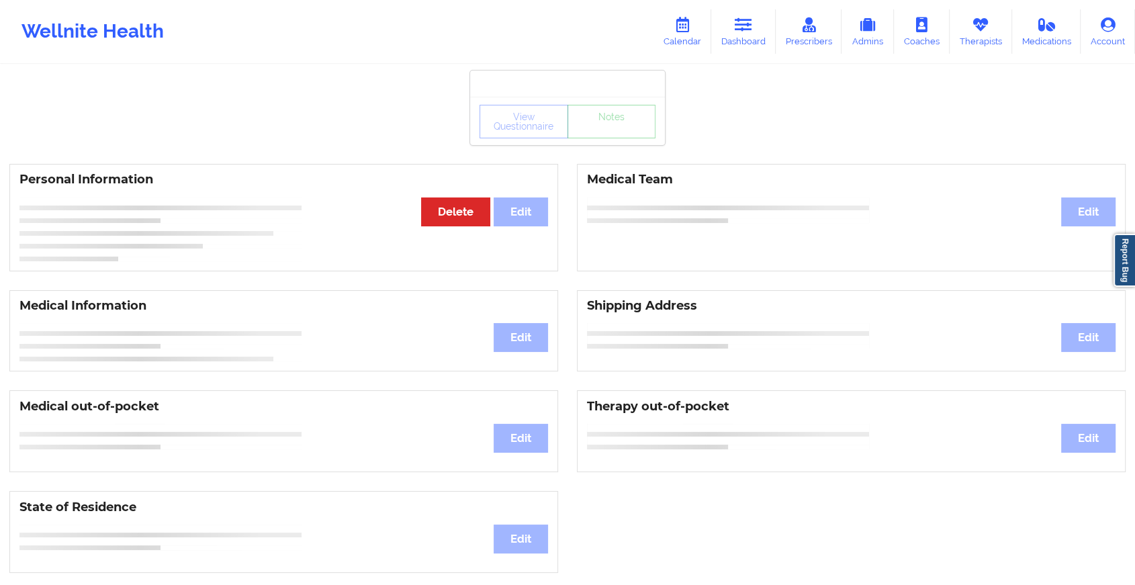
click at [624, 124] on div "View Questionnaire Notes" at bounding box center [567, 121] width 195 height 48
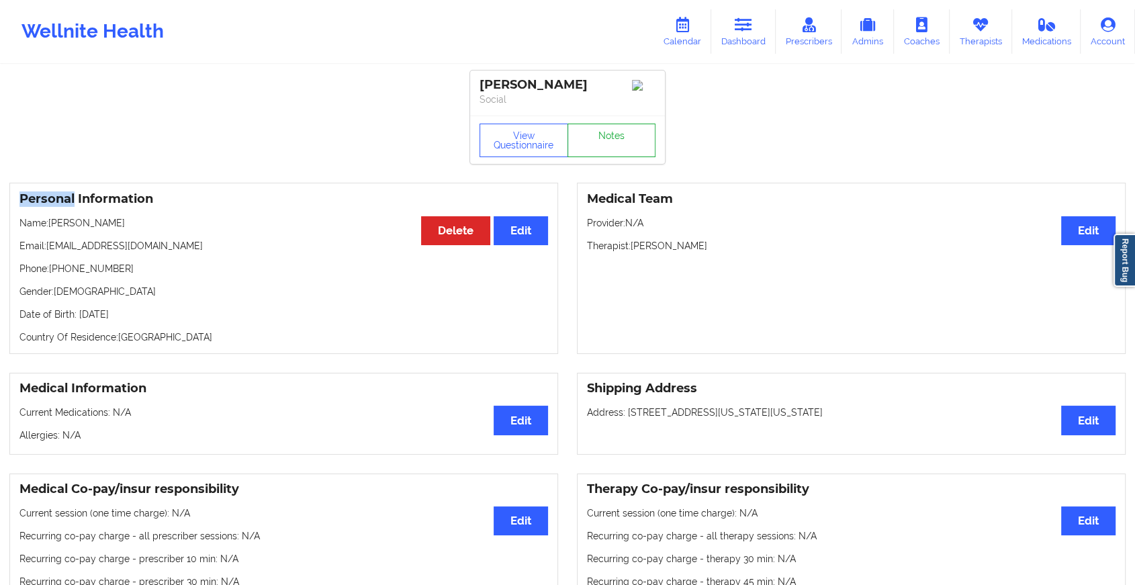
drag, startPoint x: 624, startPoint y: 124, endPoint x: 624, endPoint y: 150, distance: 26.9
click at [624, 150] on div "View Questionnaire Notes" at bounding box center [567, 140] width 195 height 48
click at [624, 150] on link "Notes" at bounding box center [612, 141] width 89 height 34
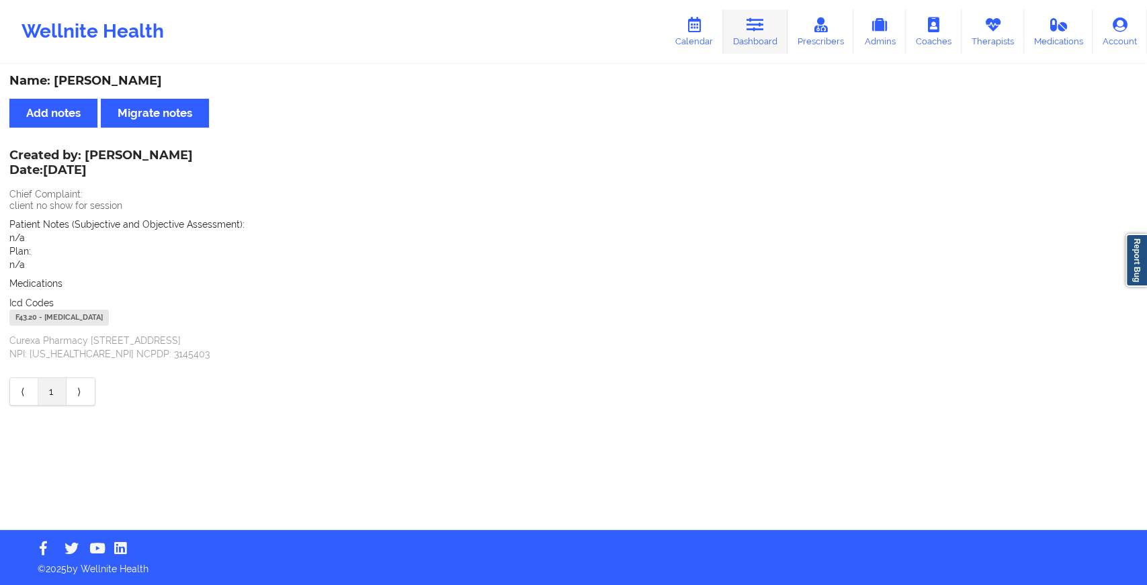
click at [748, 36] on link "Dashboard" at bounding box center [755, 31] width 64 height 44
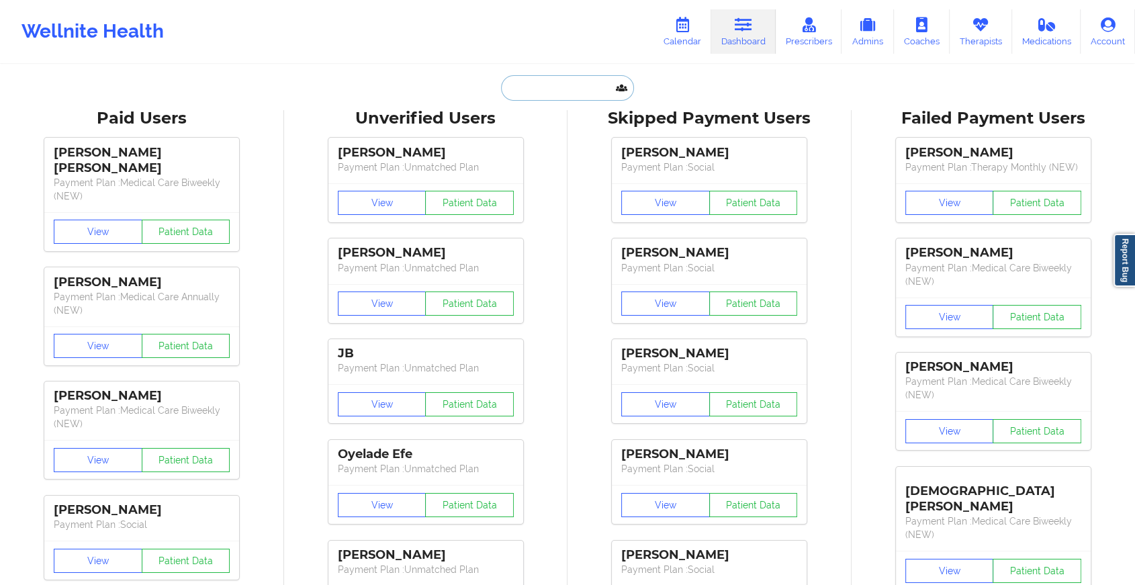
click at [557, 85] on input "text" at bounding box center [567, 88] width 133 height 26
paste input "[EMAIL_ADDRESS][DOMAIN_NAME]"
type input "[EMAIL_ADDRESS][DOMAIN_NAME]"
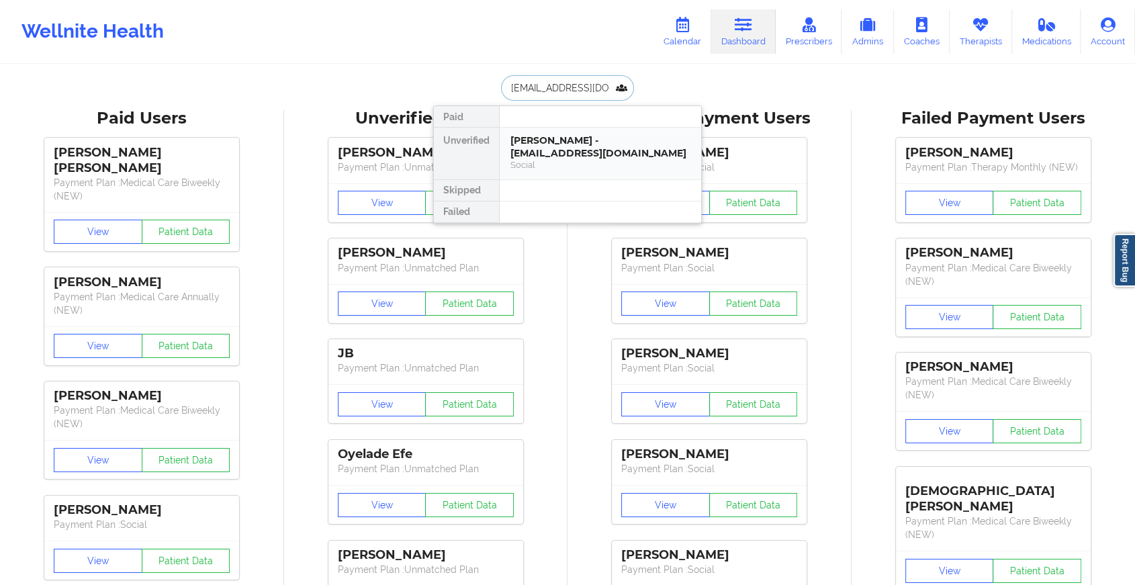
click at [584, 143] on div "[PERSON_NAME] - [EMAIL_ADDRESS][DOMAIN_NAME]" at bounding box center [601, 146] width 180 height 25
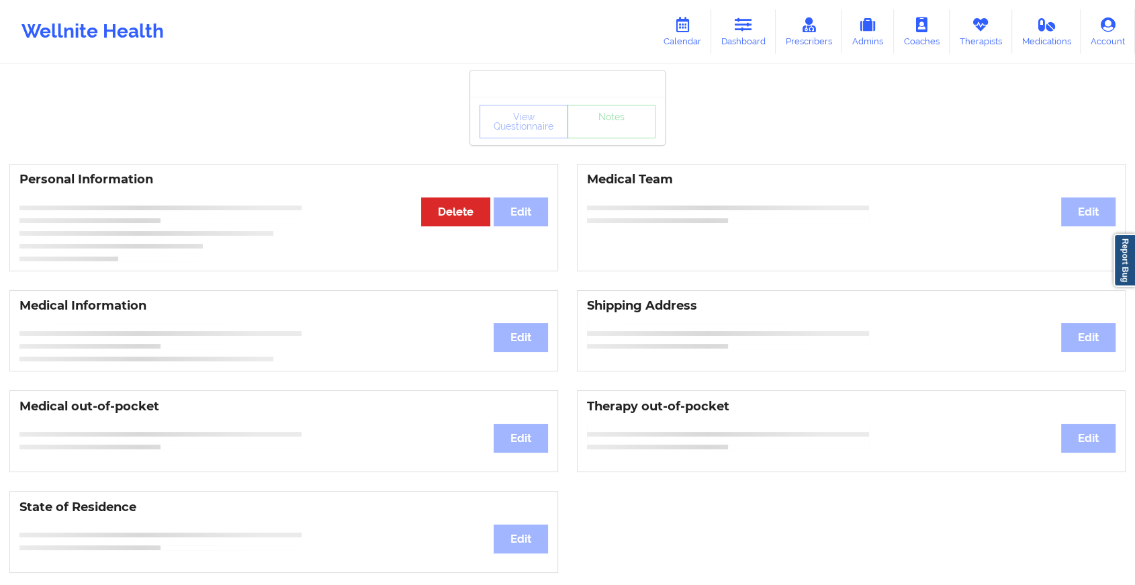
click at [623, 135] on div "View Questionnaire Notes" at bounding box center [568, 122] width 176 height 34
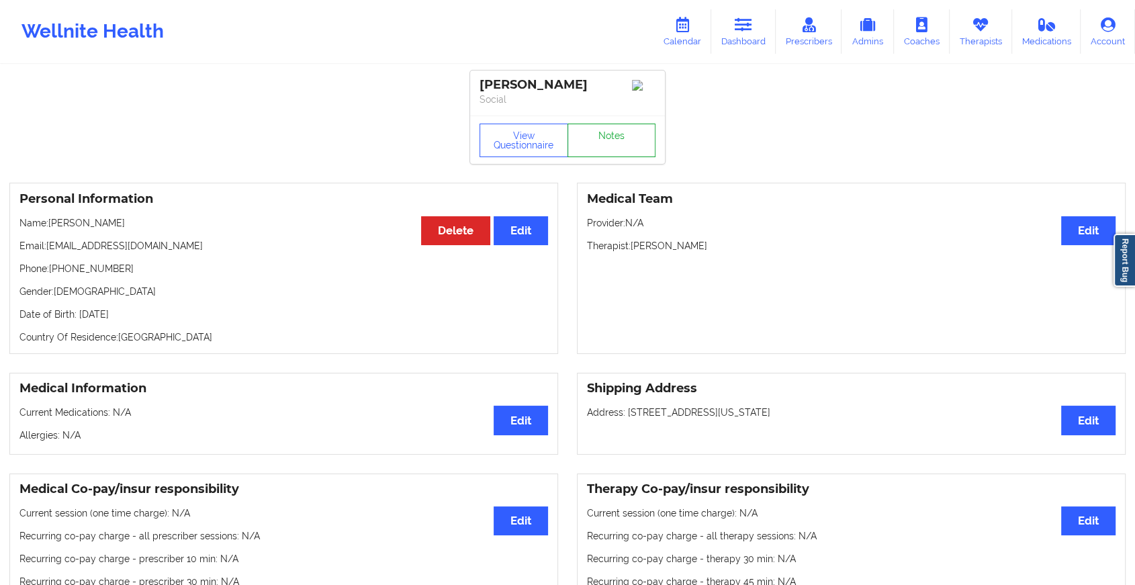
click at [623, 135] on link "Notes" at bounding box center [612, 141] width 89 height 34
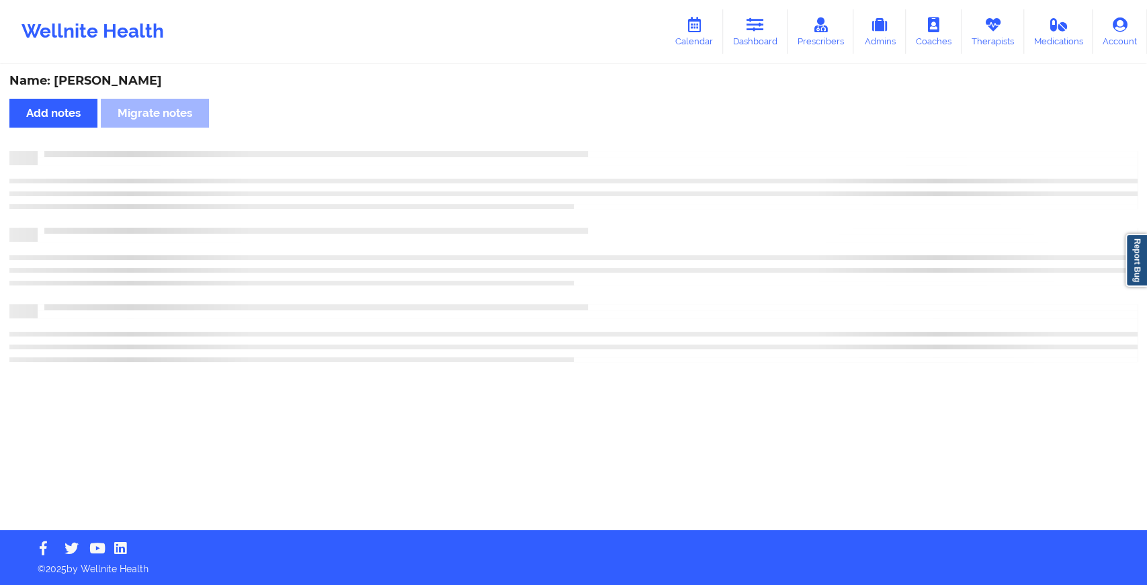
click at [623, 135] on div "Name: [PERSON_NAME] Add notes Migrate notes" at bounding box center [573, 298] width 1147 height 464
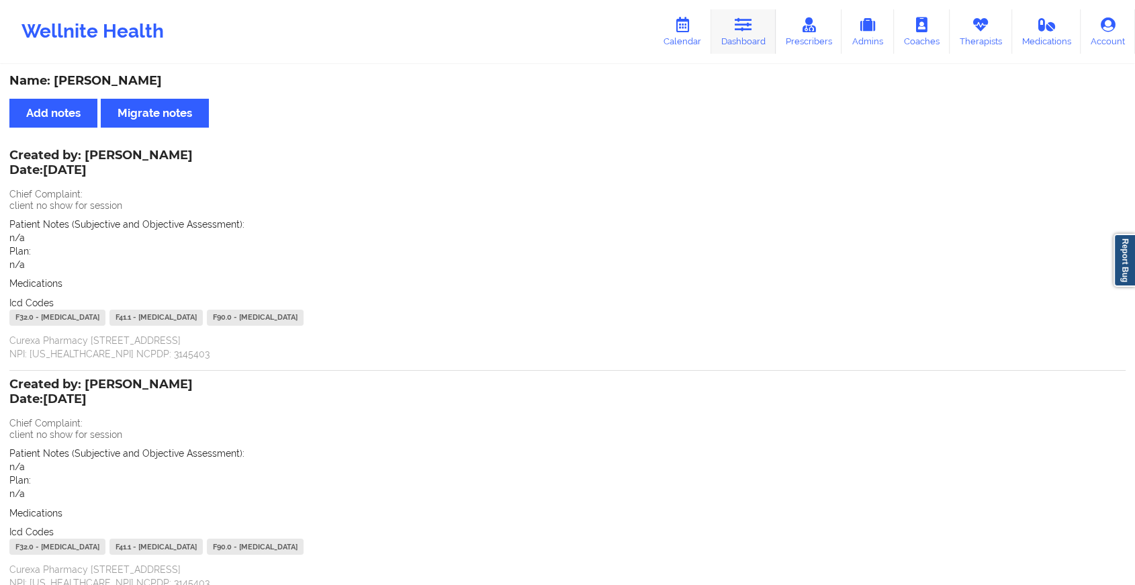
click at [752, 48] on link "Dashboard" at bounding box center [743, 31] width 64 height 44
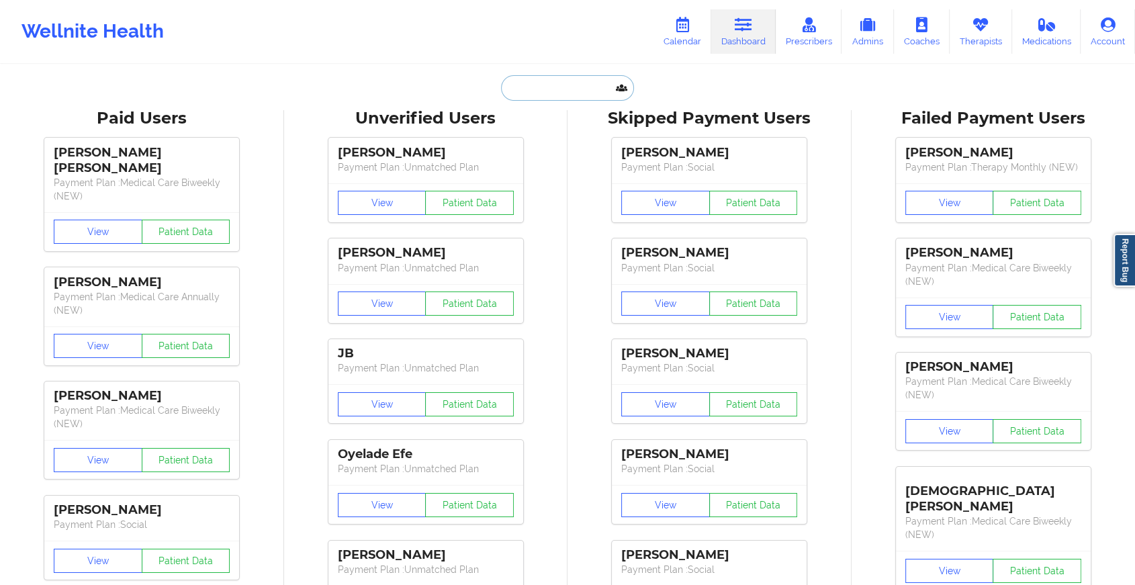
click at [555, 79] on input "text" at bounding box center [567, 88] width 133 height 26
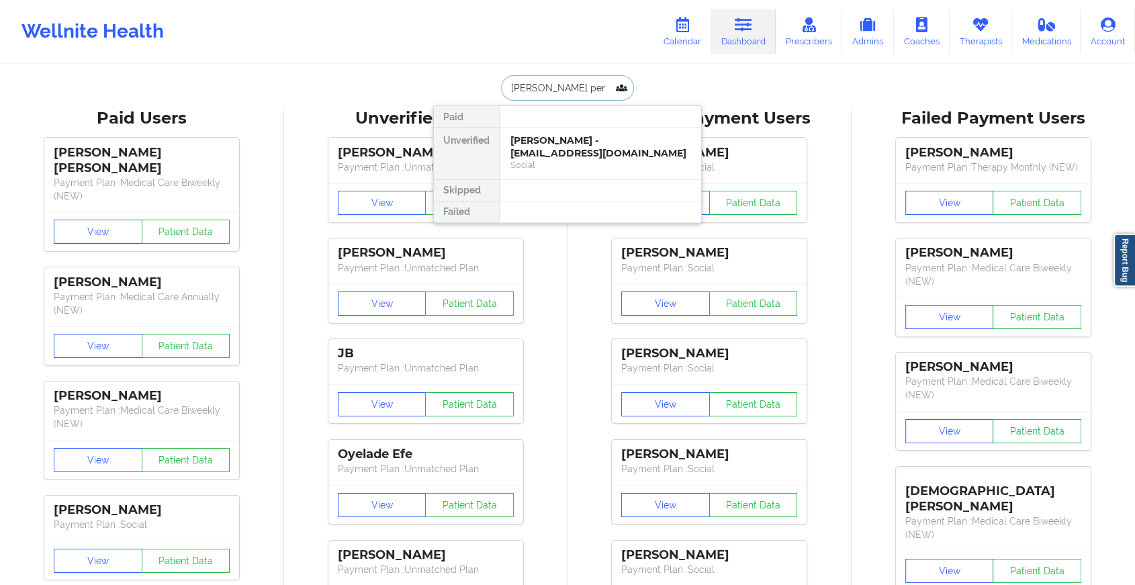
type input "[PERSON_NAME]"
click at [566, 142] on div "[PERSON_NAME] - [EMAIL_ADDRESS][DOMAIN_NAME]" at bounding box center [601, 146] width 180 height 25
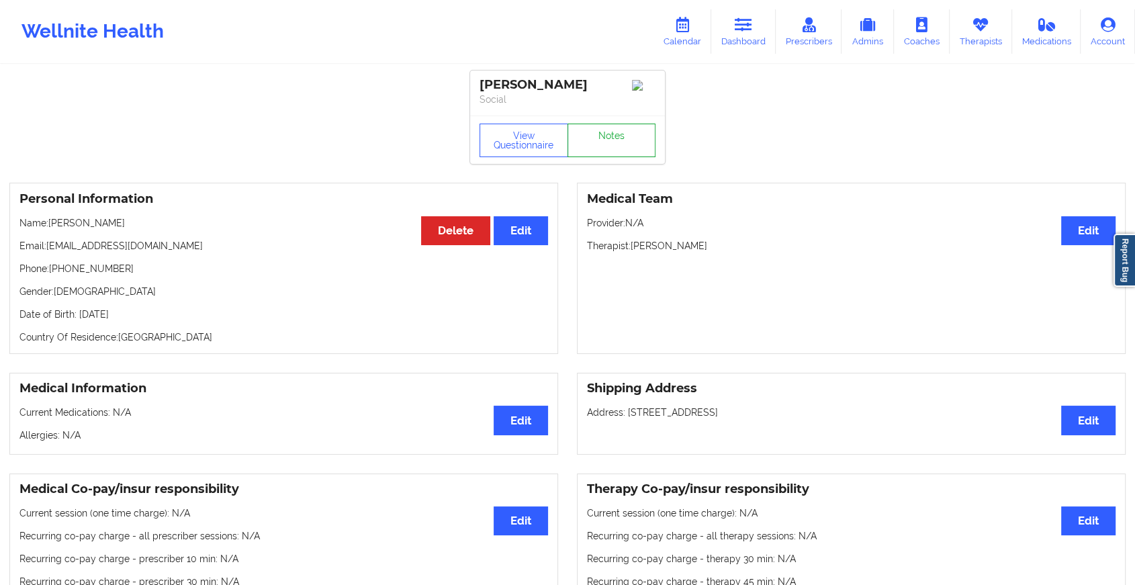
click at [609, 138] on link "Notes" at bounding box center [612, 141] width 89 height 34
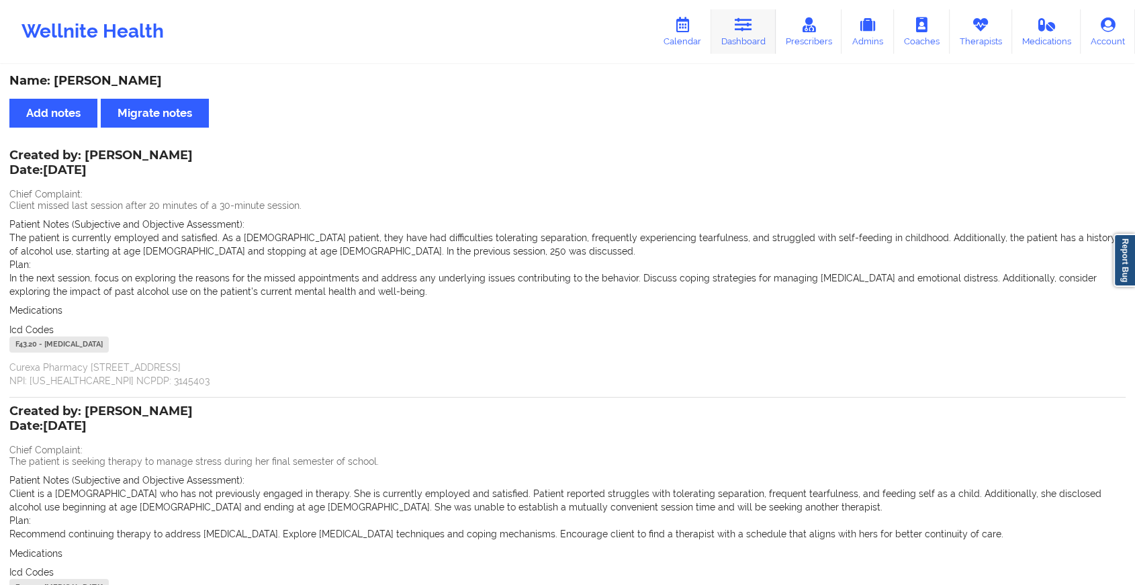
click at [747, 28] on icon at bounding box center [743, 24] width 17 height 15
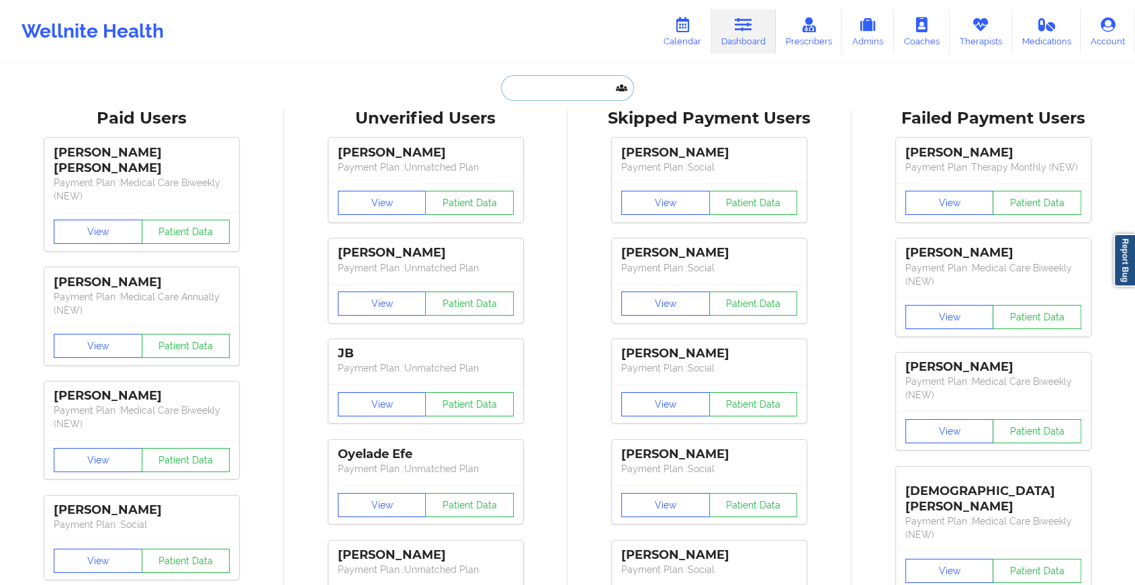
click at [564, 75] on input "text" at bounding box center [567, 88] width 133 height 26
paste input "[EMAIL_ADDRESS][PERSON_NAME][DOMAIN_NAME]"
type input "[EMAIL_ADDRESS][PERSON_NAME][DOMAIN_NAME]"
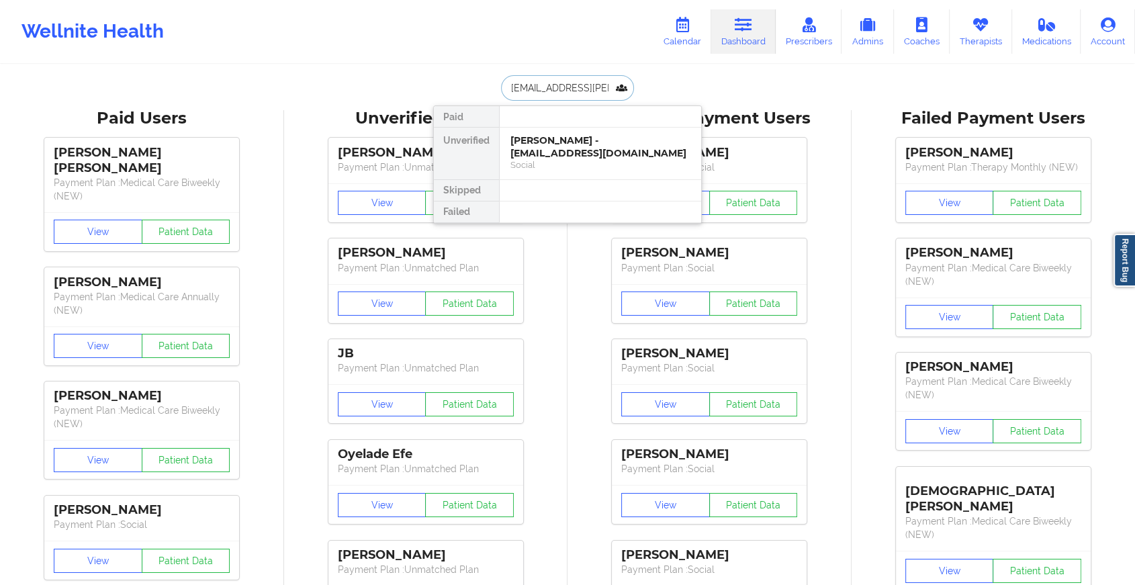
scroll to position [0, 15]
click at [595, 146] on div "[PERSON_NAME] - [PERSON_NAME][EMAIL_ADDRESS][PERSON_NAME][DOMAIN_NAME]" at bounding box center [601, 153] width 180 height 38
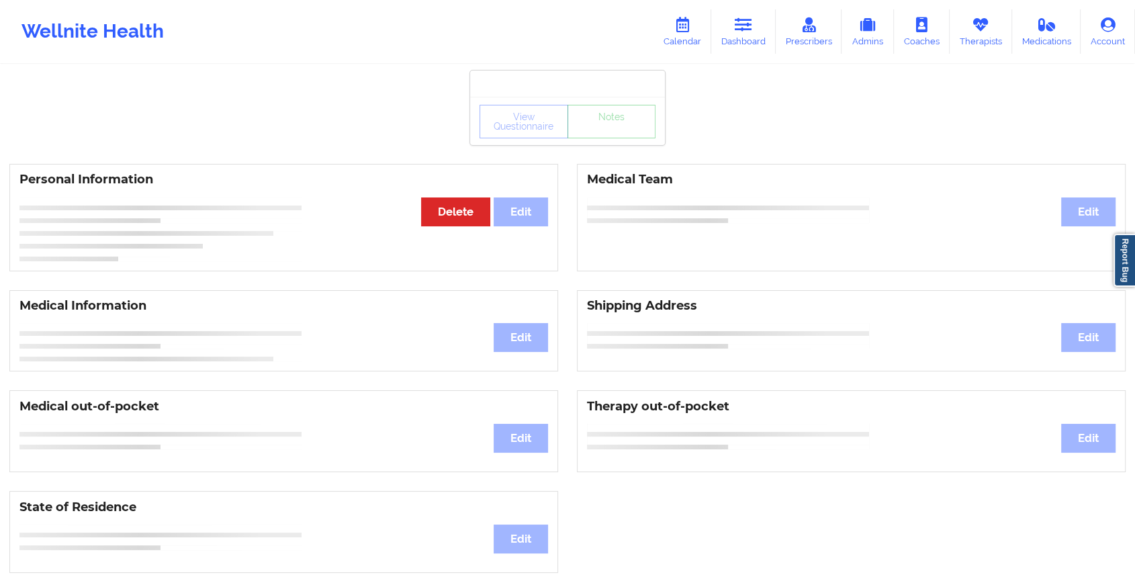
click at [629, 137] on div "View Questionnaire Notes" at bounding box center [568, 122] width 176 height 34
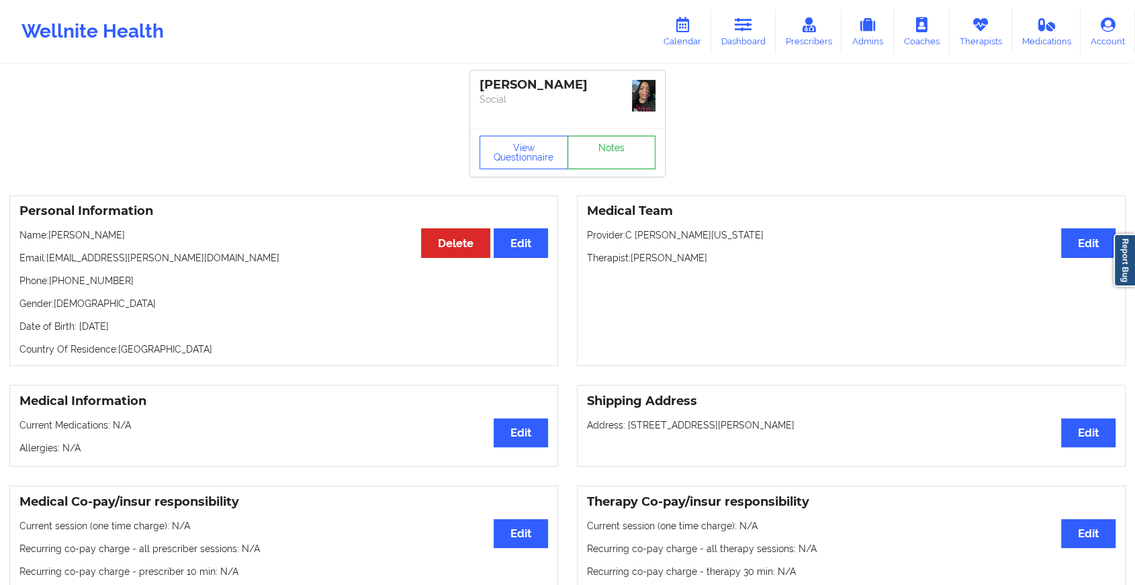
click at [629, 137] on link "Notes" at bounding box center [612, 153] width 89 height 34
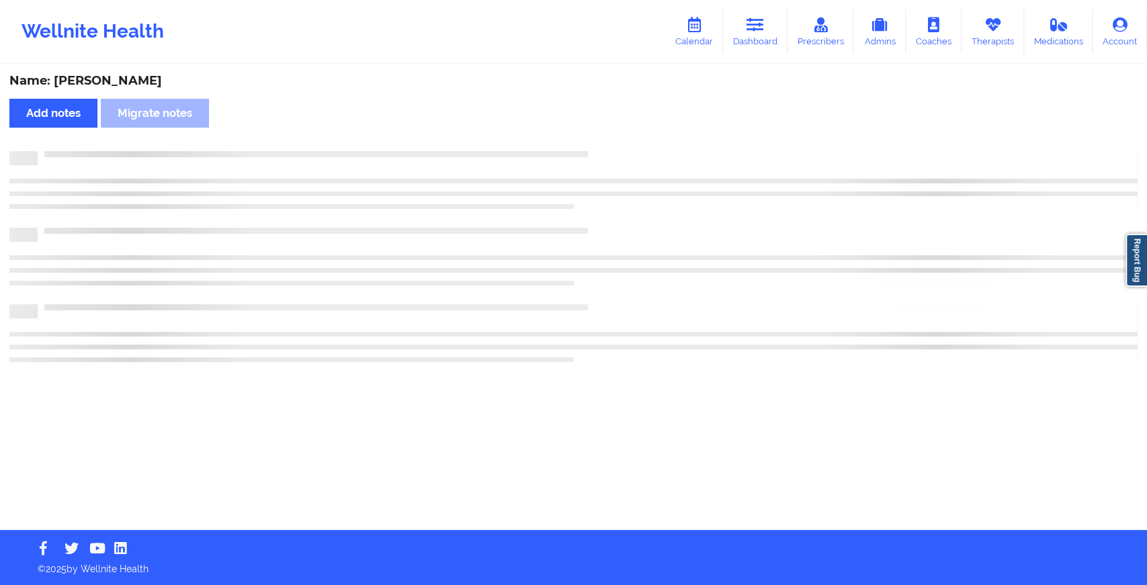
click at [629, 137] on div "Name: [PERSON_NAME] Add notes Migrate notes" at bounding box center [573, 298] width 1147 height 464
